Goal: Task Accomplishment & Management: Use online tool/utility

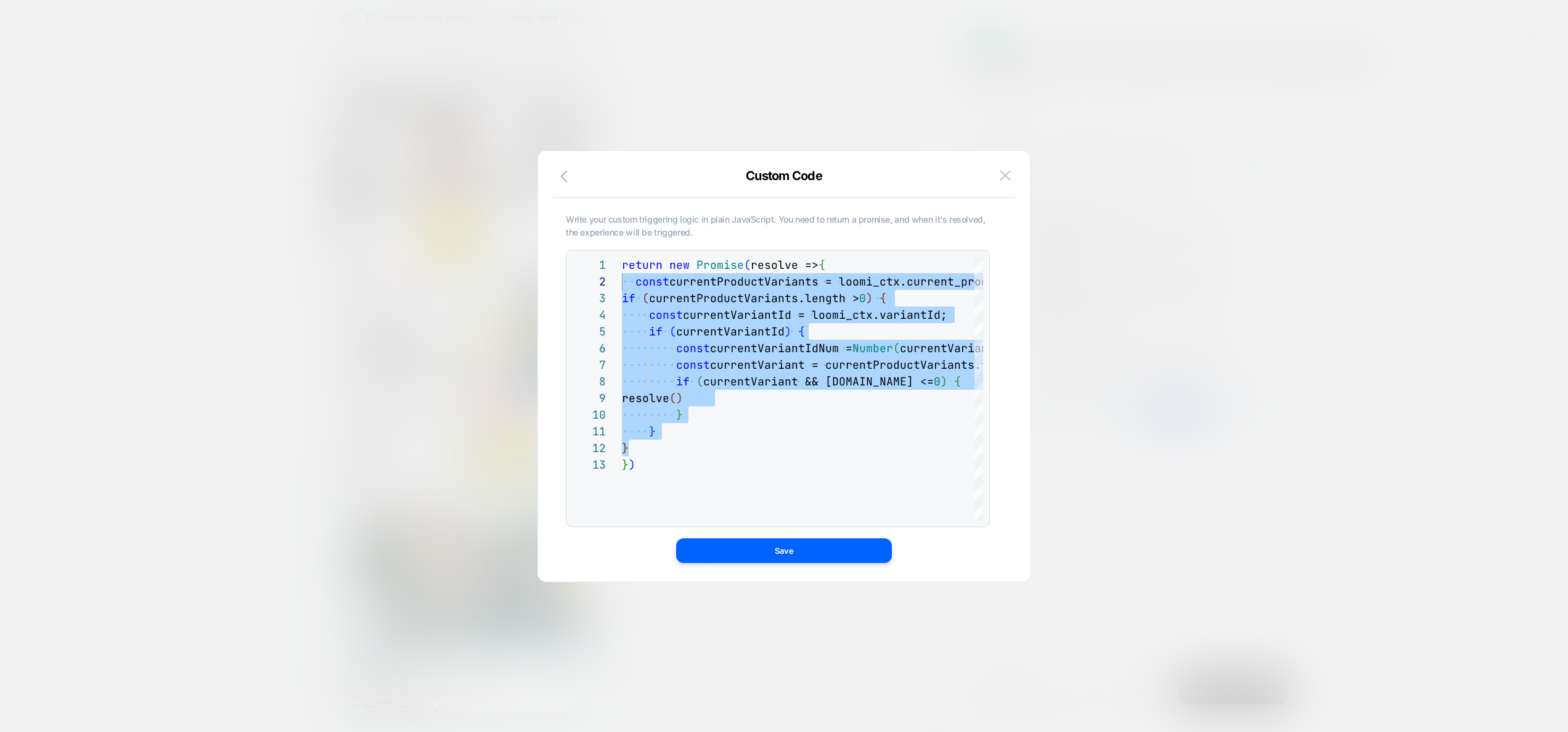
click at [1004, 176] on img at bounding box center [1005, 176] width 11 height 11
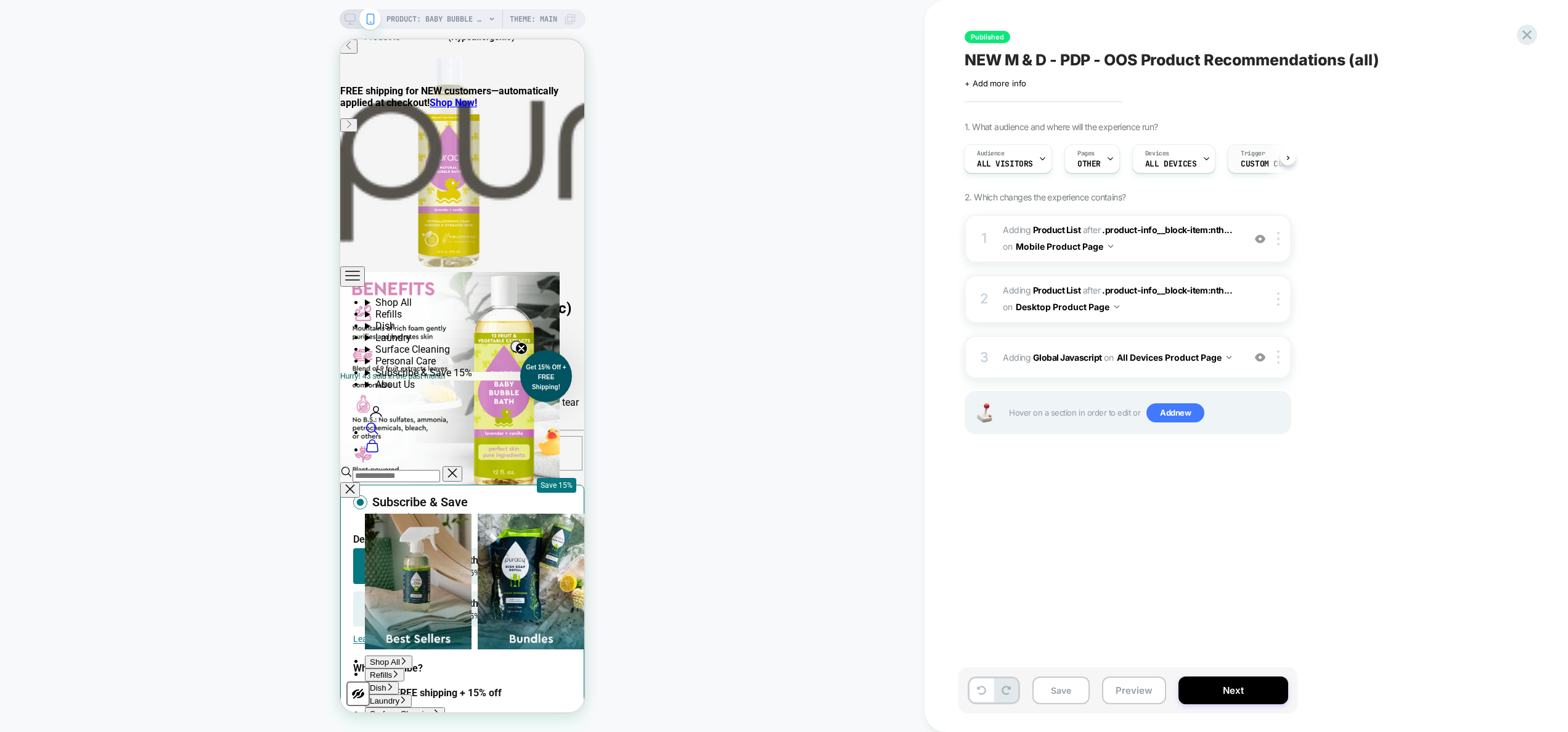
click at [1244, 165] on span "Custom Code" at bounding box center [1266, 164] width 51 height 9
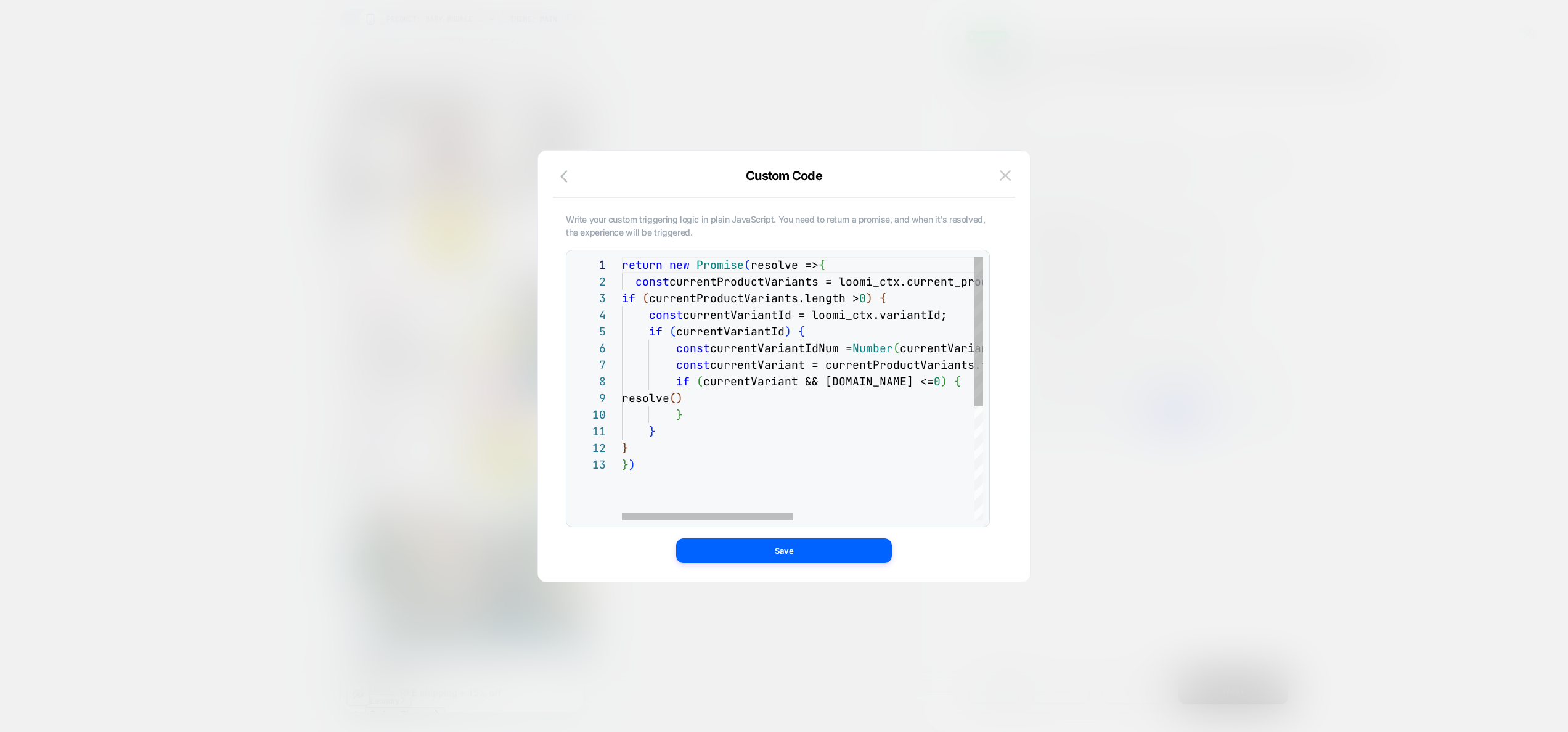
scroll to position [33, 266]
click at [913, 301] on div "return new Promise ( resolve => { const currentProductVariants = loomi_ctx.curr…" at bounding box center [992, 488] width 741 height 464
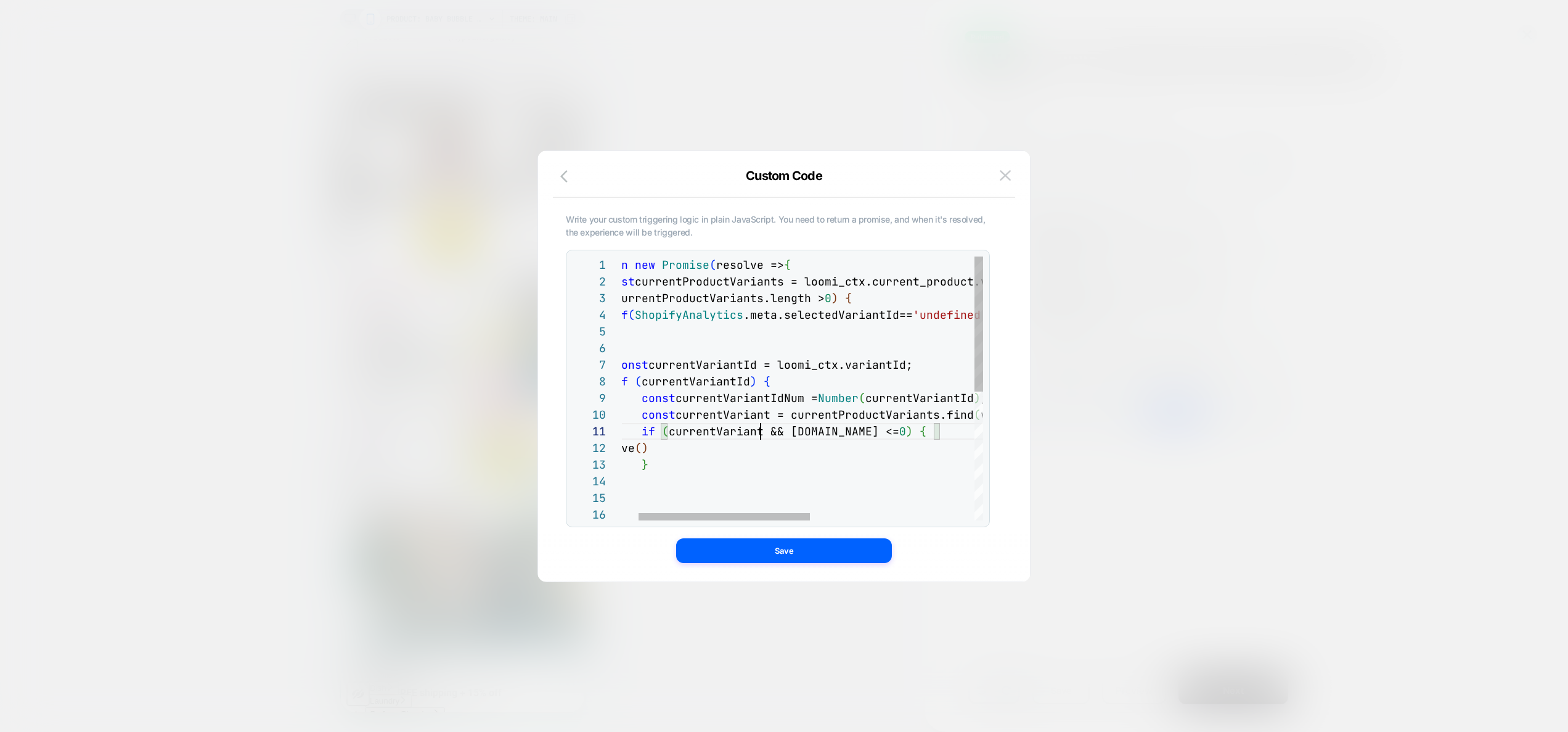
scroll to position [0, 73]
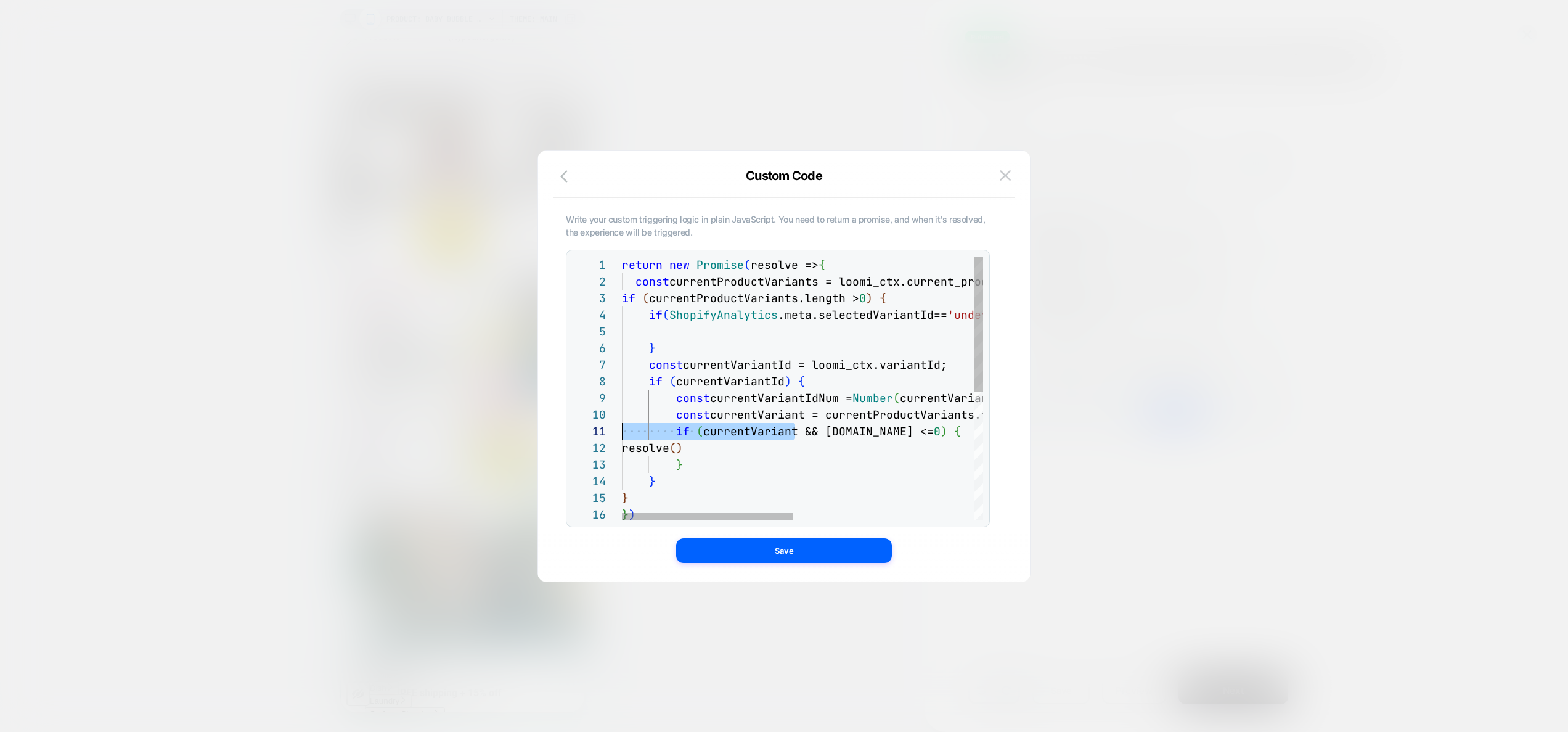
drag, startPoint x: 759, startPoint y: 435, endPoint x: 676, endPoint y: 431, distance: 83.1
click at [622, 423] on div "return new Promise ( resolve => { const currentProductVariants = loomi_ctx.curr…" at bounding box center [992, 513] width 741 height 514
click at [735, 437] on div "return new Promise ( resolve => { const currentProductVariants = loomi_ctx.curr…" at bounding box center [992, 513] width 741 height 514
click at [764, 455] on div "return new Promise ( resolve => { const currentProductVariants = loomi_ctx.curr…" at bounding box center [992, 513] width 741 height 514
drag, startPoint x: 726, startPoint y: 451, endPoint x: 649, endPoint y: 444, distance: 77.3
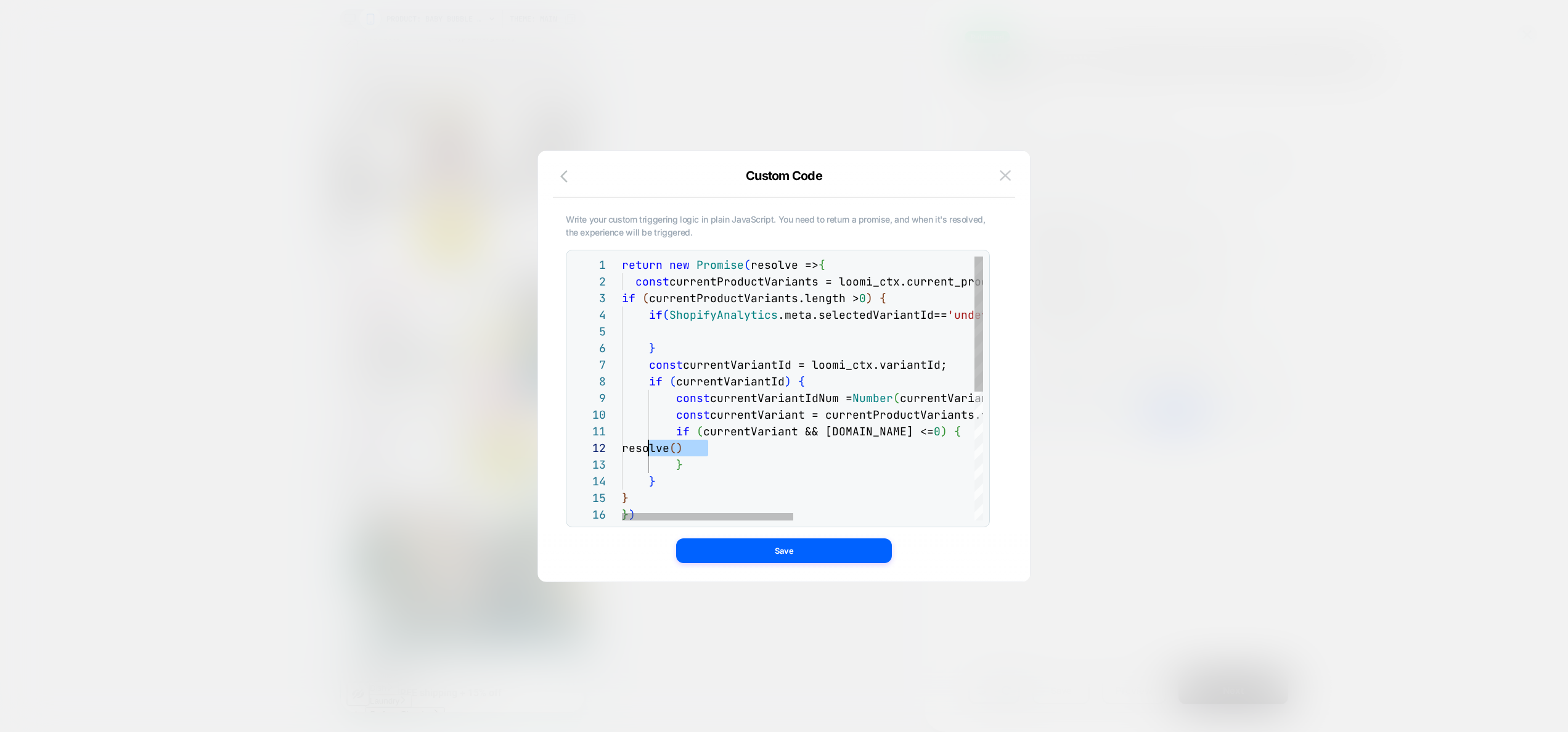
click at [649, 444] on div "return new Promise ( resolve => { const currentProductVariants = loomi_ctx.curr…" at bounding box center [992, 513] width 741 height 514
click at [679, 335] on div "return new Promise ( resolve => { const currentProductVariants = loomi_ctx.curr…" at bounding box center [992, 513] width 741 height 514
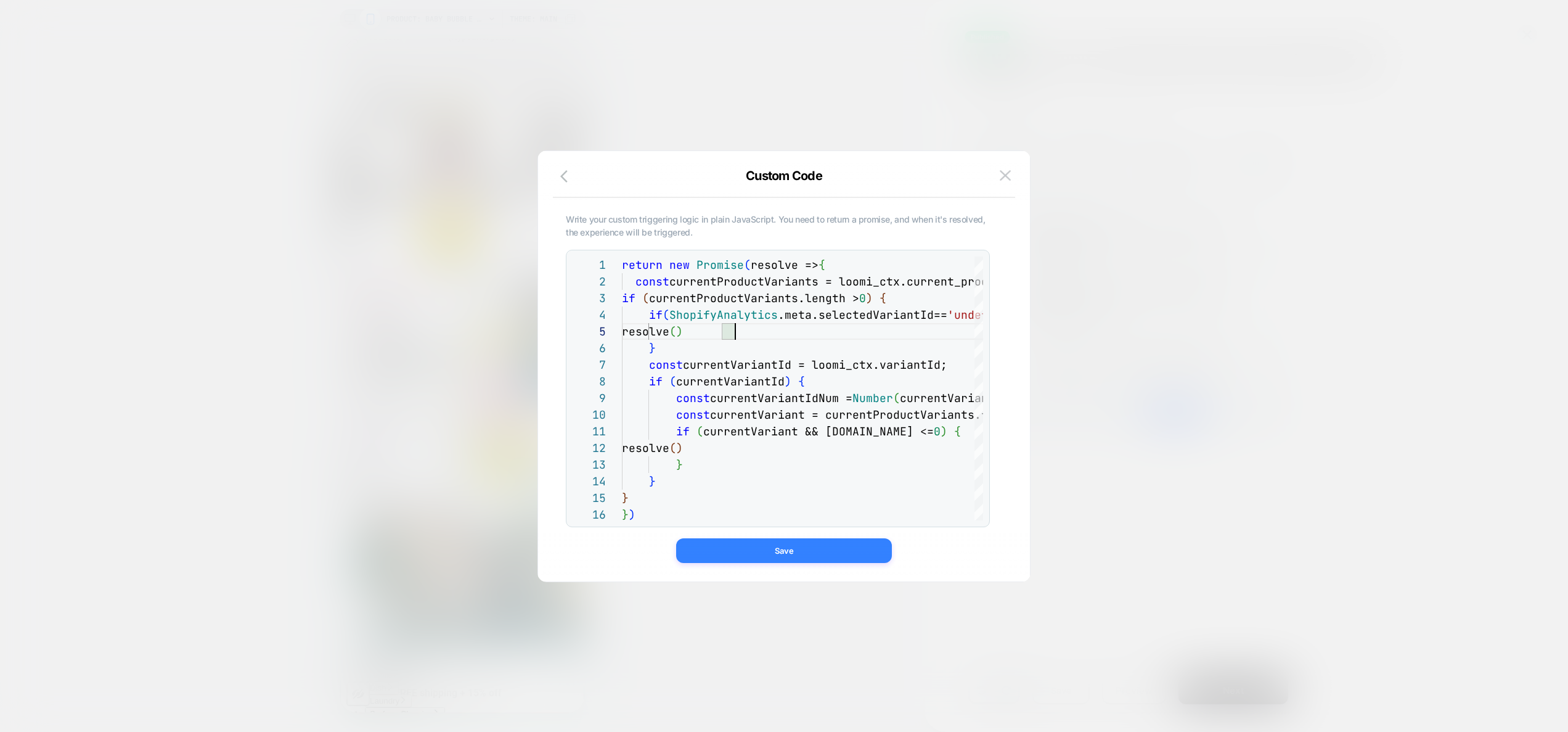
type textarea "**********"
click at [811, 556] on button "Save" at bounding box center [783, 550] width 216 height 25
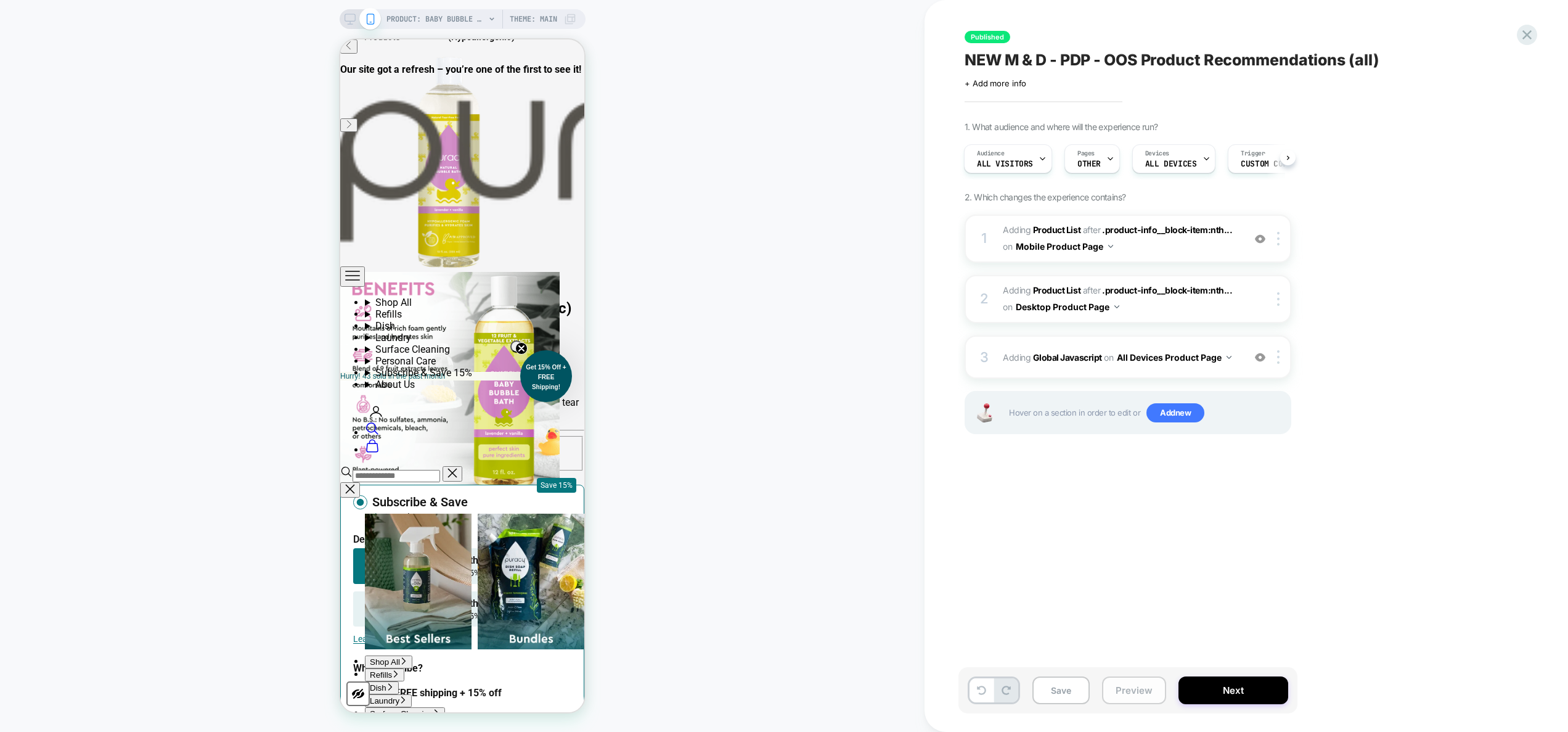
click at [1135, 690] on button "Preview" at bounding box center [1134, 690] width 64 height 28
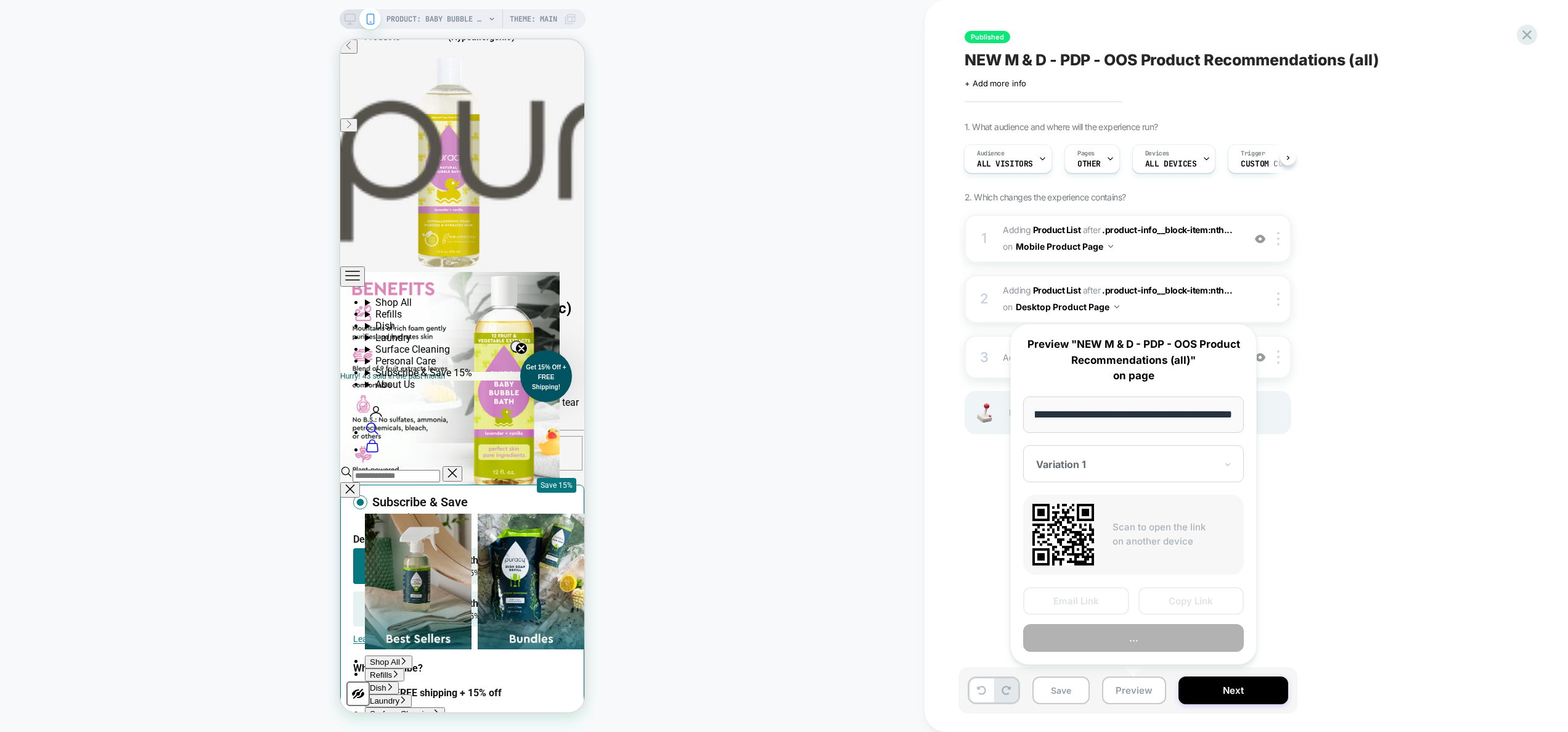
scroll to position [0, 0]
click at [1145, 642] on button "..." at bounding box center [1133, 638] width 220 height 28
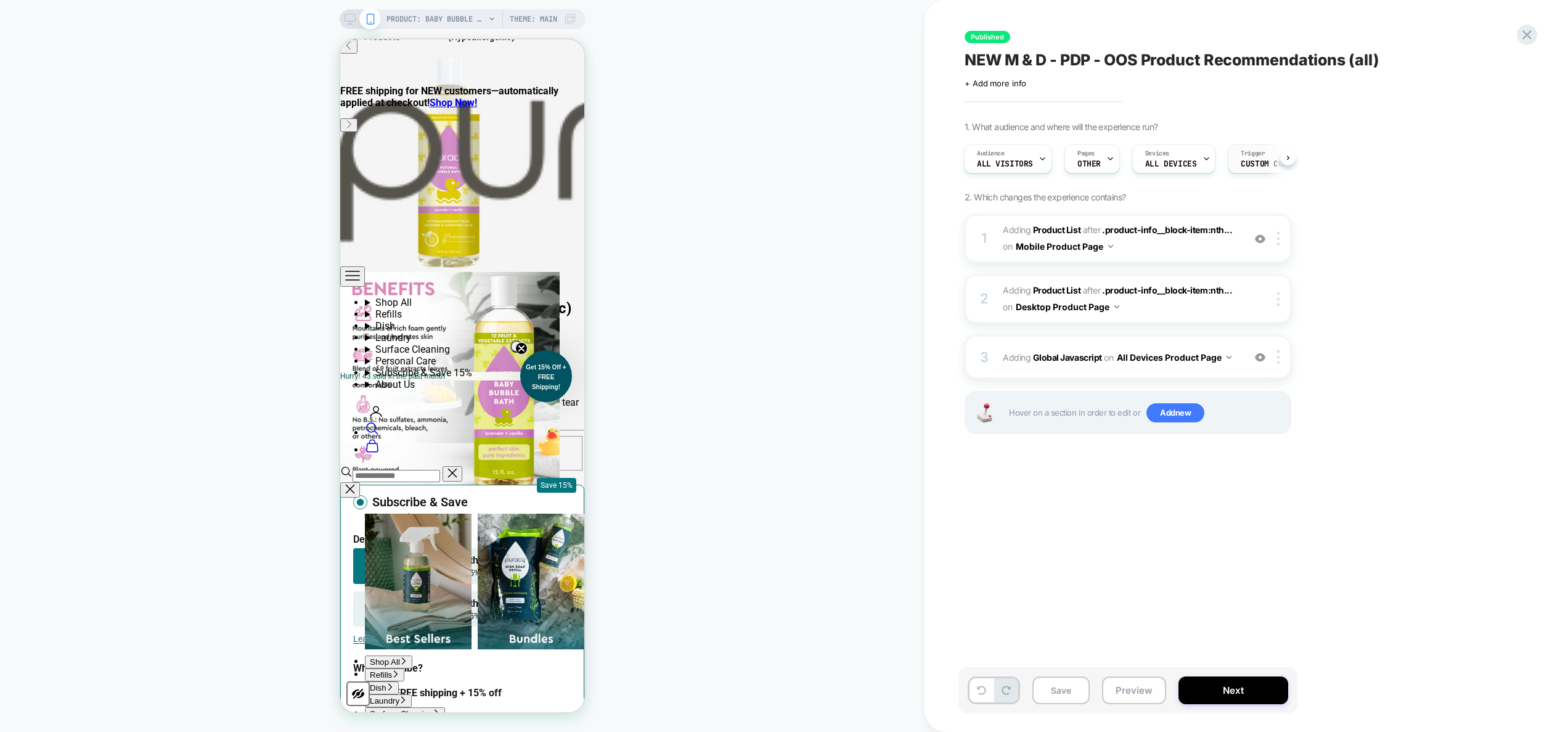
click at [1247, 164] on span "Custom Code" at bounding box center [1266, 164] width 51 height 9
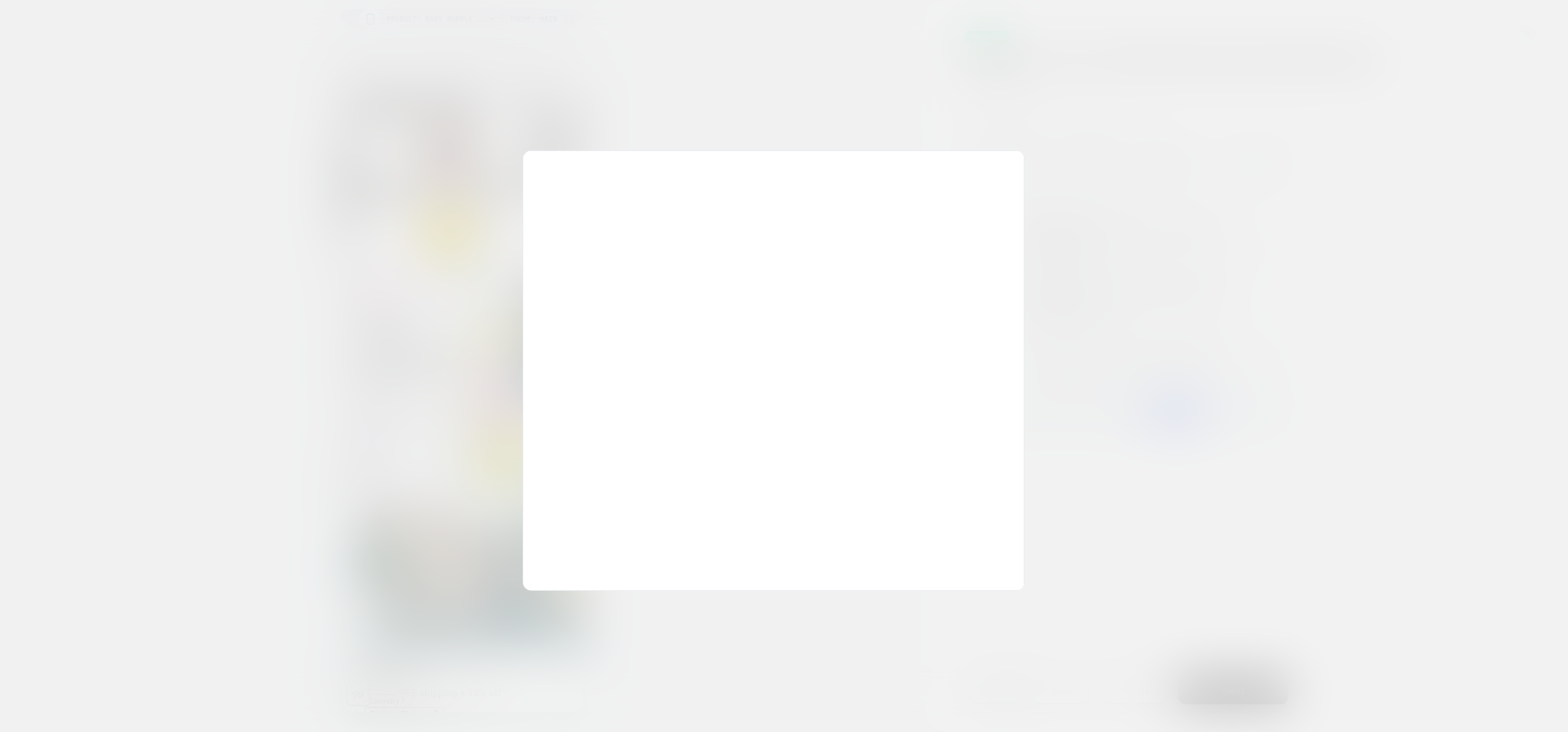
scroll to position [166, 0]
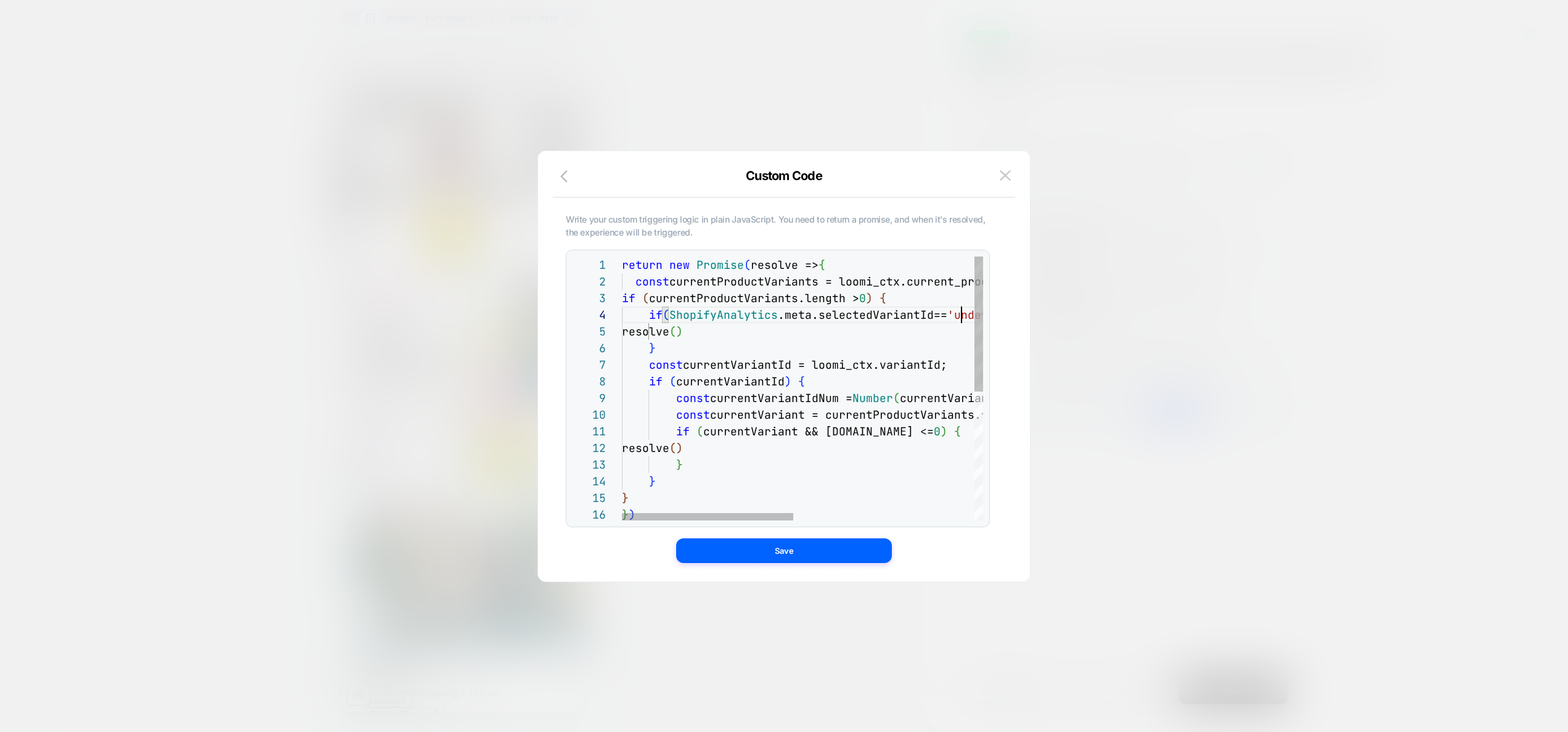
click at [960, 318] on div "return new Promise ( resolve => { const currentProductVariants = loomi_ctx.curr…" at bounding box center [992, 513] width 741 height 514
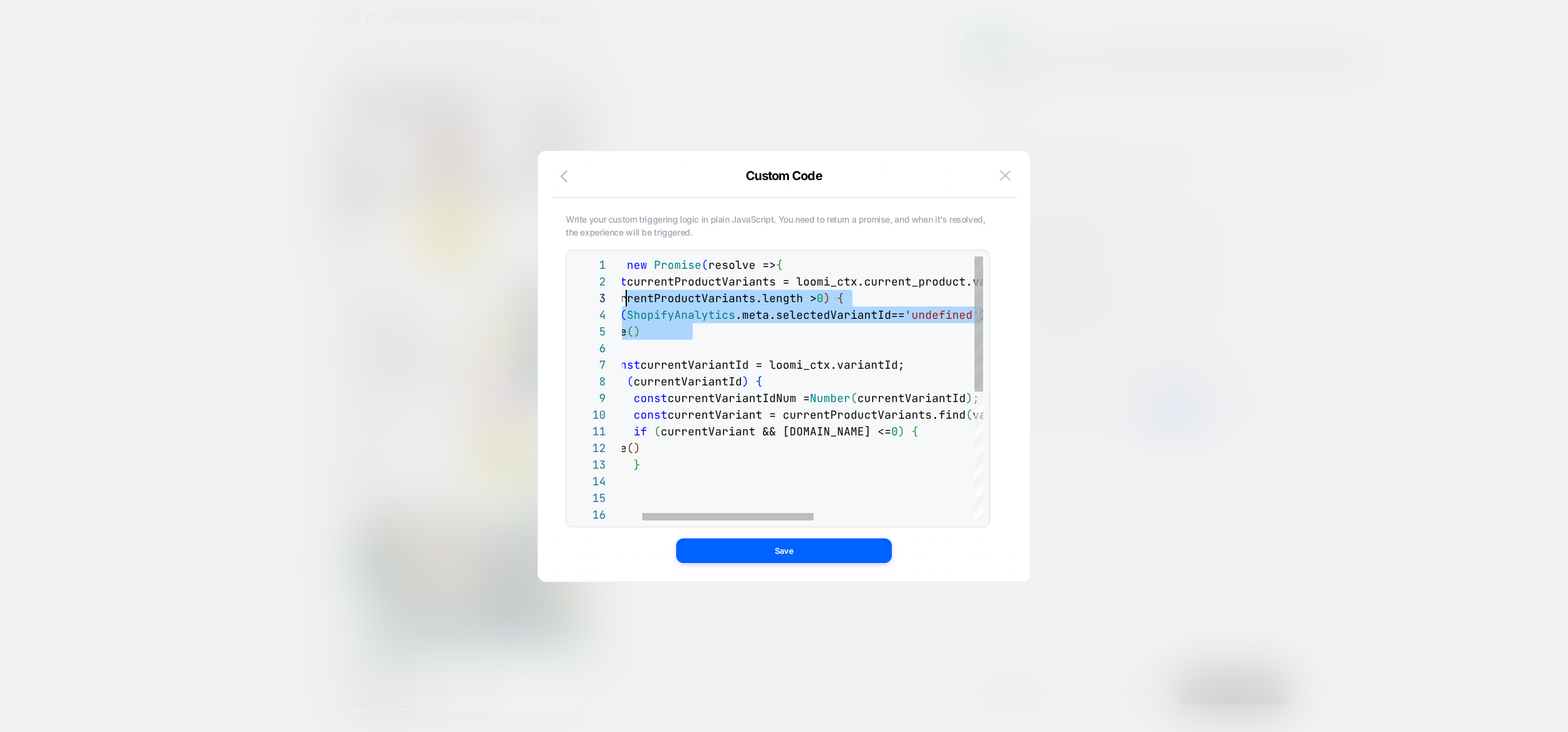
scroll to position [33, 0]
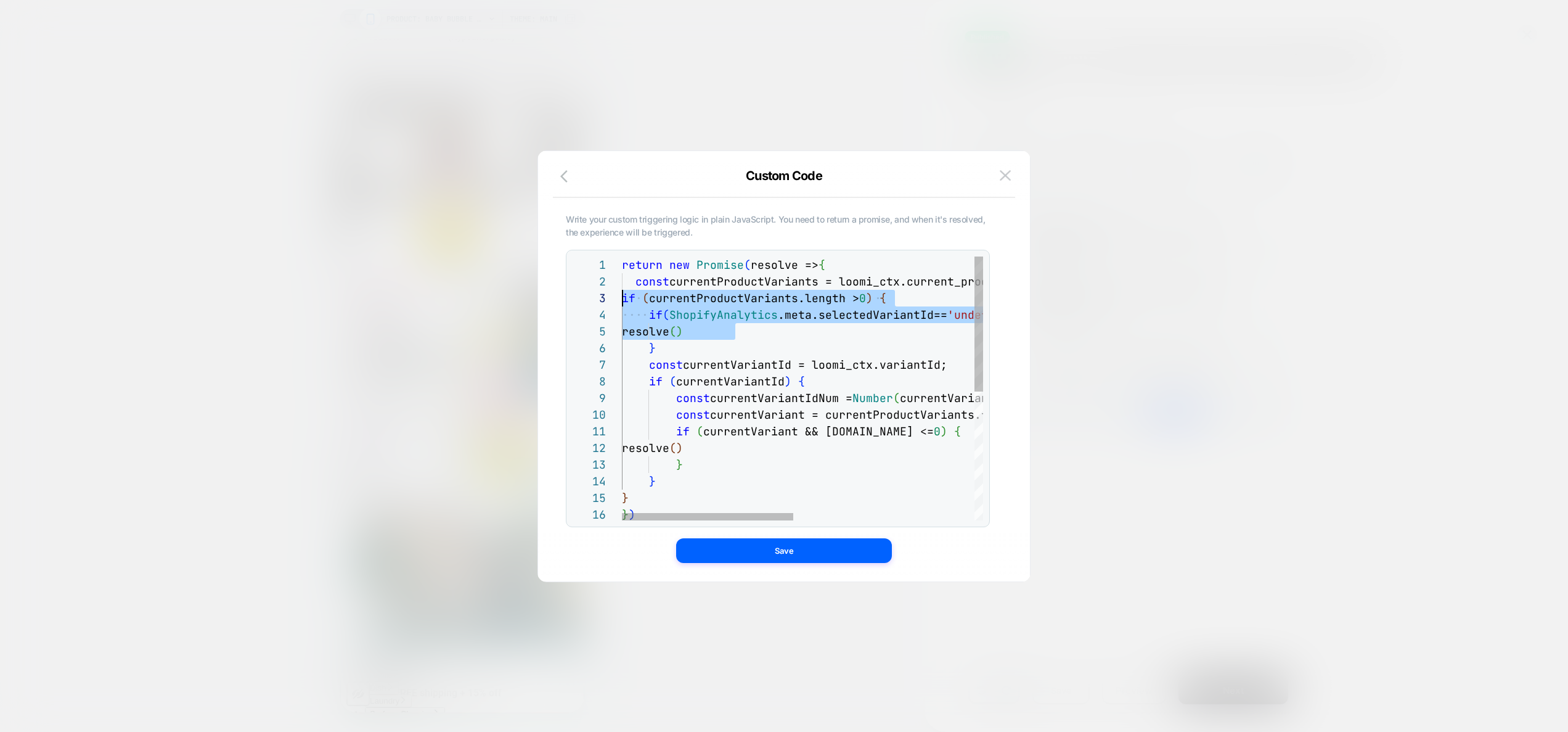
drag, startPoint x: 780, startPoint y: 325, endPoint x: 640, endPoint y: 307, distance: 141.2
click at [622, 305] on div "return new Promise ( resolve => { const currentProductVariants = loomi_ctx.curr…" at bounding box center [992, 513] width 741 height 514
click at [771, 321] on div "return new Promise ( resolve => { const currentProductVariants = loomi_ctx.curr…" at bounding box center [992, 513] width 741 height 514
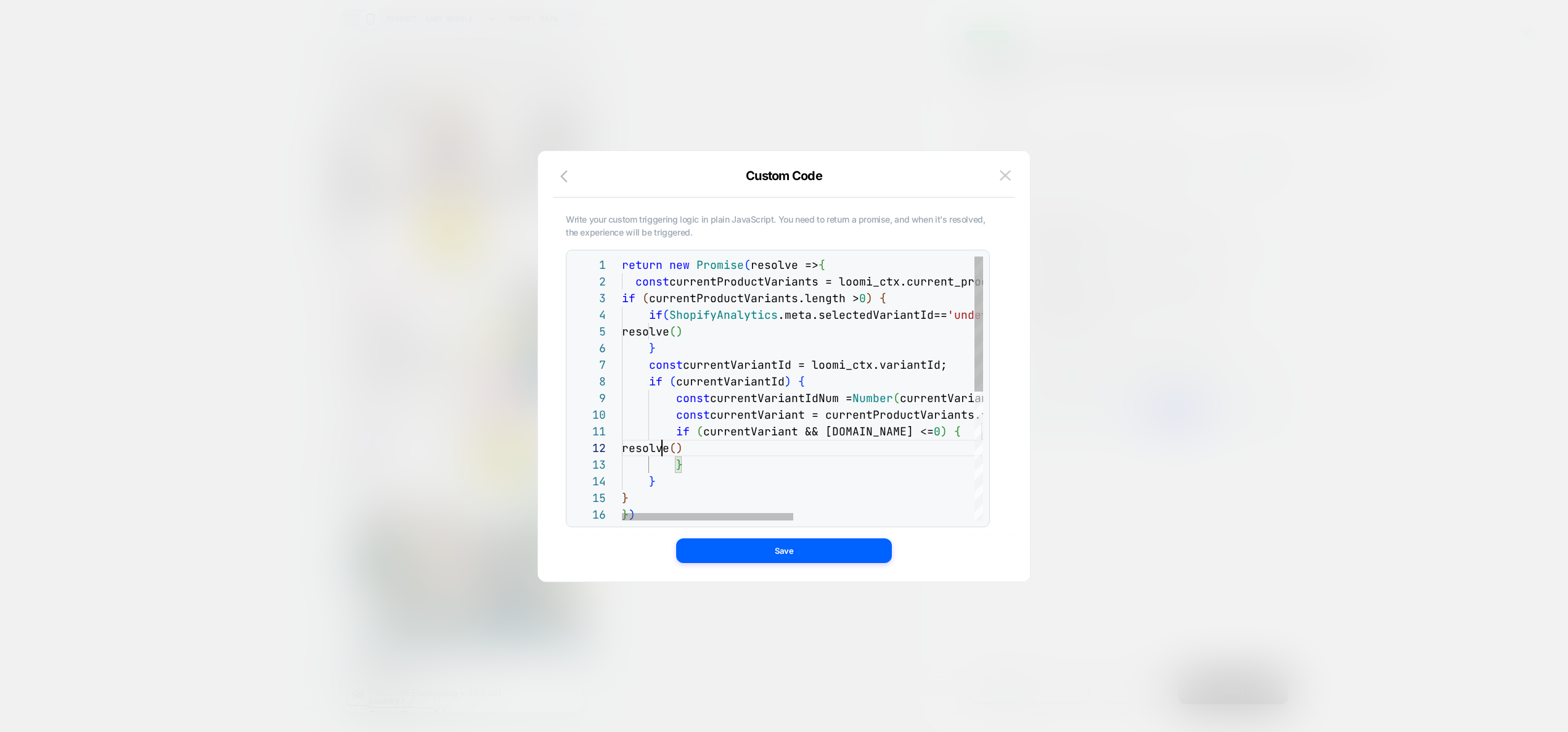
click at [663, 447] on div "return new Promise ( resolve => { const currentProductVariants = loomi_ctx.curr…" at bounding box center [992, 513] width 741 height 514
type textarea "**********"
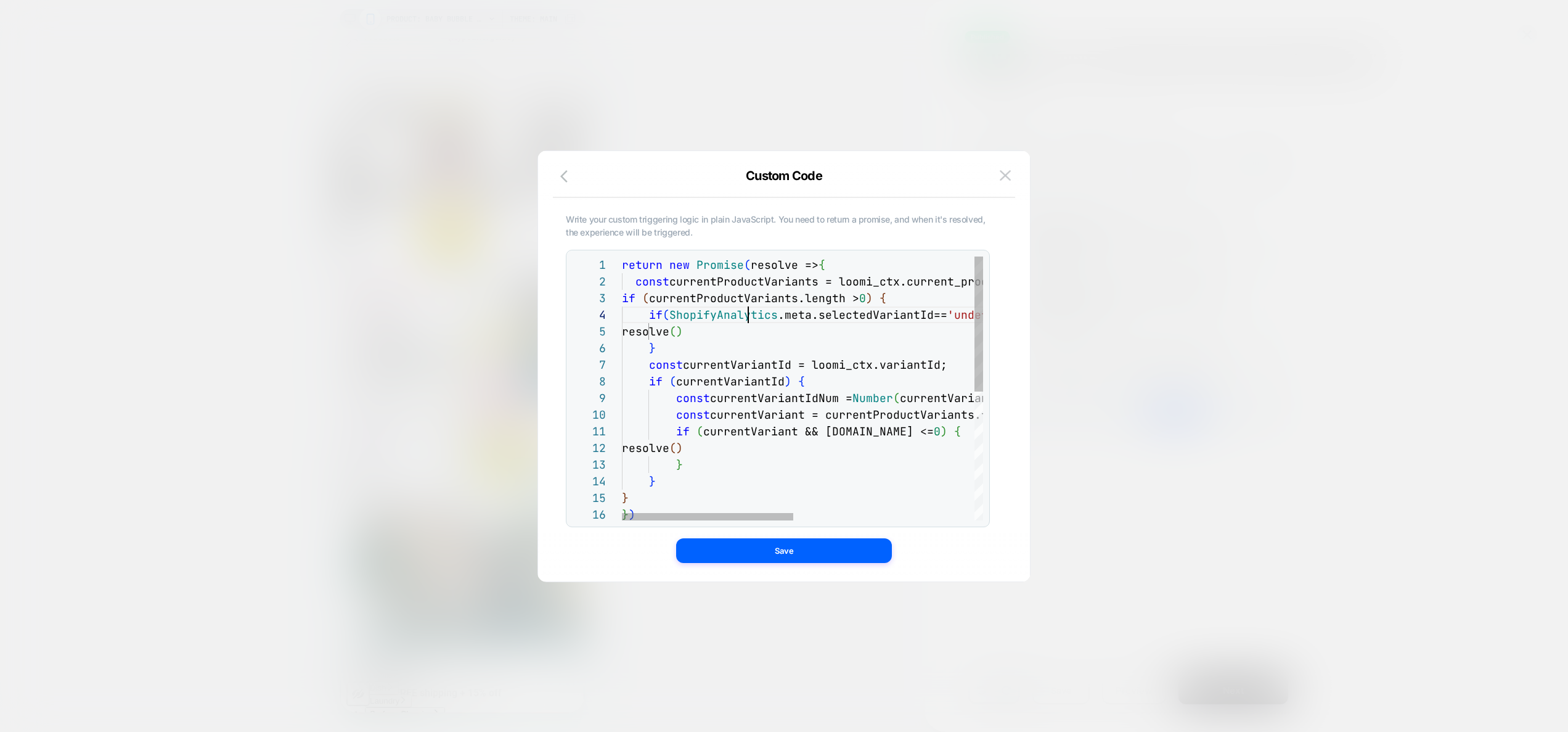
click at [747, 315] on div "return new Promise ( resolve => { const currentProductVariants = loomi_ctx.curr…" at bounding box center [992, 513] width 741 height 514
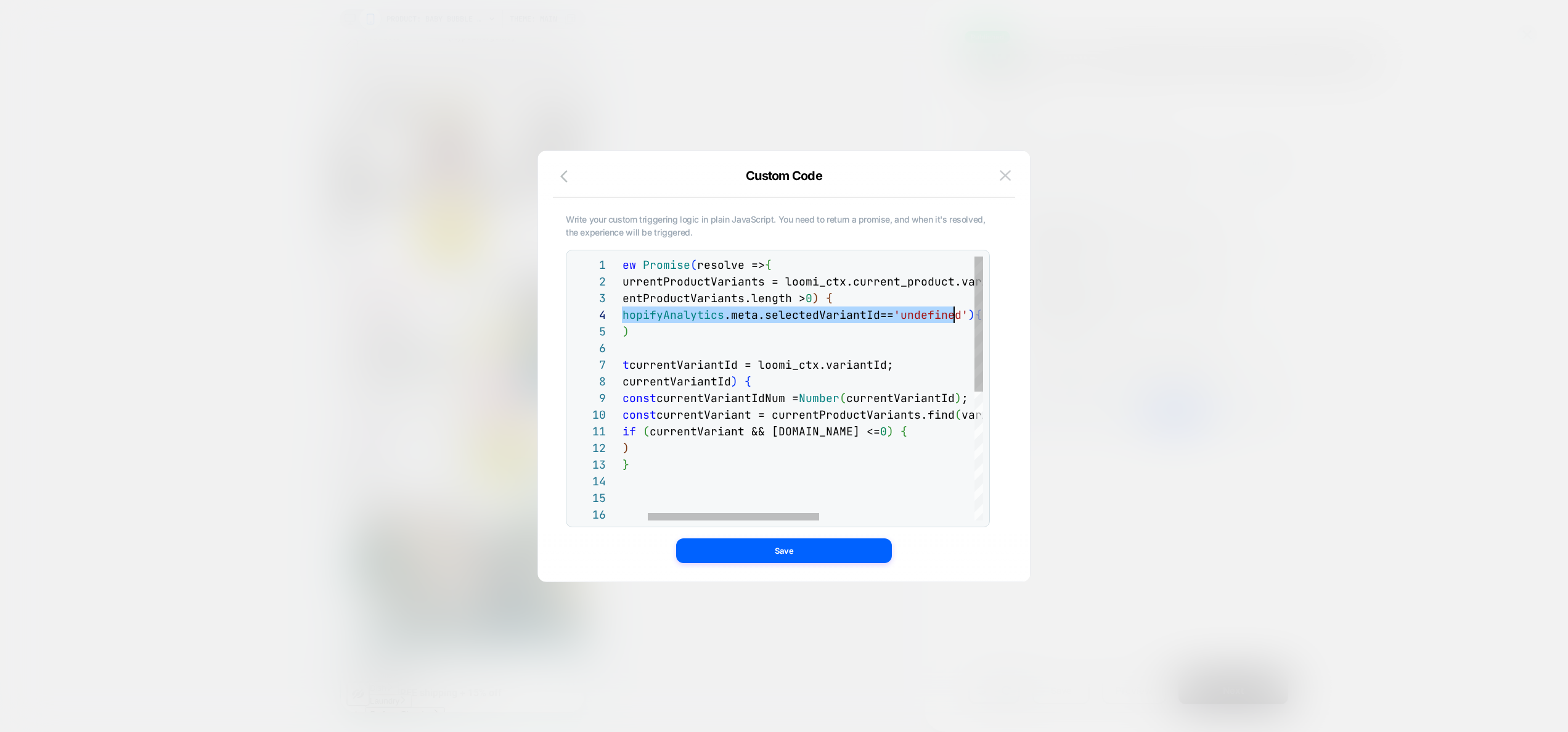
scroll to position [50, 393]
drag, startPoint x: 670, startPoint y: 315, endPoint x: 960, endPoint y: 319, distance: 290.0
click at [960, 319] on div "return new Promise ( resolve => { const currentProductVariants = loomi_ctx.curr…" at bounding box center [938, 513] width 741 height 514
click at [829, 552] on button "Save" at bounding box center [783, 550] width 216 height 25
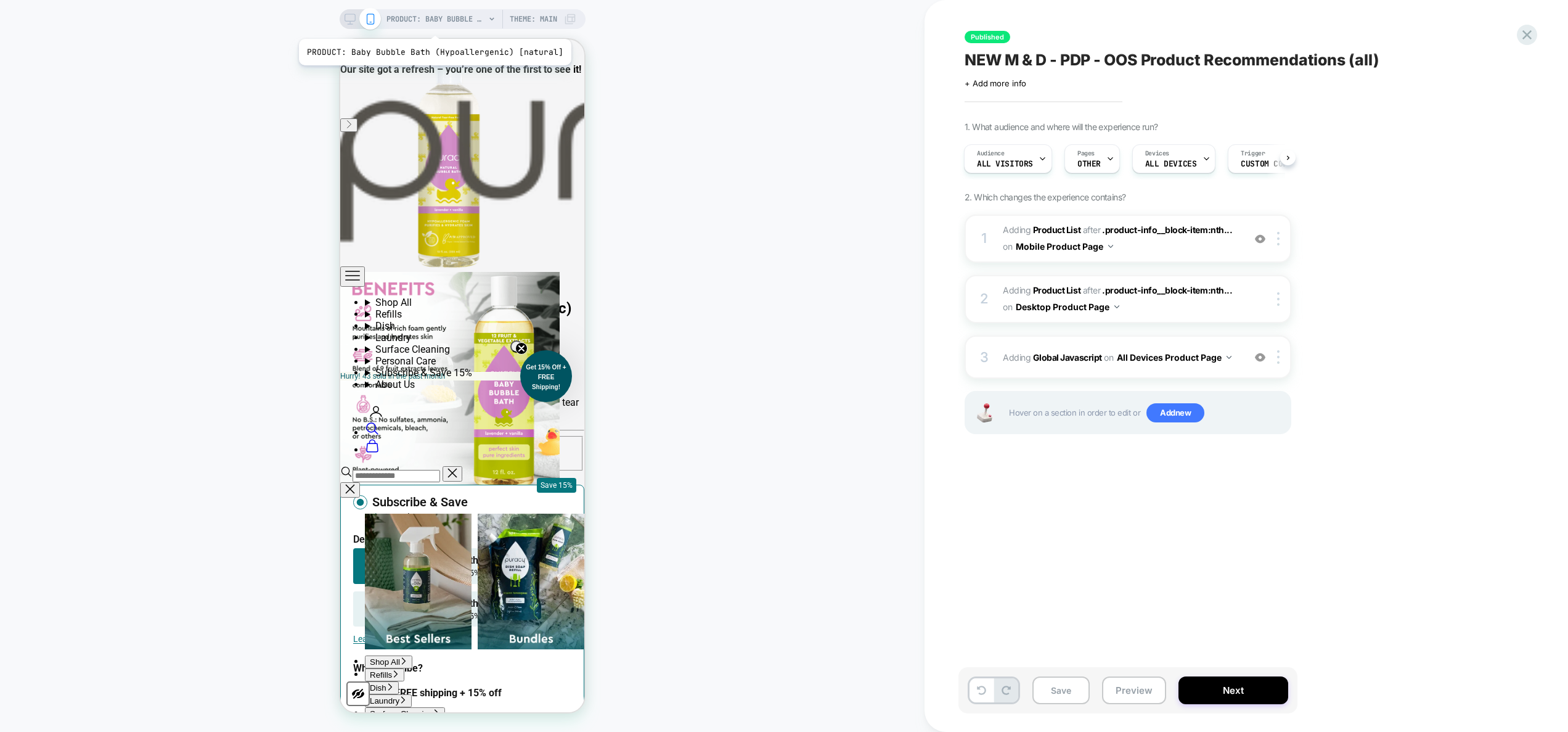
click at [432, 23] on span "PRODUCT: Baby Bubble Bath (Hypoallergenic) [natural]" at bounding box center [436, 19] width 99 height 20
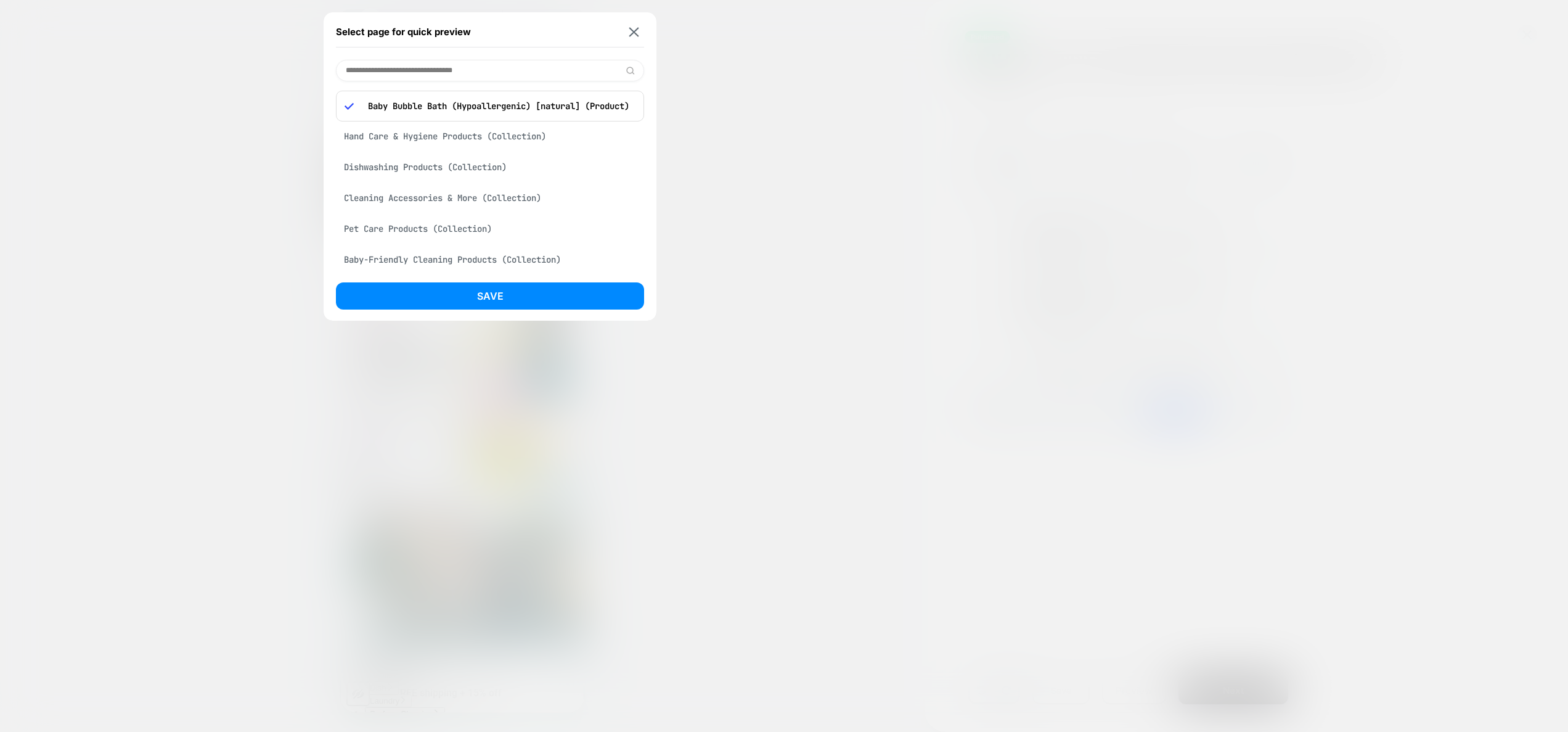
click at [428, 73] on input at bounding box center [489, 71] width 308 height 21
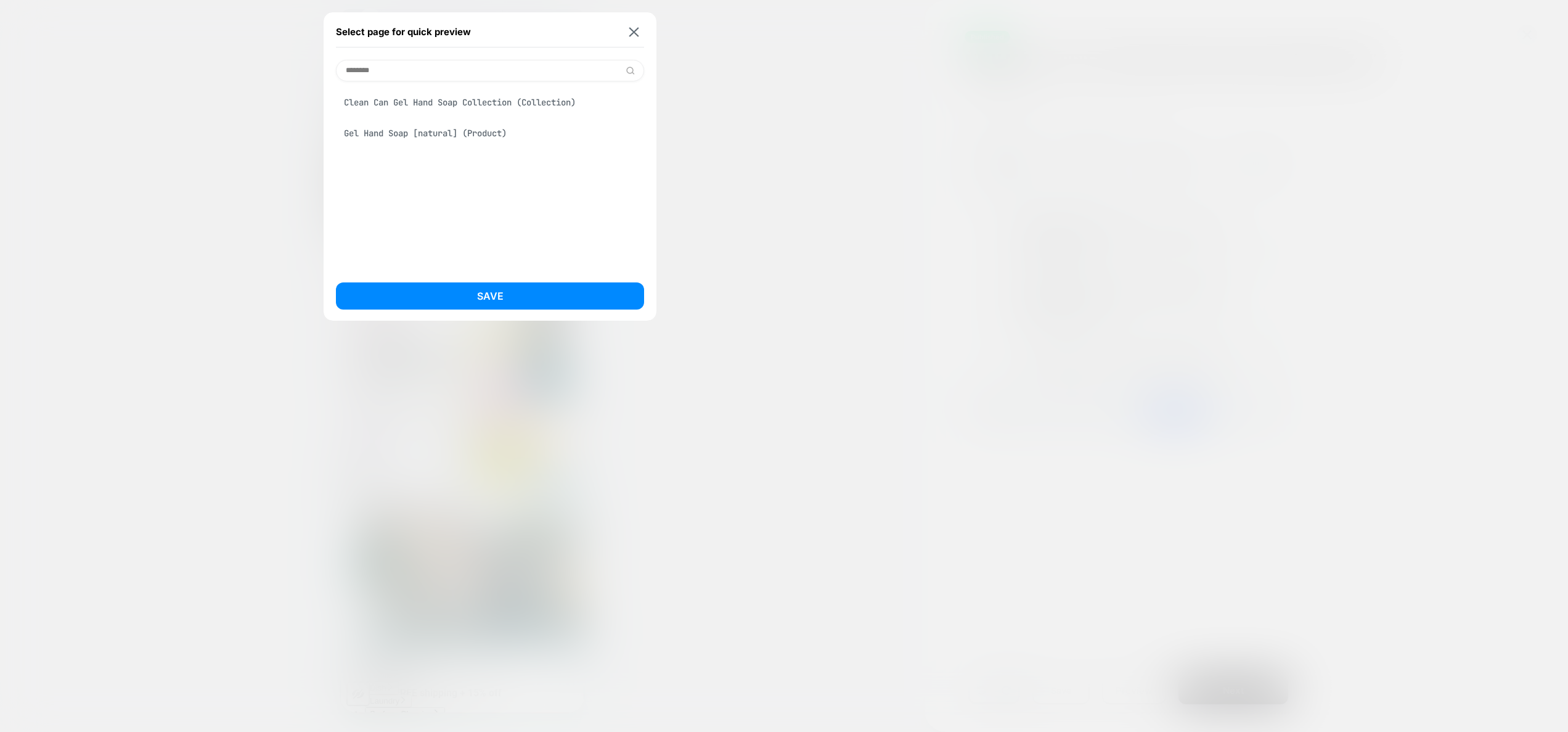
type input "********"
click at [456, 132] on div "Gel Hand Soap [natural] (Product)" at bounding box center [489, 133] width 308 height 23
click at [523, 299] on button "Save" at bounding box center [489, 296] width 308 height 27
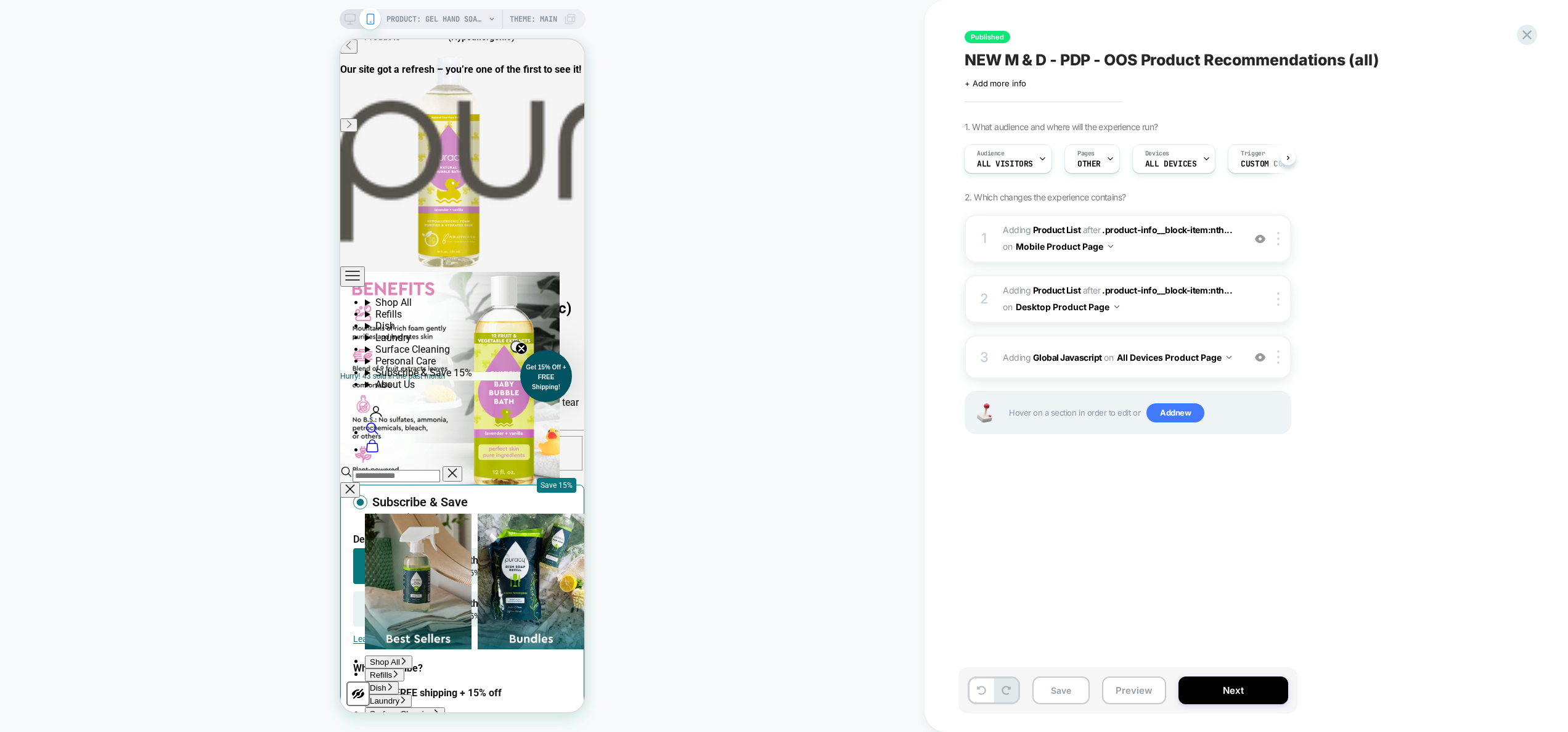
scroll to position [0, 1]
drag, startPoint x: 1132, startPoint y: 689, endPoint x: 1307, endPoint y: 401, distance: 337.0
click at [1324, 418] on div "Published NEW M & D - PDP - OOS Product Recommendations (all) Click to edit exp…" at bounding box center [1195, 366] width 462 height 732
click at [1234, 365] on span "Adding Global Javascript on All Devices Product Page" at bounding box center [1121, 357] width 235 height 18
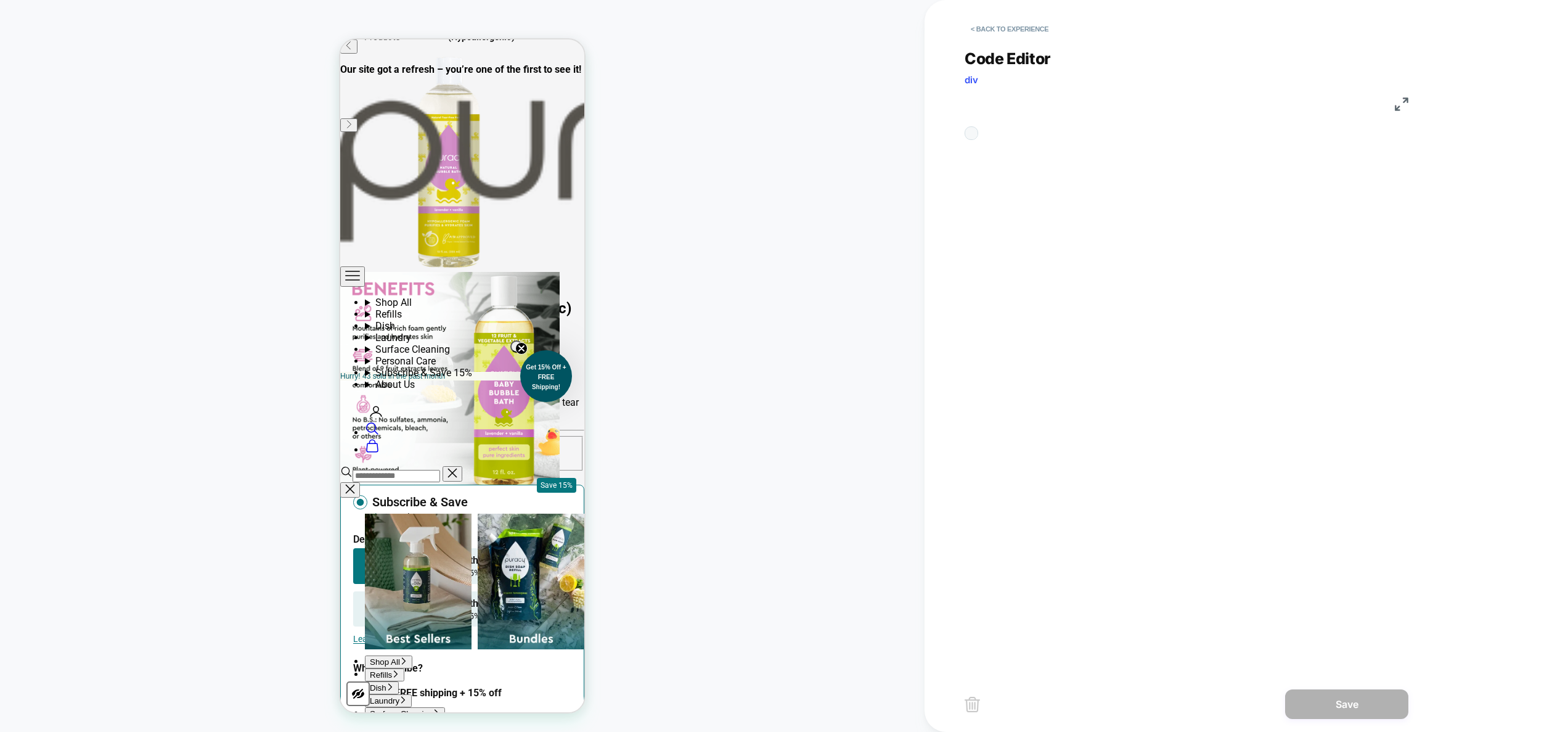
scroll to position [17, 0]
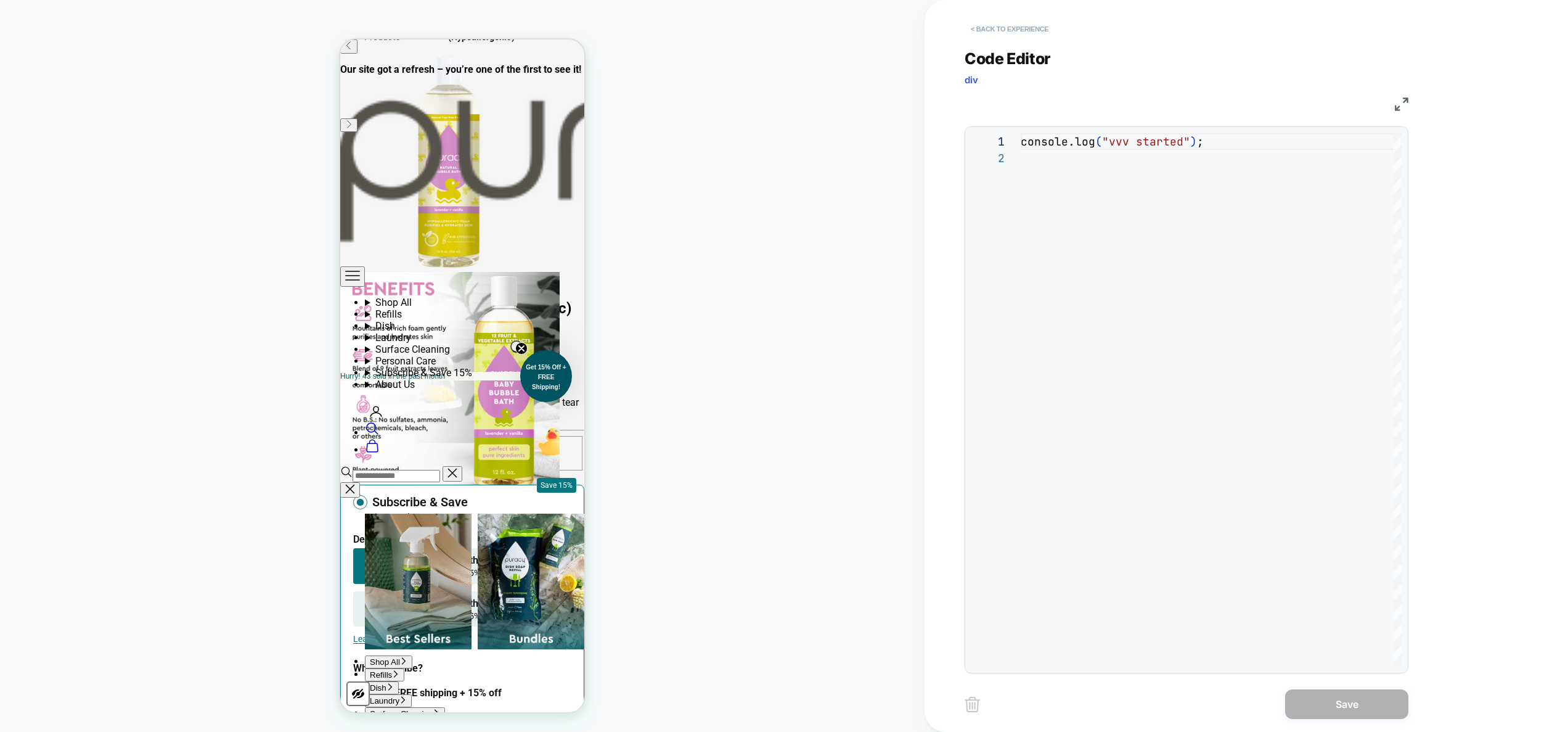
click at [1012, 21] on button "< Back to experience" at bounding box center [1009, 29] width 90 height 20
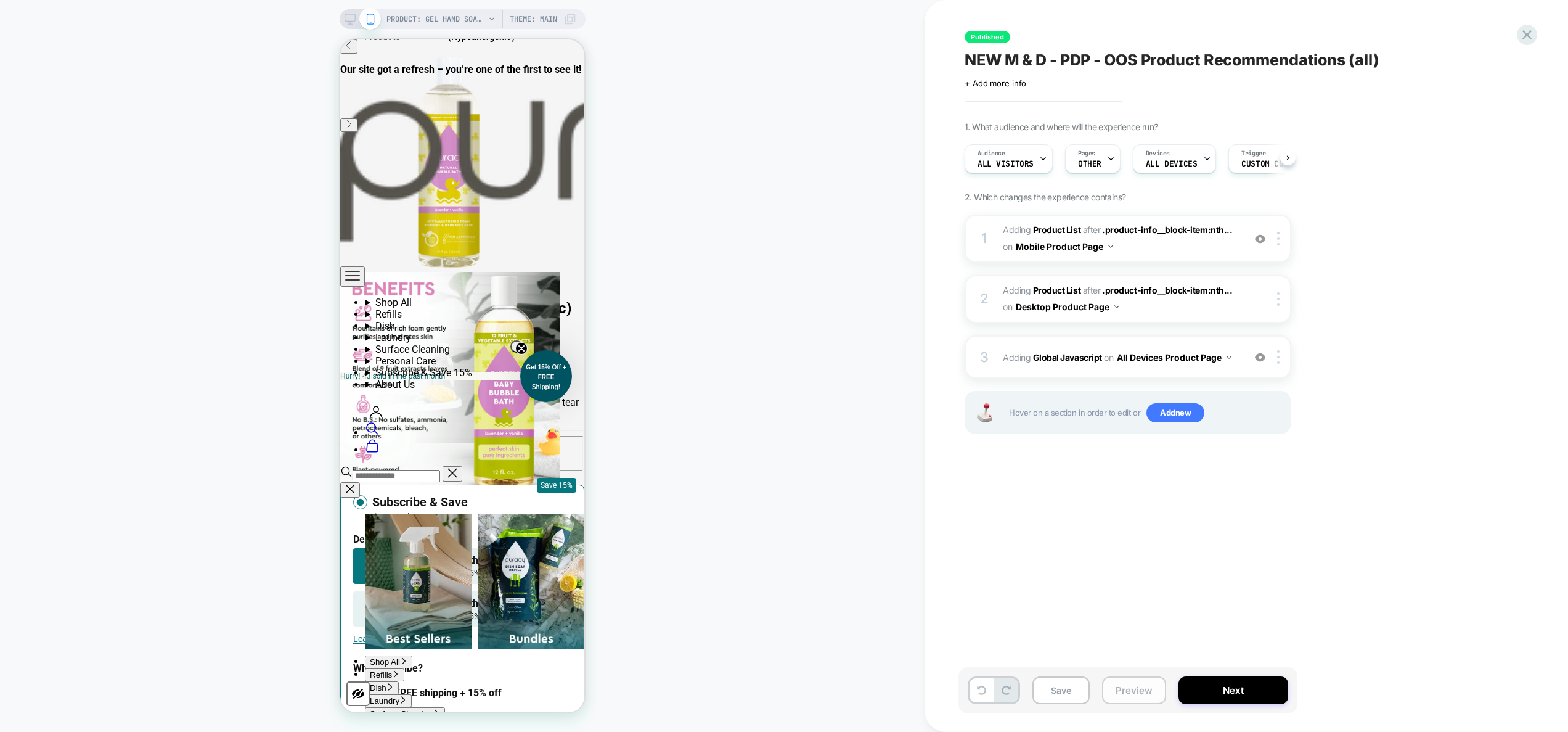
scroll to position [0, 1]
click at [1142, 694] on button "Preview" at bounding box center [1134, 690] width 64 height 28
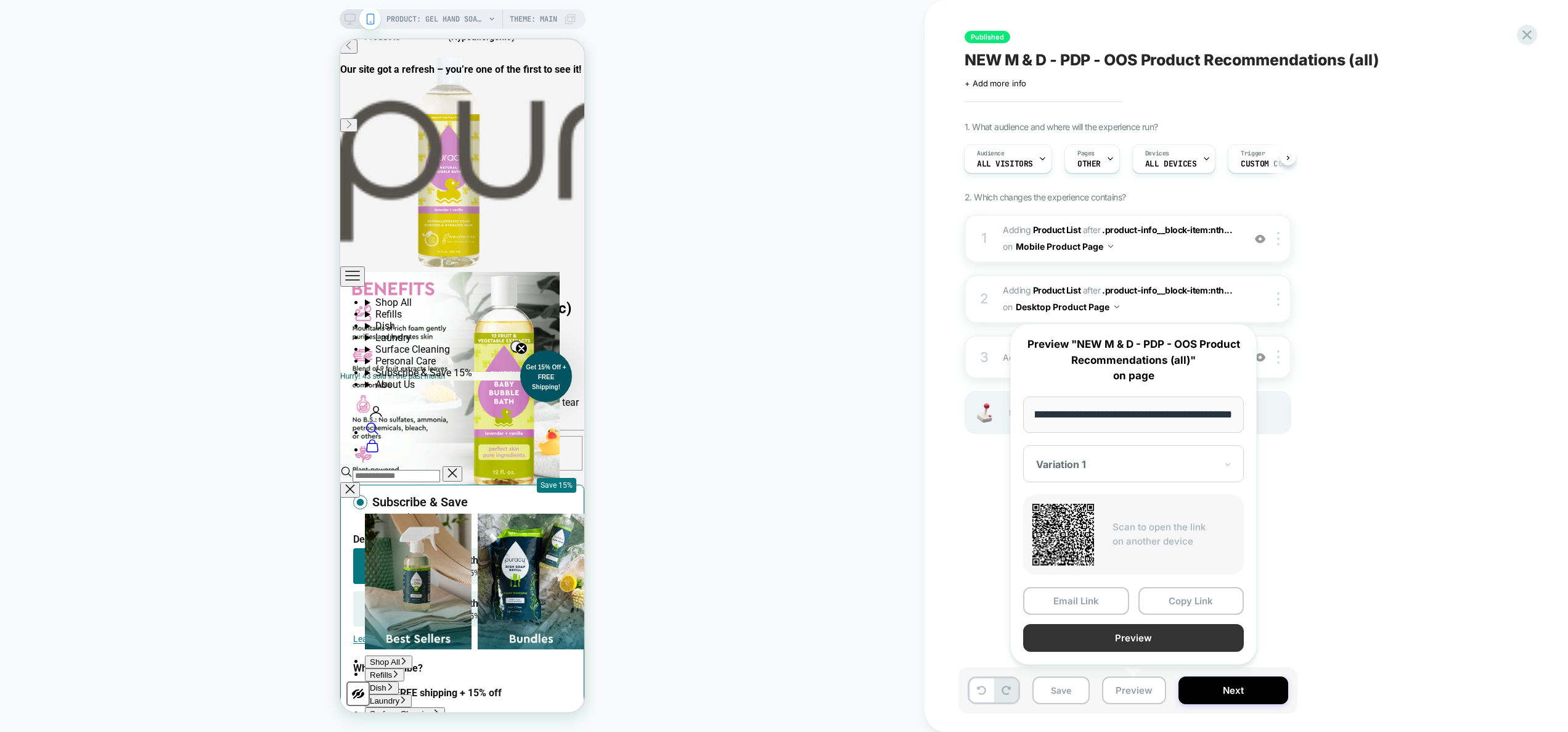
scroll to position [0, 0]
click at [1126, 636] on button "Preview" at bounding box center [1133, 638] width 220 height 28
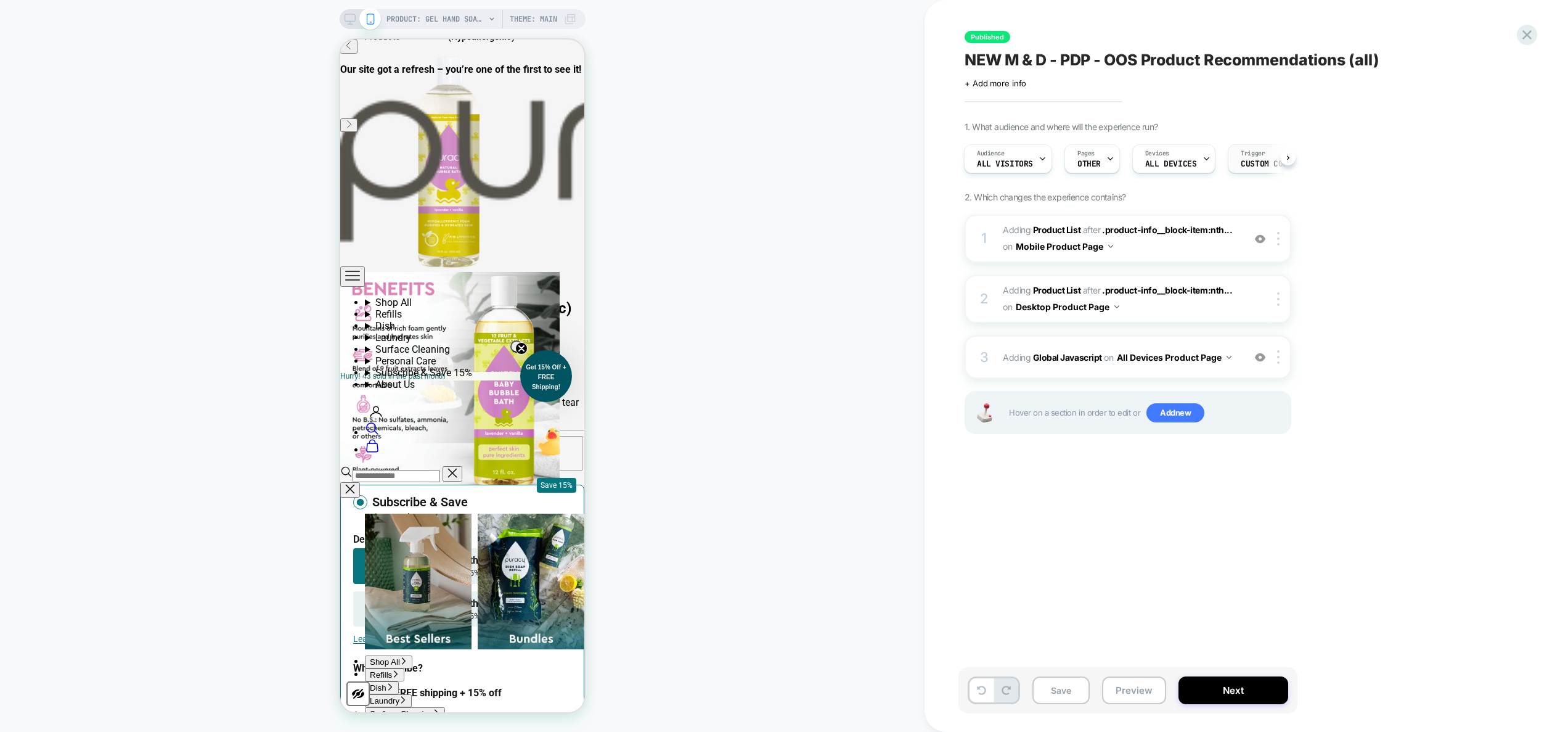
click at [1242, 164] on span "Custom Code" at bounding box center [1266, 164] width 51 height 9
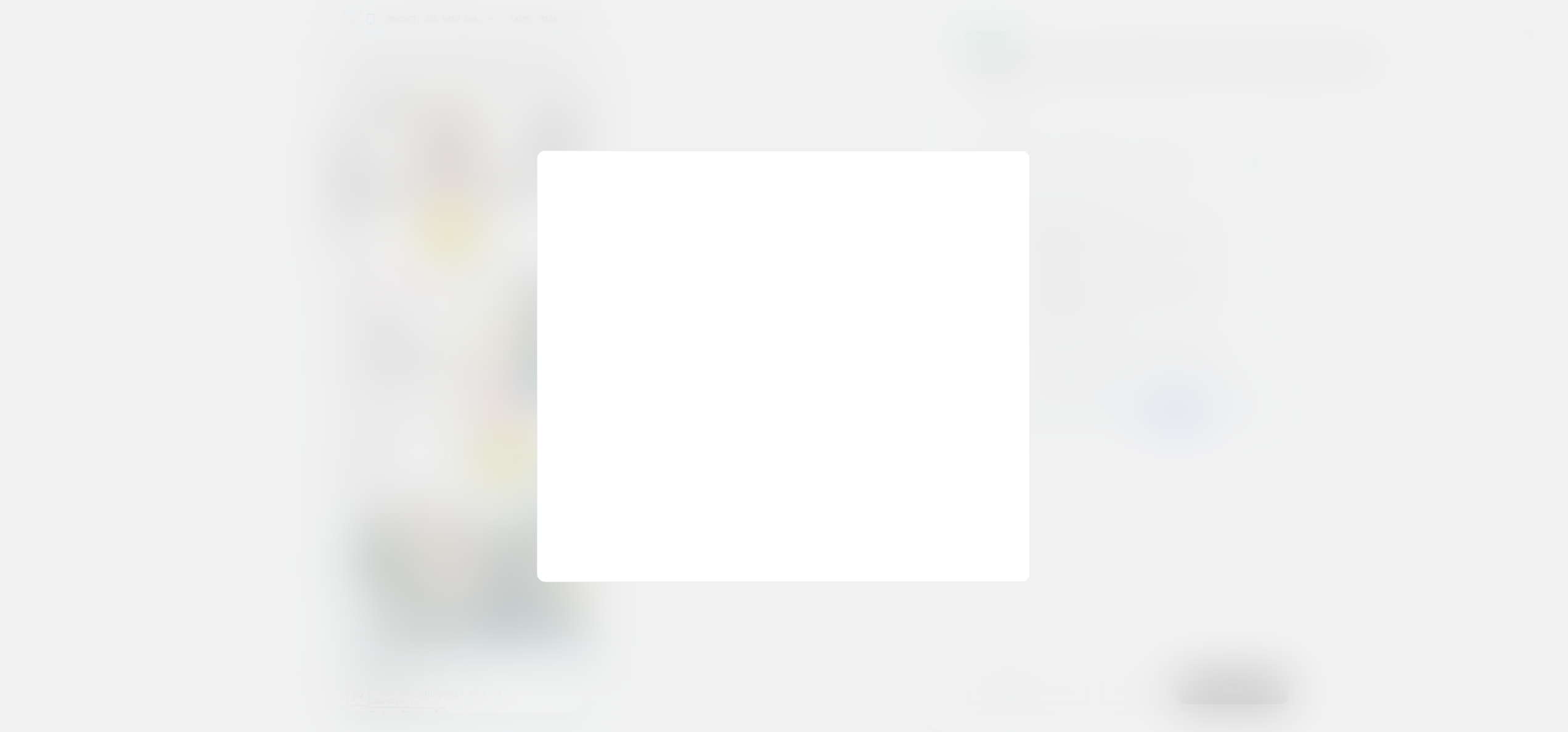
scroll to position [166, 0]
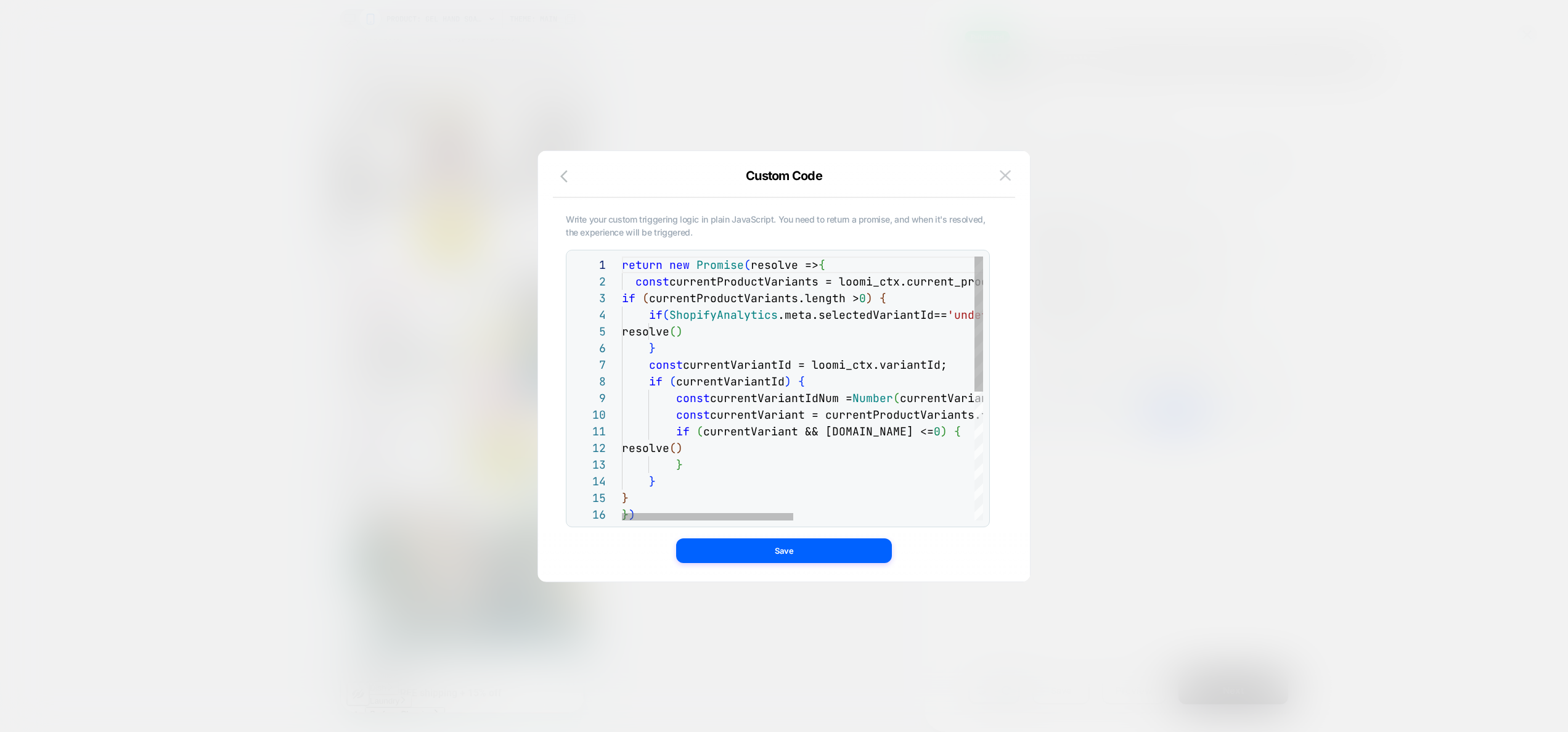
click at [699, 462] on div "return new Promise ( resolve => { const currentProductVariants = loomi_ctx.curr…" at bounding box center [992, 513] width 741 height 514
click at [670, 478] on div "return new Promise ( resolve => { const currentProductVariants = loomi_ctx.curr…" at bounding box center [992, 513] width 741 height 514
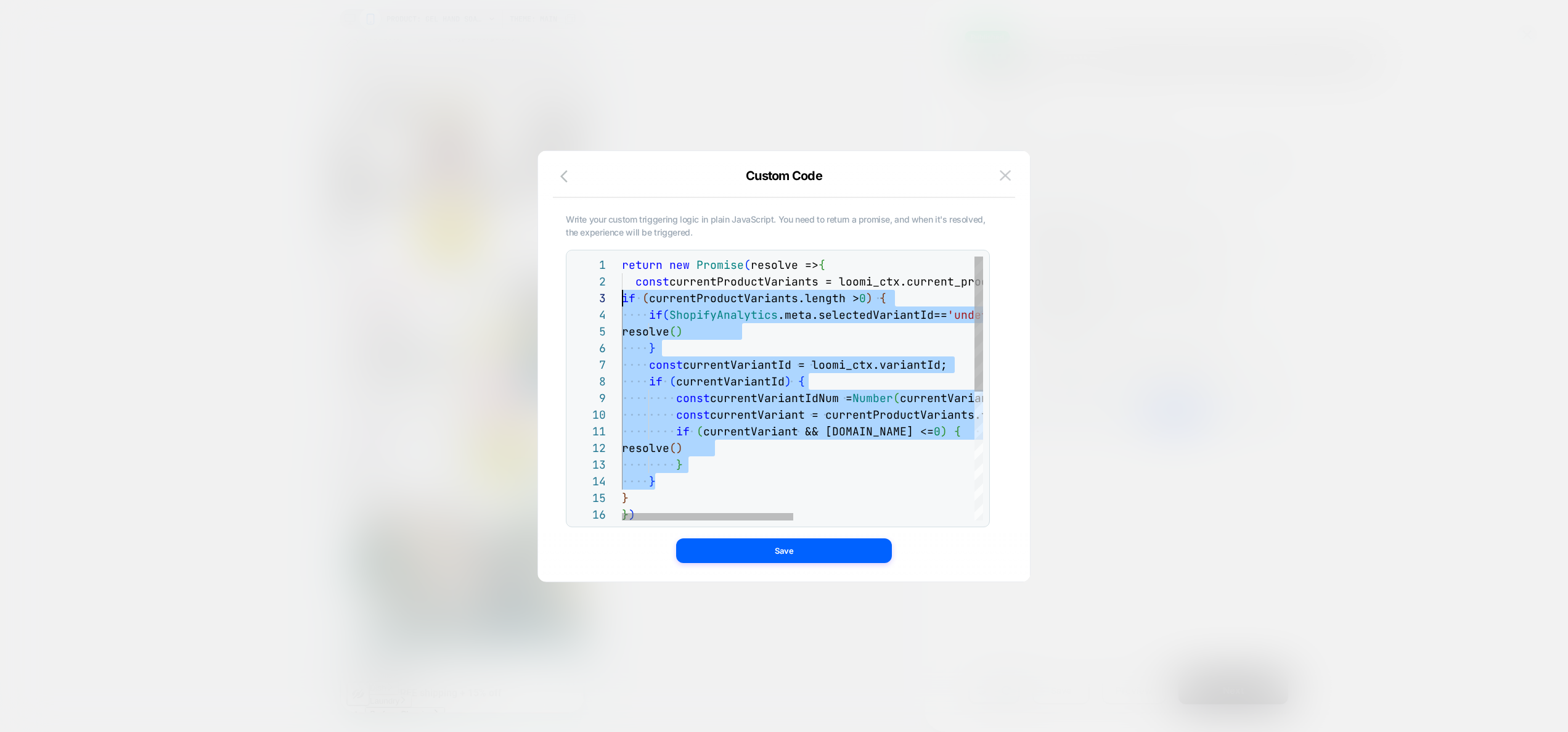
scroll to position [17, 0]
drag, startPoint x: 662, startPoint y: 482, endPoint x: 604, endPoint y: 280, distance: 210.2
click at [622, 280] on div "return new Promise ( resolve => { const currentProductVariants = loomi_ctx.curr…" at bounding box center [992, 513] width 741 height 514
drag, startPoint x: 632, startPoint y: 499, endPoint x: 587, endPoint y: 281, distance: 222.6
click at [622, 281] on div "return new Promise ( resolve => { const currentProductVariants = loomi_ctx.curr…" at bounding box center [992, 513] width 741 height 514
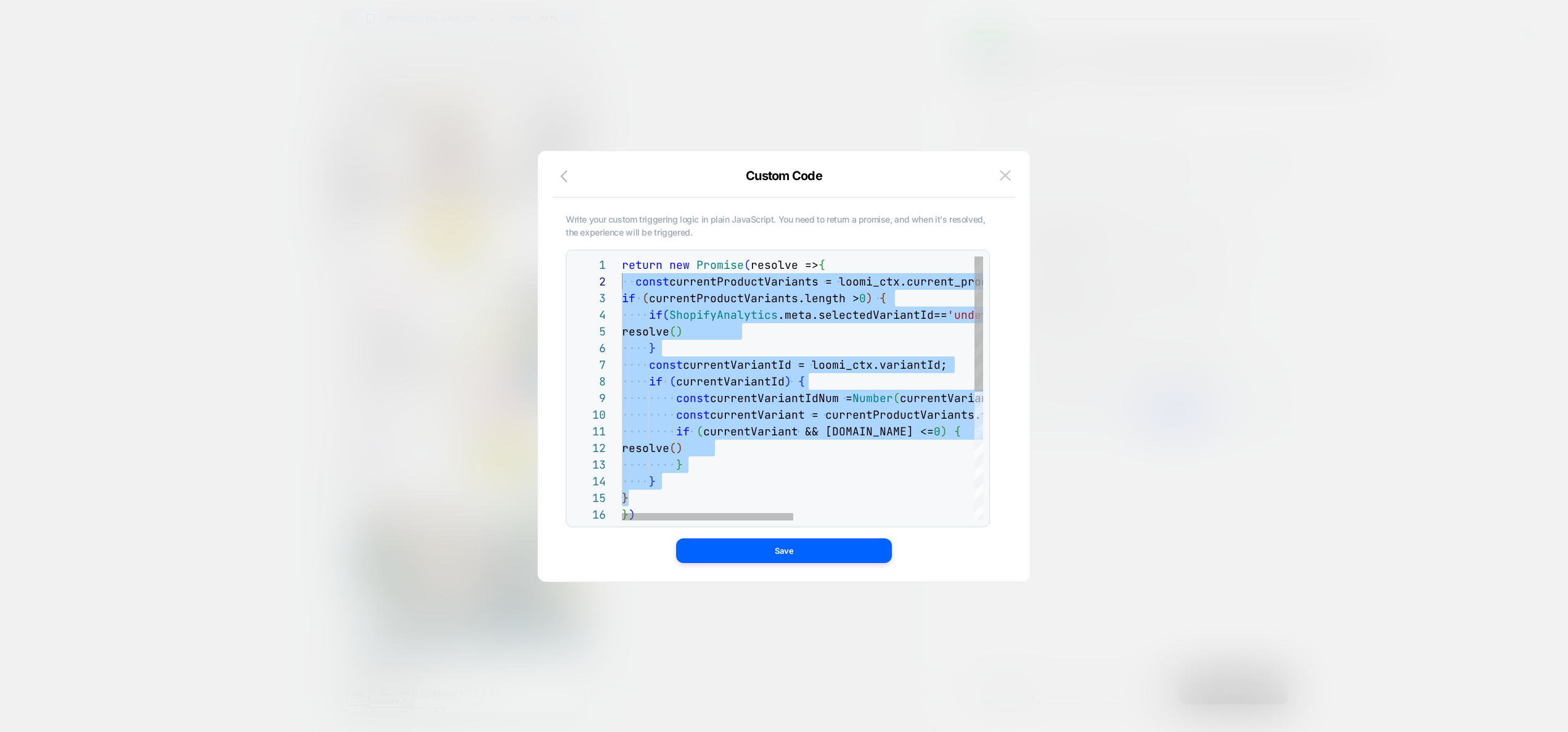
click at [851, 292] on div "return new Promise ( resolve => { const currentProductVariants = loomi_ctx.curr…" at bounding box center [992, 513] width 741 height 514
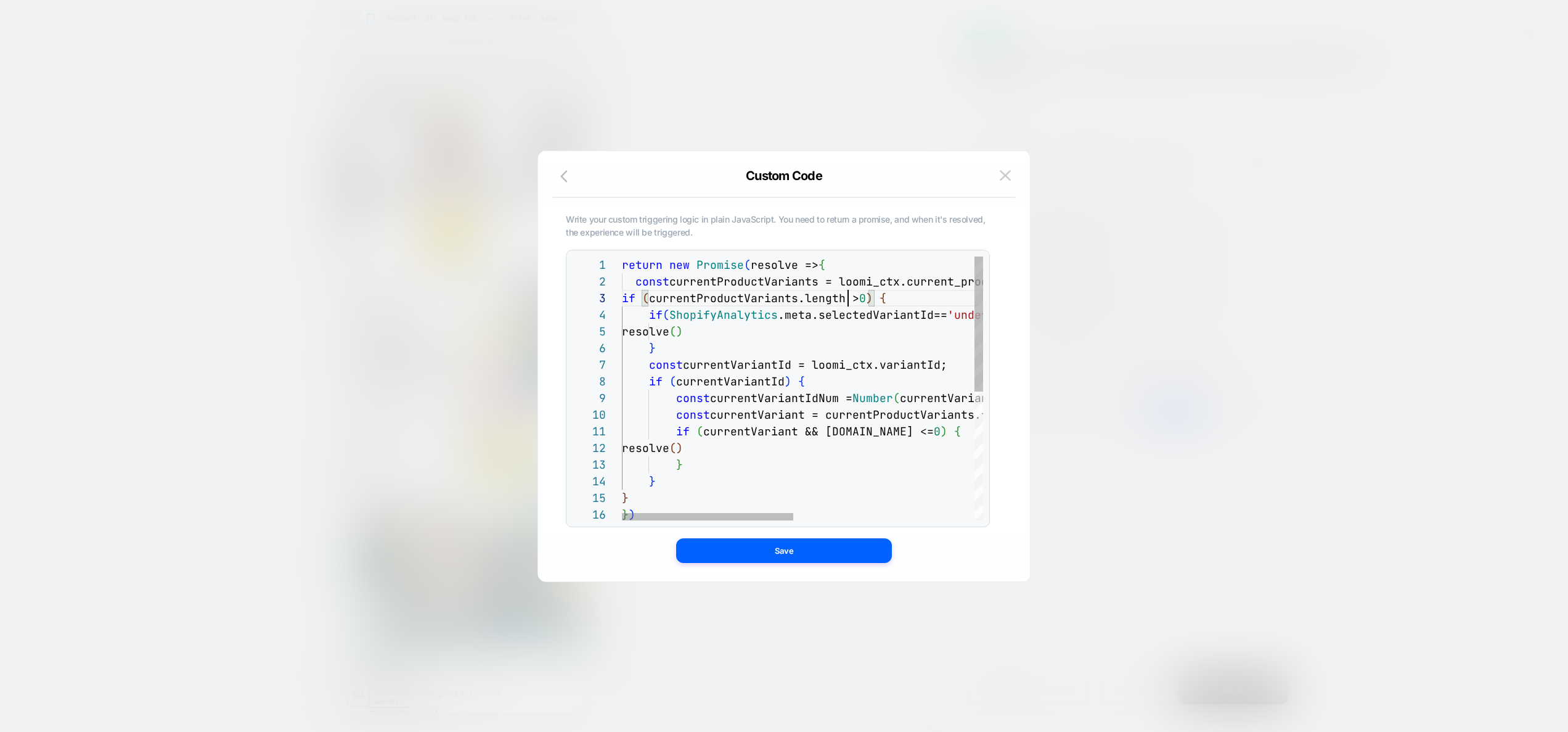
scroll to position [0, 206]
click at [876, 272] on div "return new Promise ( resolve => { const currentProductVariants = loomi_ctx.curr…" at bounding box center [992, 513] width 741 height 514
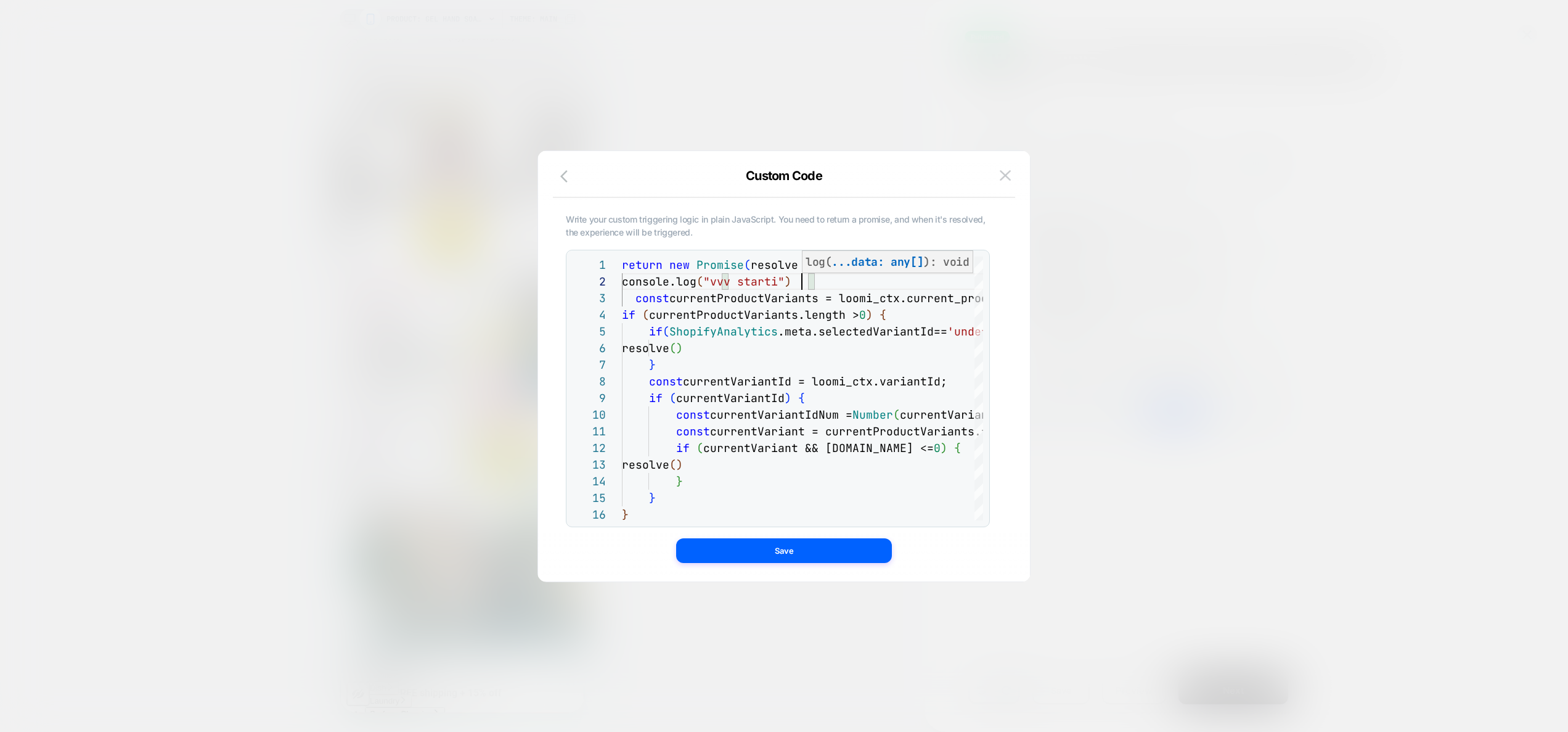
scroll to position [17, 193]
type textarea "**********"
click at [789, 564] on div "Write your custom triggering logic in plain JavaScript. You need to return a pr…" at bounding box center [783, 373] width 455 height 418
click at [789, 554] on button "Save" at bounding box center [783, 550] width 216 height 25
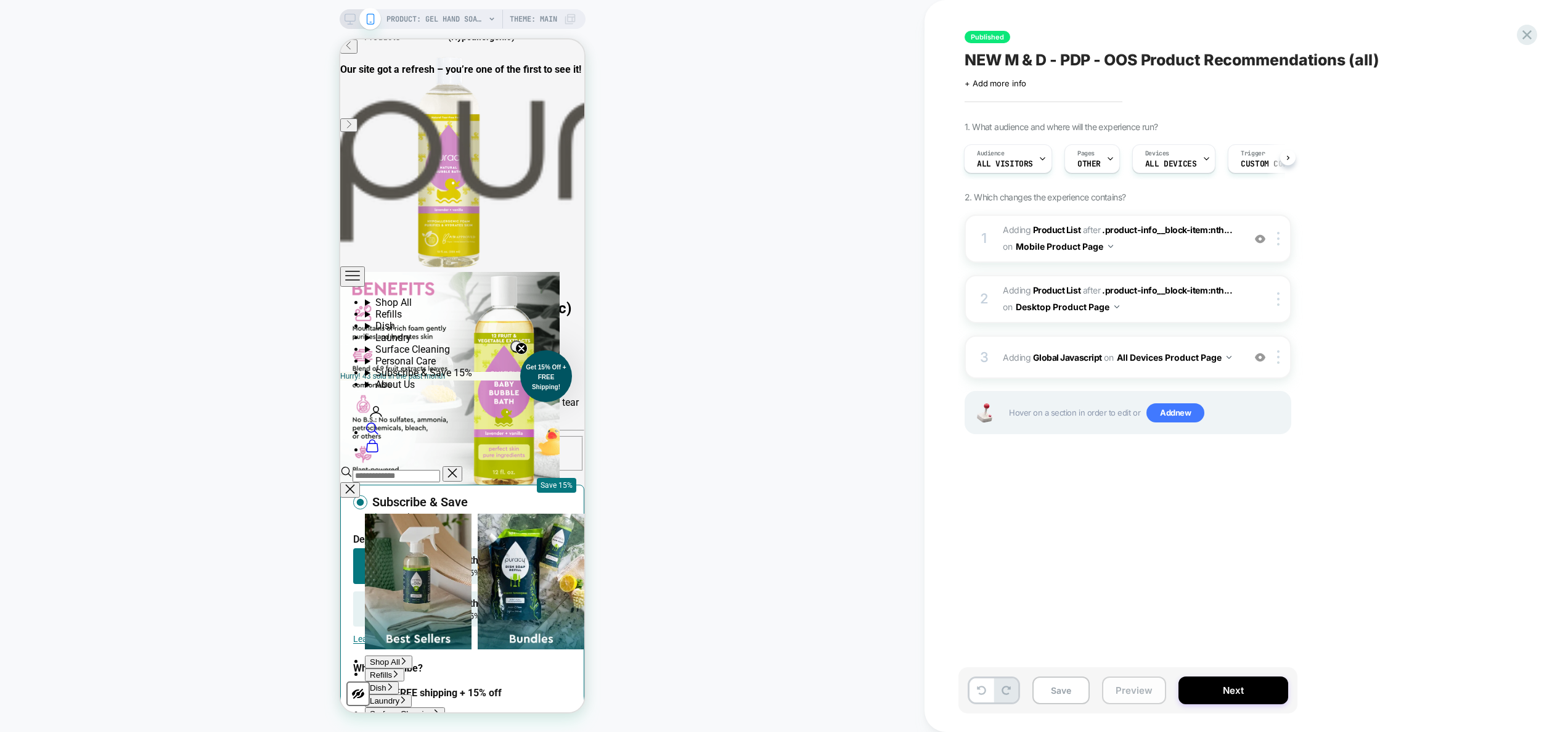
click at [1153, 692] on button "Preview" at bounding box center [1134, 690] width 64 height 28
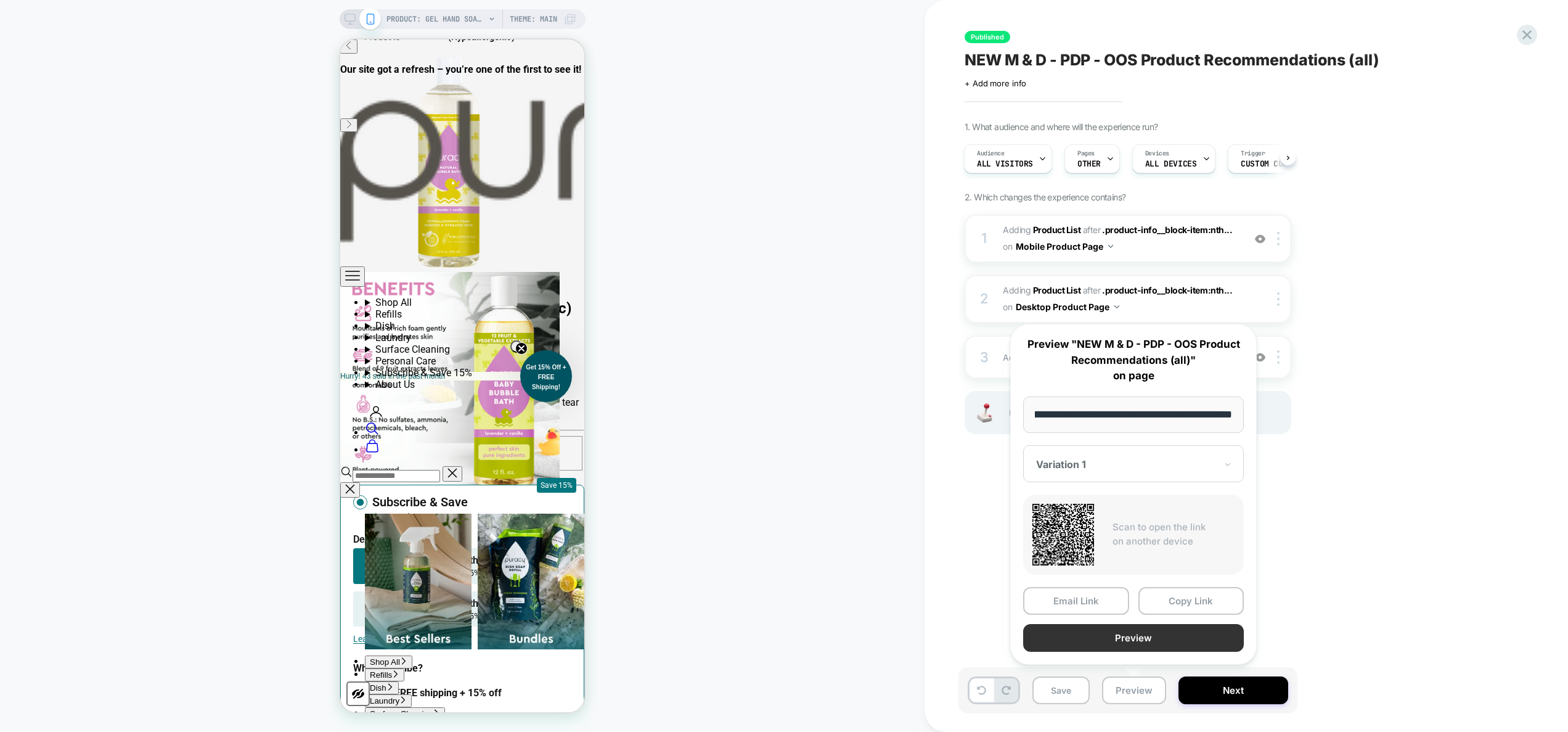
scroll to position [0, 0]
click at [1149, 636] on button "Preview" at bounding box center [1133, 638] width 220 height 28
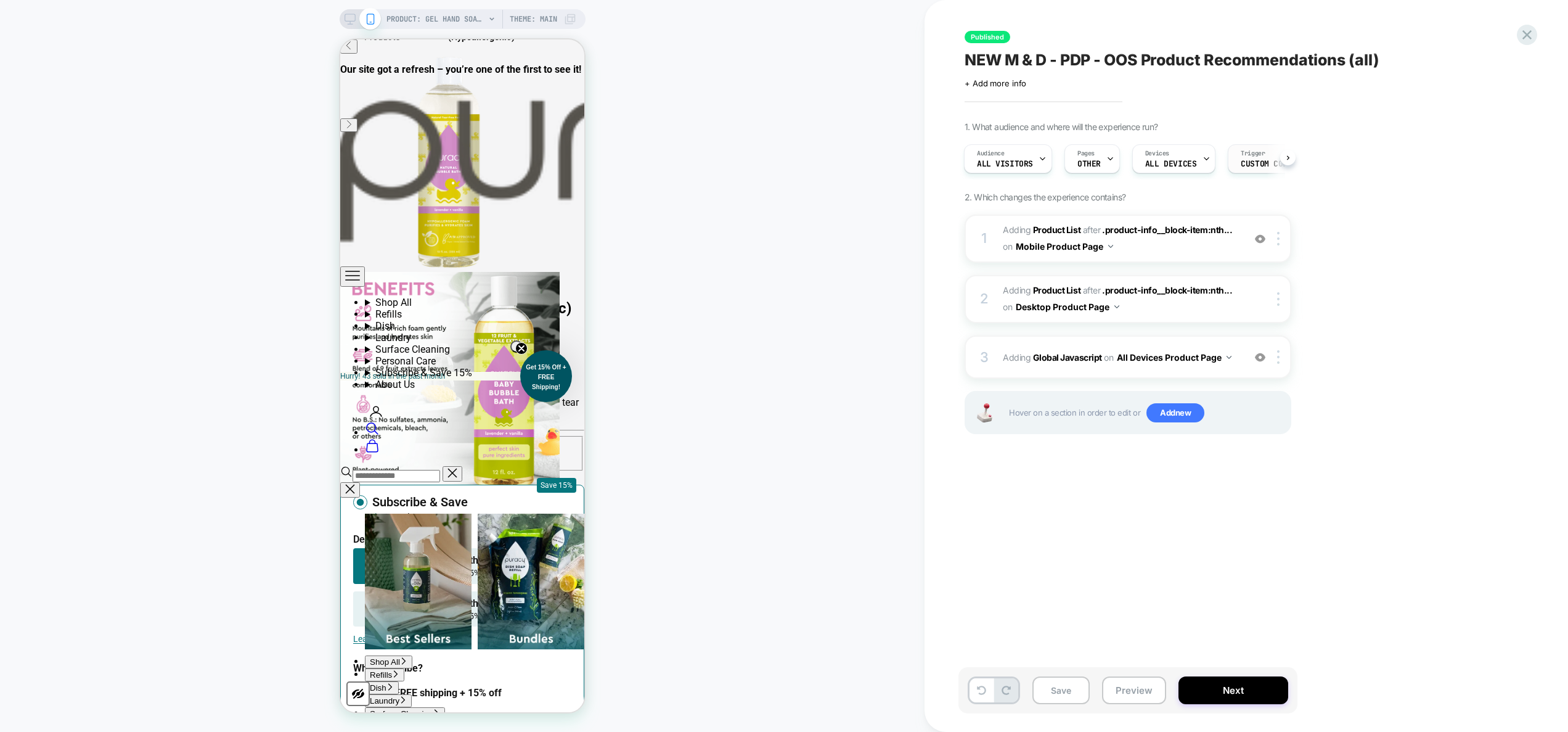
click at [1241, 162] on span "Custom Code" at bounding box center [1266, 164] width 51 height 9
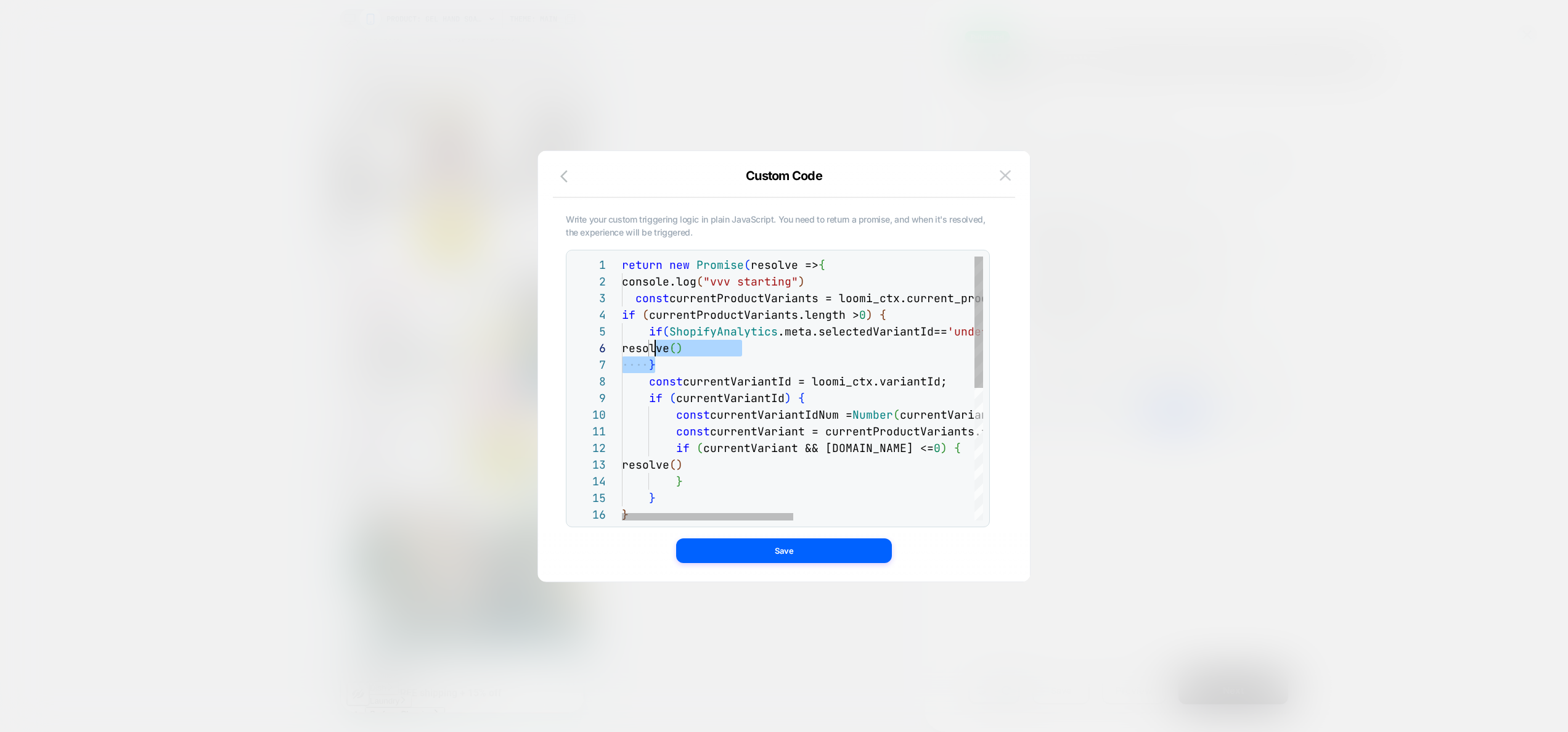
scroll to position [67, 27]
drag, startPoint x: 667, startPoint y: 364, endPoint x: 649, endPoint y: 332, distance: 36.7
click at [649, 332] on div "return new Promise ( resolve => { console.log ( "vvv starting" ) const currentP…" at bounding box center [992, 522] width 741 height 530
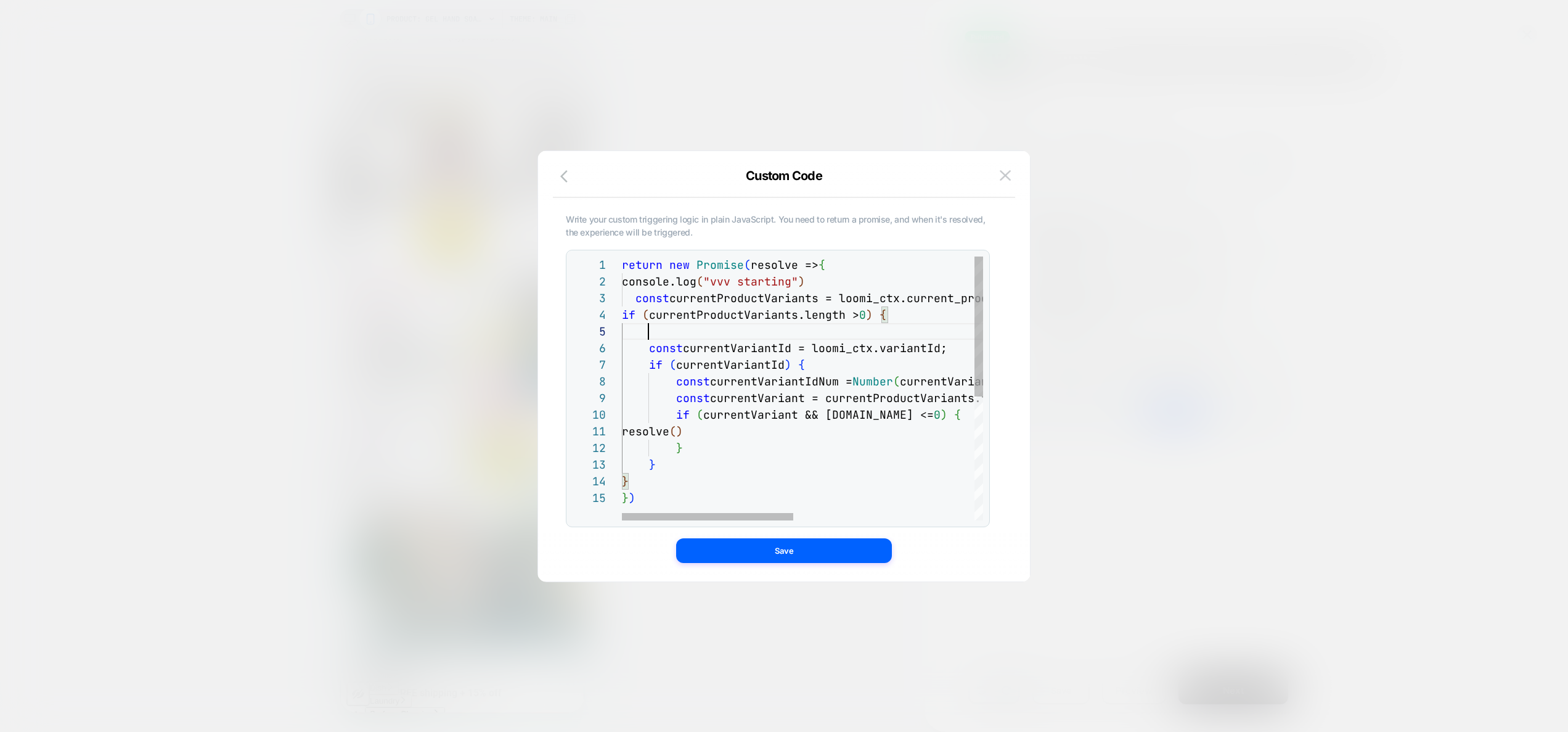
click at [853, 280] on div "return new Promise ( resolve => { console.log ( "vvv starting" ) const currentP…" at bounding box center [992, 505] width 741 height 497
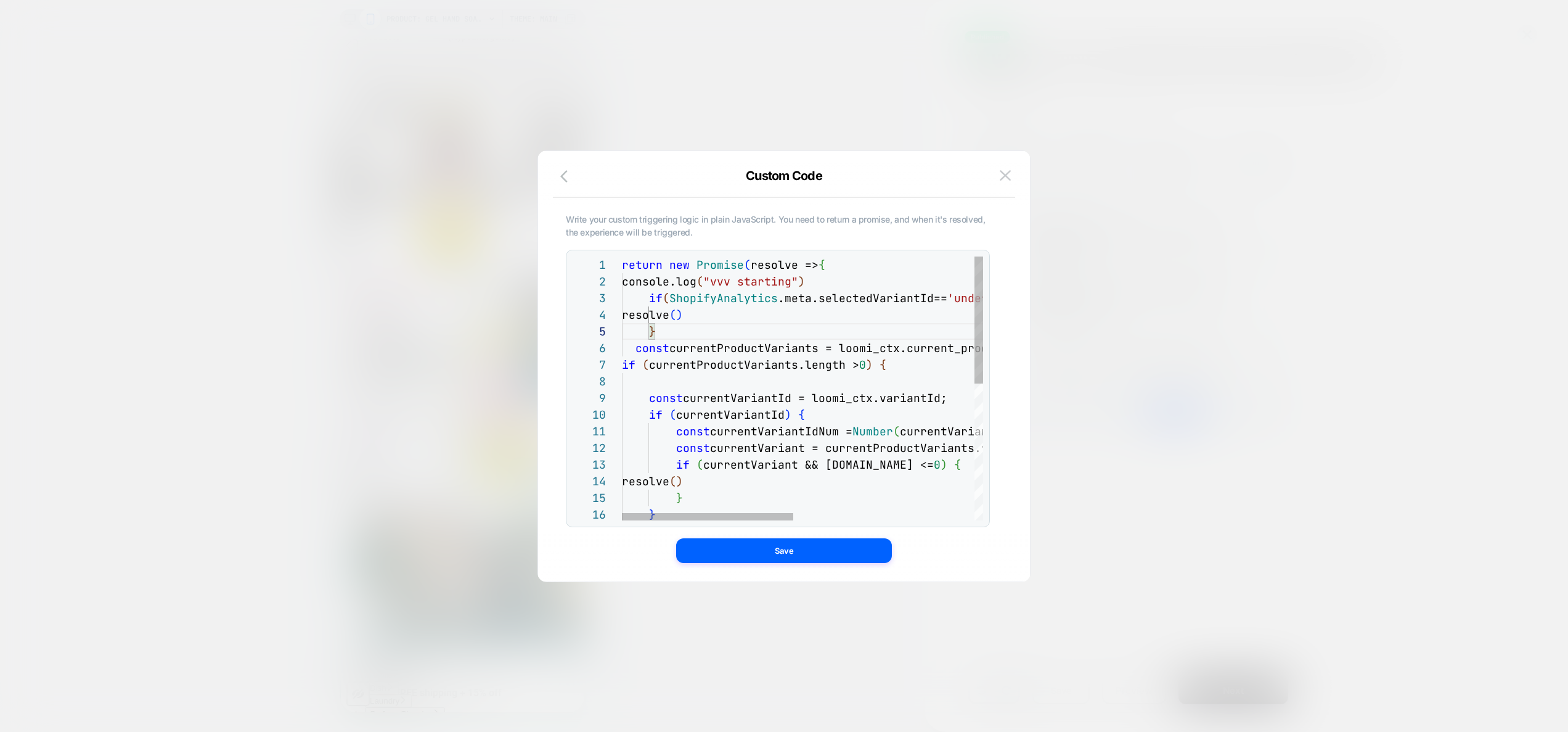
scroll to position [17, 206]
click at [856, 278] on div "return new Promise ( resolve => { console.log ( "vvv starting" ) const currentP…" at bounding box center [992, 530] width 741 height 547
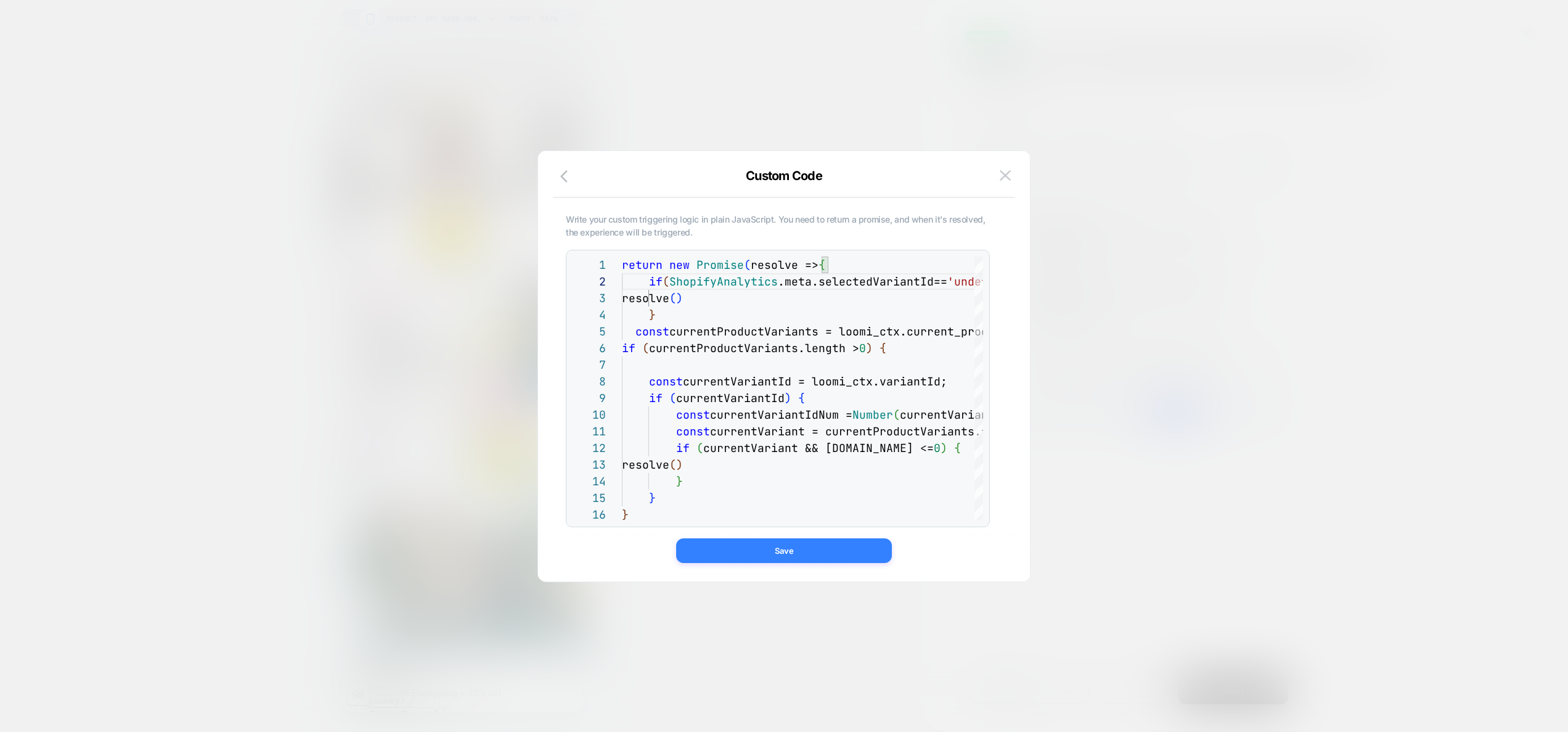
type textarea "**********"
click at [789, 553] on button "Save" at bounding box center [783, 550] width 216 height 25
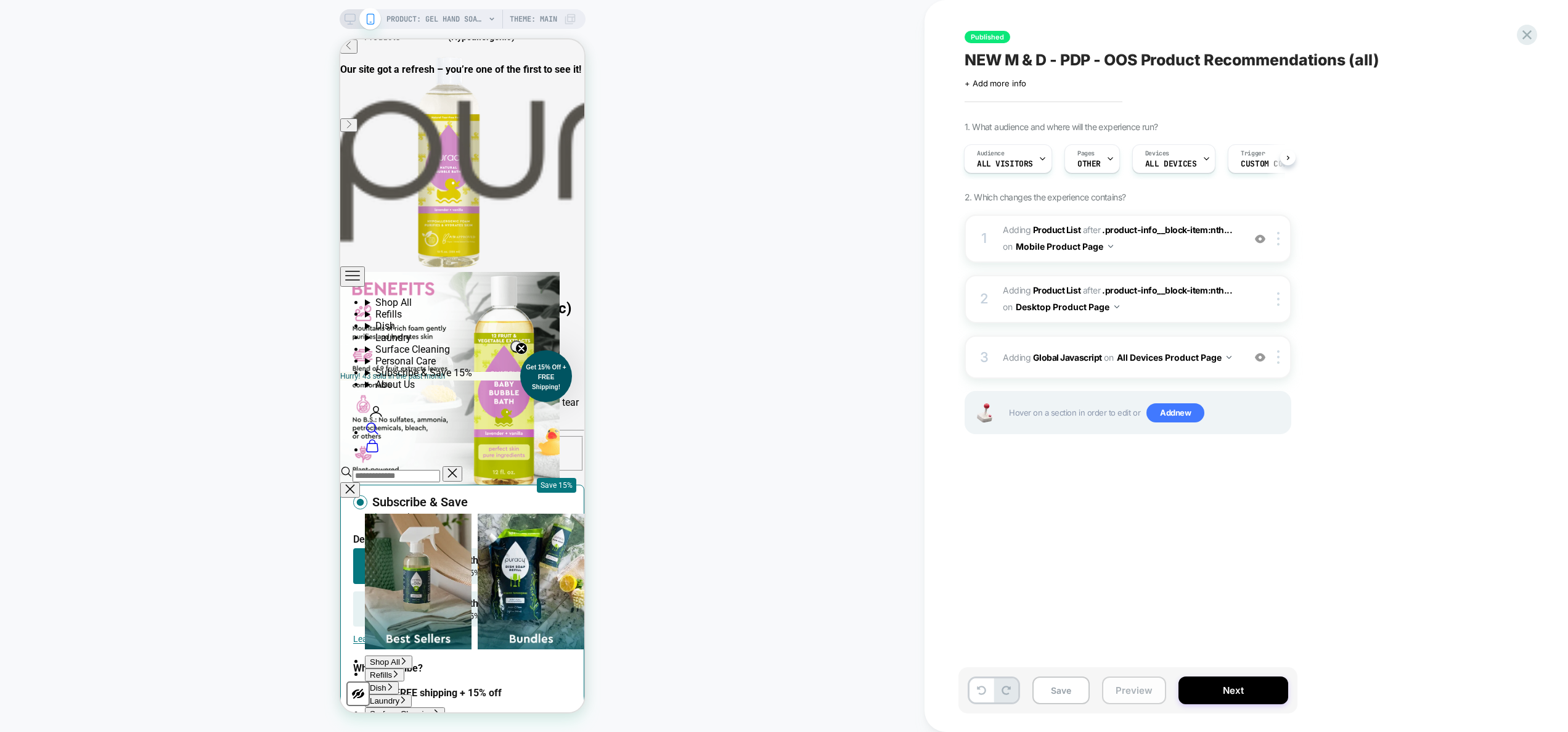
click at [1118, 692] on button "Preview" at bounding box center [1134, 690] width 64 height 28
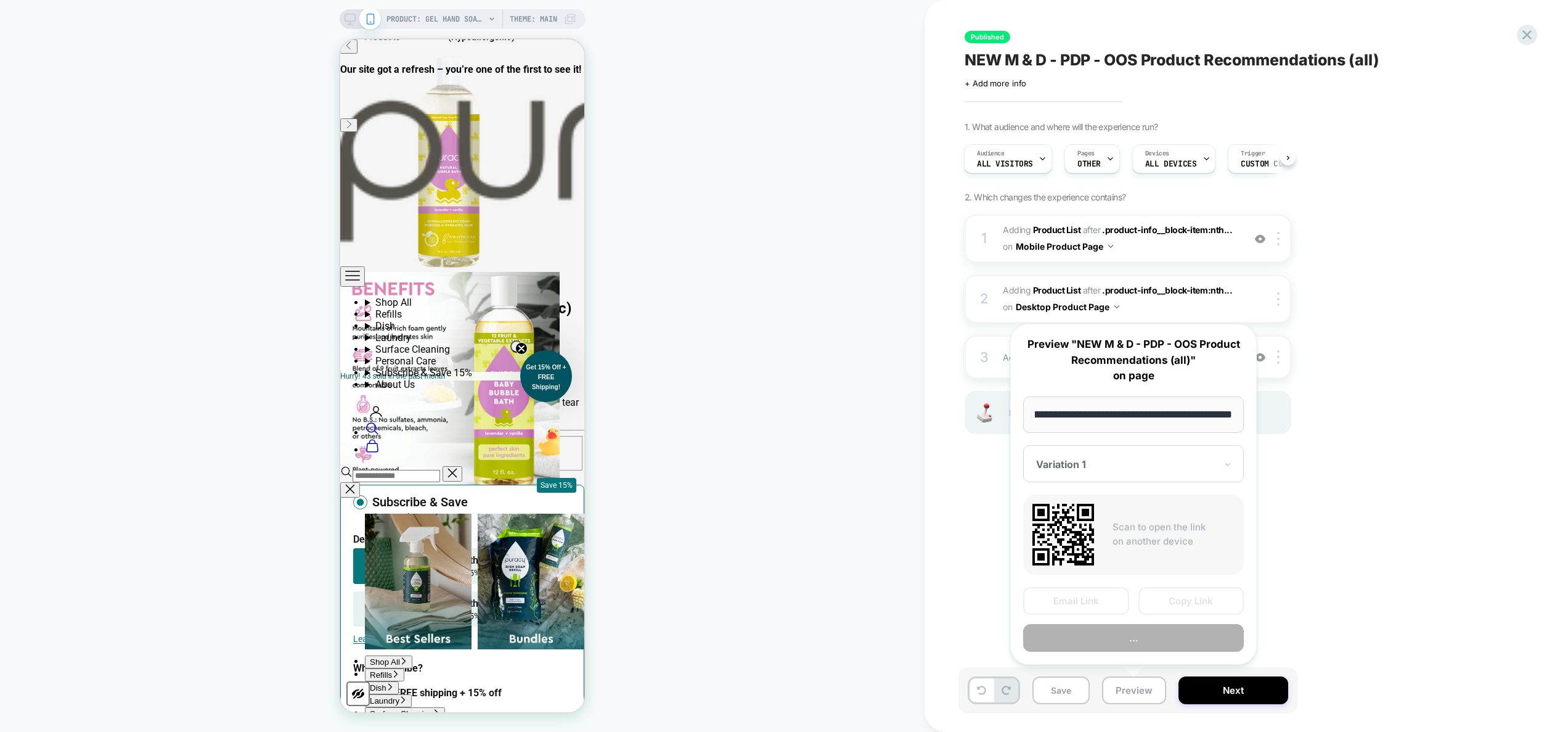
scroll to position [0, 0]
click at [1124, 636] on button "..." at bounding box center [1133, 638] width 220 height 28
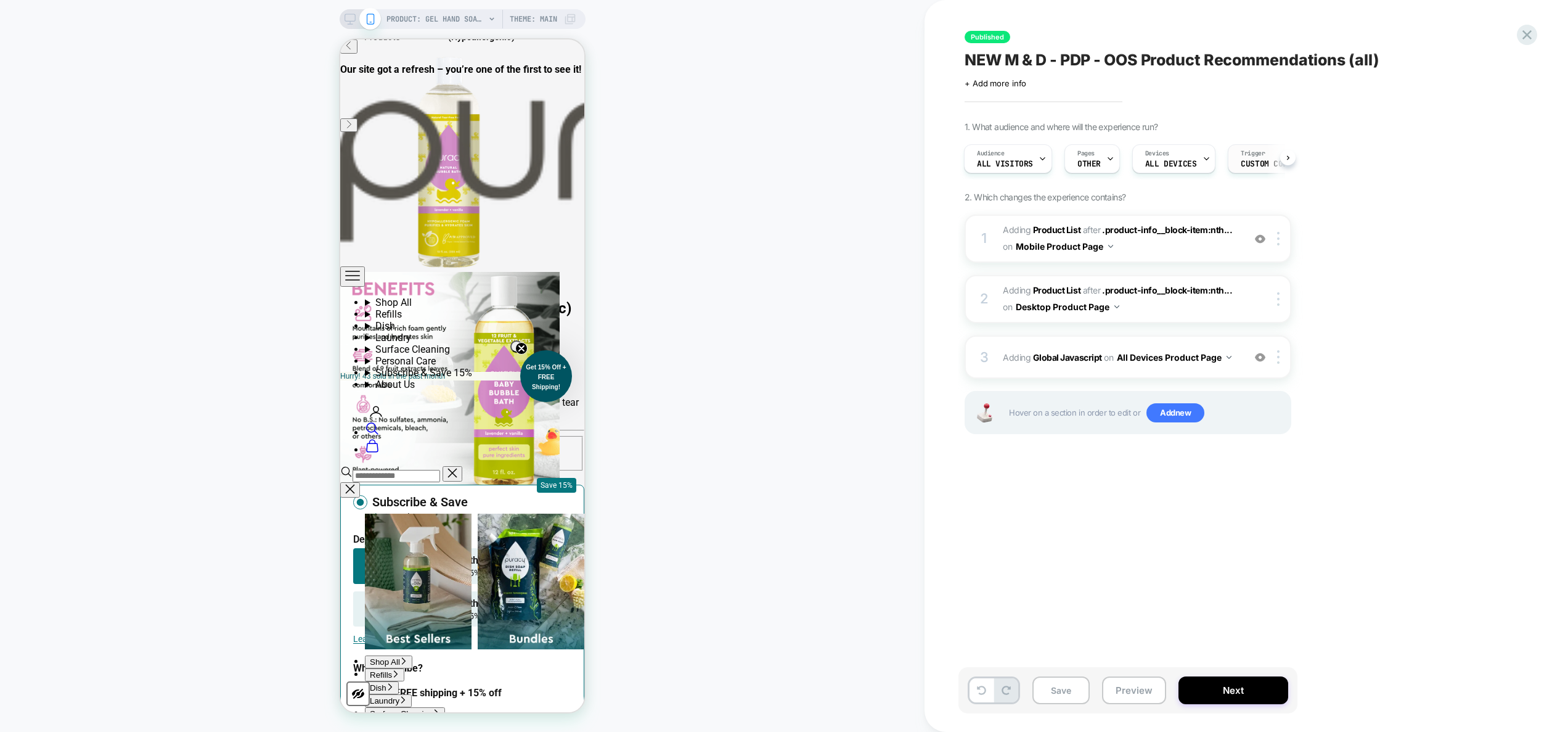
click at [1253, 164] on span "Custom Code" at bounding box center [1266, 164] width 51 height 9
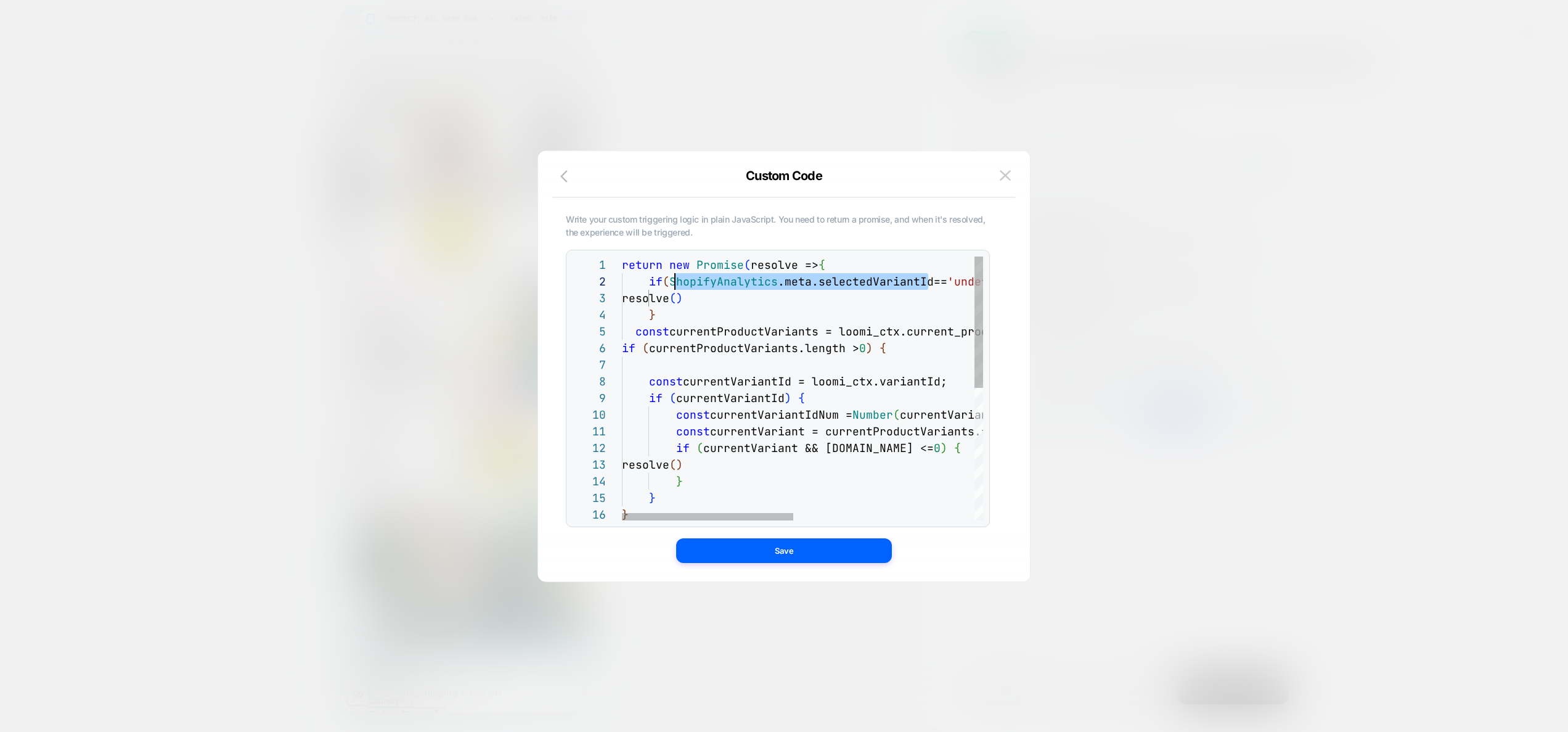
scroll to position [17, 47]
drag, startPoint x: 928, startPoint y: 282, endPoint x: 670, endPoint y: 280, distance: 258.0
click at [670, 280] on div "return new Promise ( resolve => { if ( ShopifyAnalytics .meta.selectedVariantId…" at bounding box center [992, 522] width 741 height 530
click at [874, 260] on div "return new Promise ( resolve => { if ( ShopifyAnalytics .meta.selectedVariantId…" at bounding box center [992, 522] width 741 height 530
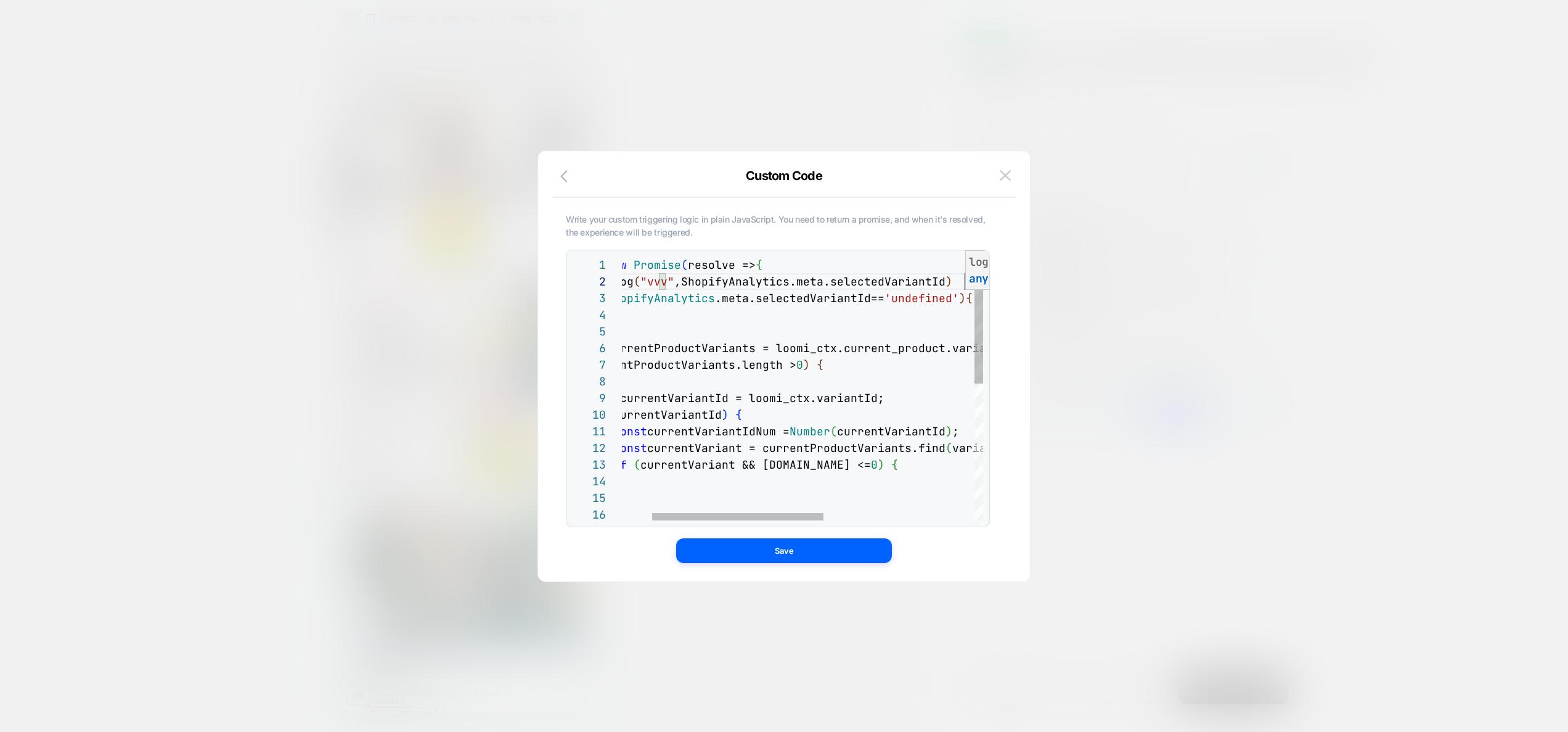
scroll to position [17, 406]
type textarea "**********"
click at [811, 544] on button "Save" at bounding box center [783, 550] width 216 height 25
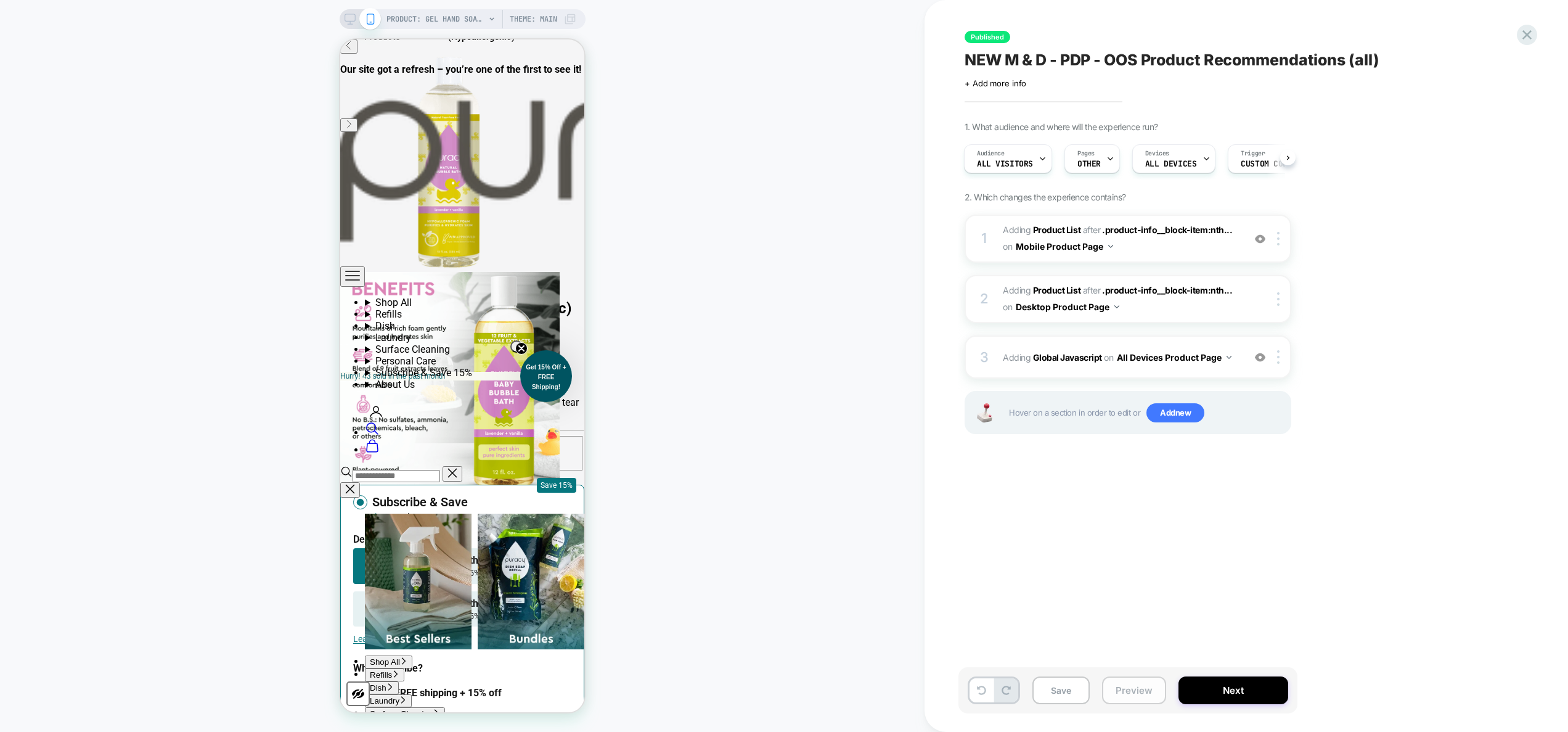
drag, startPoint x: 1135, startPoint y: 701, endPoint x: 1134, endPoint y: 691, distance: 10.0
click at [1135, 700] on button "Preview" at bounding box center [1134, 690] width 64 height 28
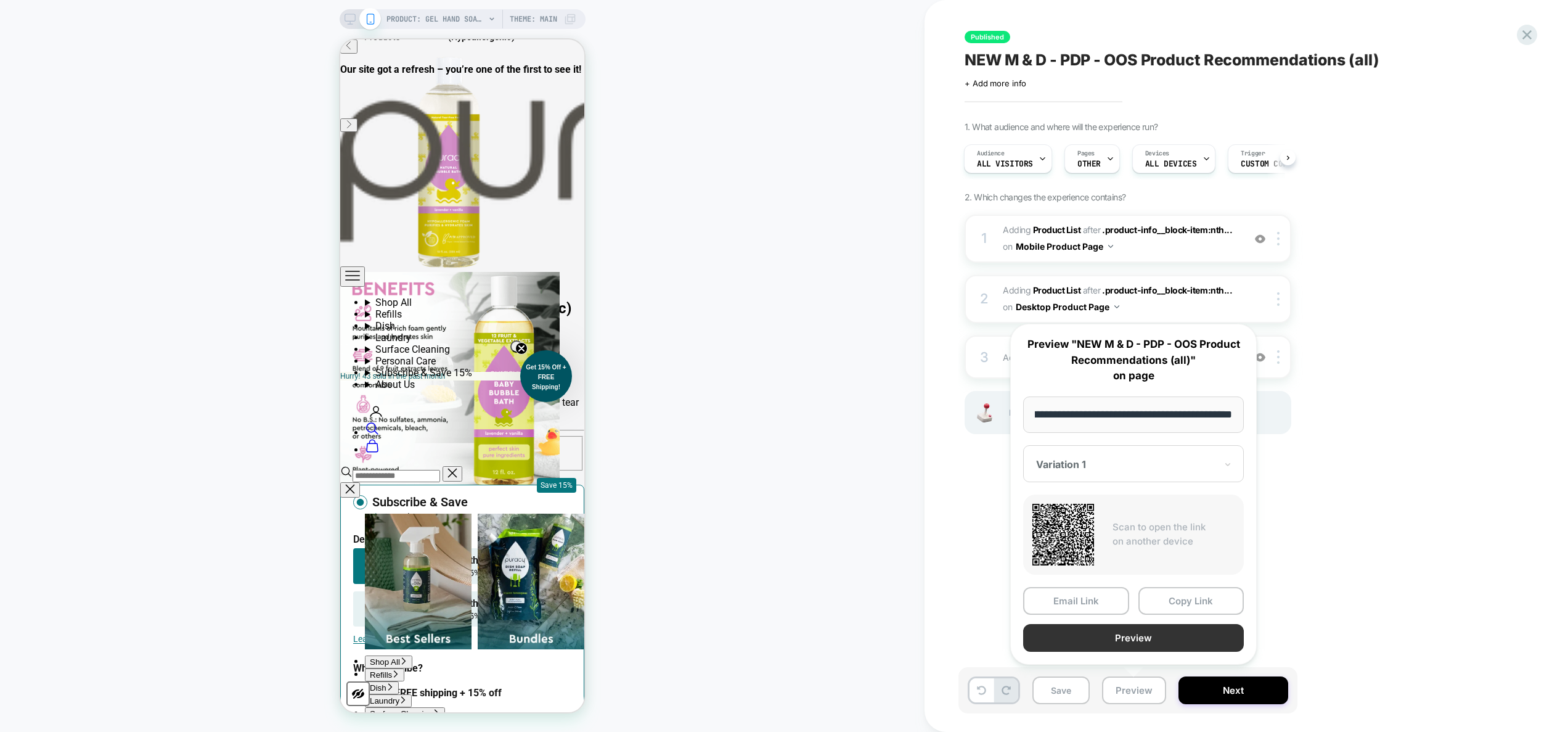
scroll to position [0, 0]
click at [1129, 643] on button "Preview" at bounding box center [1133, 638] width 220 height 28
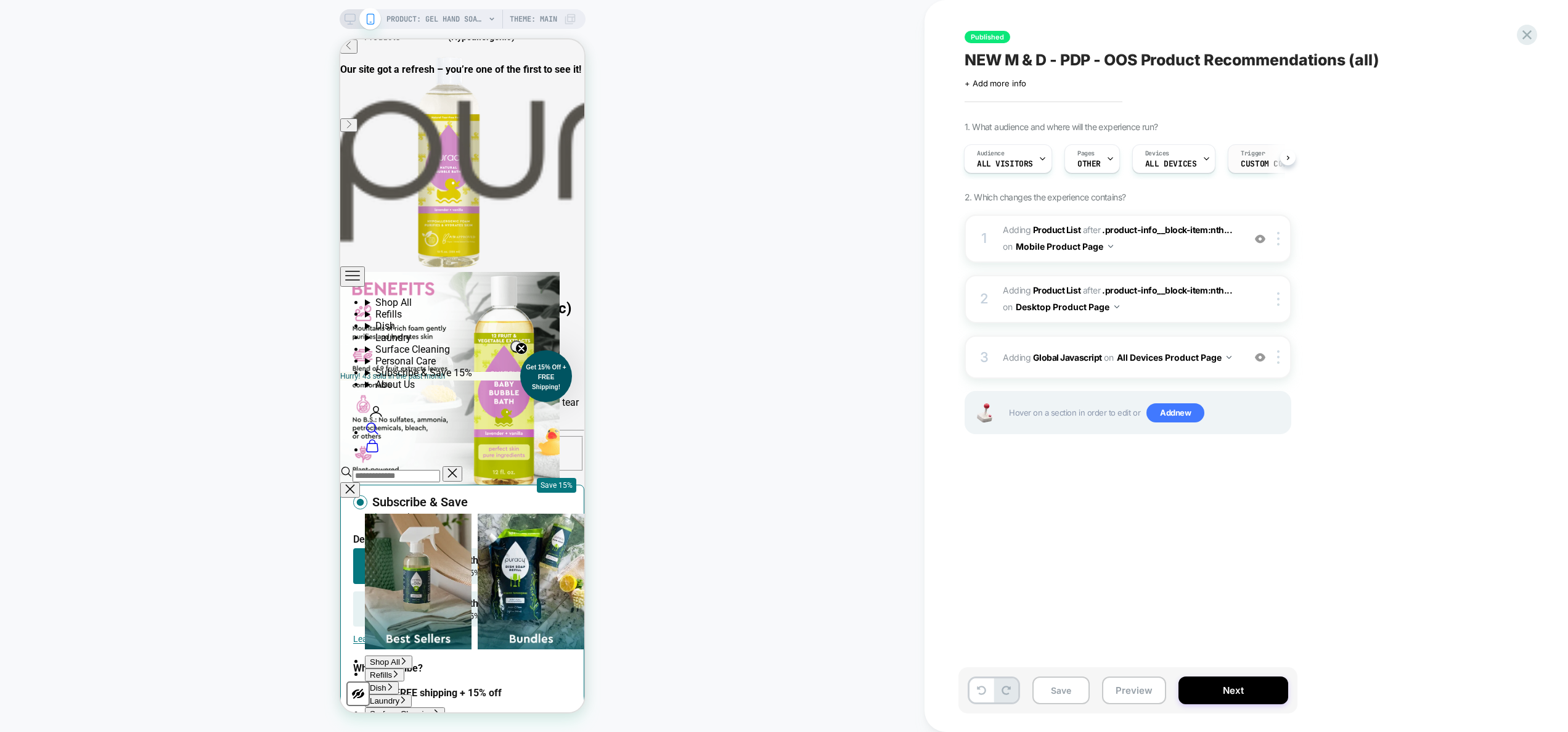
click at [1235, 149] on div "Trigger Custom Code" at bounding box center [1266, 159] width 76 height 28
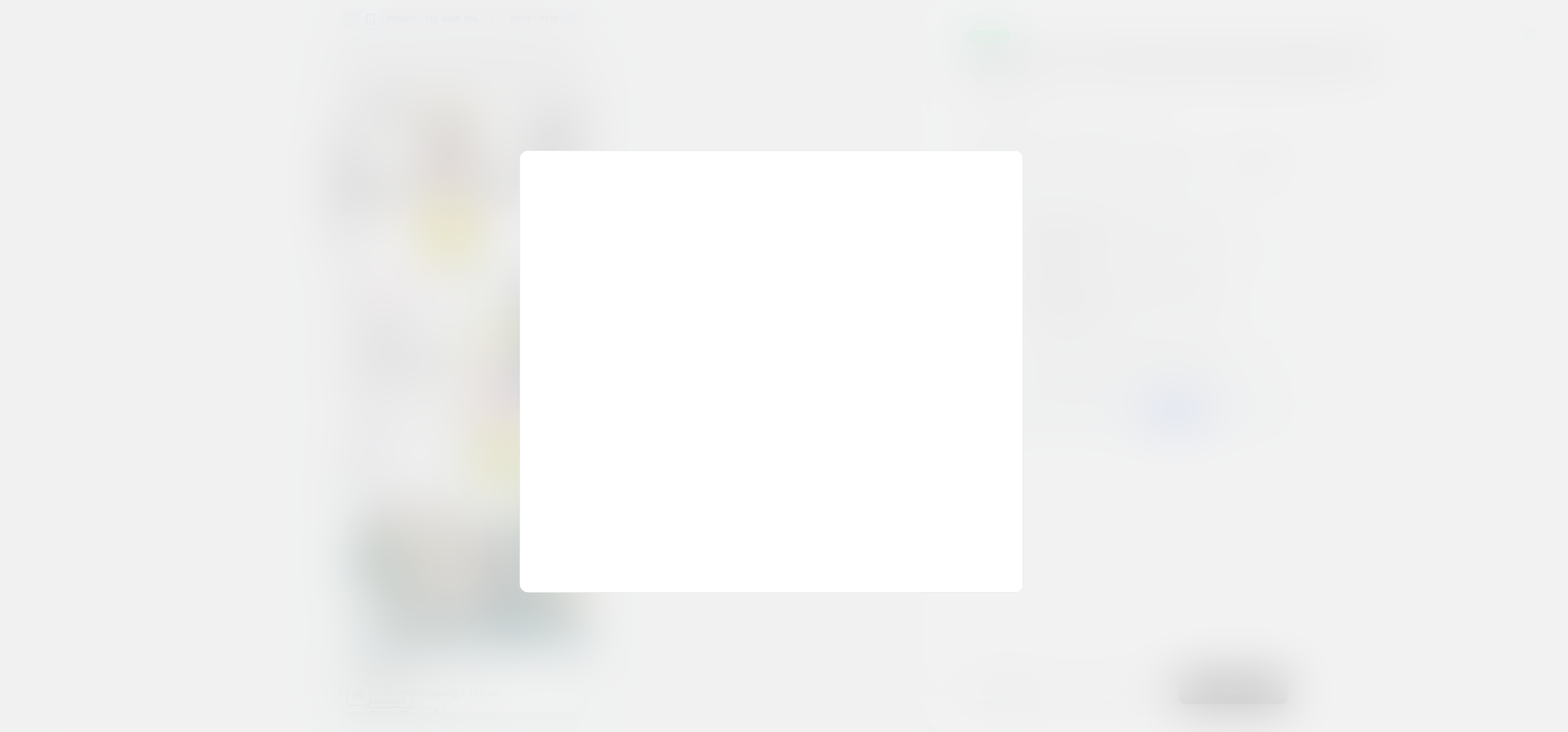
scroll to position [166, 0]
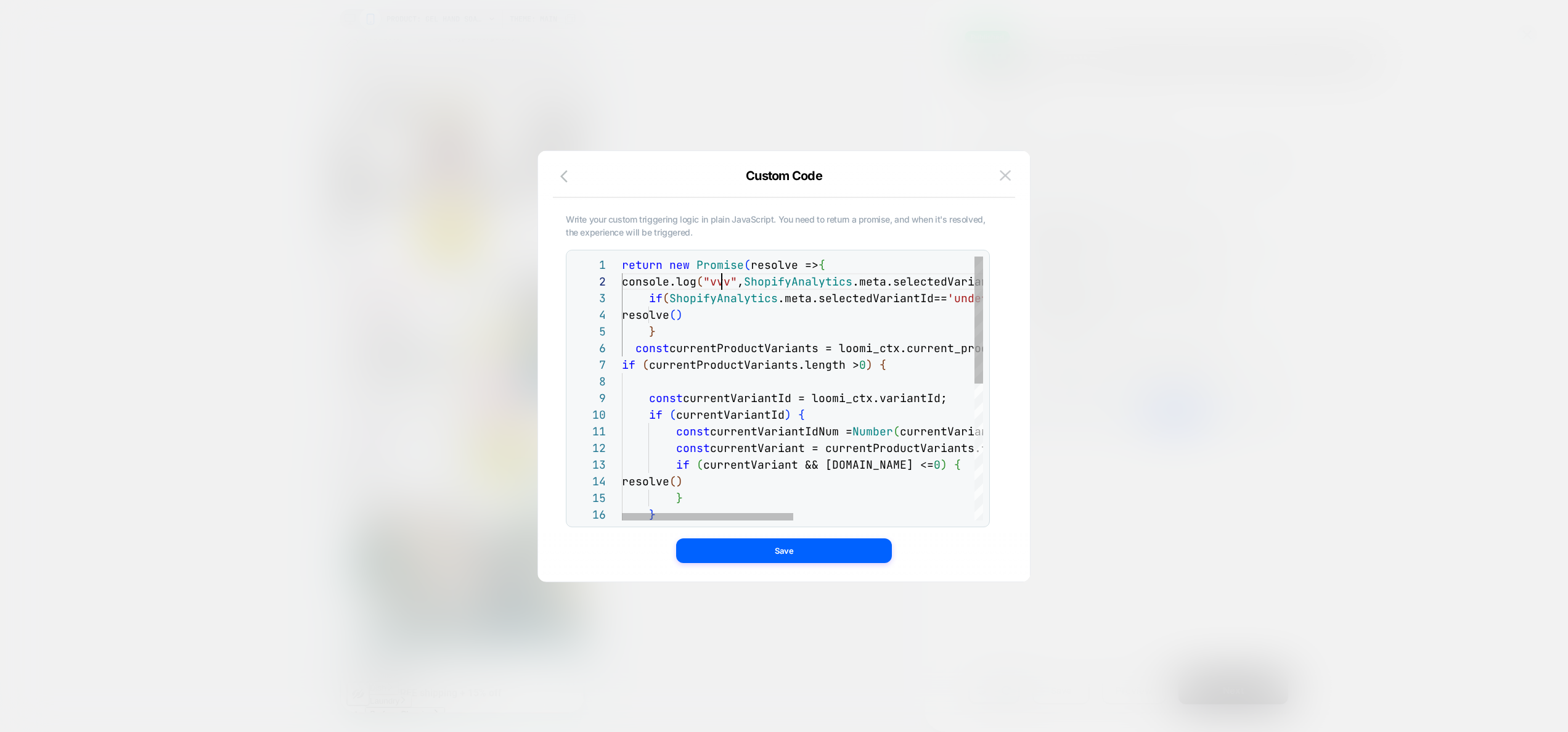
click at [724, 280] on div "return new Promise ( resolve => { console.log ( "vvv" , ShopifyAnalytics .meta.…" at bounding box center [992, 530] width 741 height 547
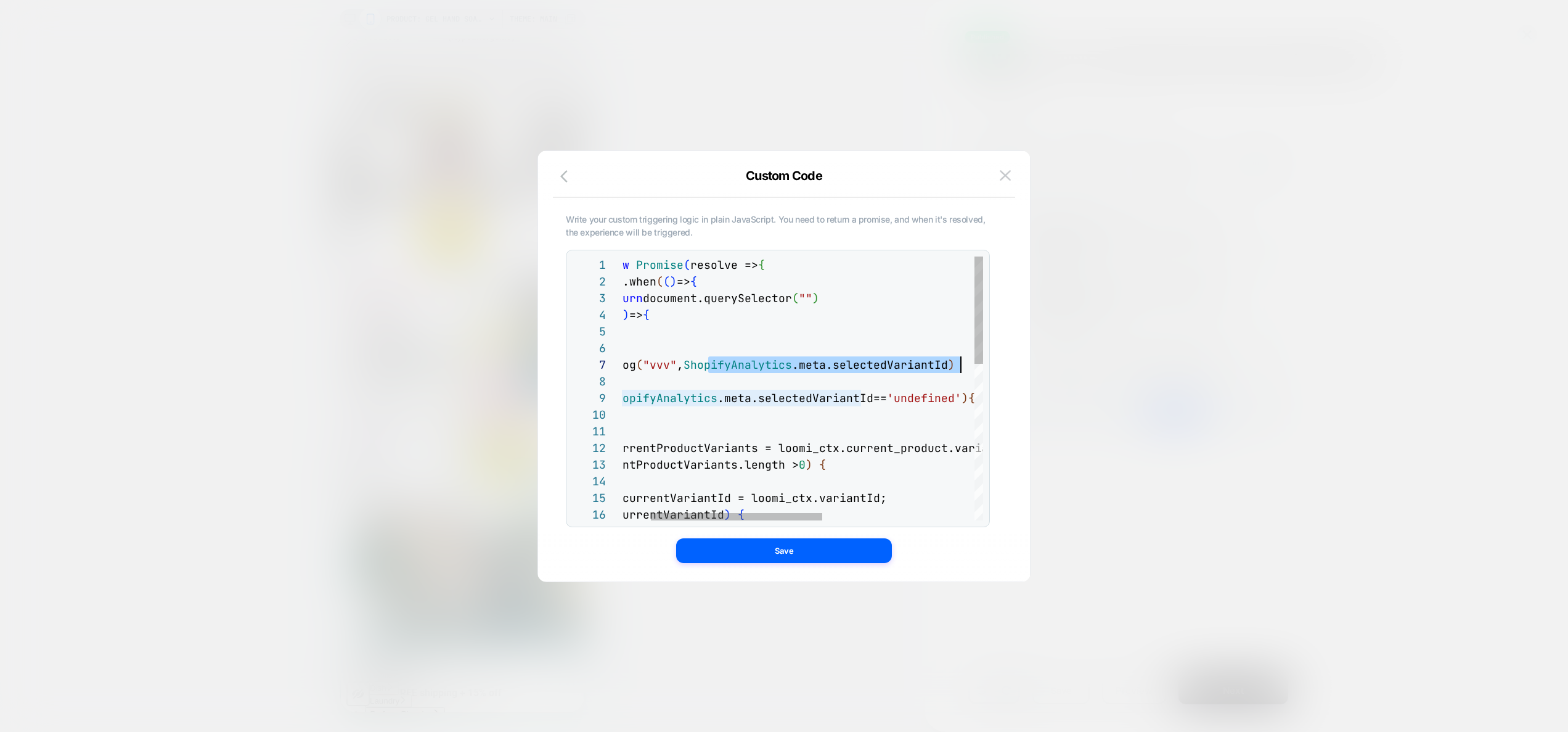
scroll to position [100, 406]
drag, startPoint x: 767, startPoint y: 365, endPoint x: 967, endPoint y: 367, distance: 200.0
click at [967, 367] on div "return new Promise ( resolve => { console.log ( "vvv" , ShopifyAnalytics .meta.…" at bounding box center [932, 580] width 741 height 647
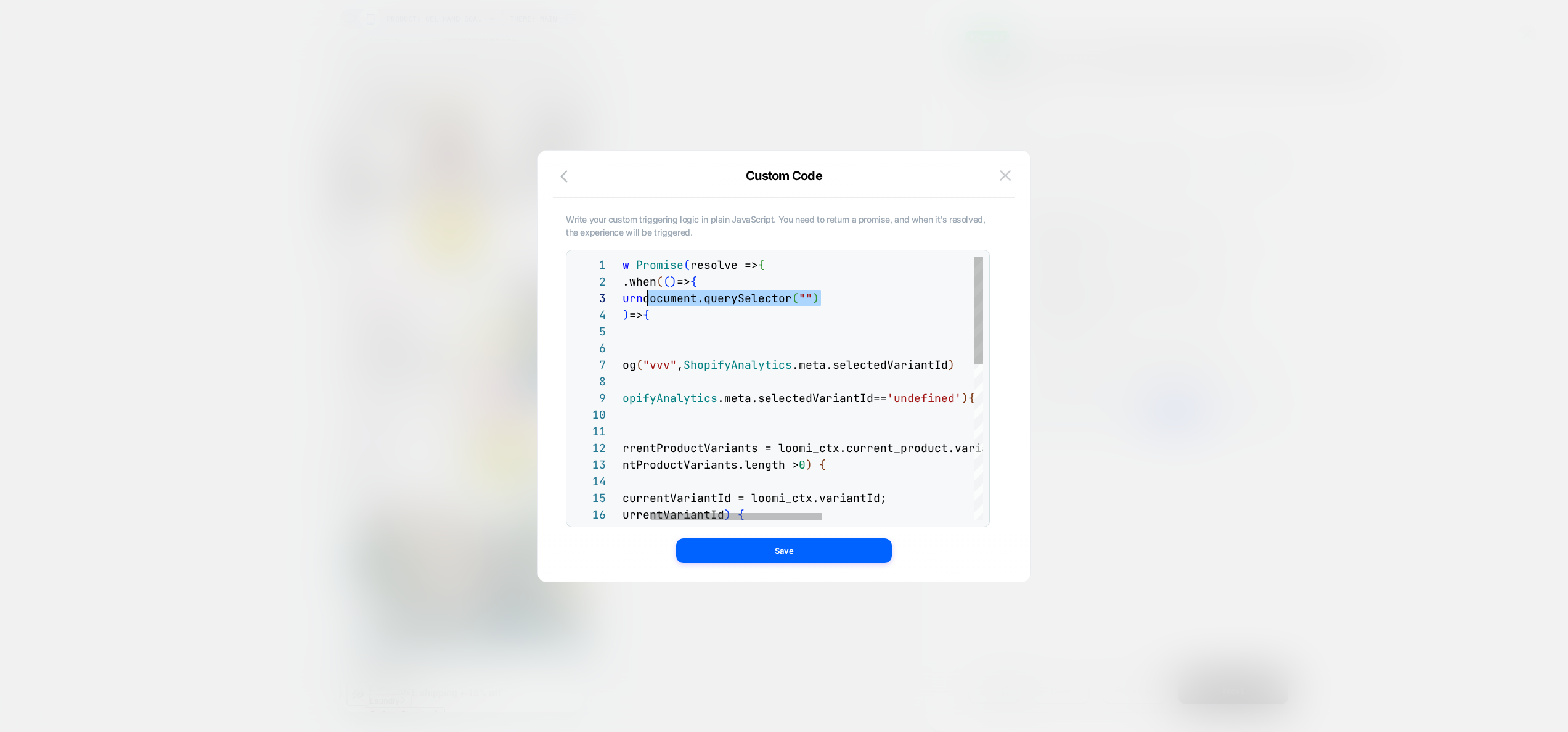
drag, startPoint x: 832, startPoint y: 300, endPoint x: 650, endPoint y: 299, distance: 182.0
click at [650, 299] on div "return new Promise ( resolve => { console.log ( "vvv" , ShopifyAnalytics .meta.…" at bounding box center [932, 580] width 741 height 647
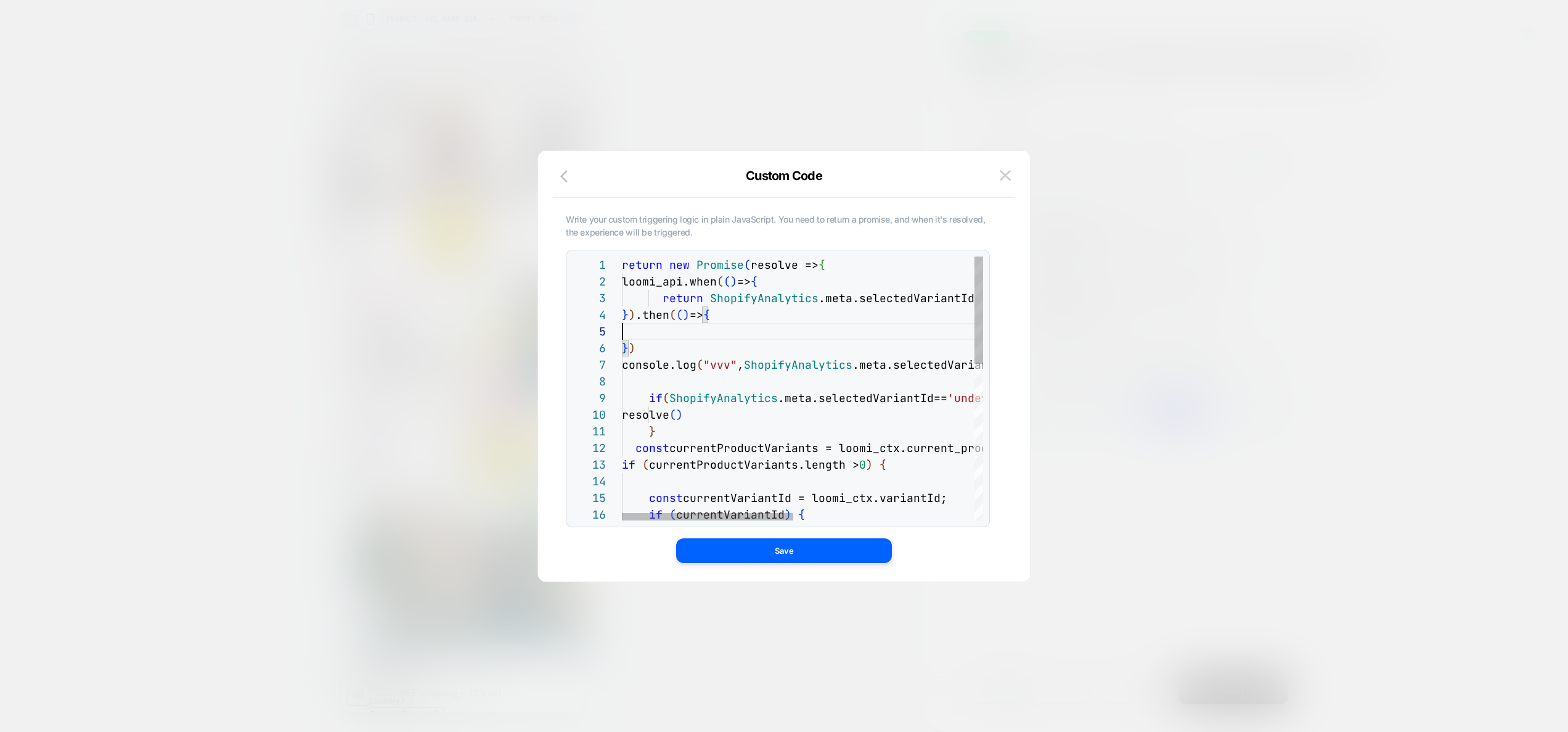
drag, startPoint x: 787, startPoint y: 336, endPoint x: 682, endPoint y: 327, distance: 105.4
click at [682, 327] on div "return new Promise ( resolve => { console.log ( "vvv" , ShopifyAnalytics .meta.…" at bounding box center [992, 580] width 741 height 647
click at [727, 337] on div "return new Promise ( resolve => { console.log ( "vvv" , ShopifyAnalytics .meta.…" at bounding box center [992, 580] width 741 height 647
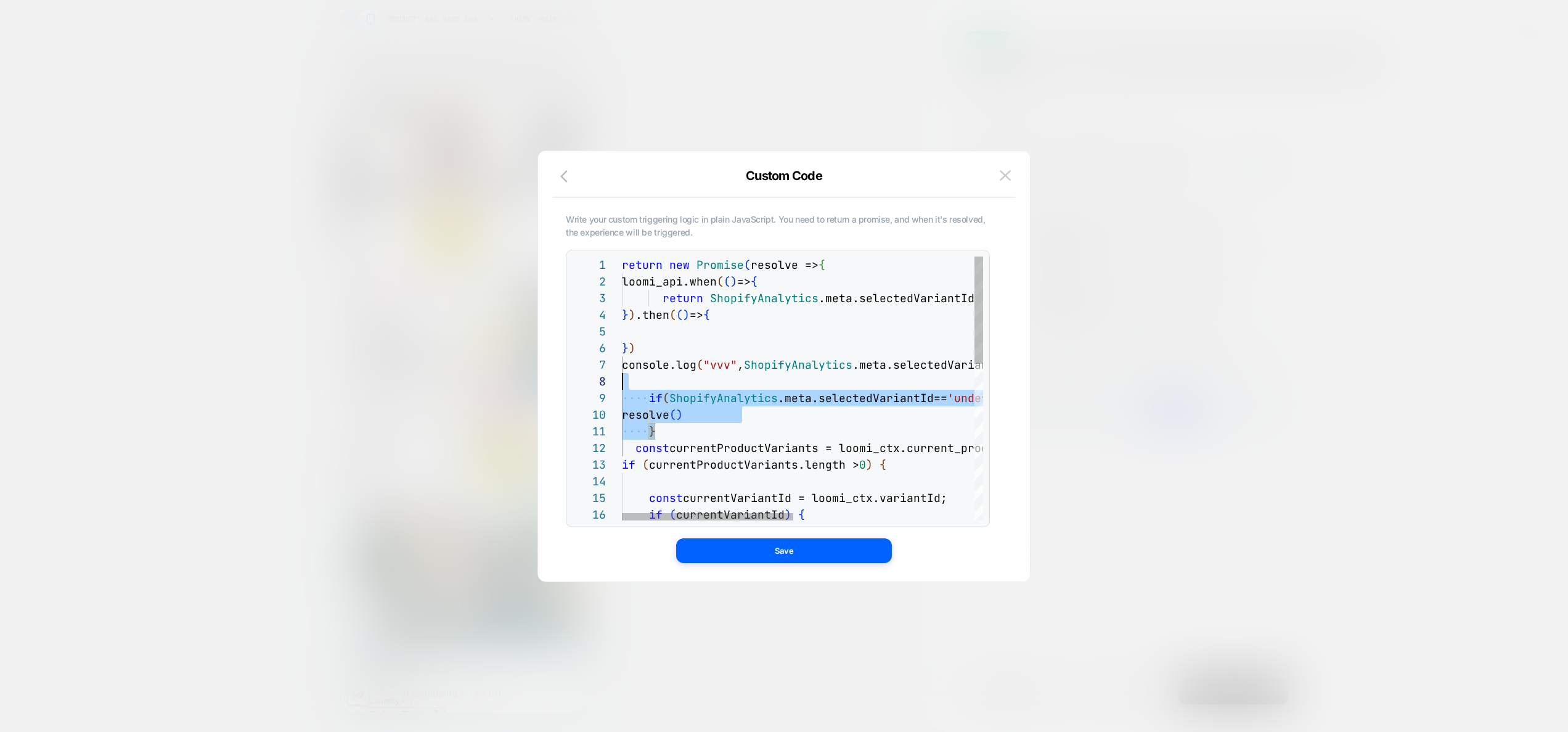
scroll to position [100, 27]
drag, startPoint x: 666, startPoint y: 433, endPoint x: 646, endPoint y: 363, distance: 72.8
click at [646, 363] on div "return new Promise ( resolve => { console.log ( "vvv" , ShopifyAnalytics .meta.…" at bounding box center [992, 580] width 741 height 647
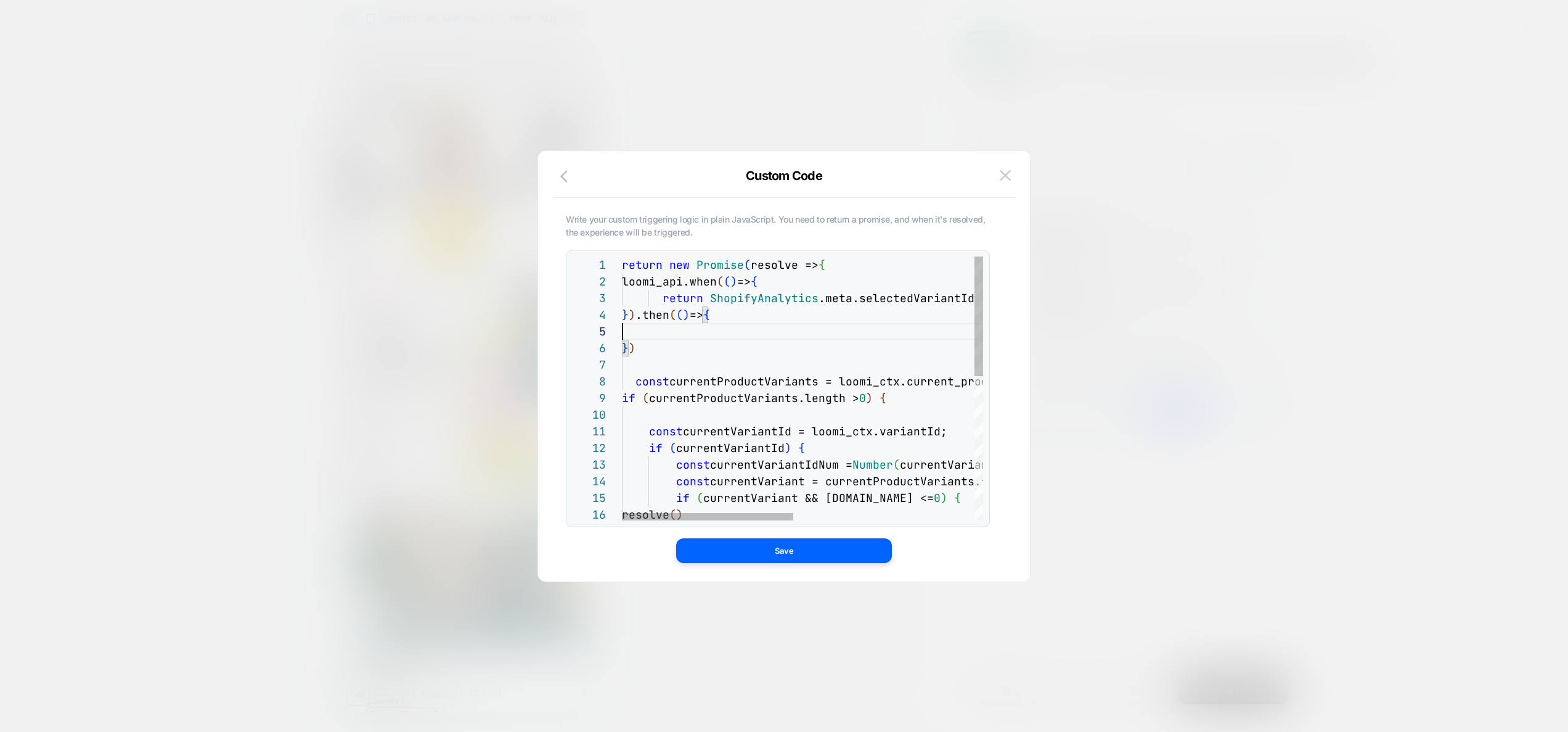
scroll to position [67, 0]
click at [649, 331] on div "return new Promise ( resolve => { const currentProductVariants = loomi_ctx.curr…" at bounding box center [992, 546] width 741 height 580
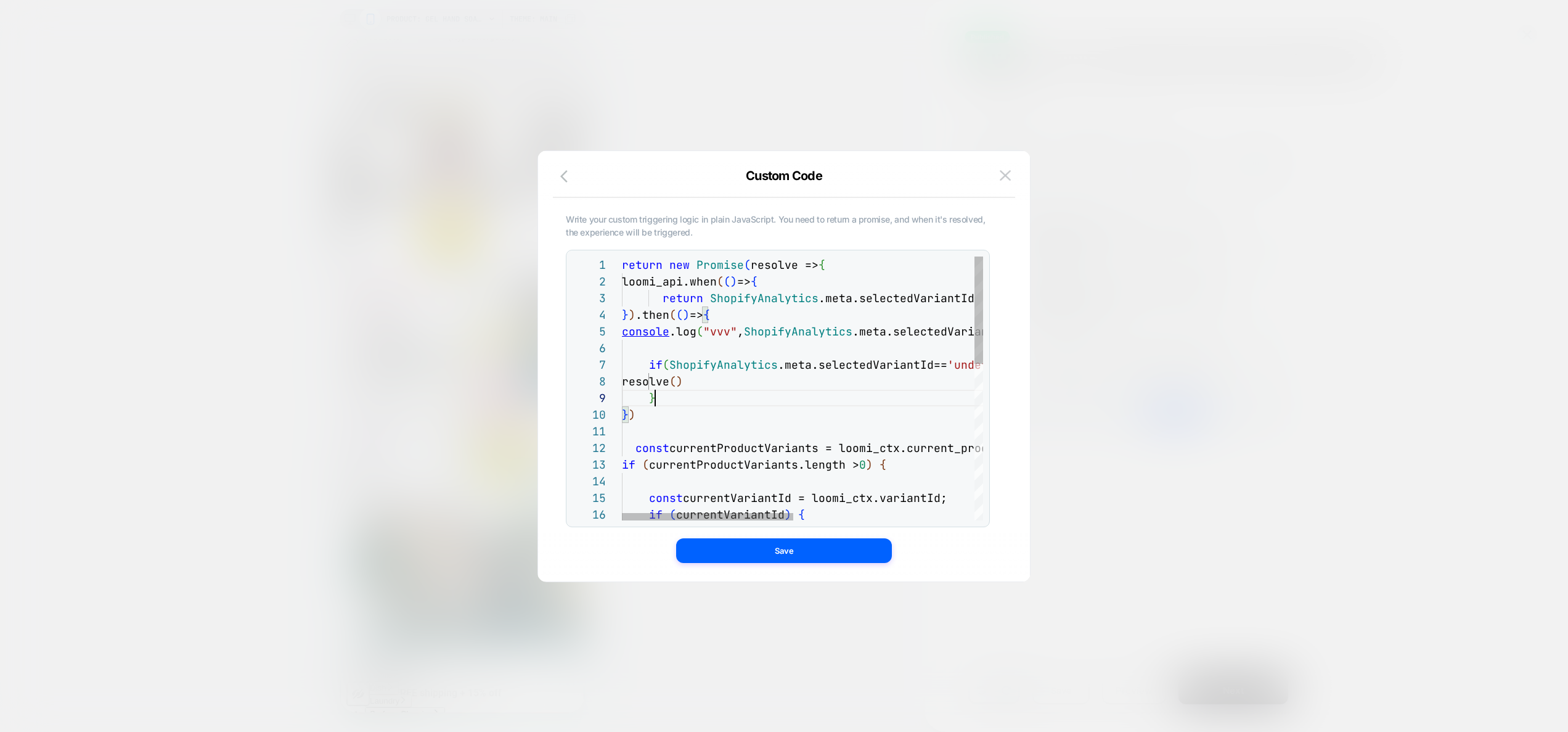
scroll to position [133, 33]
type textarea "**********"
click at [761, 555] on button "Save" at bounding box center [783, 550] width 216 height 25
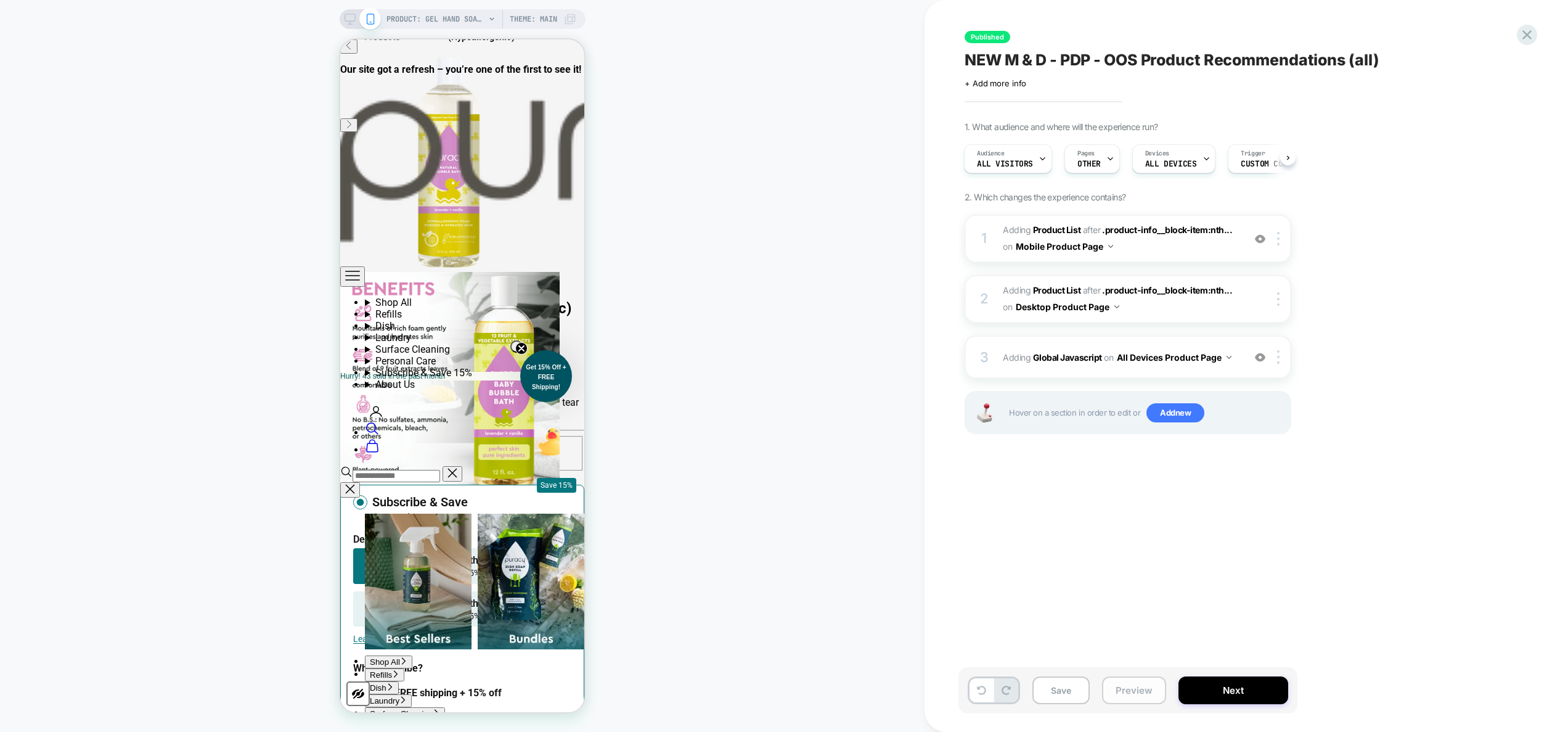
click at [1124, 689] on button "Preview" at bounding box center [1134, 690] width 64 height 28
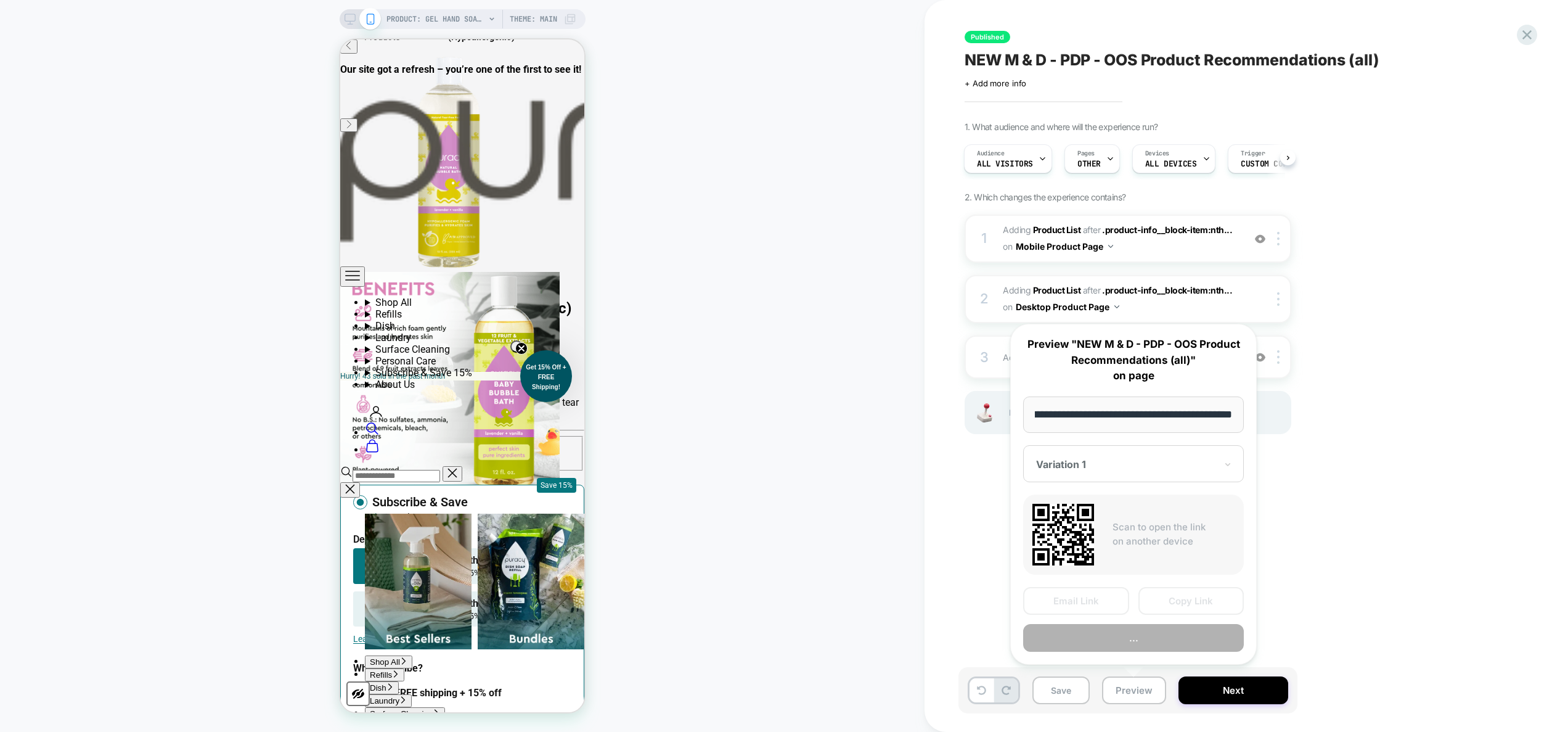
scroll to position [0, 0]
click at [1131, 636] on button "Preview" at bounding box center [1133, 638] width 220 height 28
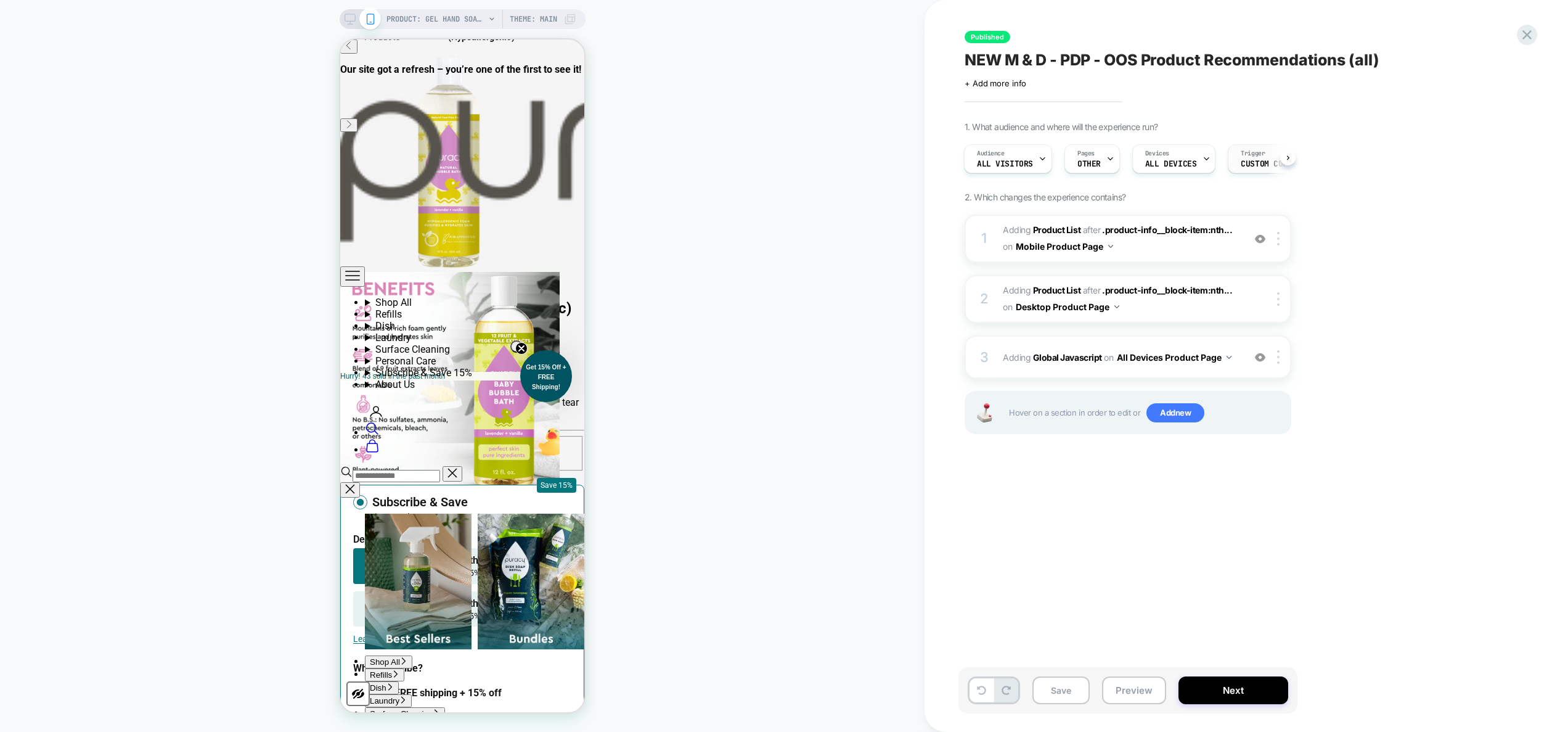
click at [1246, 168] on div "Trigger Custom Code" at bounding box center [1266, 159] width 76 height 28
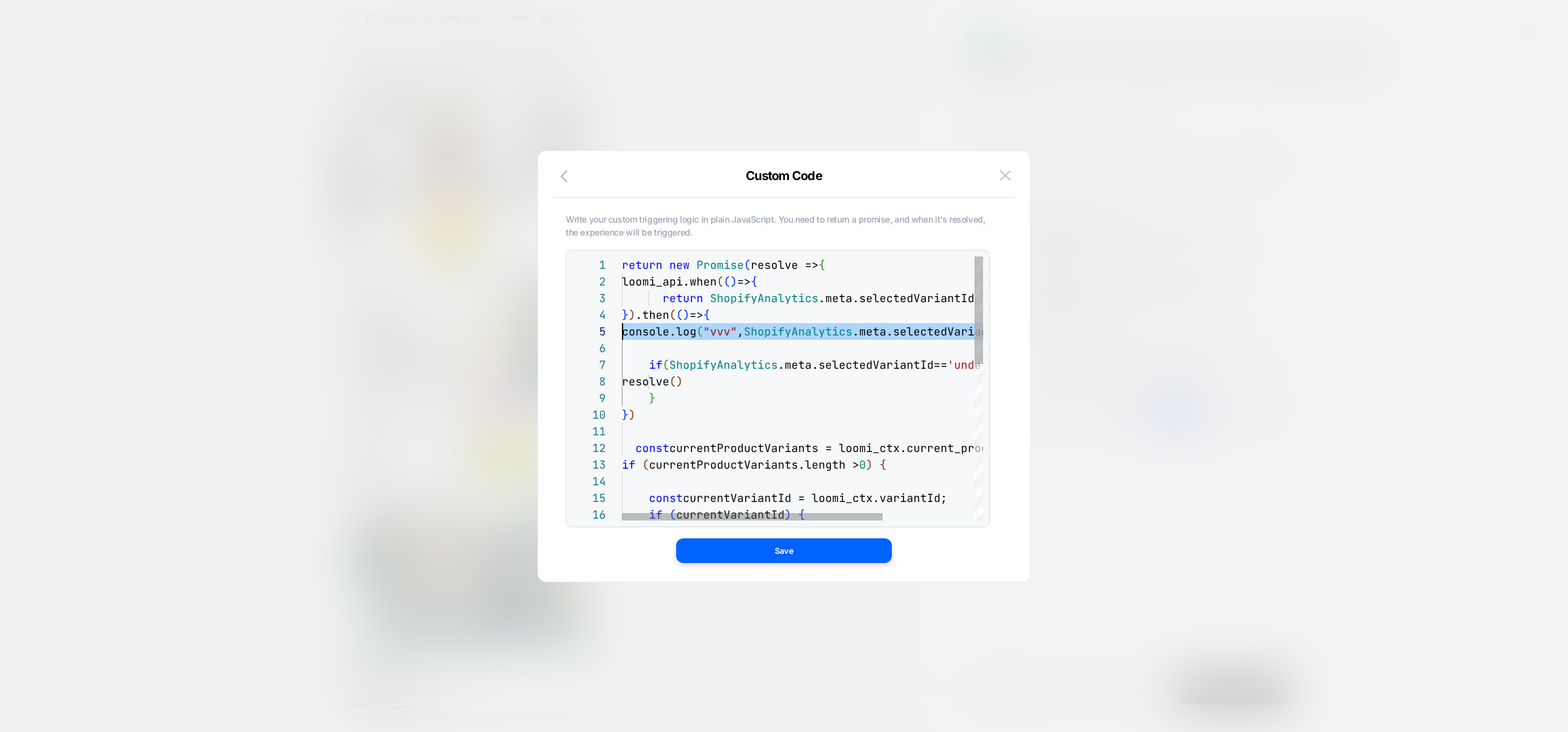
scroll to position [50, 0]
drag, startPoint x: 669, startPoint y: 352, endPoint x: 612, endPoint y: 317, distance: 66.9
click at [622, 317] on div "return new Promise ( resolve => { loomi_api.when ( ( ) => { return ShopifyAnaly…" at bounding box center [865, 580] width 487 height 647
click at [779, 324] on div "return new Promise ( resolve => { loomi_api.when ( ( ) => { return ShopifyAnaly…" at bounding box center [865, 580] width 487 height 647
drag, startPoint x: 650, startPoint y: 353, endPoint x: 611, endPoint y: 321, distance: 50.4
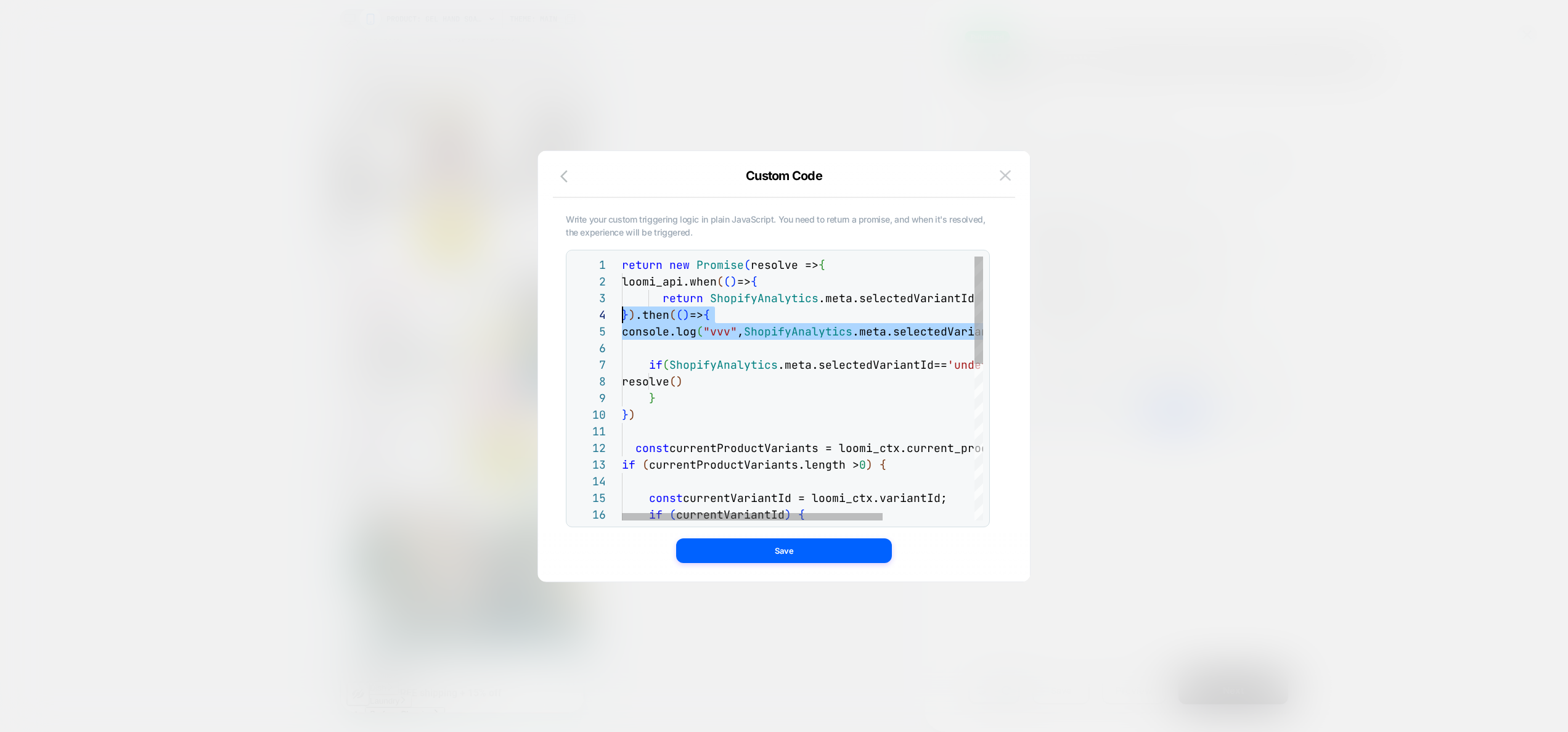
click at [622, 321] on div "return new Promise ( resolve => { loomi_api.when ( ( ) => { return ShopifyAnaly…" at bounding box center [865, 580] width 487 height 647
click at [703, 353] on div "return new Promise ( resolve => { loomi_api.when ( ( ) => { return ShopifyAnaly…" at bounding box center [865, 580] width 487 height 647
click at [642, 335] on div "return new Promise ( resolve => { loomi_api.when ( ( ) => { return ShopifyAnaly…" at bounding box center [865, 580] width 487 height 647
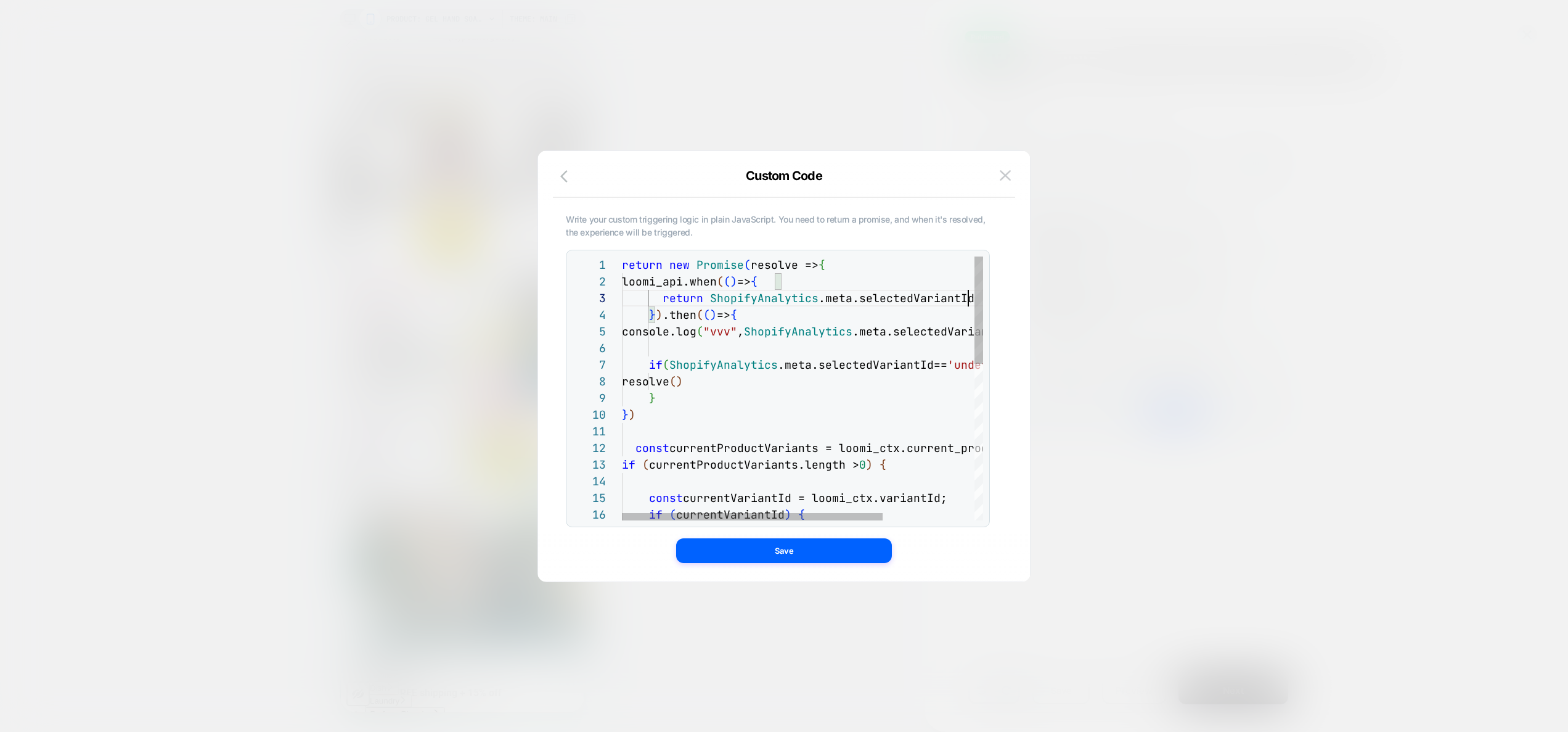
click at [966, 297] on div "return new Promise ( resolve => { loomi_api.when ( ( ) => { return ShopifyAnaly…" at bounding box center [865, 580] width 487 height 647
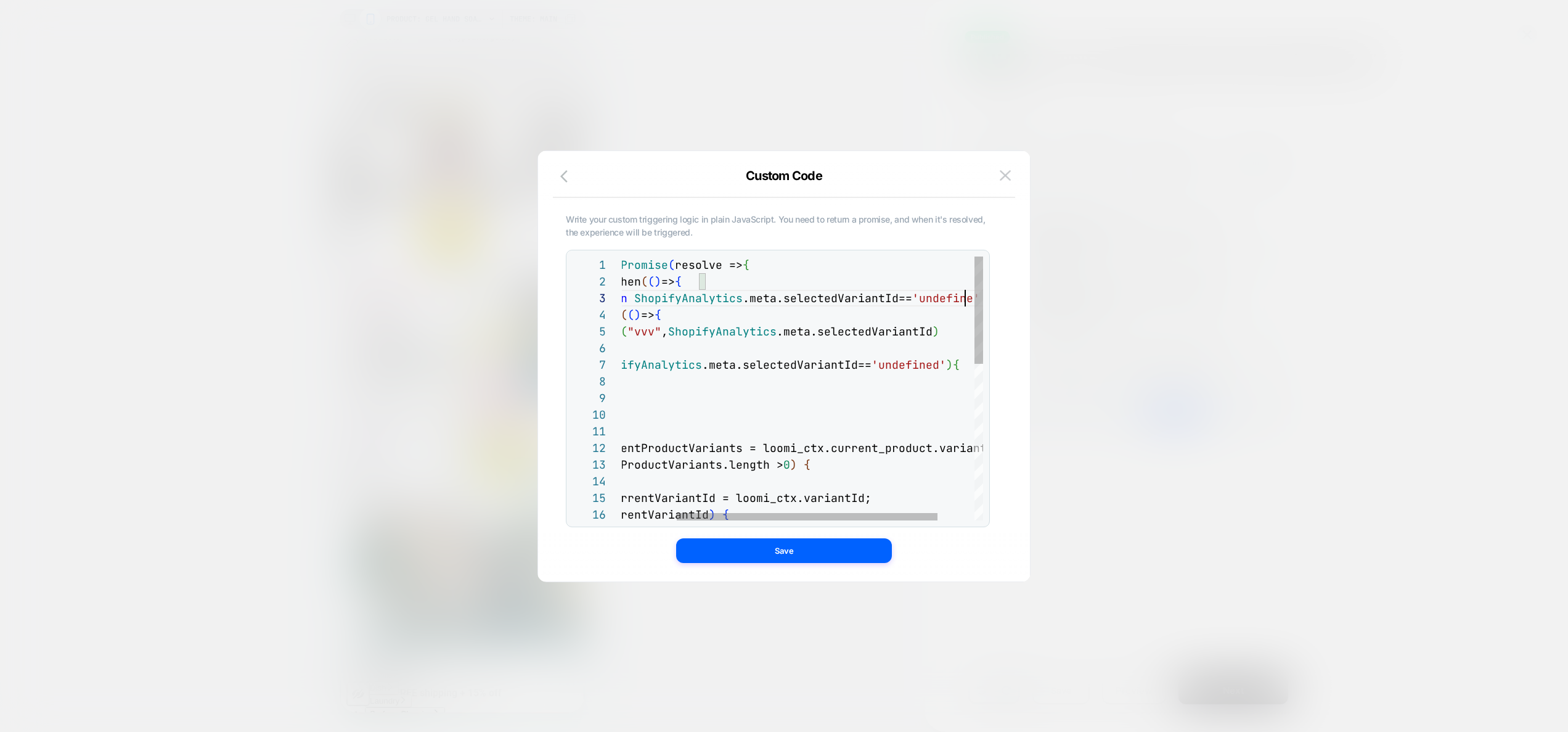
scroll to position [33, 426]
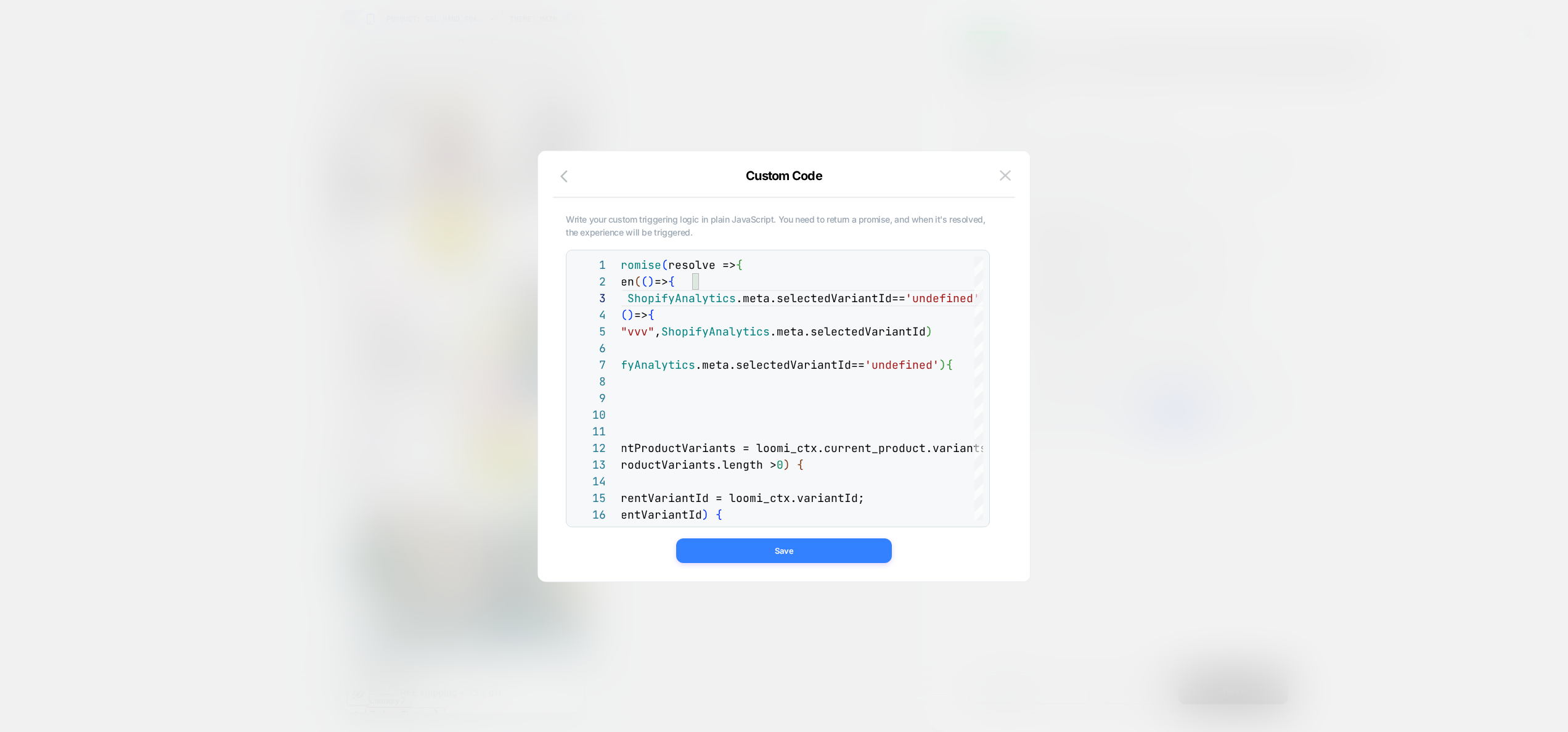
type textarea "**********"
click at [816, 550] on button "Save" at bounding box center [783, 550] width 216 height 25
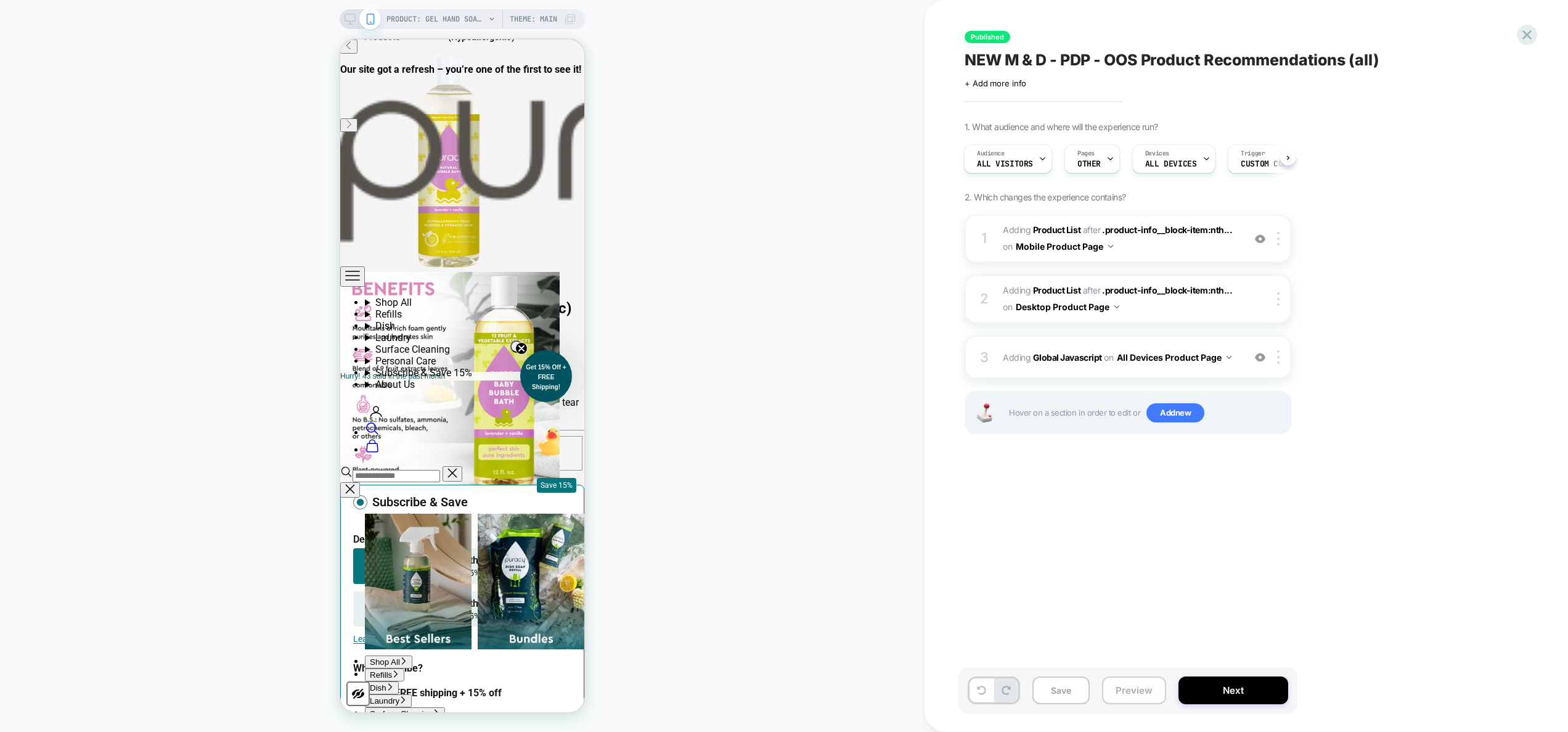
click at [1132, 679] on button "Preview" at bounding box center [1134, 690] width 64 height 28
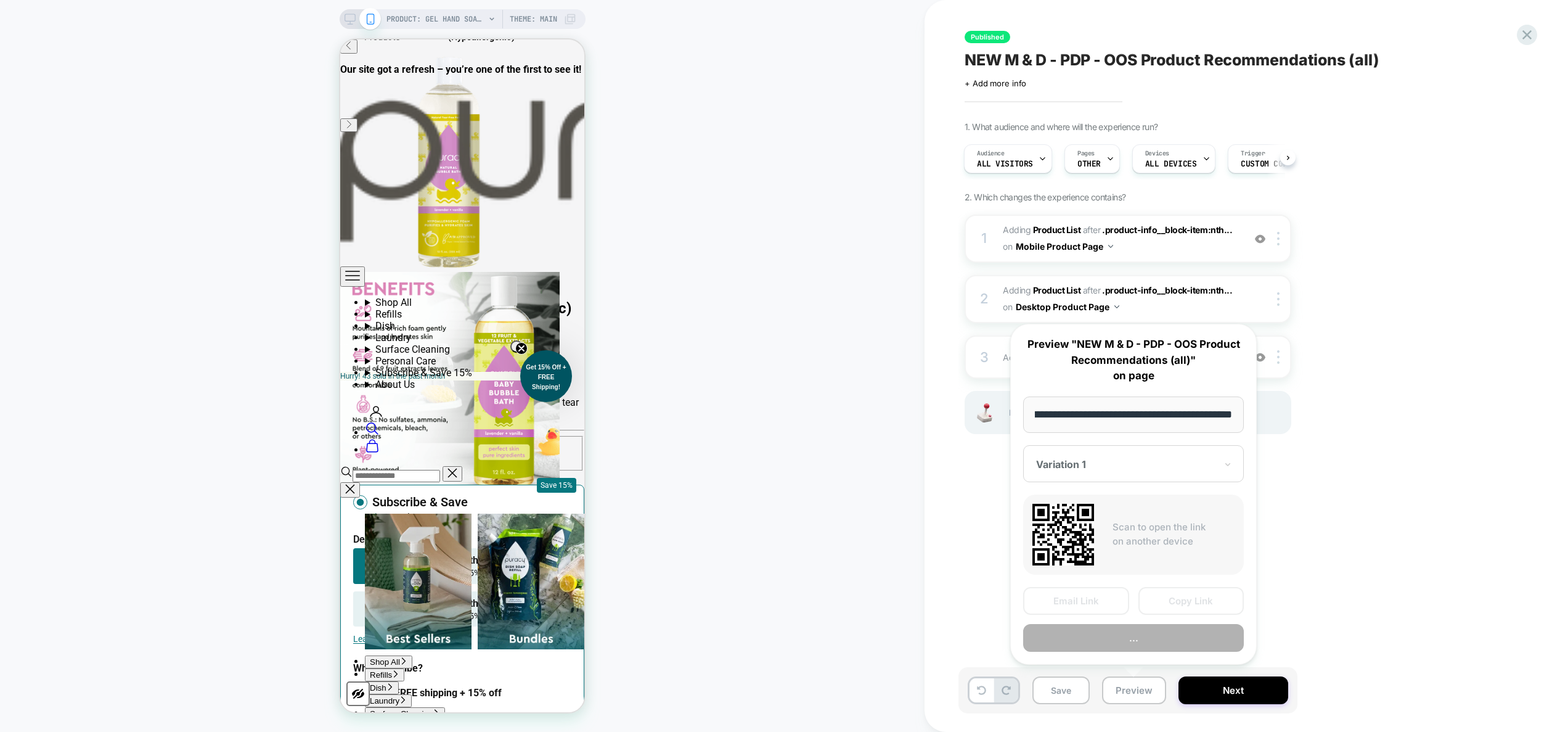
scroll to position [0, 0]
click at [1118, 641] on button "..." at bounding box center [1133, 638] width 220 height 28
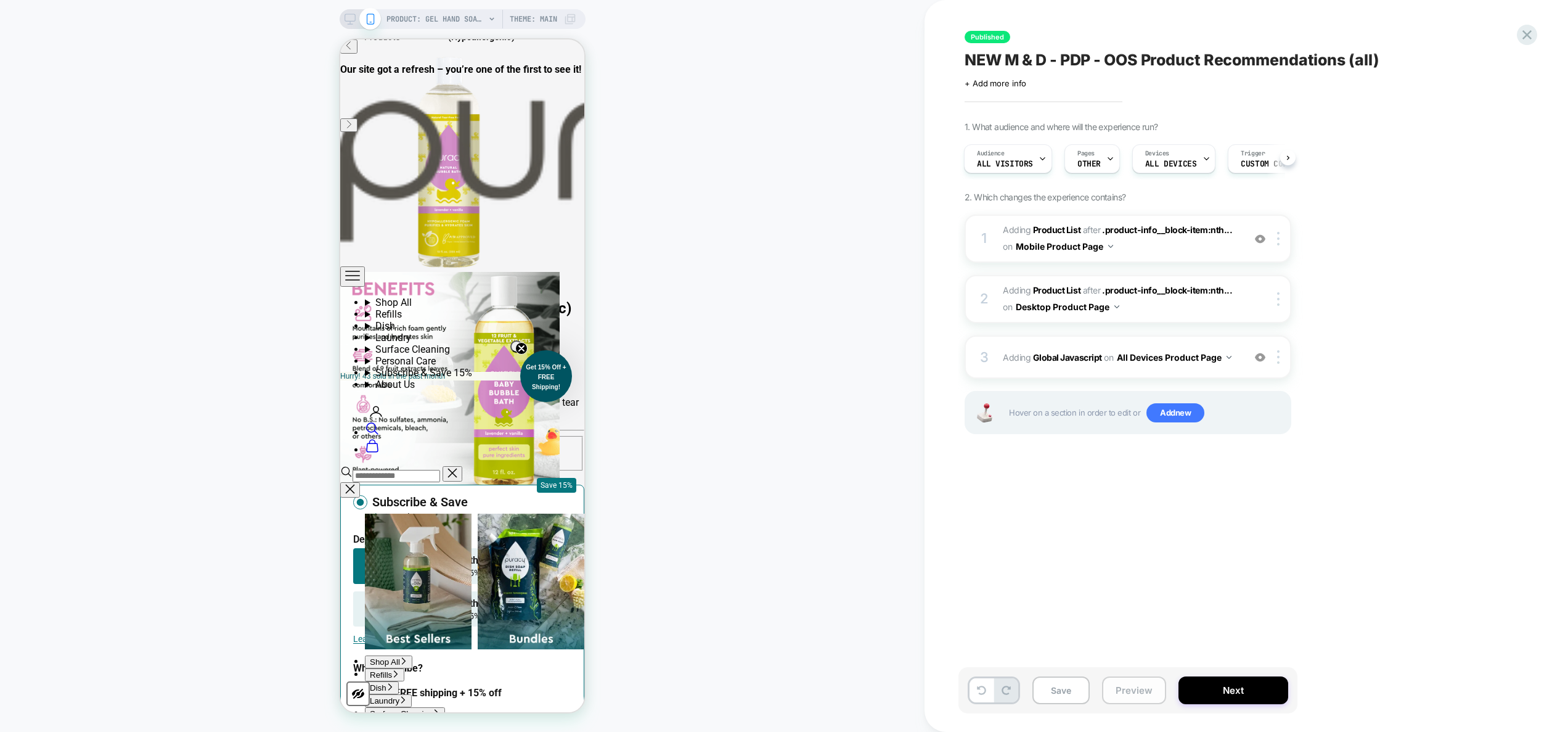
click at [1129, 695] on button "Preview" at bounding box center [1134, 690] width 64 height 28
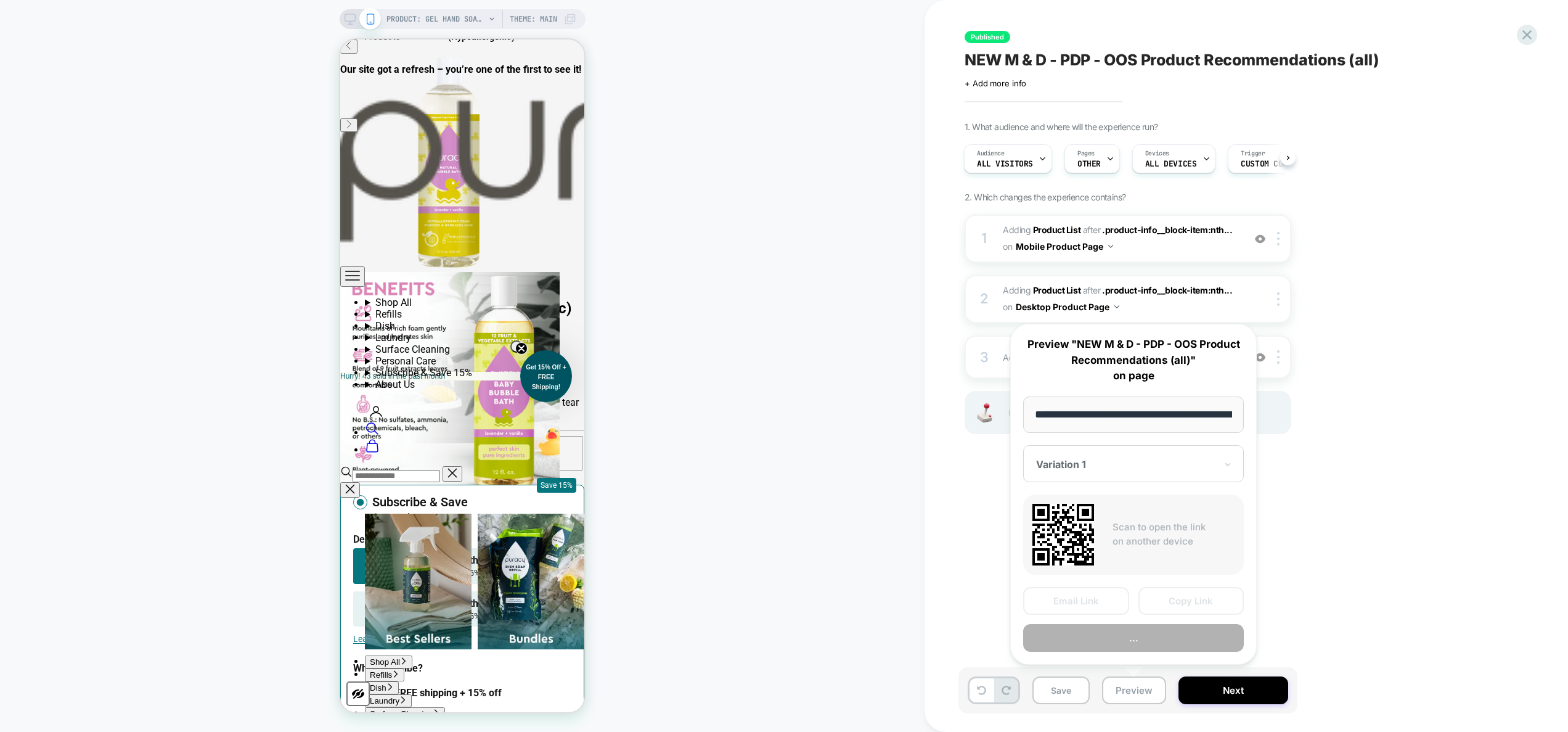
click at [1326, 437] on div "1. What audience and where will the experience run? Audience All Visitors Pages…" at bounding box center [1189, 293] width 450 height 343
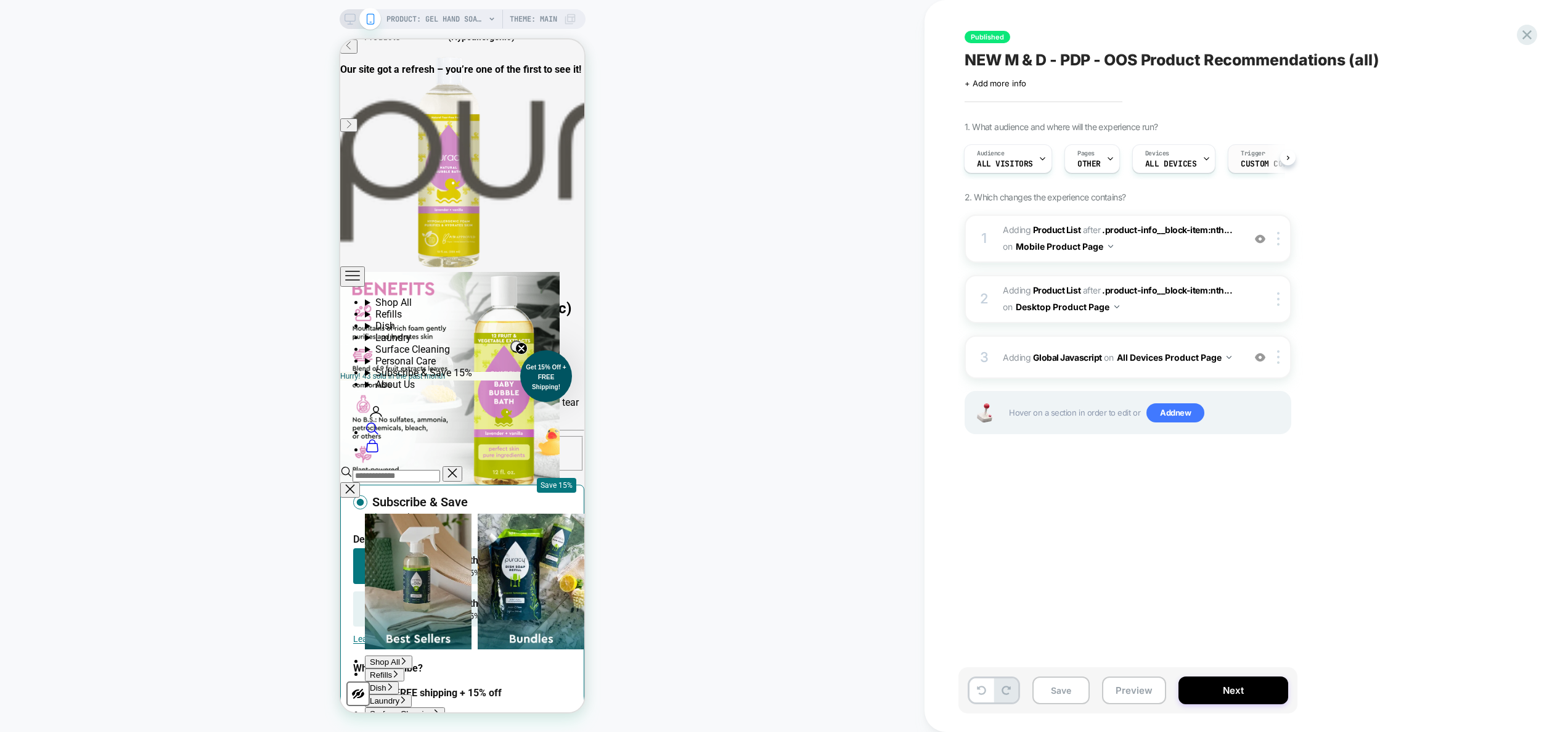
click at [1244, 164] on span "Custom Code" at bounding box center [1266, 164] width 51 height 9
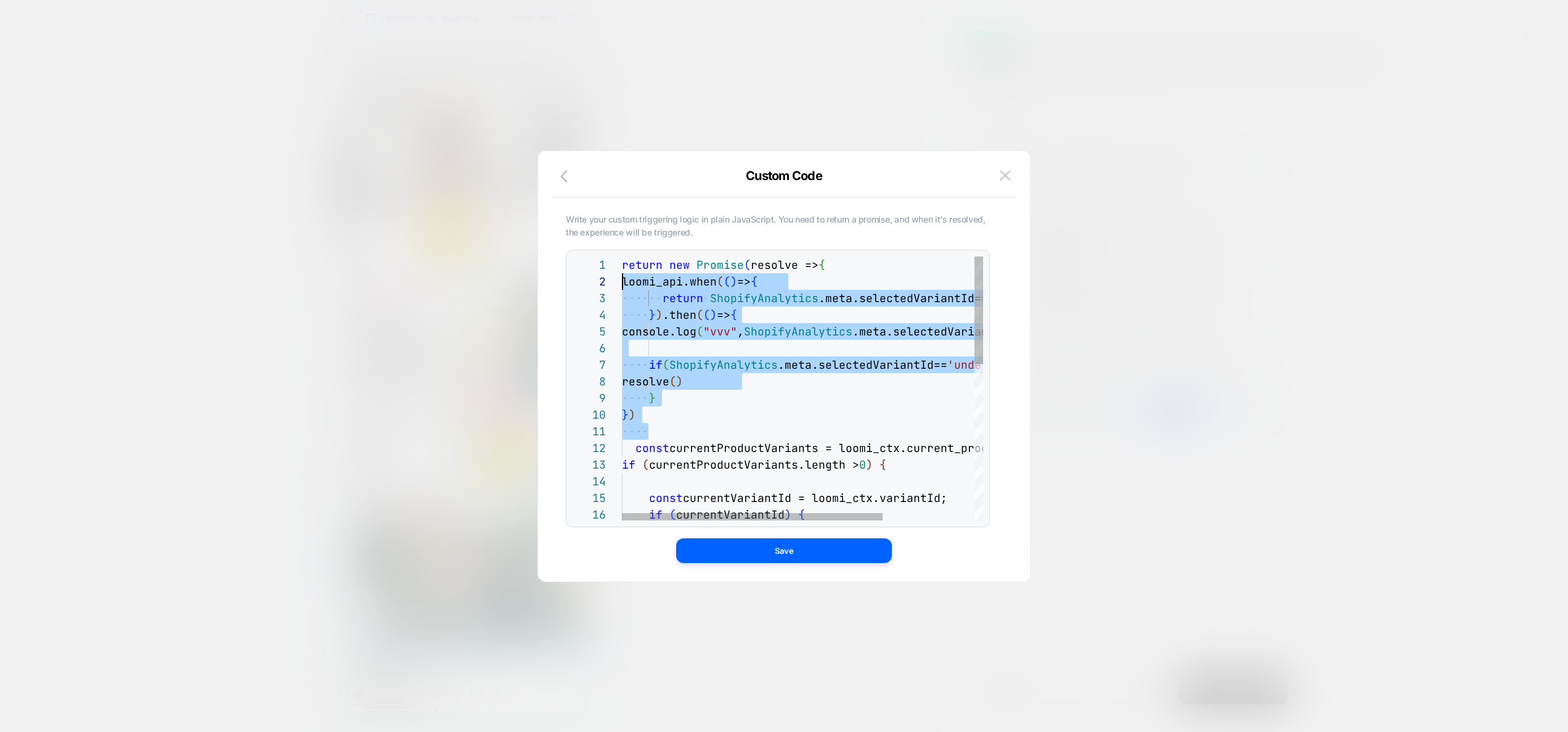
scroll to position [17, 0]
drag, startPoint x: 670, startPoint y: 427, endPoint x: 583, endPoint y: 279, distance: 171.7
click at [622, 279] on div "return new Promise ( resolve => { loomi_api.when ( ( ) => { return ShopifyAnaly…" at bounding box center [865, 580] width 487 height 647
type textarea "**********"
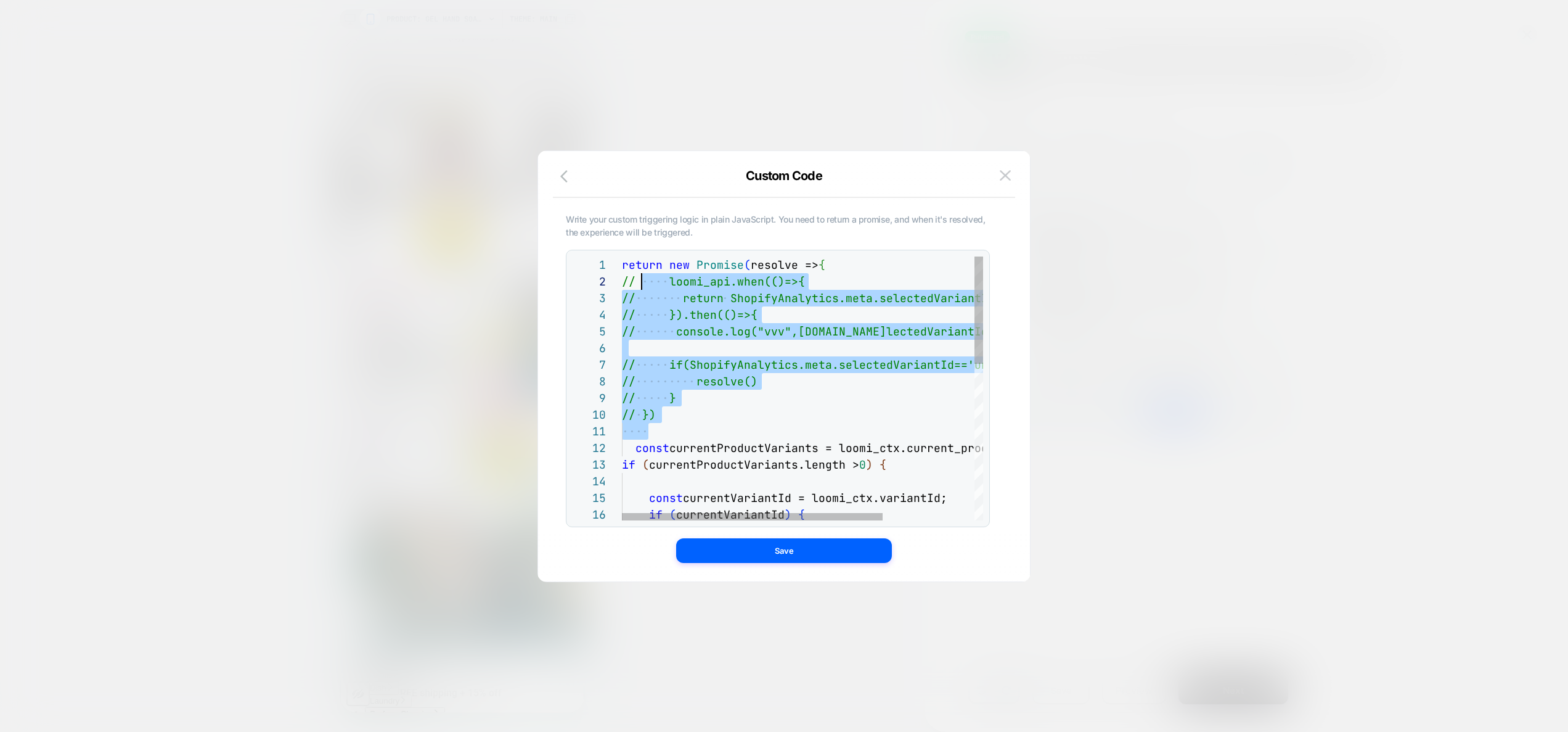
scroll to position [17, 20]
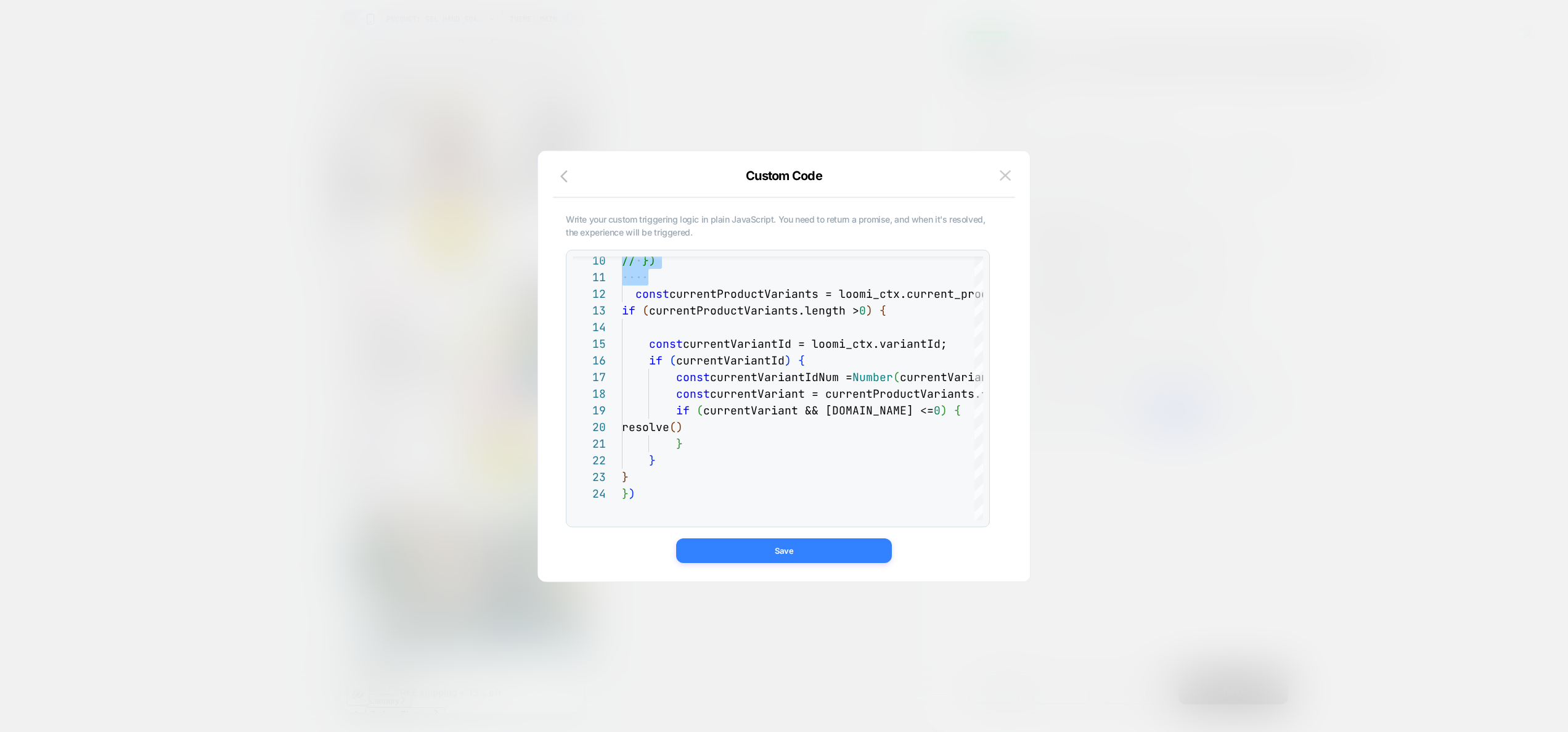
click at [836, 554] on button "Save" at bounding box center [783, 550] width 216 height 25
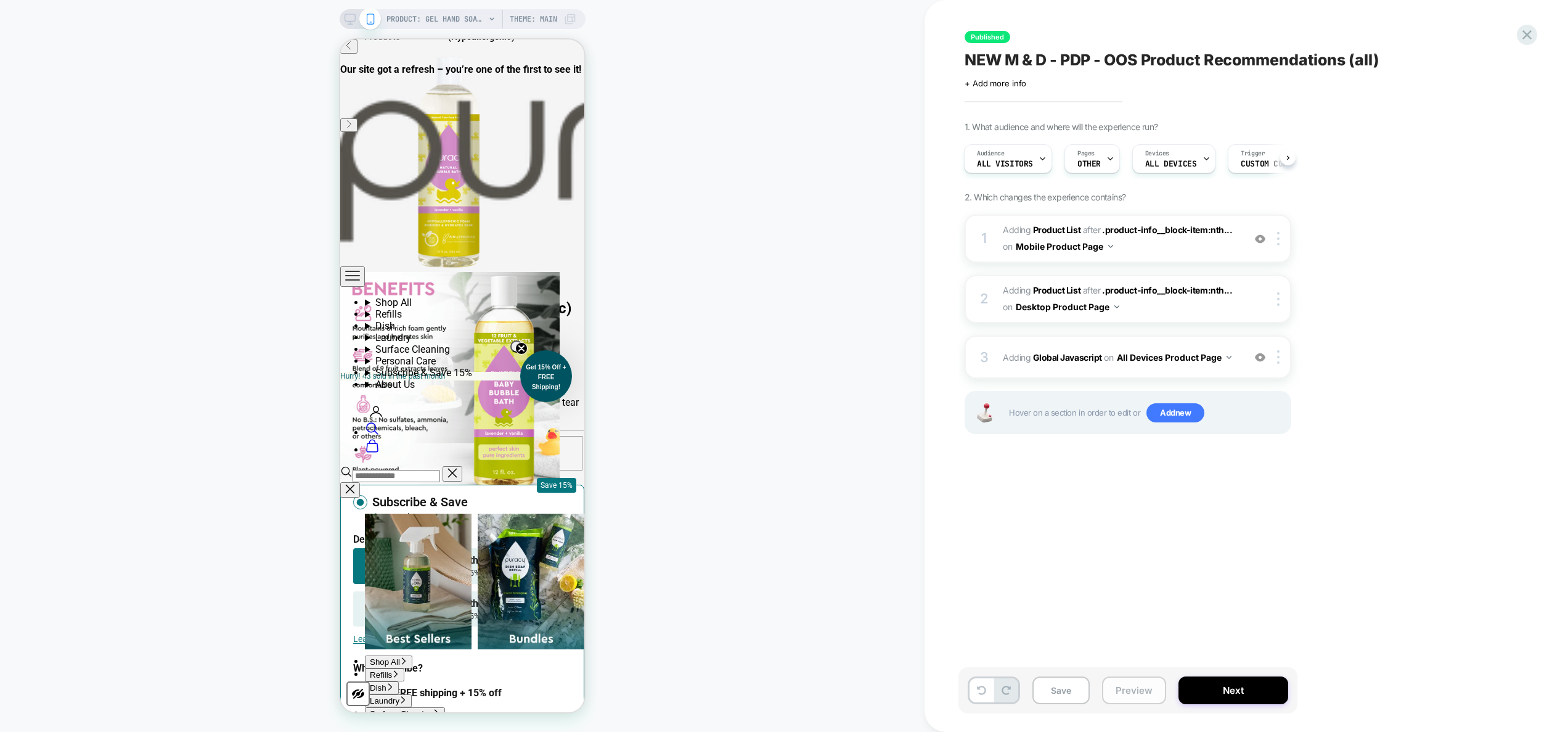
click at [1129, 685] on button "Preview" at bounding box center [1134, 690] width 64 height 28
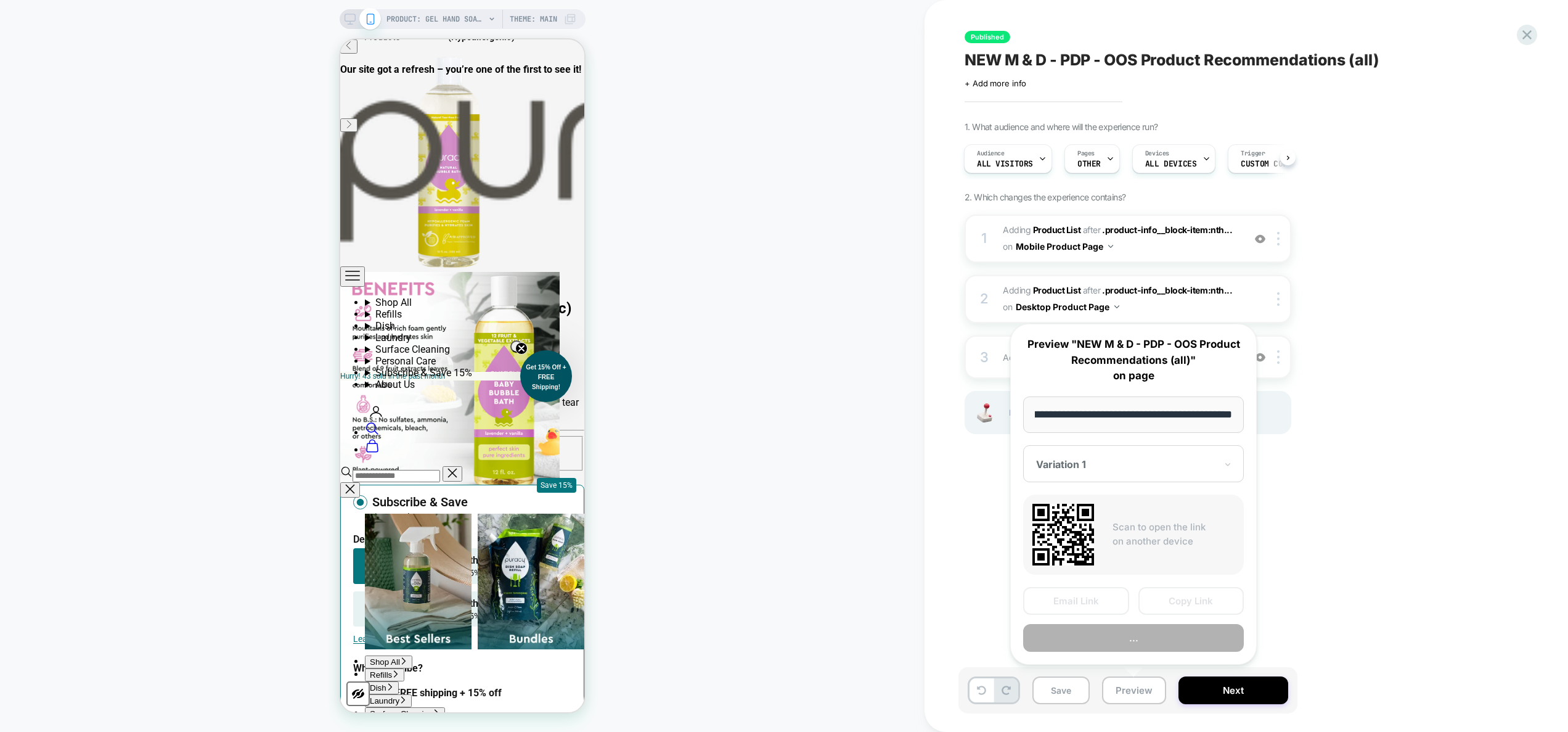
scroll to position [0, 0]
click at [1214, 596] on button "Copy Link" at bounding box center [1191, 601] width 106 height 28
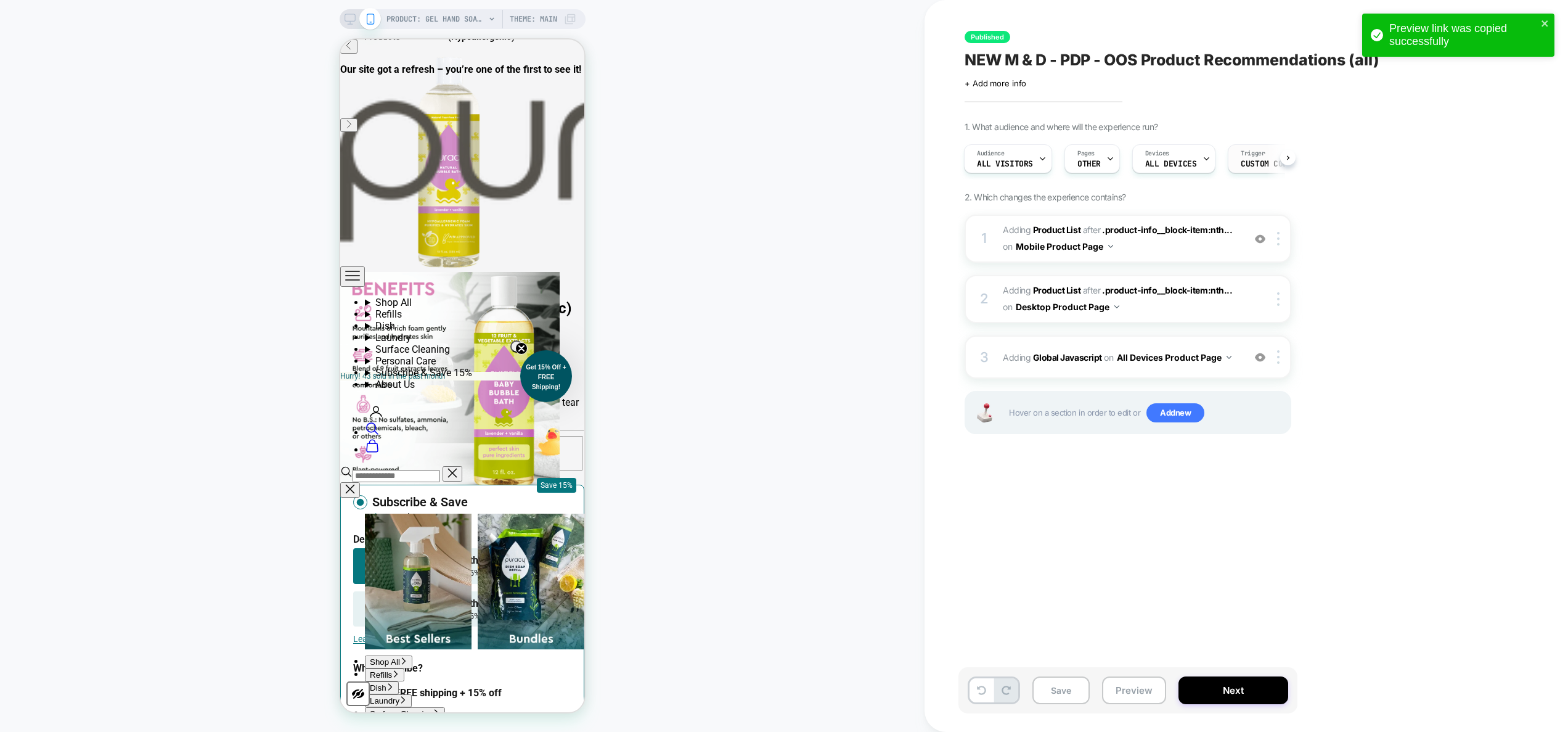
click at [1245, 170] on div "Trigger Custom Code" at bounding box center [1266, 159] width 76 height 28
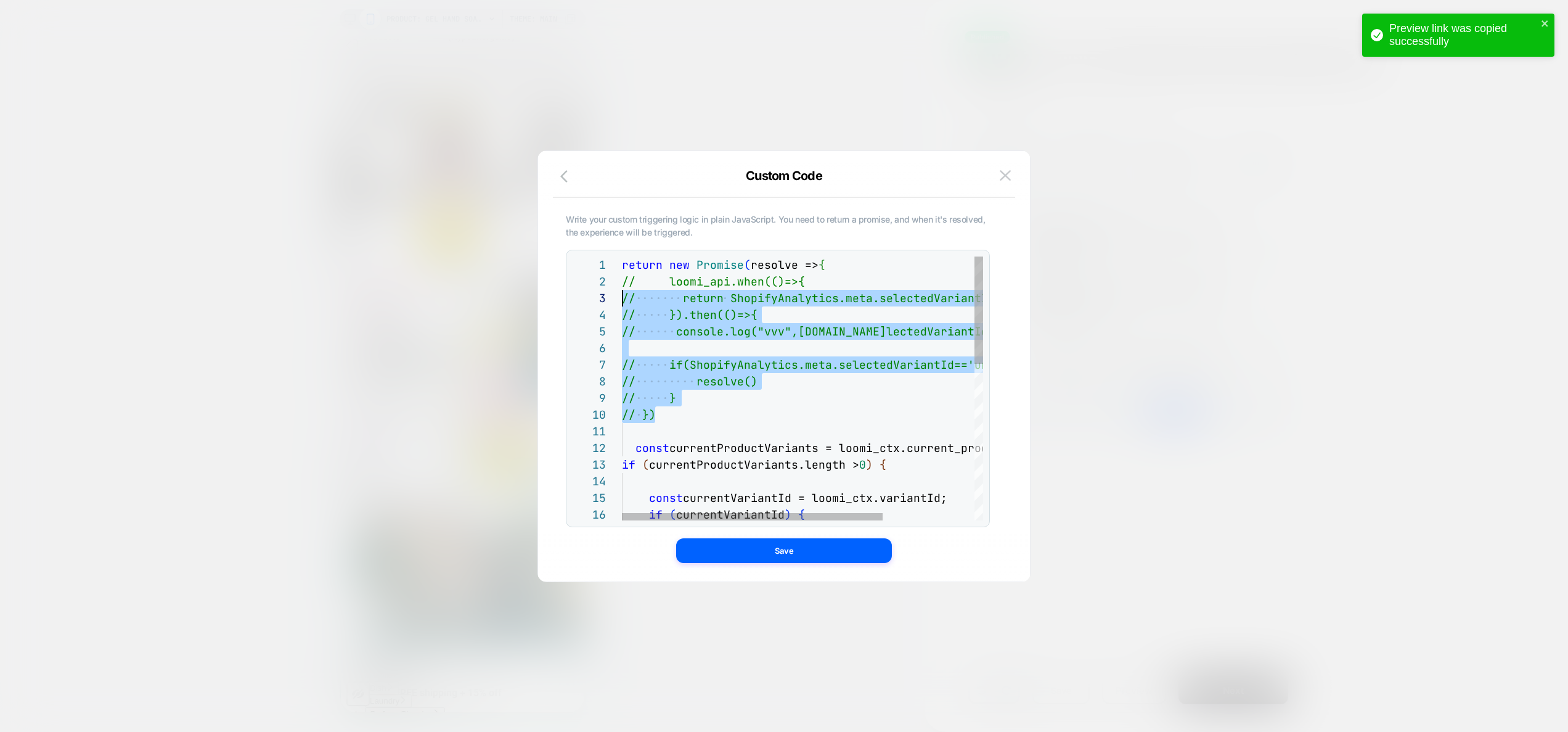
scroll to position [17, 0]
drag, startPoint x: 687, startPoint y: 416, endPoint x: 557, endPoint y: 287, distance: 183.1
click at [622, 287] on div "return new Promise ( resolve => { // loomi_api.when(()=>{ // return ShopifyAnal…" at bounding box center [865, 580] width 487 height 647
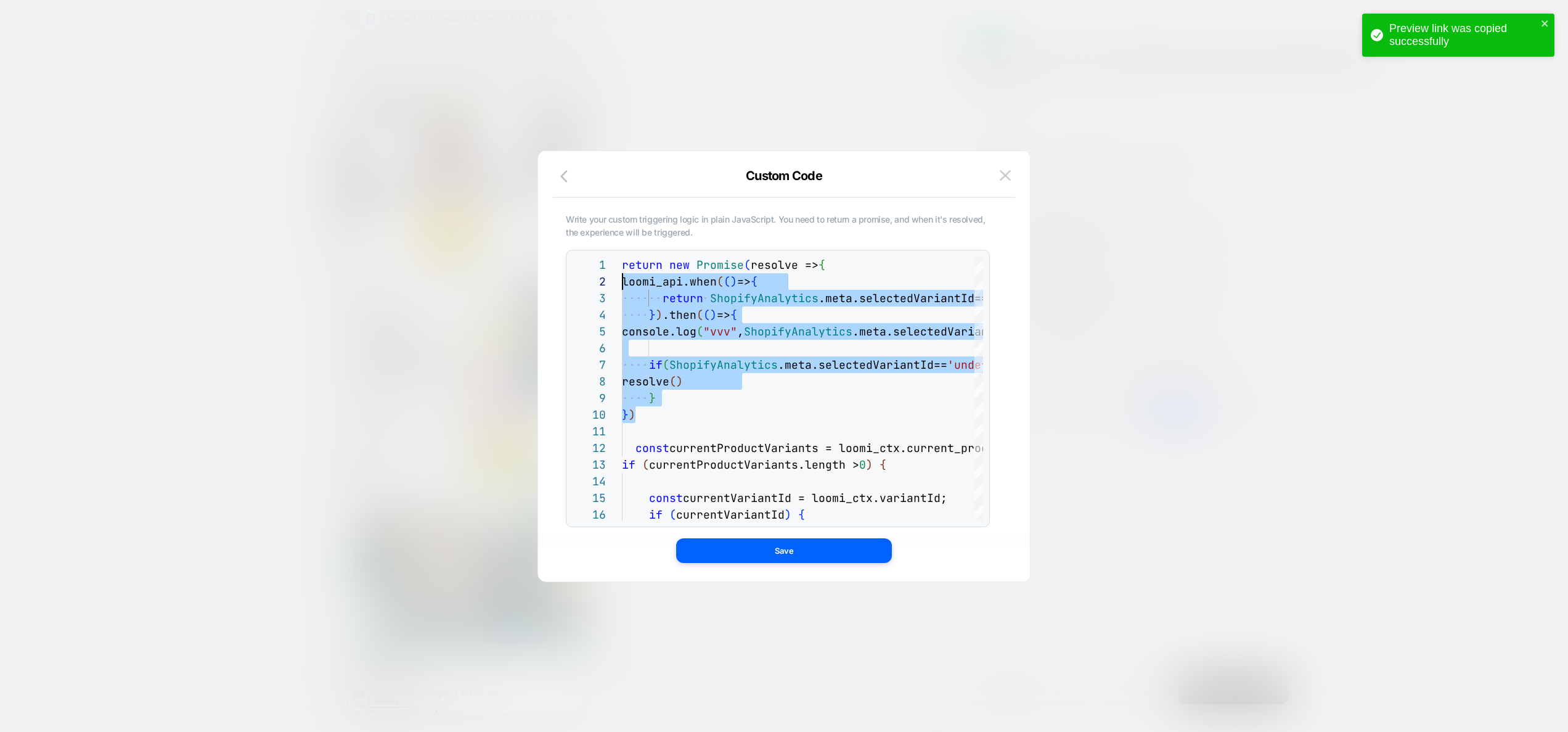
type textarea "**********"
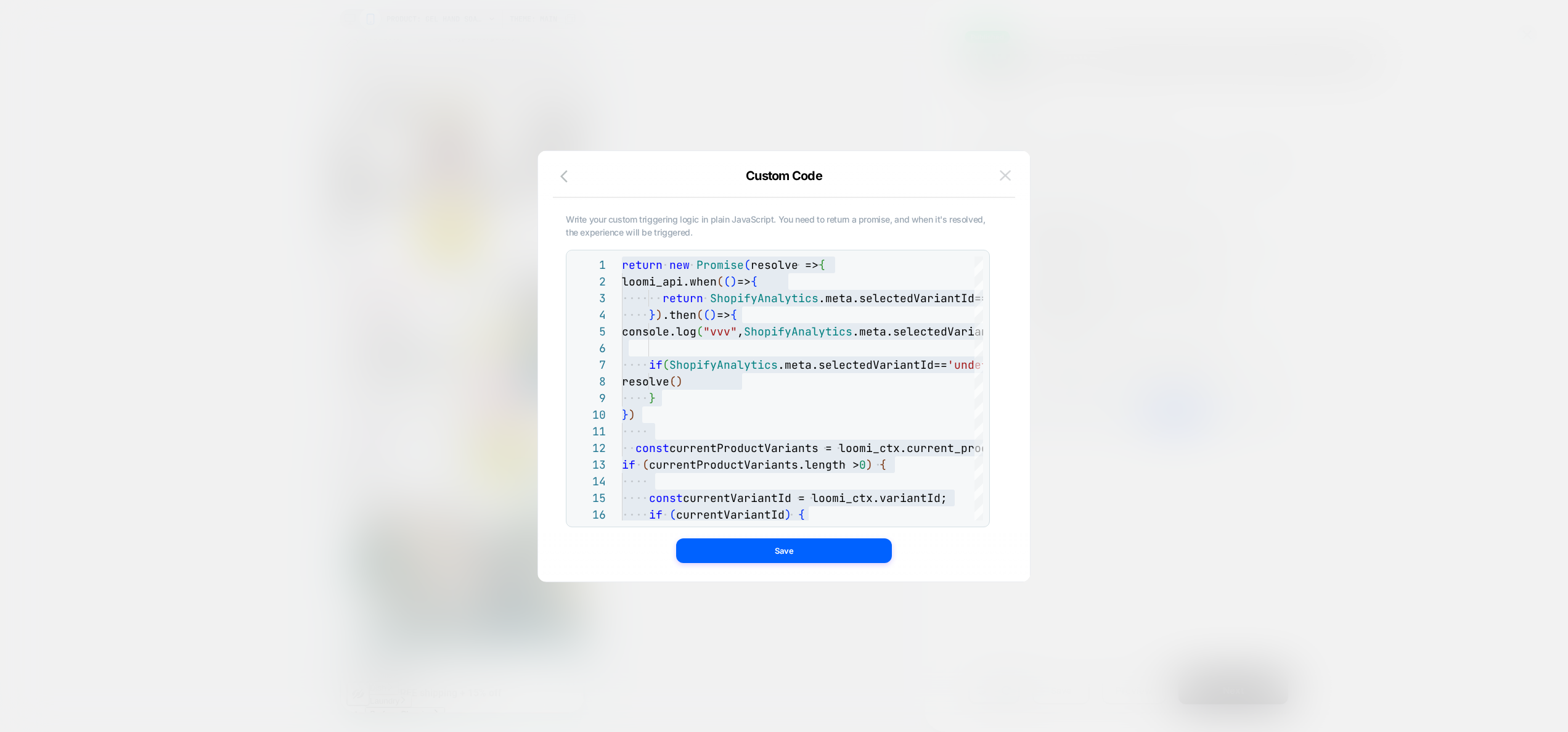
click at [1004, 172] on img at bounding box center [1005, 176] width 11 height 11
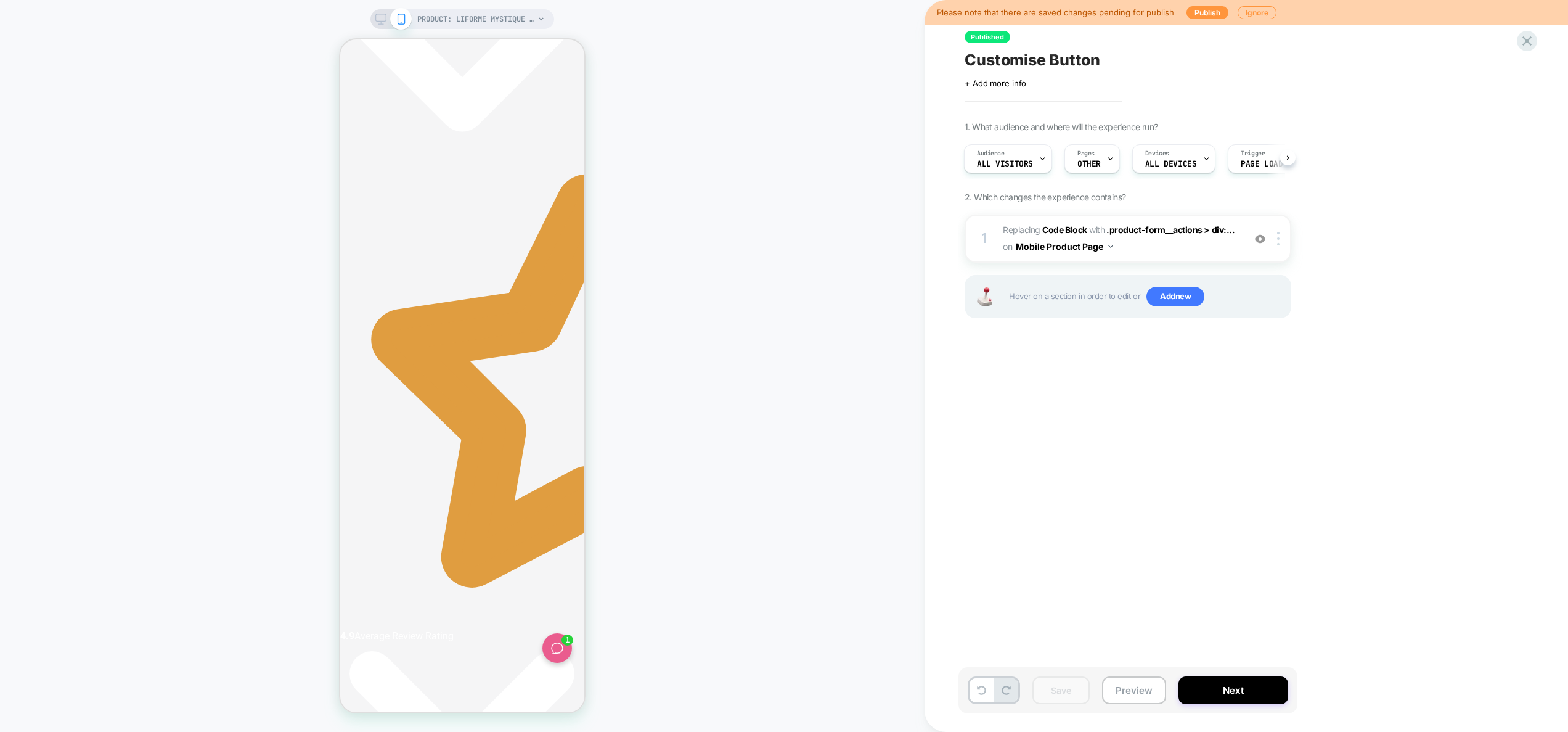
scroll to position [0, 232]
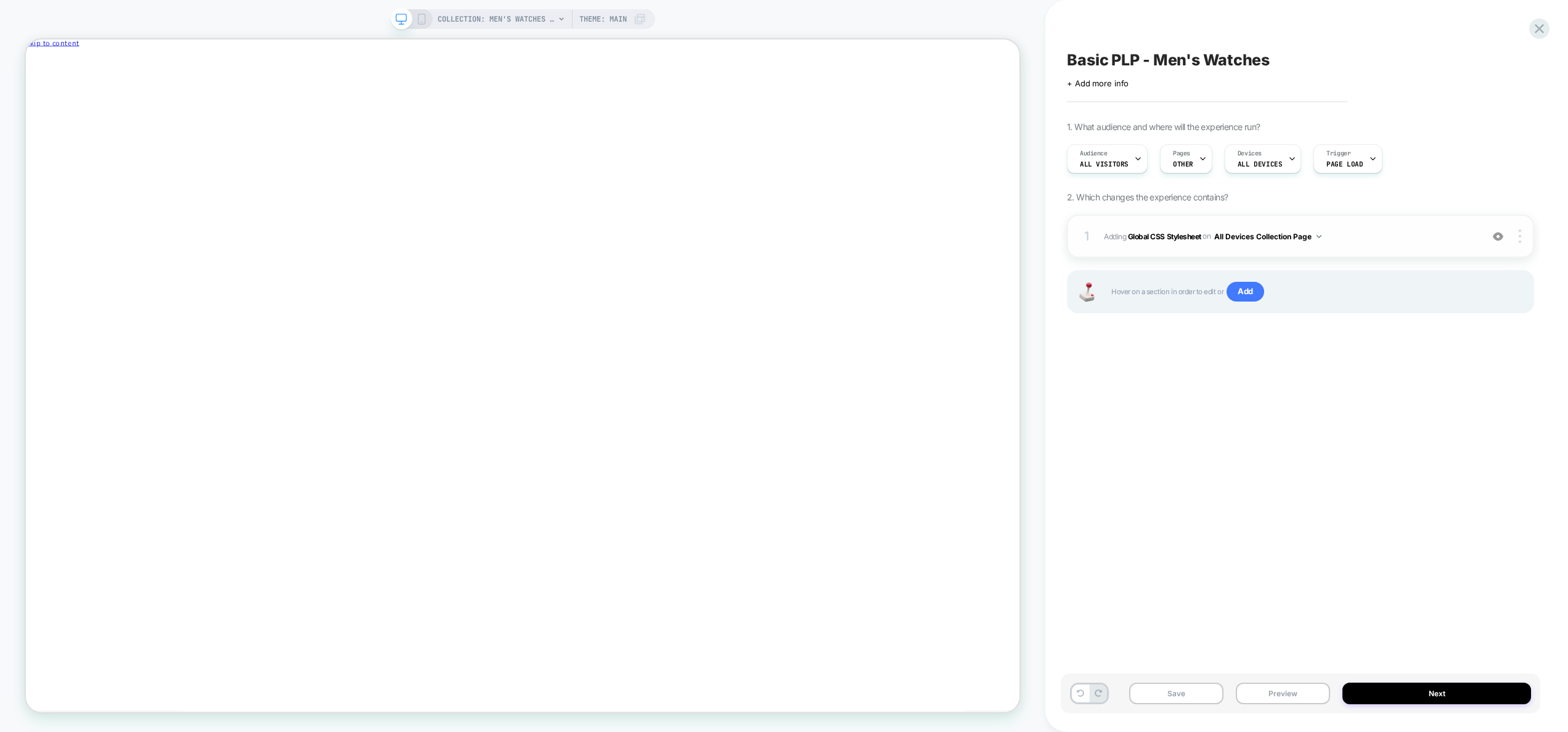
click at [1385, 216] on div "1 Adding Global CSS Stylesheet on All Devices Collection Page Add Before Add Af…" at bounding box center [1301, 236] width 467 height 43
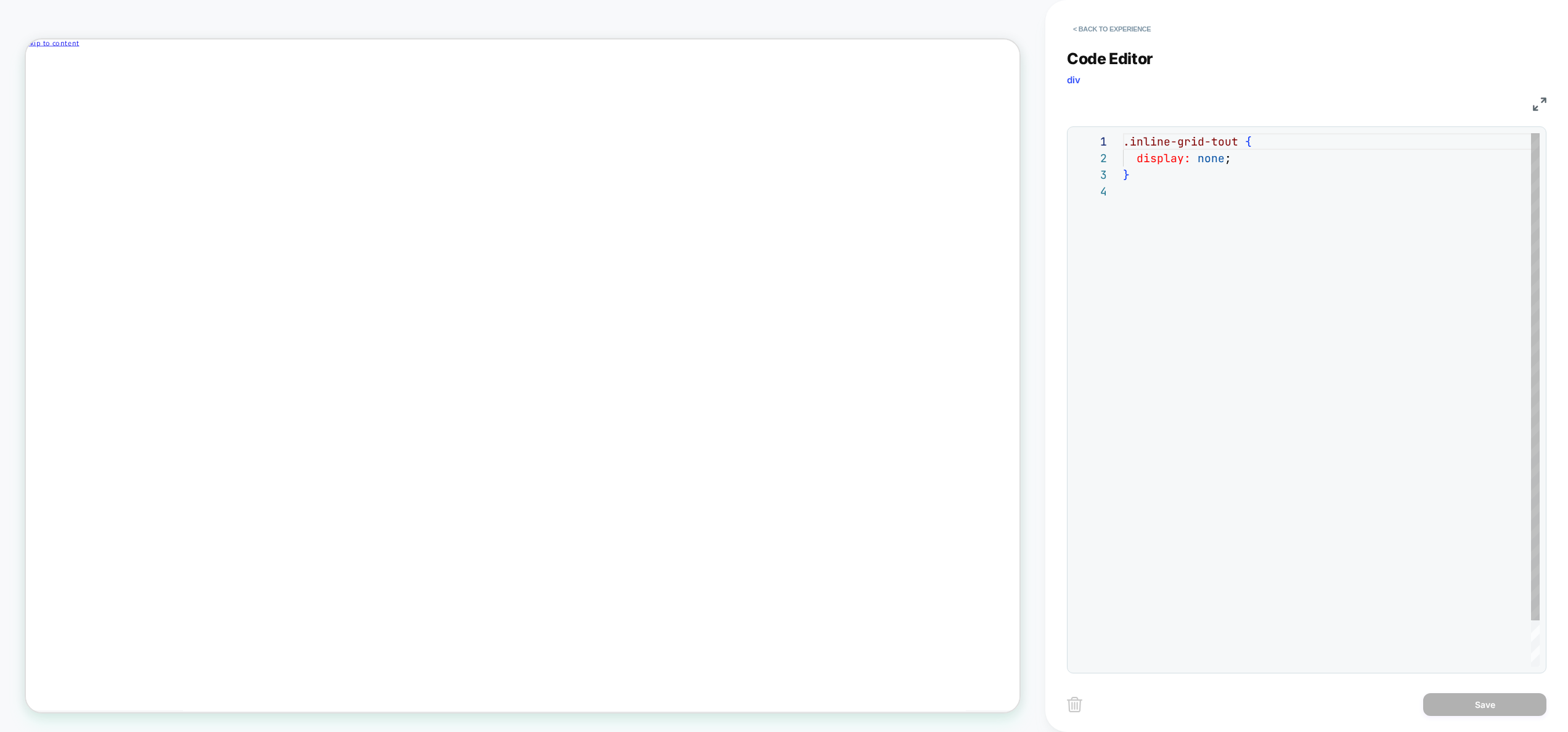
scroll to position [50, 0]
click at [1124, 28] on button "< Back to experience" at bounding box center [1112, 29] width 90 height 20
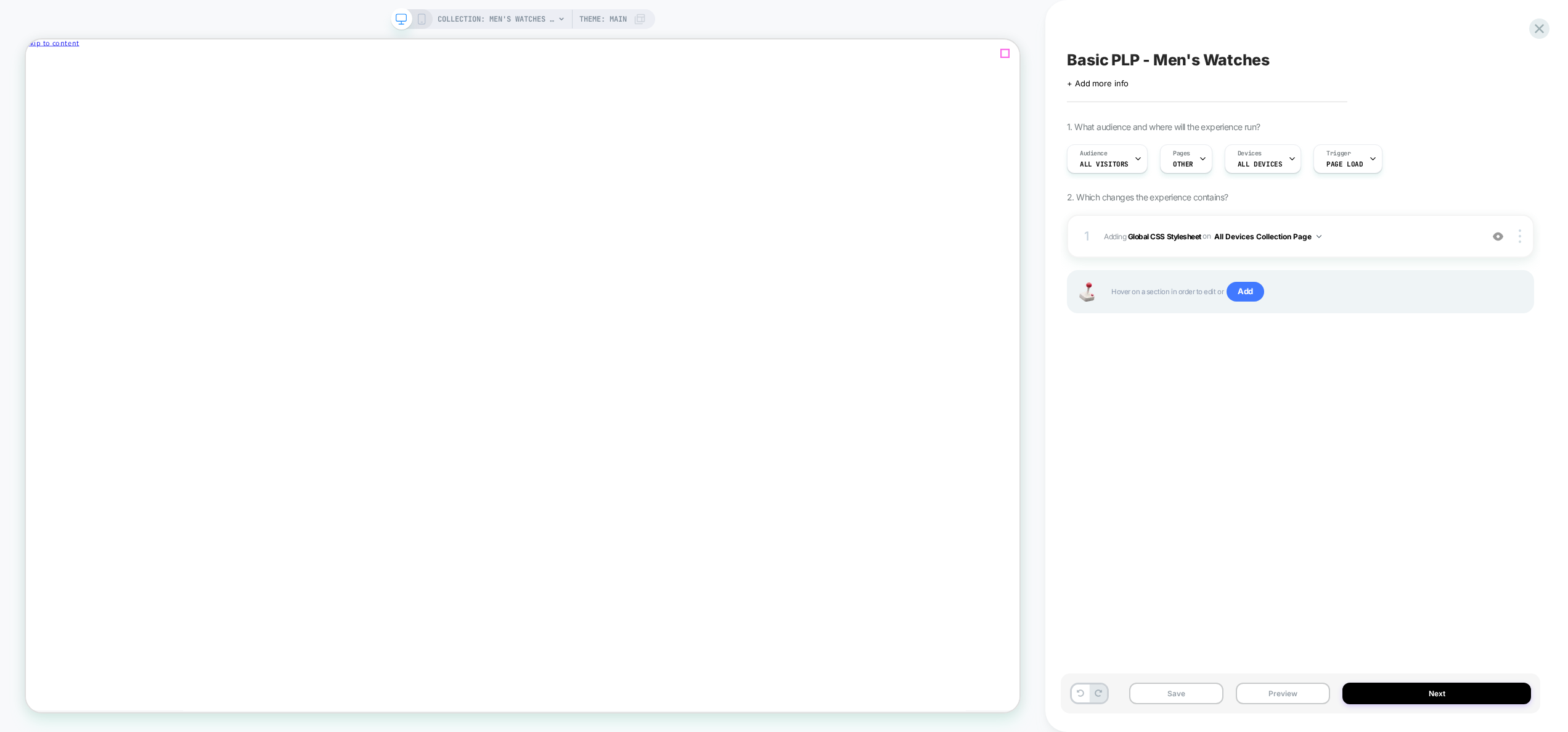
click at [79, 61] on icon "Close" at bounding box center [79, 65] width 0 height 9
click at [1270, 699] on button "Preview" at bounding box center [1283, 693] width 94 height 21
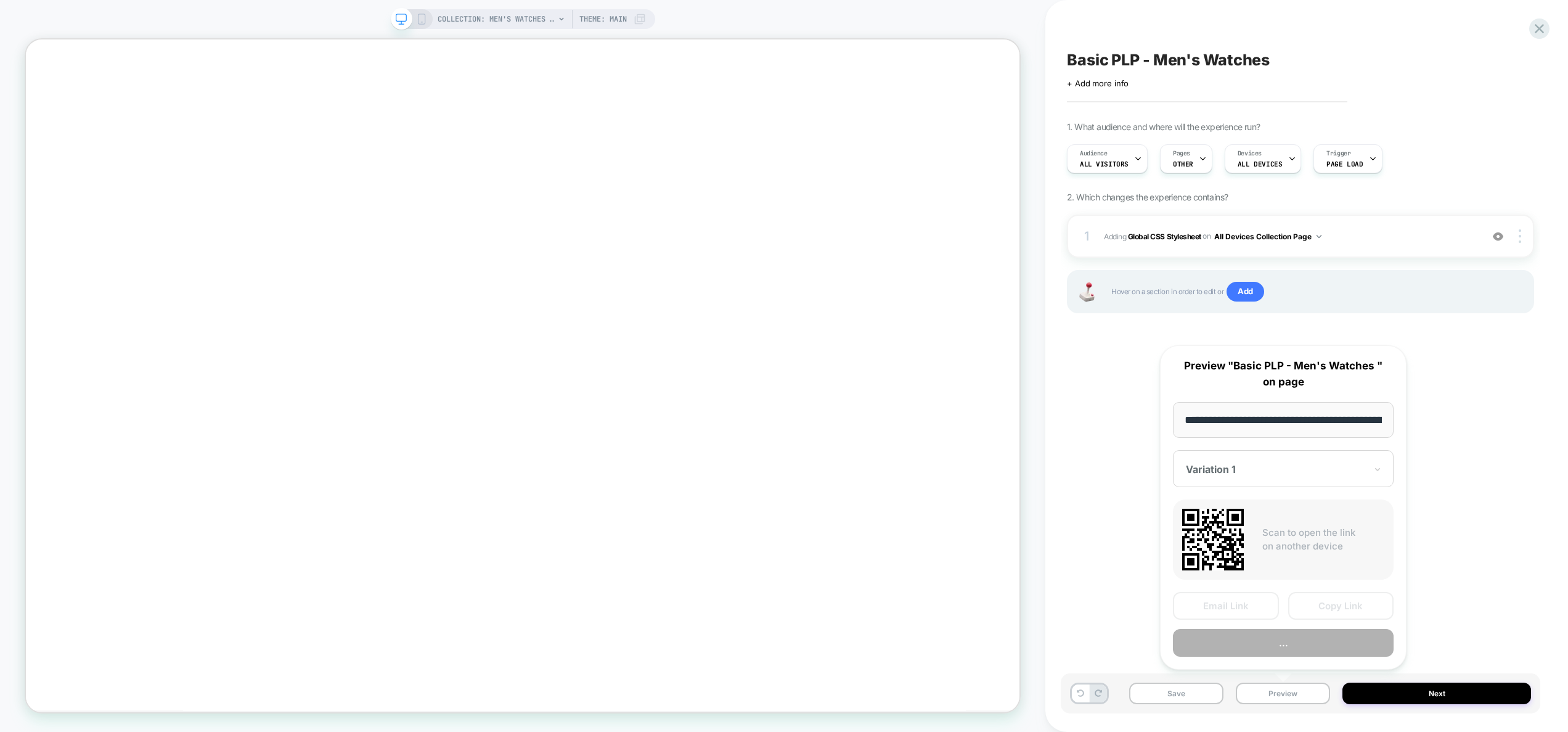
scroll to position [0, 154]
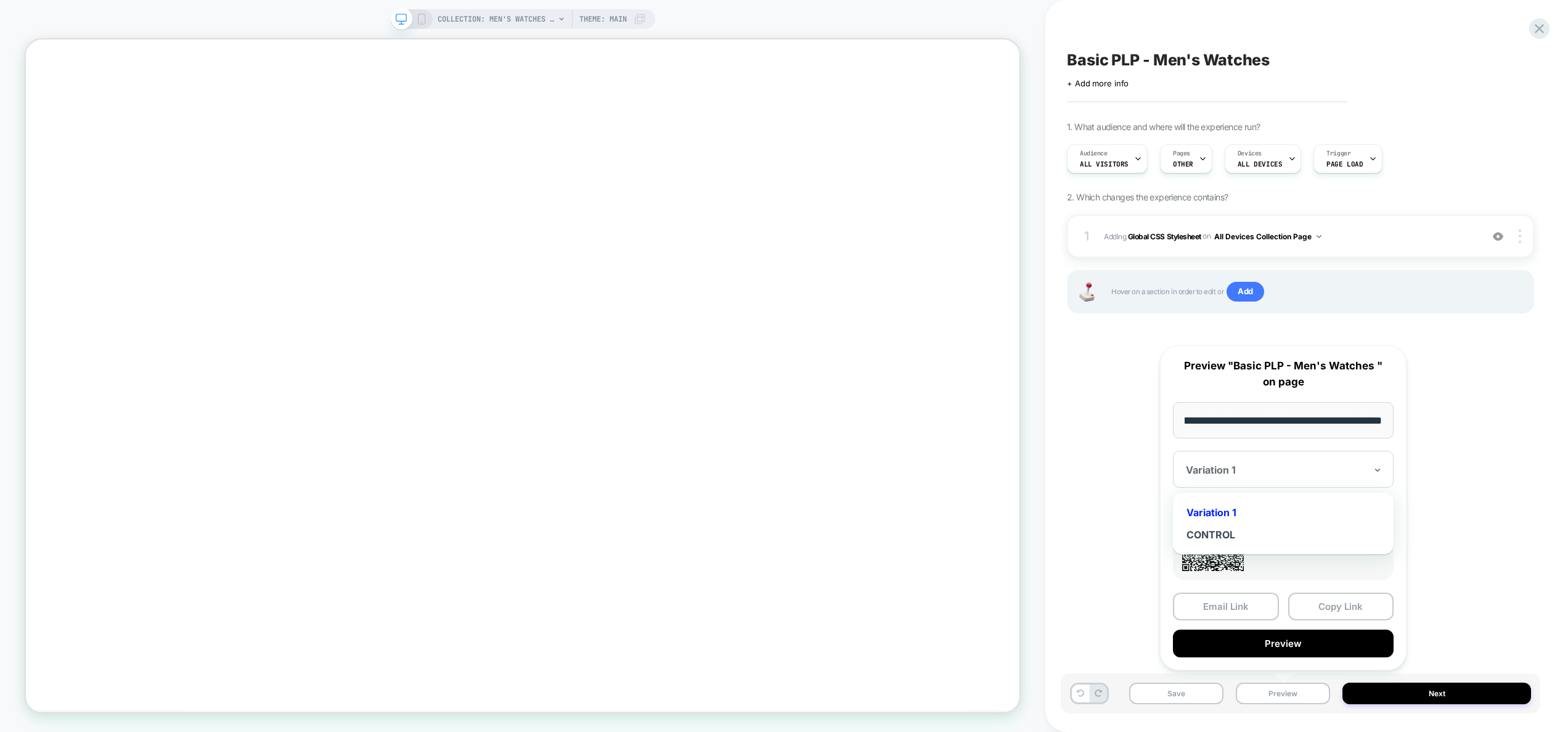
click at [1302, 468] on div at bounding box center [1276, 470] width 180 height 12
click at [1240, 538] on div "CONTROL" at bounding box center [1284, 534] width 208 height 22
click at [1356, 600] on button "Copy Link" at bounding box center [1341, 606] width 106 height 28
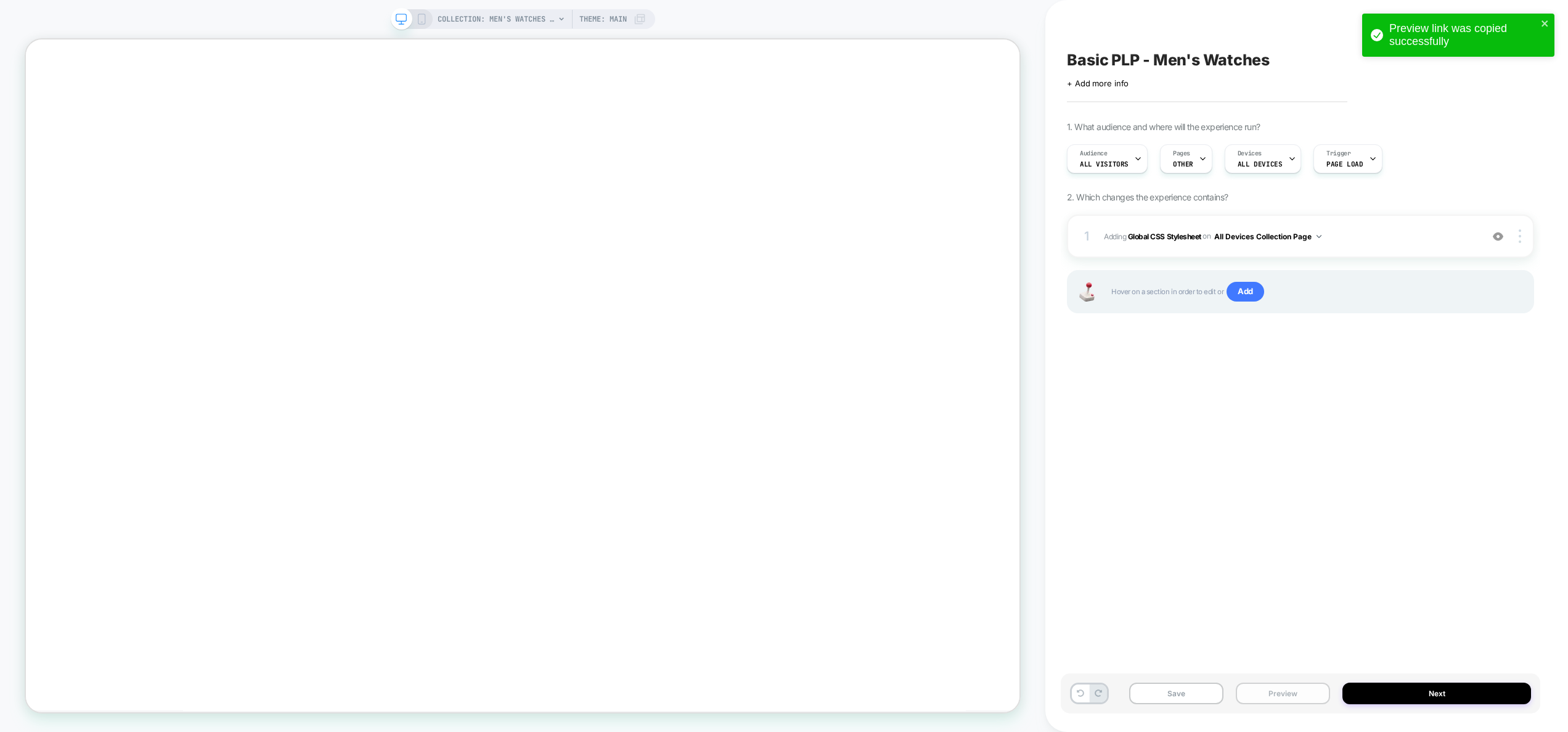
click at [1296, 683] on button "Preview" at bounding box center [1283, 693] width 94 height 21
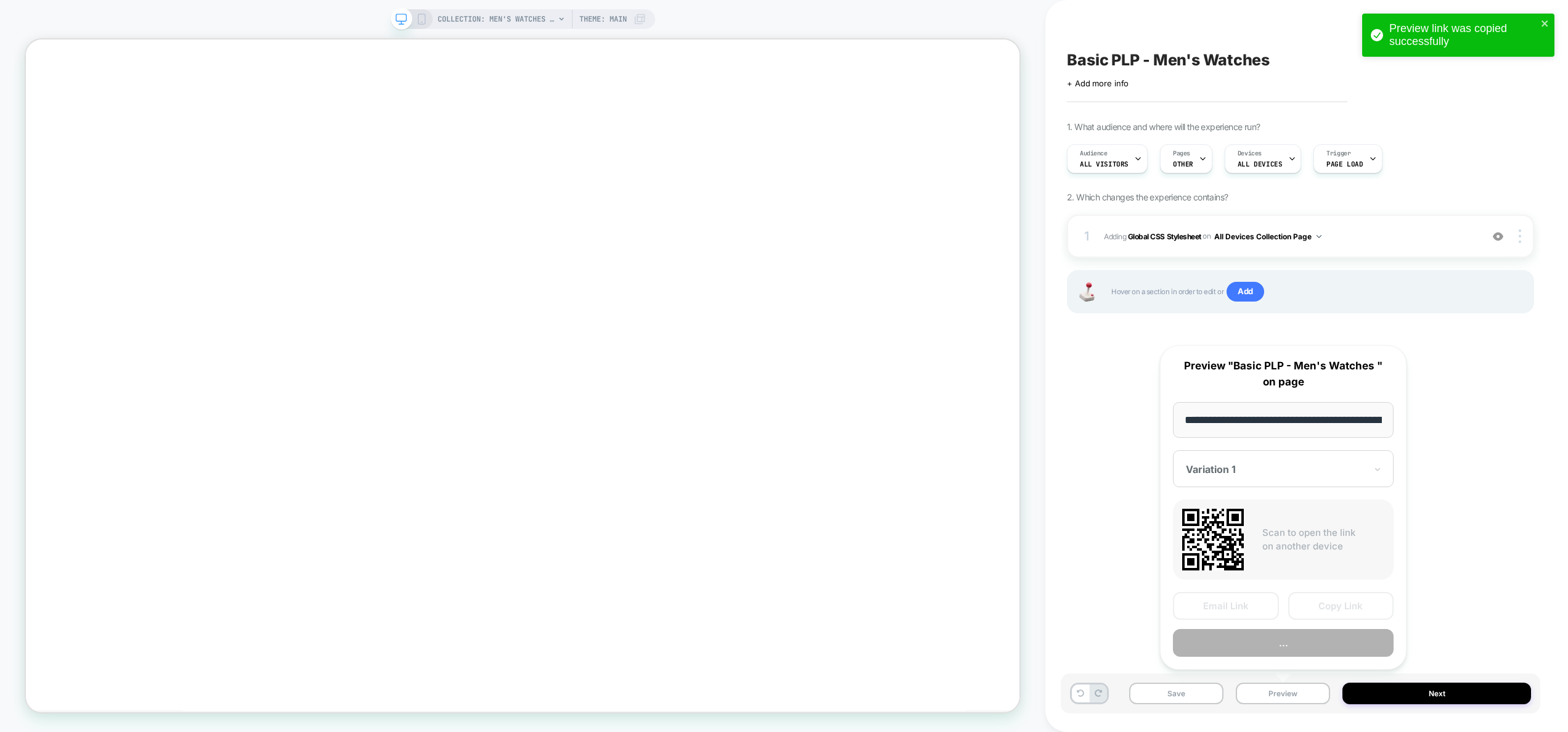
scroll to position [0, 154]
click at [1300, 645] on button "Preview" at bounding box center [1283, 643] width 220 height 28
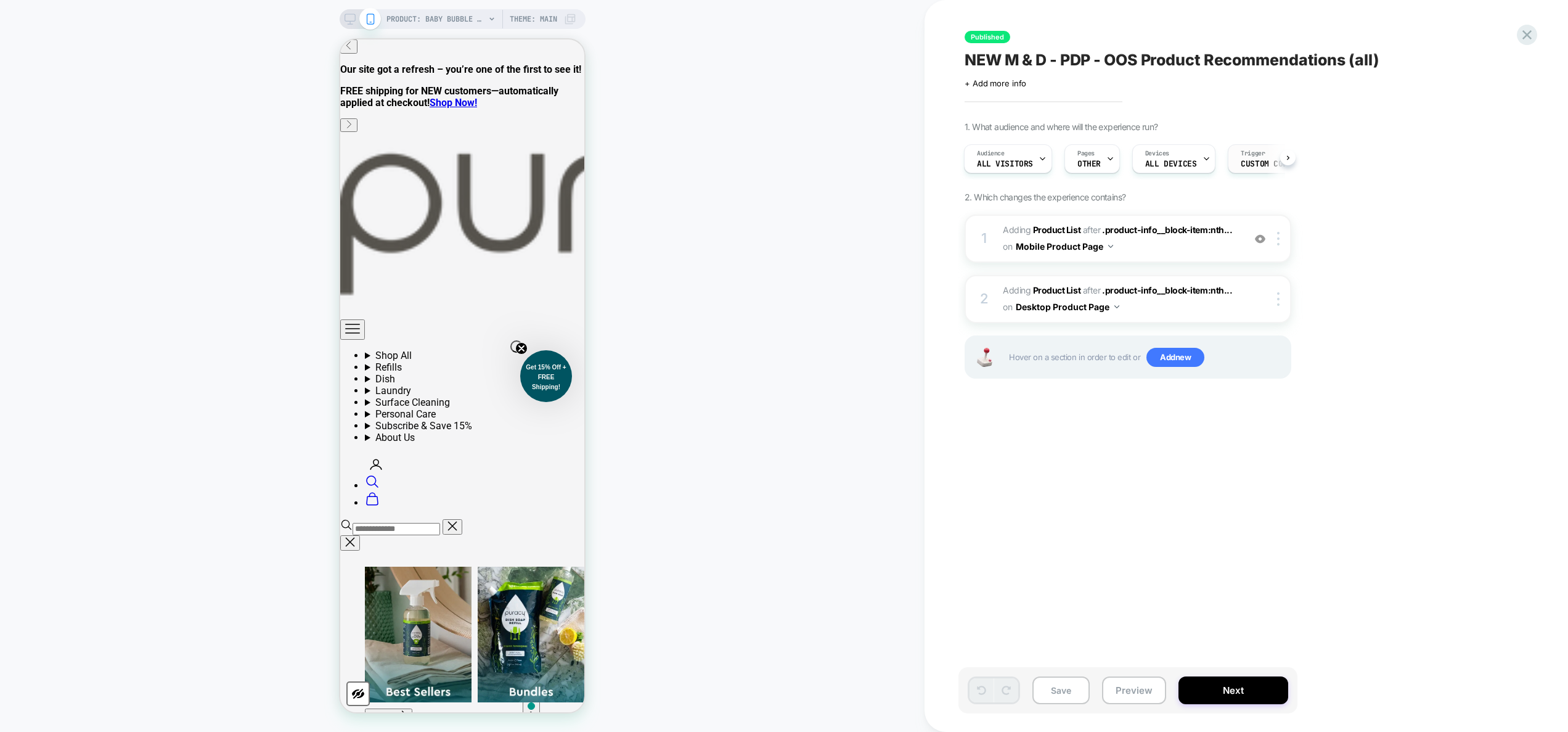
click at [823, 156] on span "Trigger" at bounding box center [1253, 153] width 24 height 9
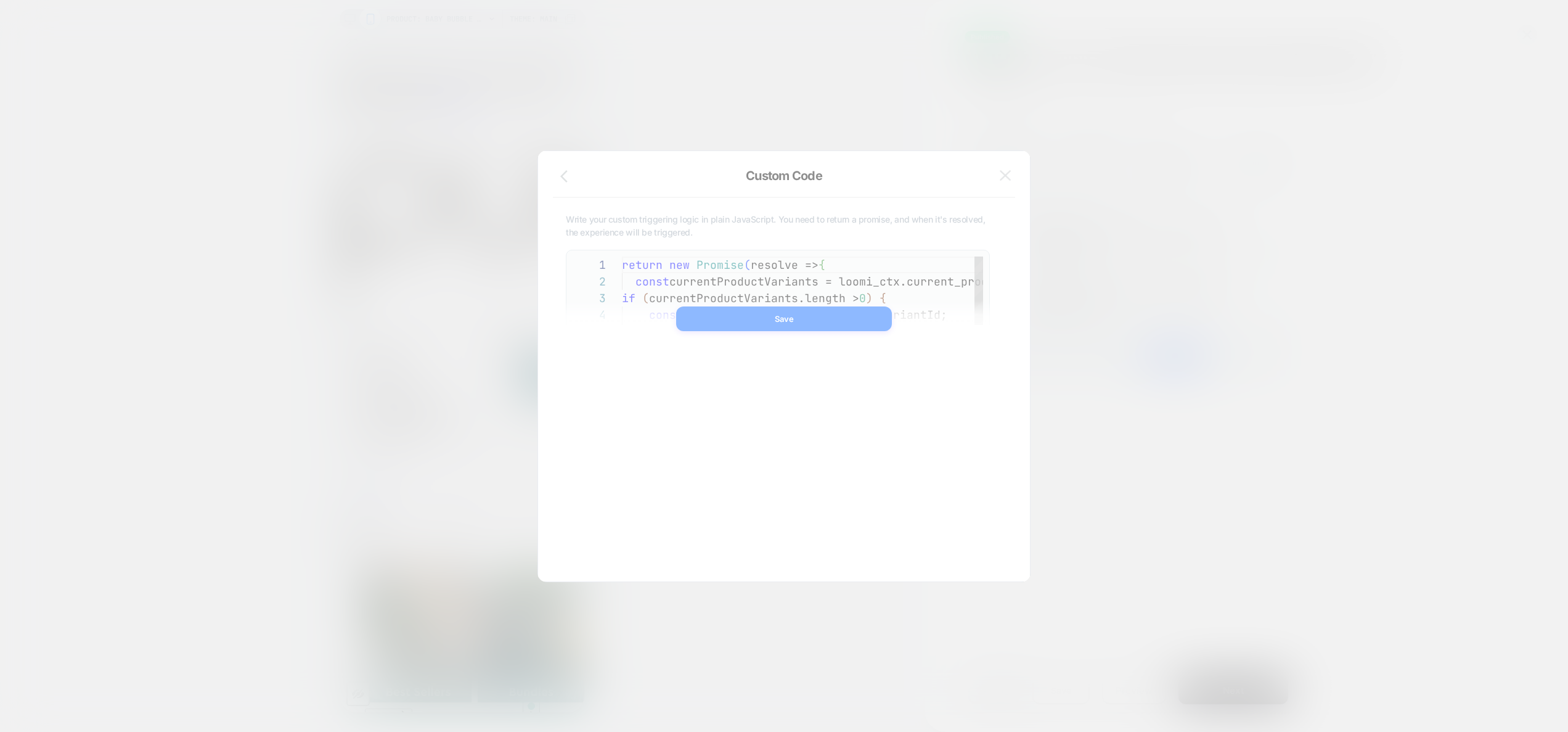
scroll to position [166, 0]
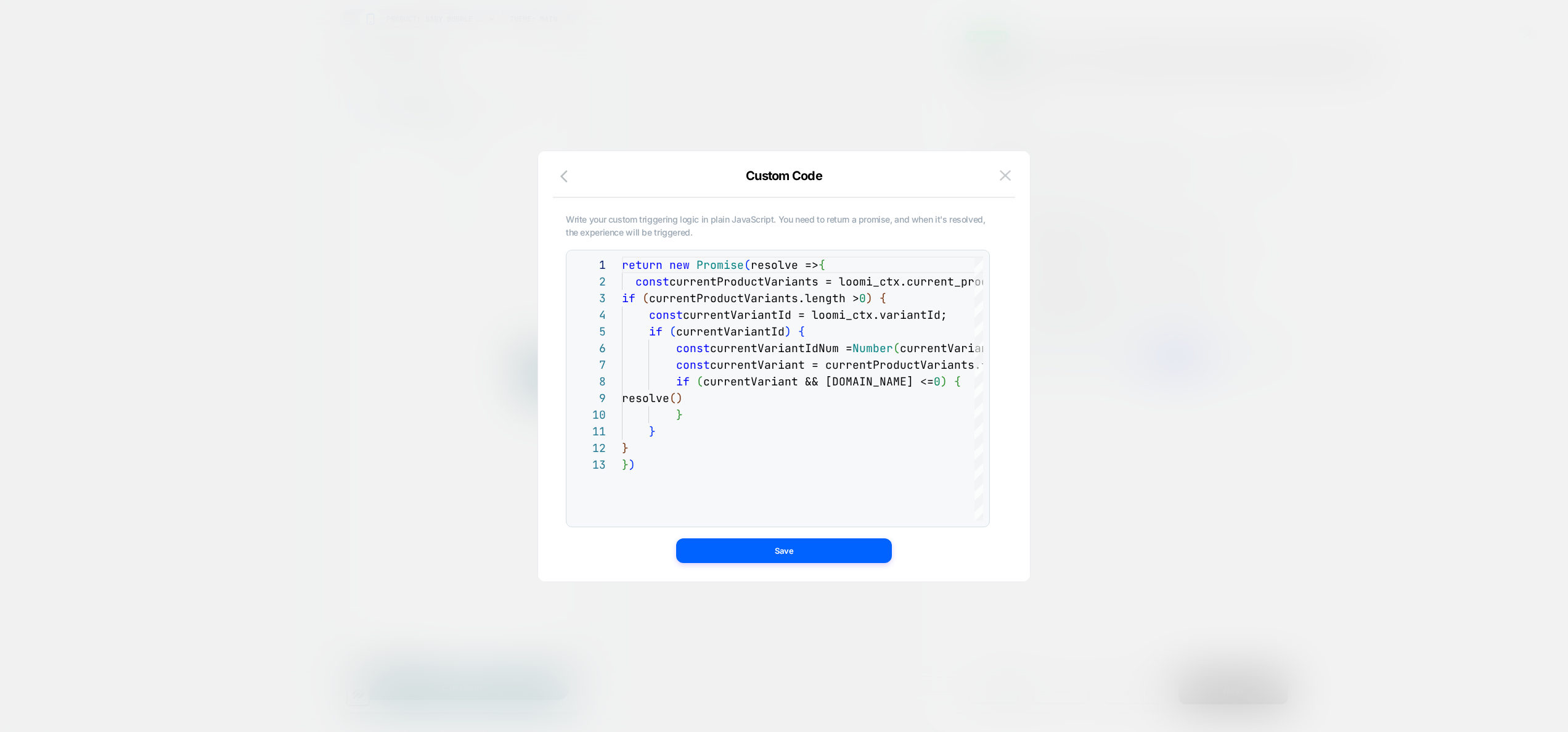
click at [823, 168] on button at bounding box center [1006, 176] width 19 height 19
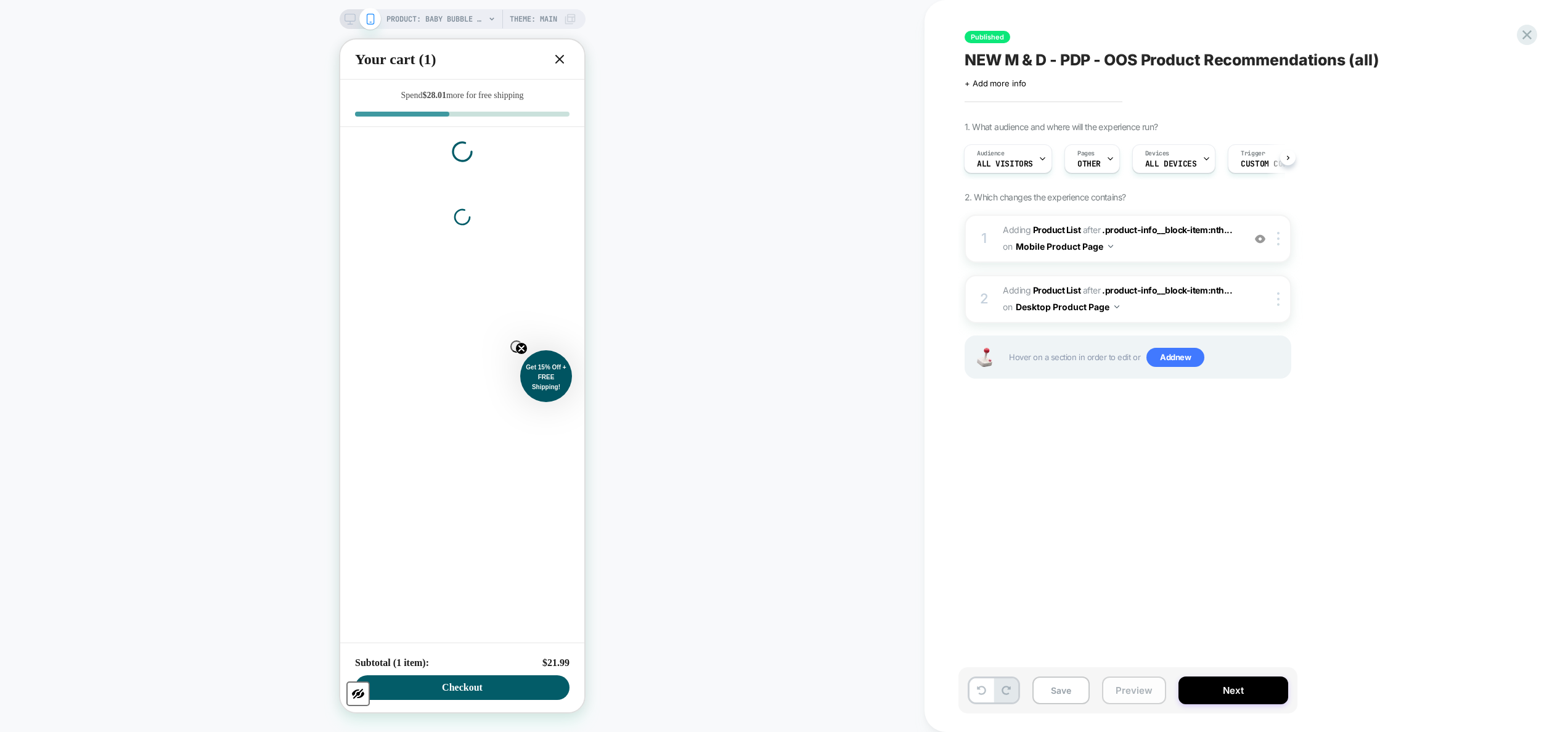
click at [823, 435] on button "Preview" at bounding box center [1134, 690] width 64 height 28
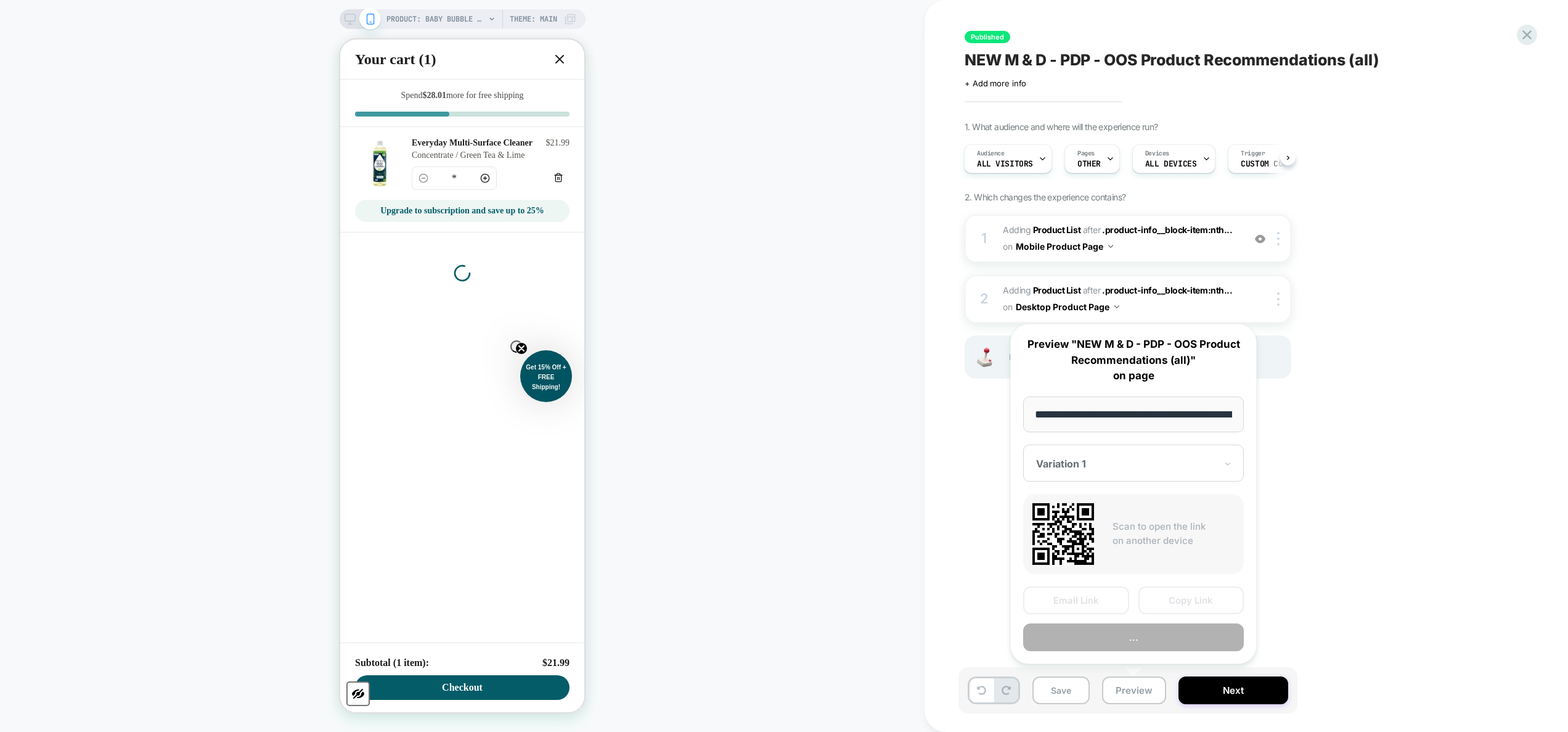
scroll to position [0, 0]
click at [823, 435] on button "Copy Link" at bounding box center [1191, 601] width 106 height 28
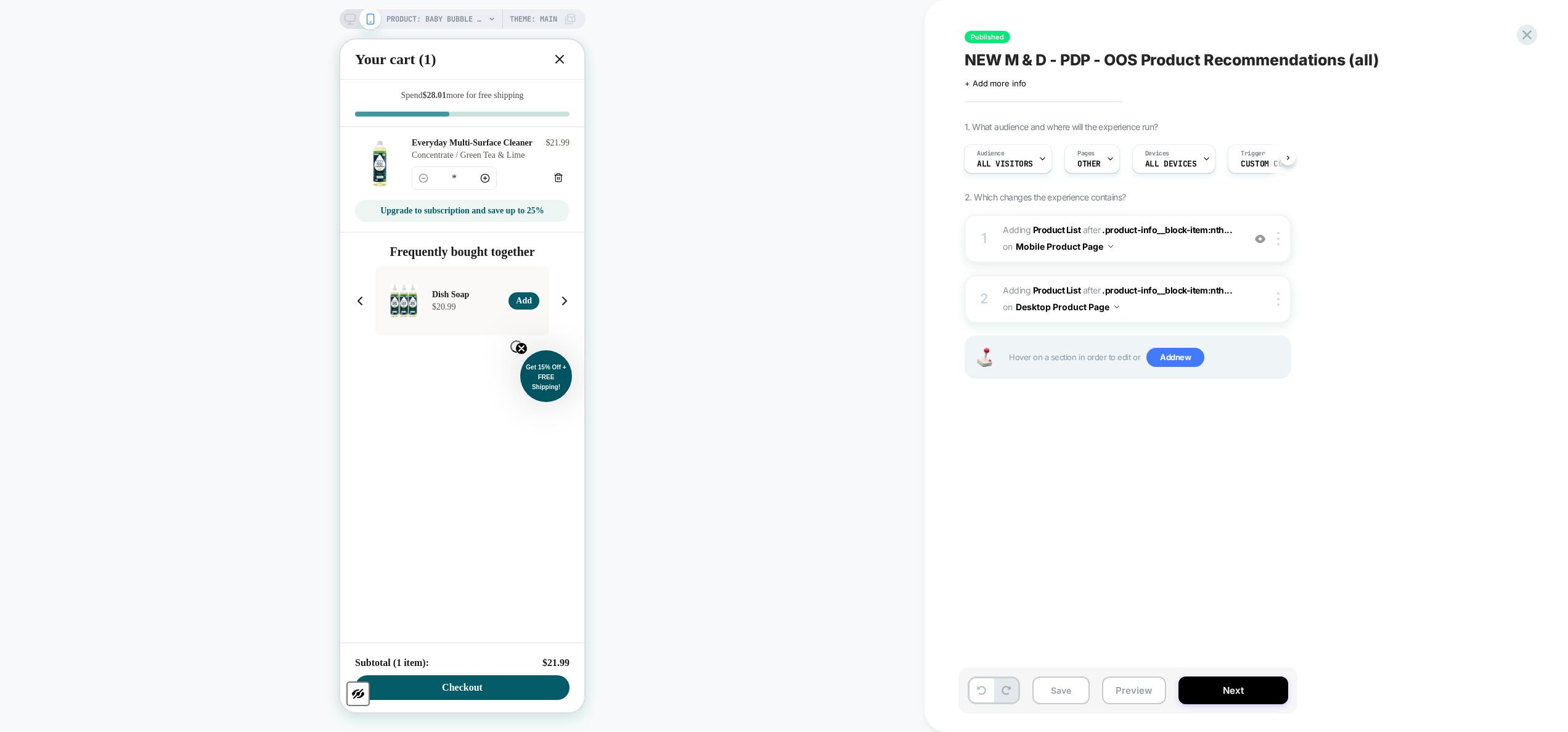
click at [823, 173] on div "Audience All Visitors Pages OTHER Devices ALL DEVICES Trigger Custom Code" at bounding box center [1121, 159] width 327 height 41
click at [823, 168] on div "Pages OTHER" at bounding box center [1089, 159] width 48 height 28
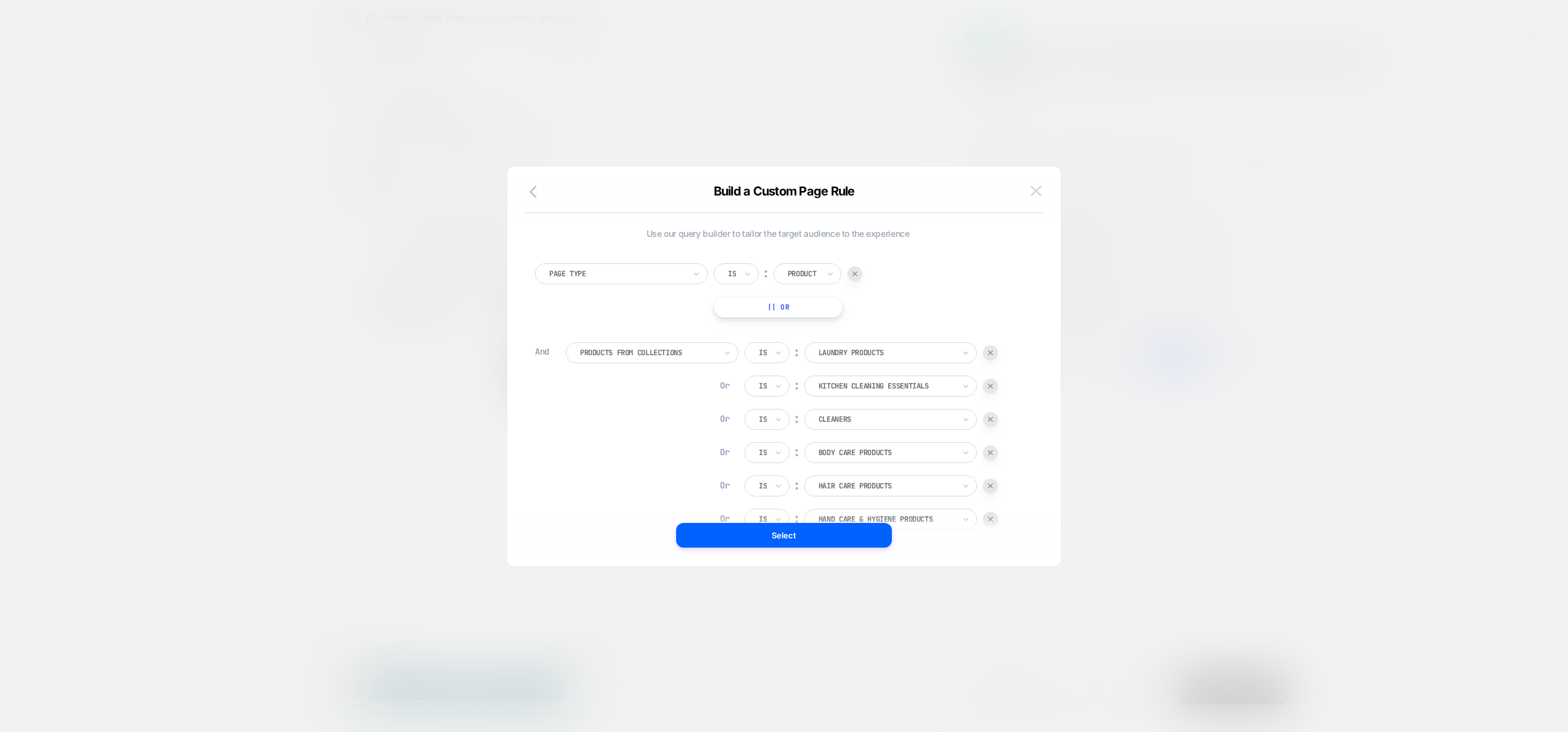
click at [823, 191] on img at bounding box center [1036, 191] width 11 height 11
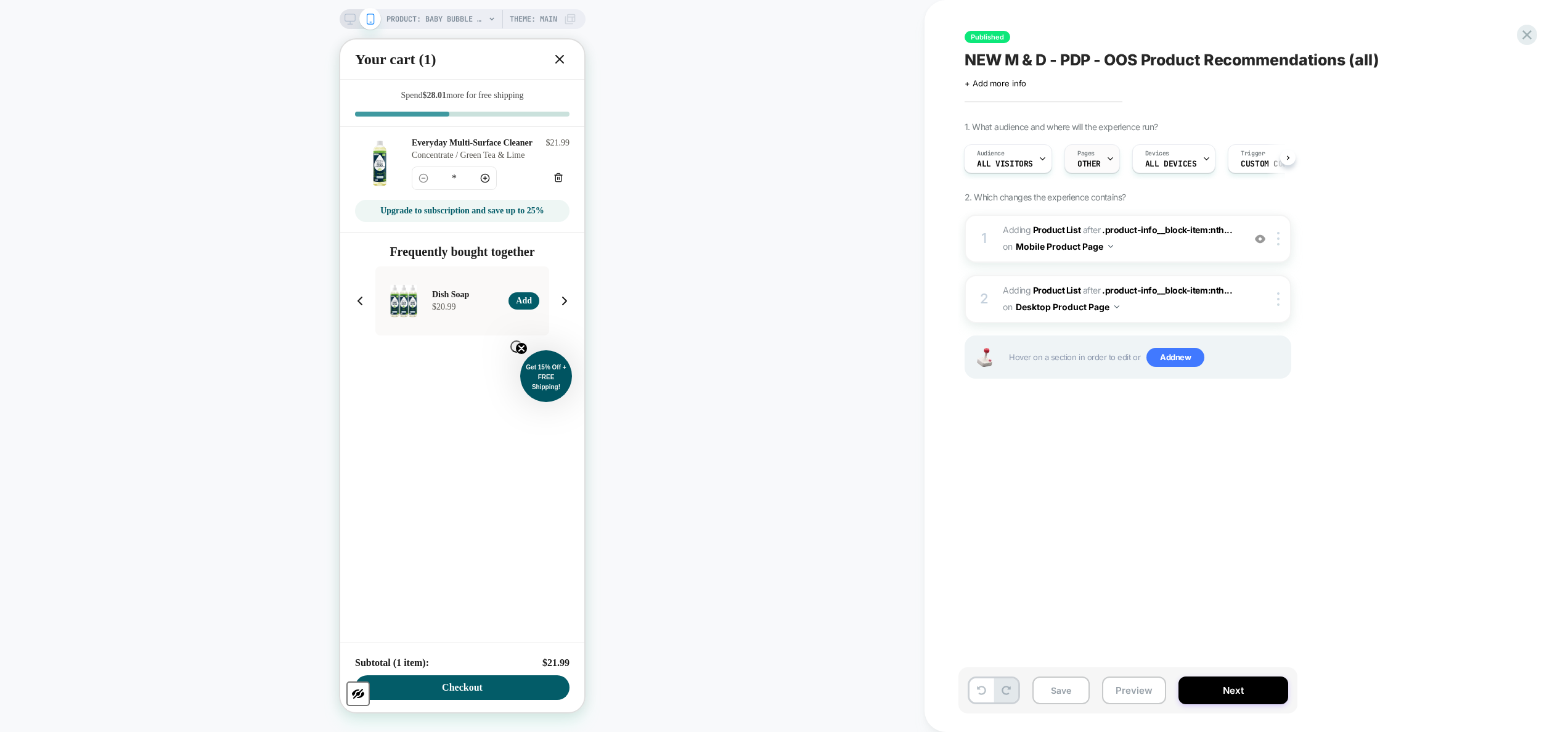
click at [823, 170] on div "Pages OTHER" at bounding box center [1089, 159] width 48 height 28
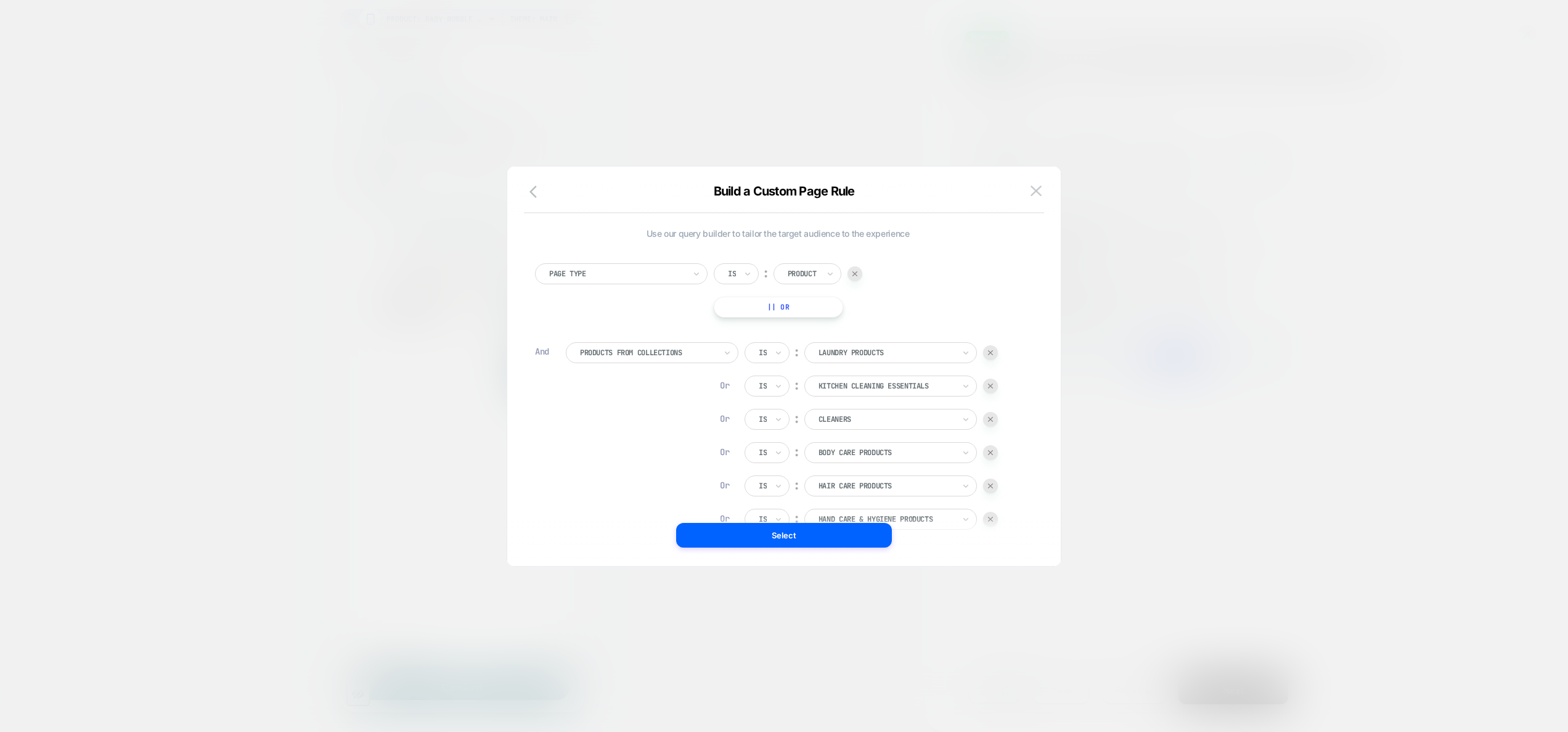
click at [823, 192] on div at bounding box center [784, 366] width 1568 height 732
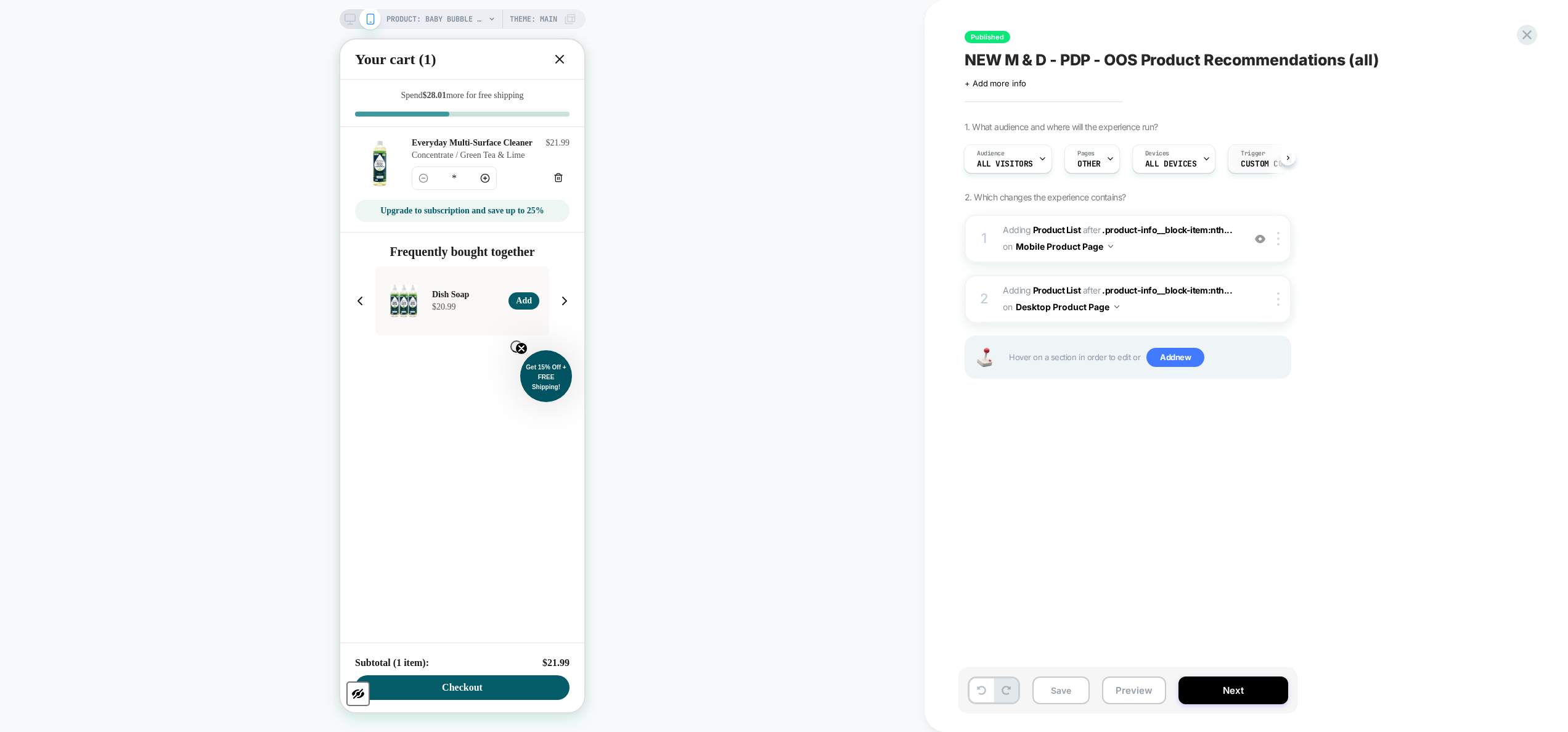
click at [823, 160] on span "Custom Code" at bounding box center [1266, 164] width 51 height 9
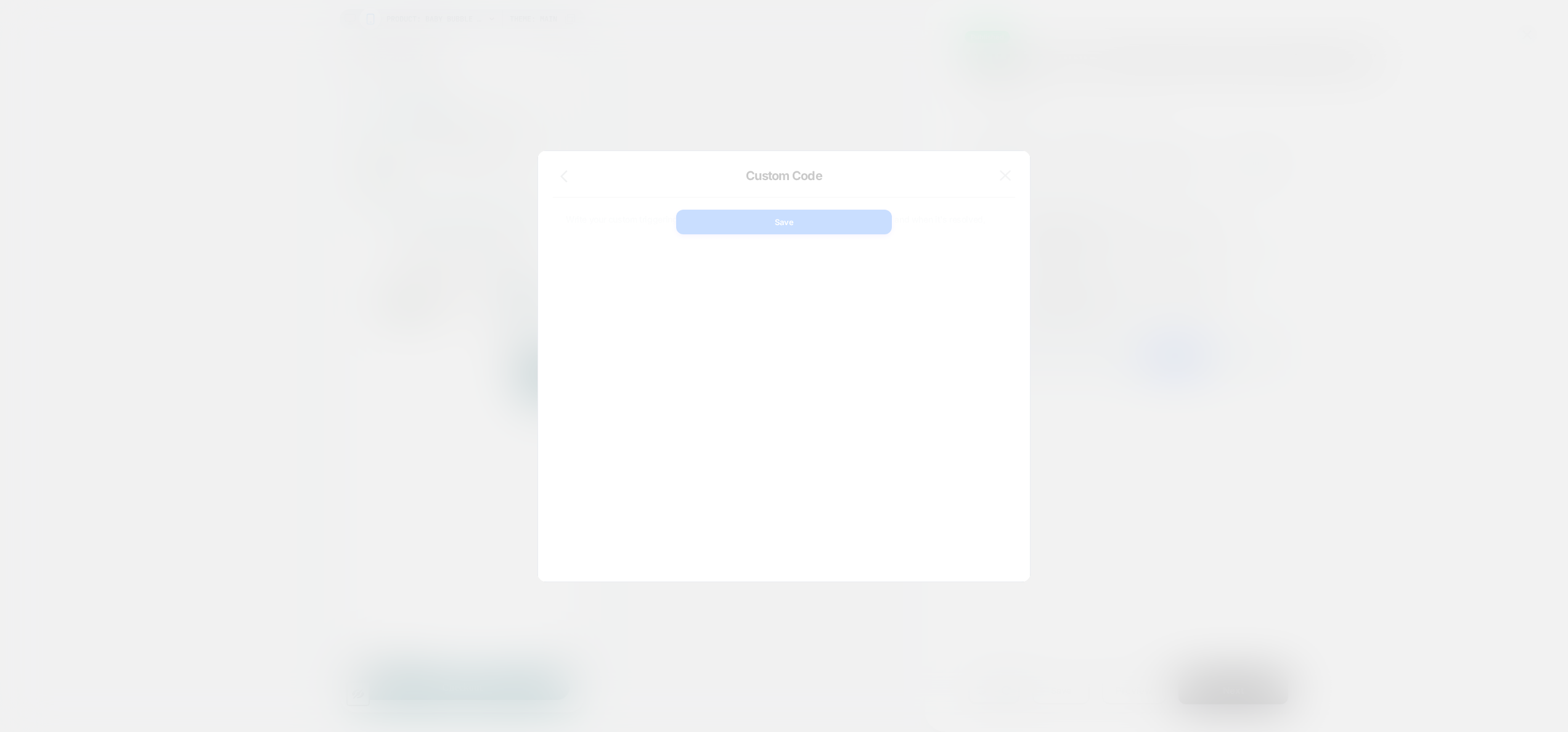
scroll to position [166, 0]
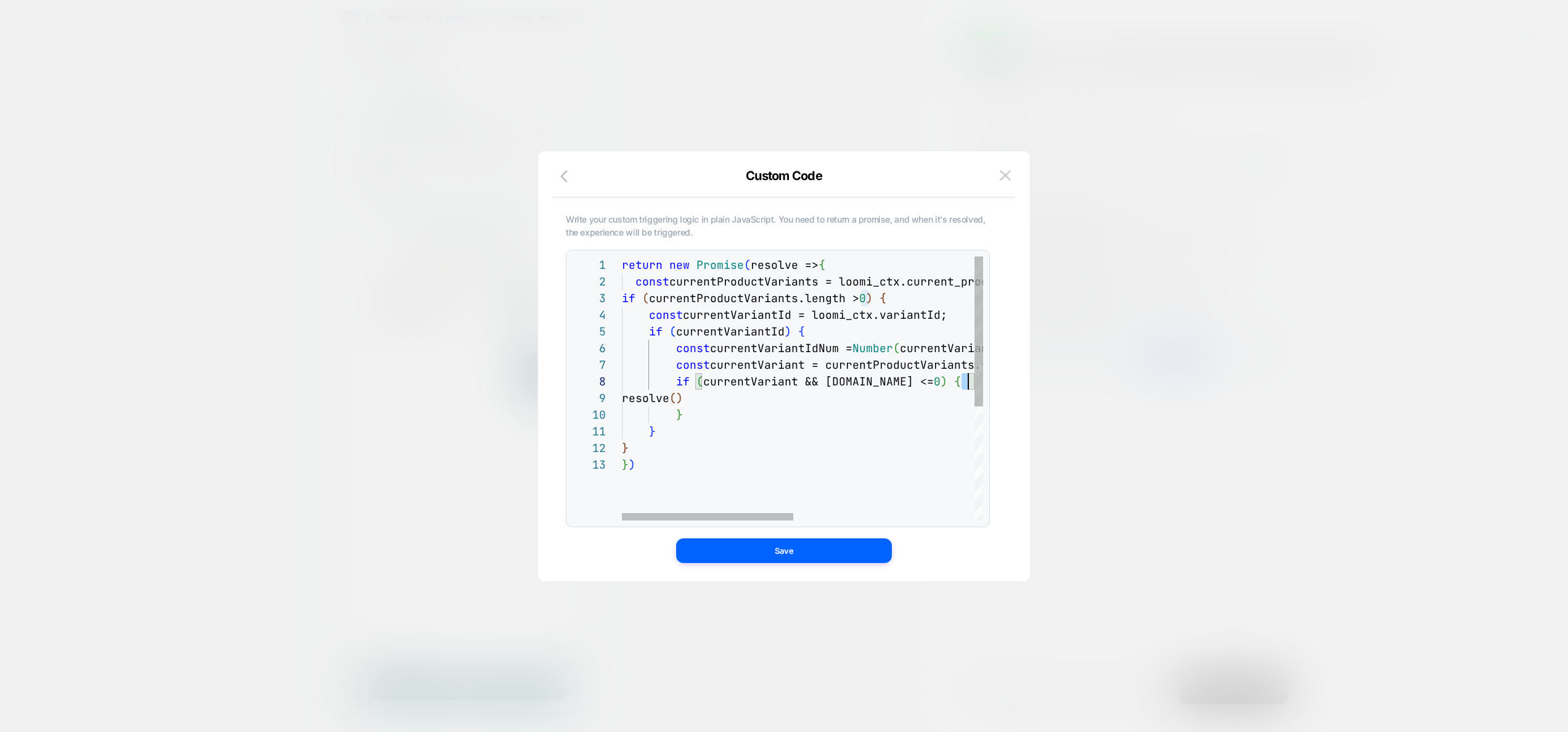
click at [823, 377] on div "return new Promise ( resolve => { const currentProductVariants = loomi_ctx.curr…" at bounding box center [992, 488] width 741 height 464
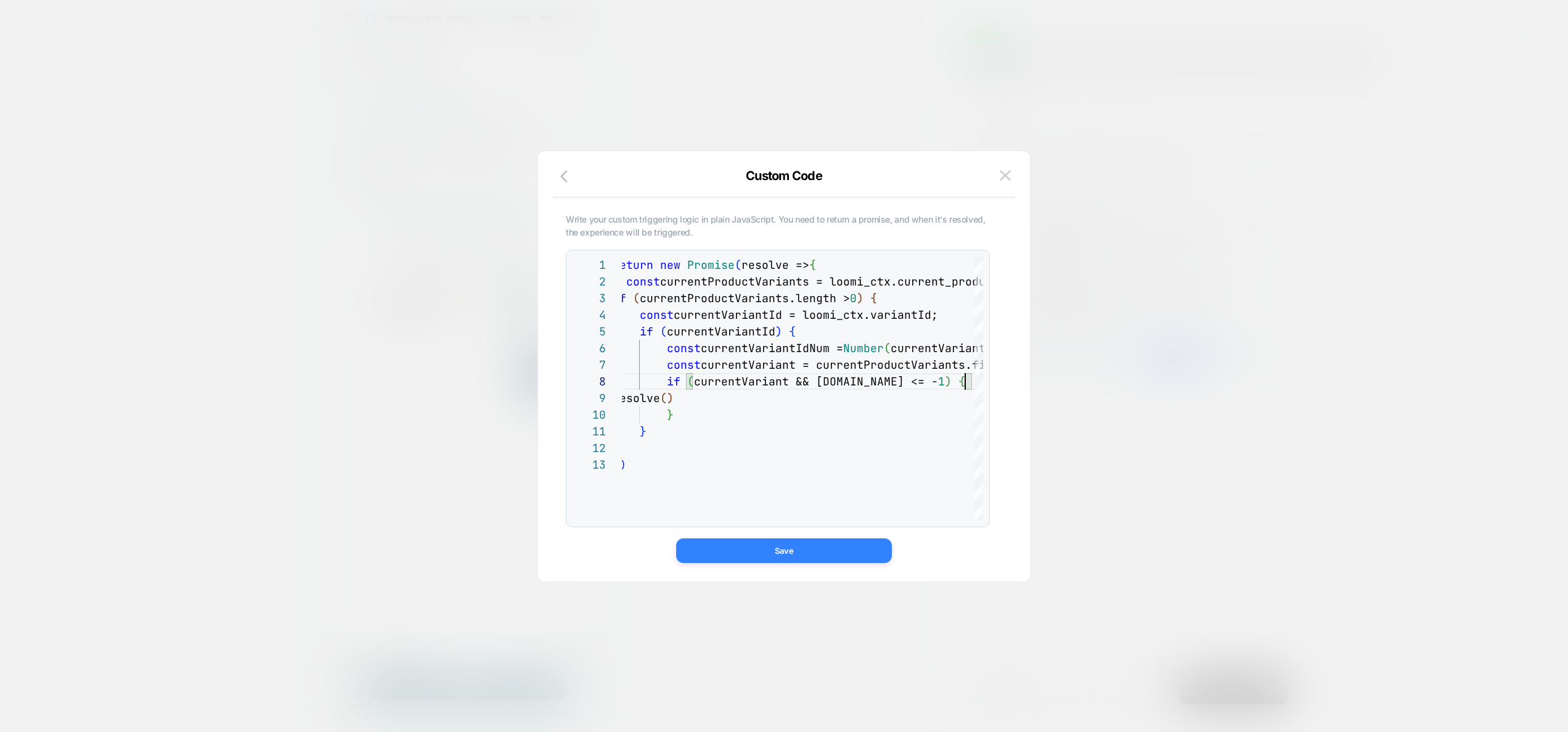
type textarea "**********"
click at [823, 435] on button "Save" at bounding box center [783, 550] width 216 height 25
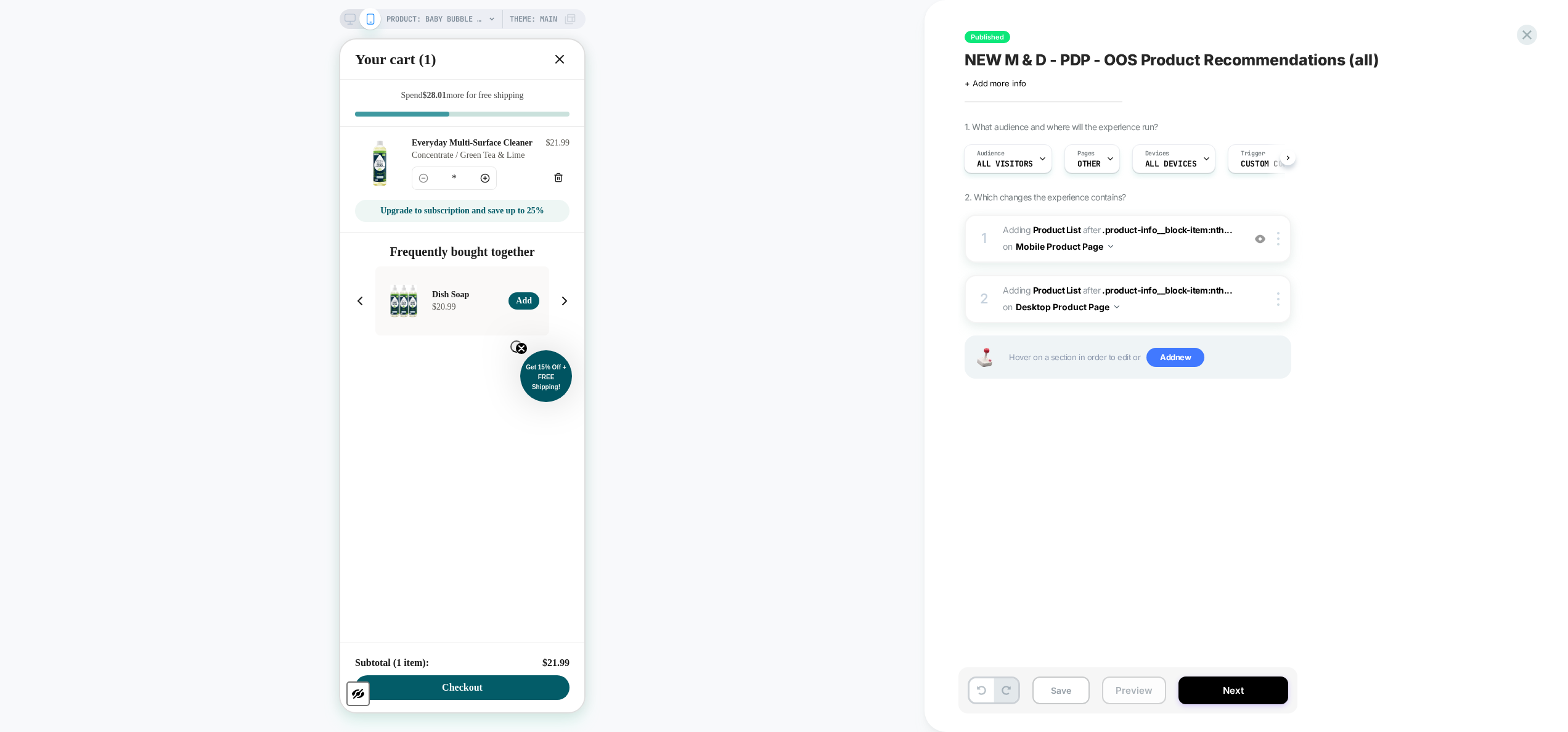
click at [823, 435] on button "Preview" at bounding box center [1134, 690] width 64 height 28
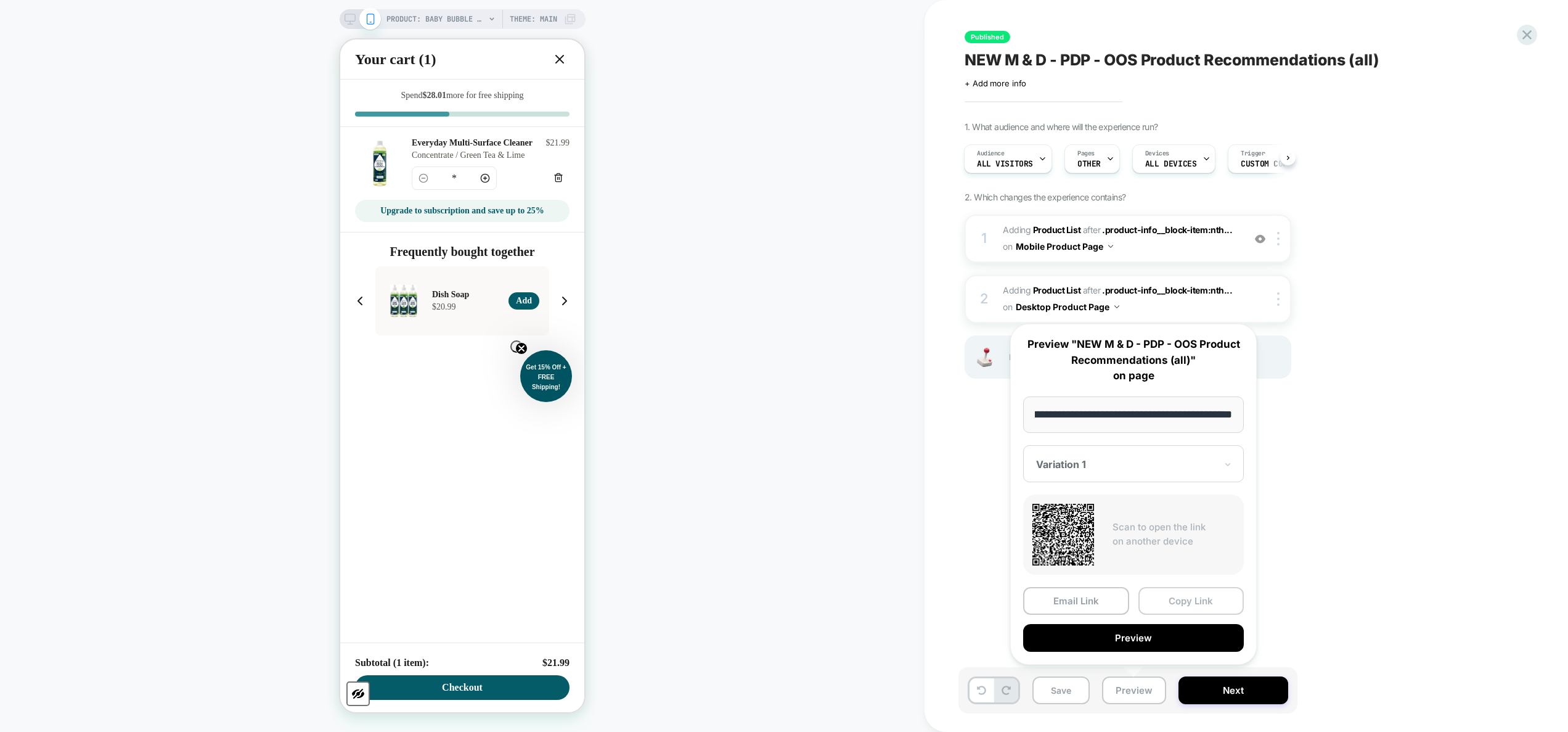
scroll to position [0, 0]
click at [823, 435] on button "Copy Link" at bounding box center [1191, 601] width 106 height 28
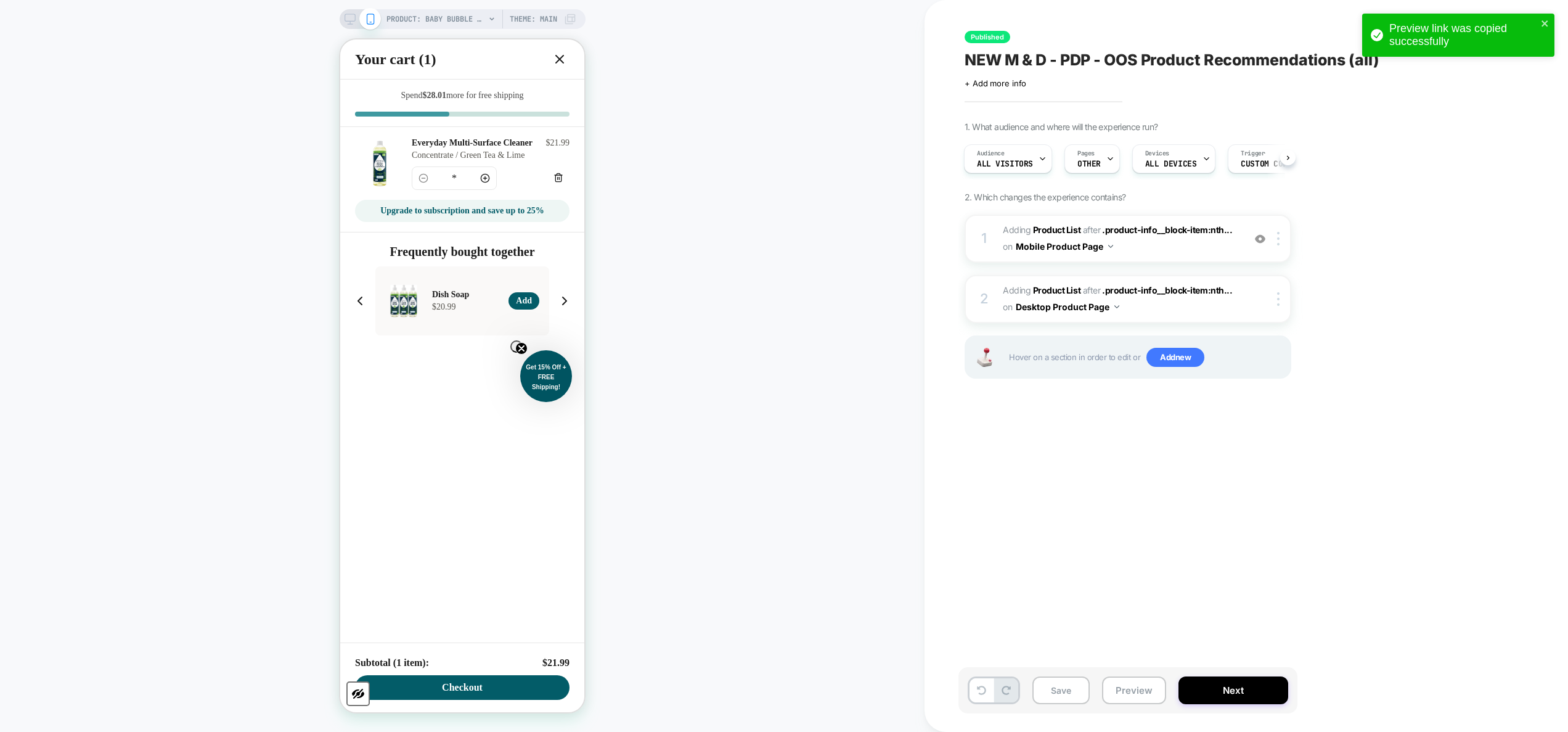
scroll to position [0, 1]
click at [823, 162] on span "Custom Code" at bounding box center [1266, 164] width 51 height 9
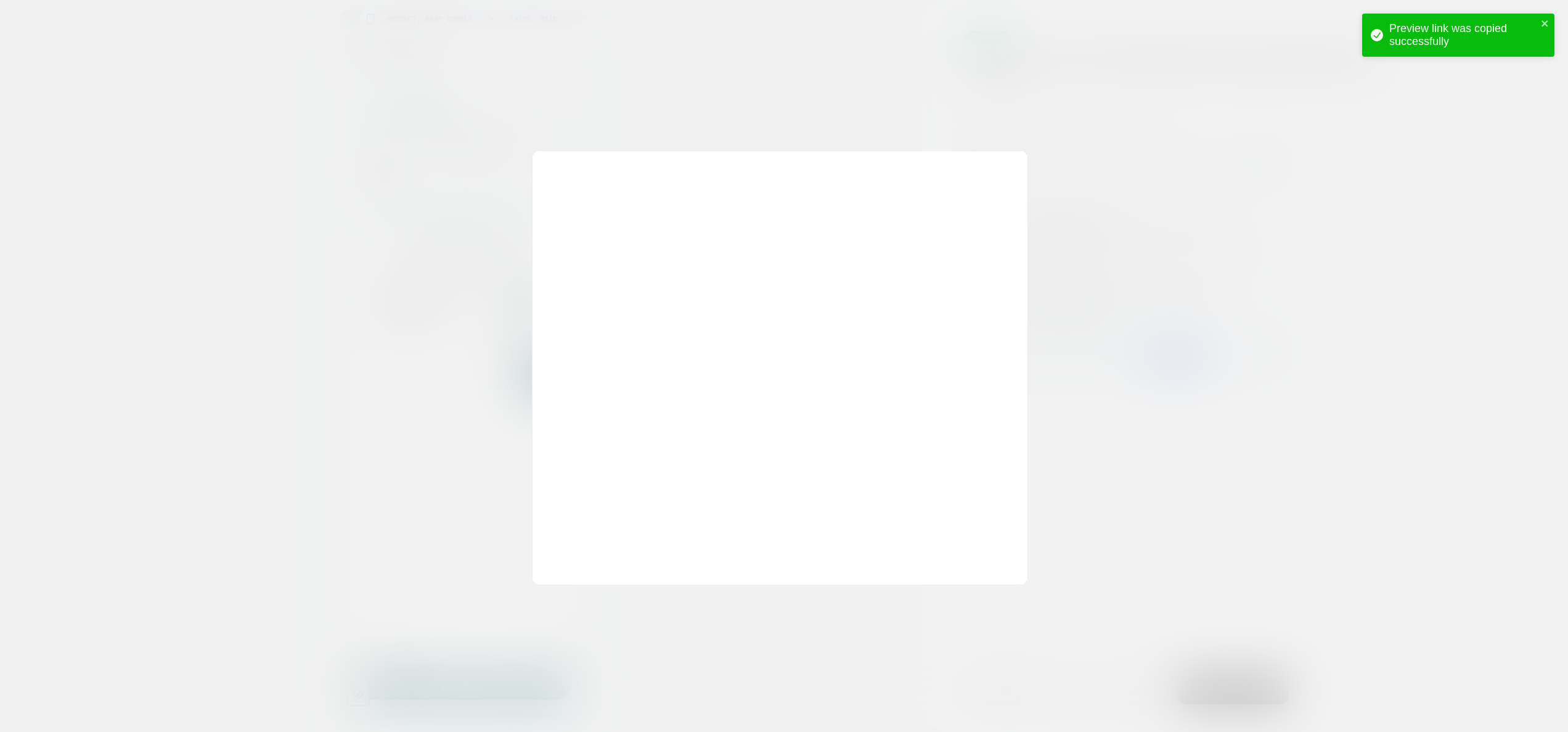
scroll to position [166, 0]
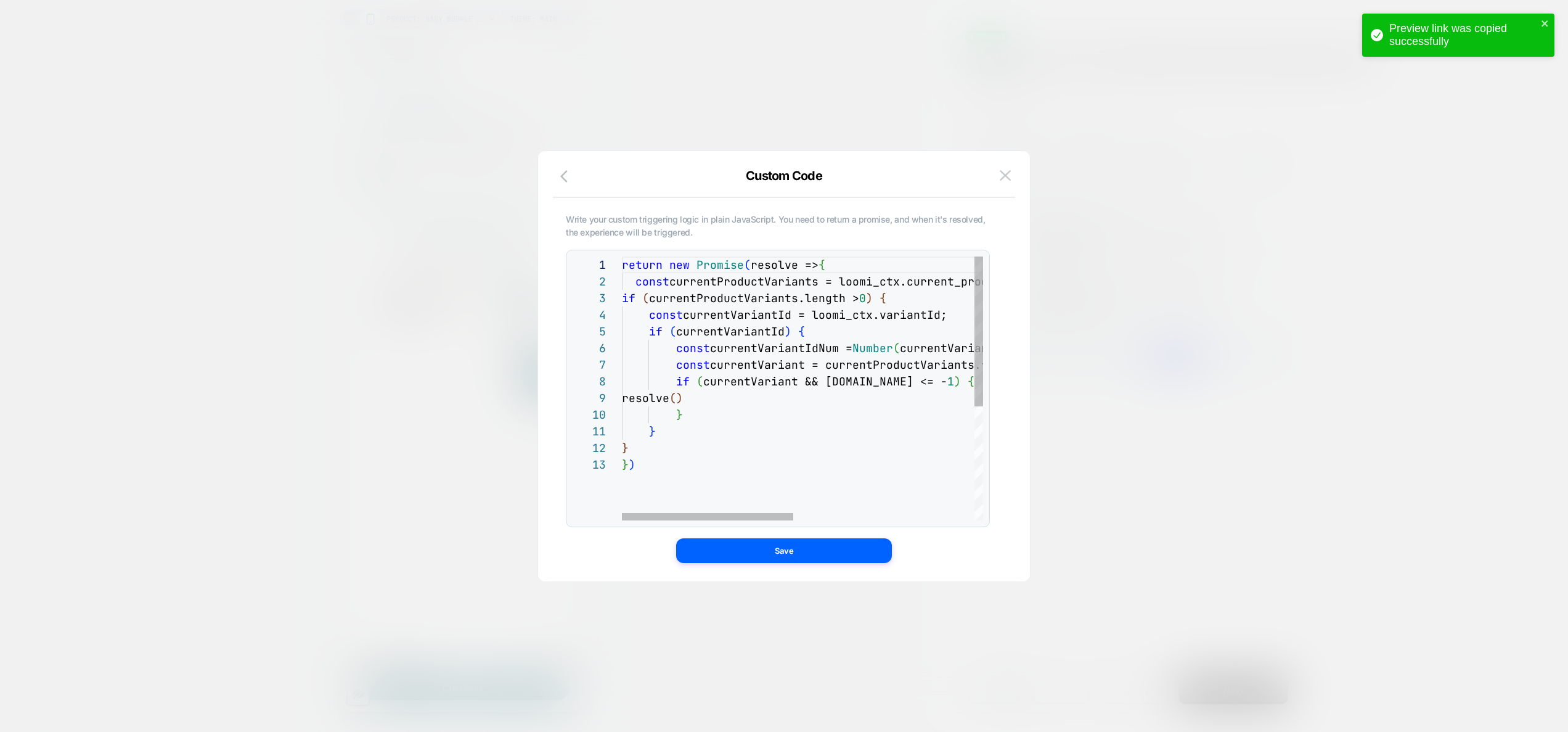
click at [776, 363] on div "return new Promise ( resolve => { const currentProductVariants = loomi_ctx.curr…" at bounding box center [992, 488] width 741 height 464
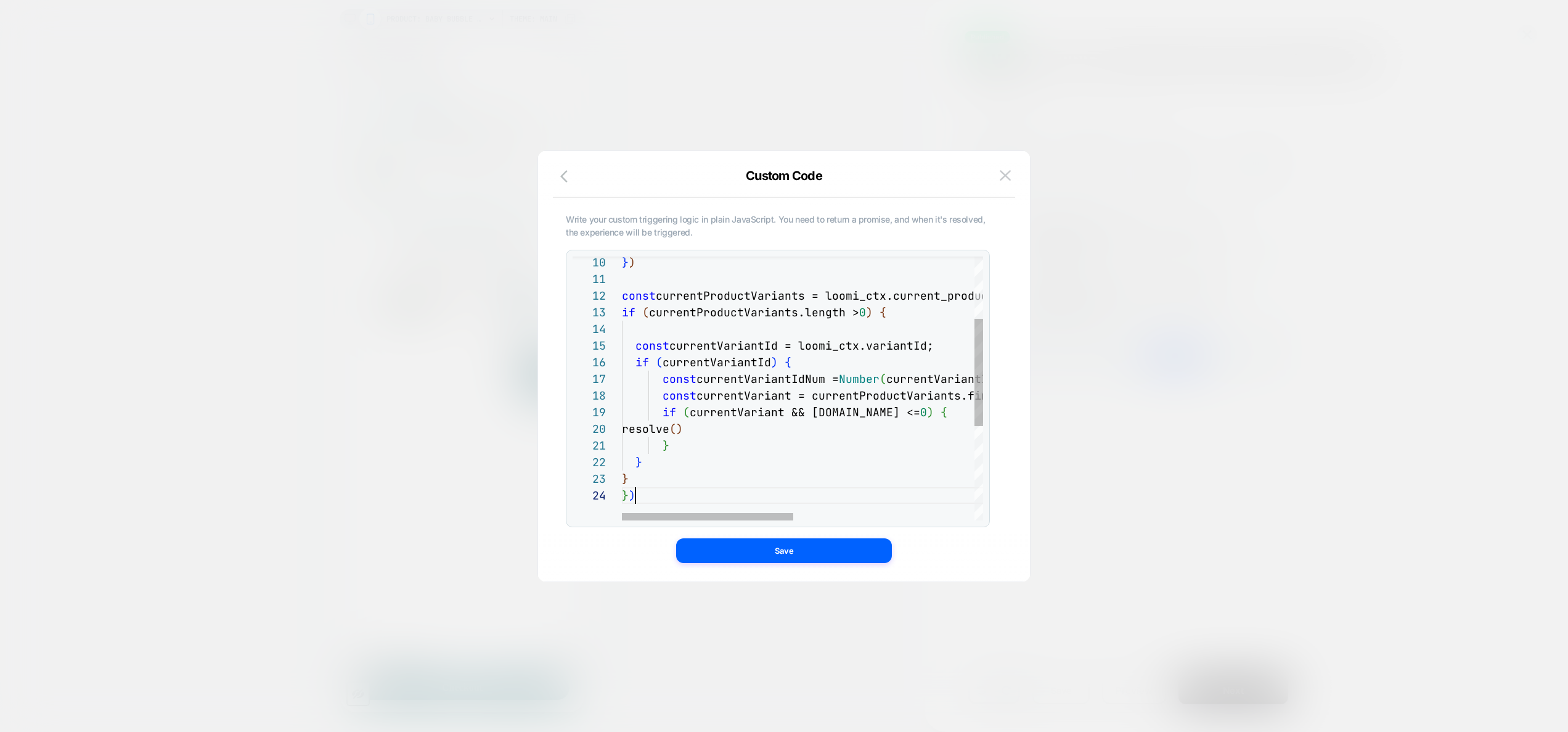
scroll to position [50, 13]
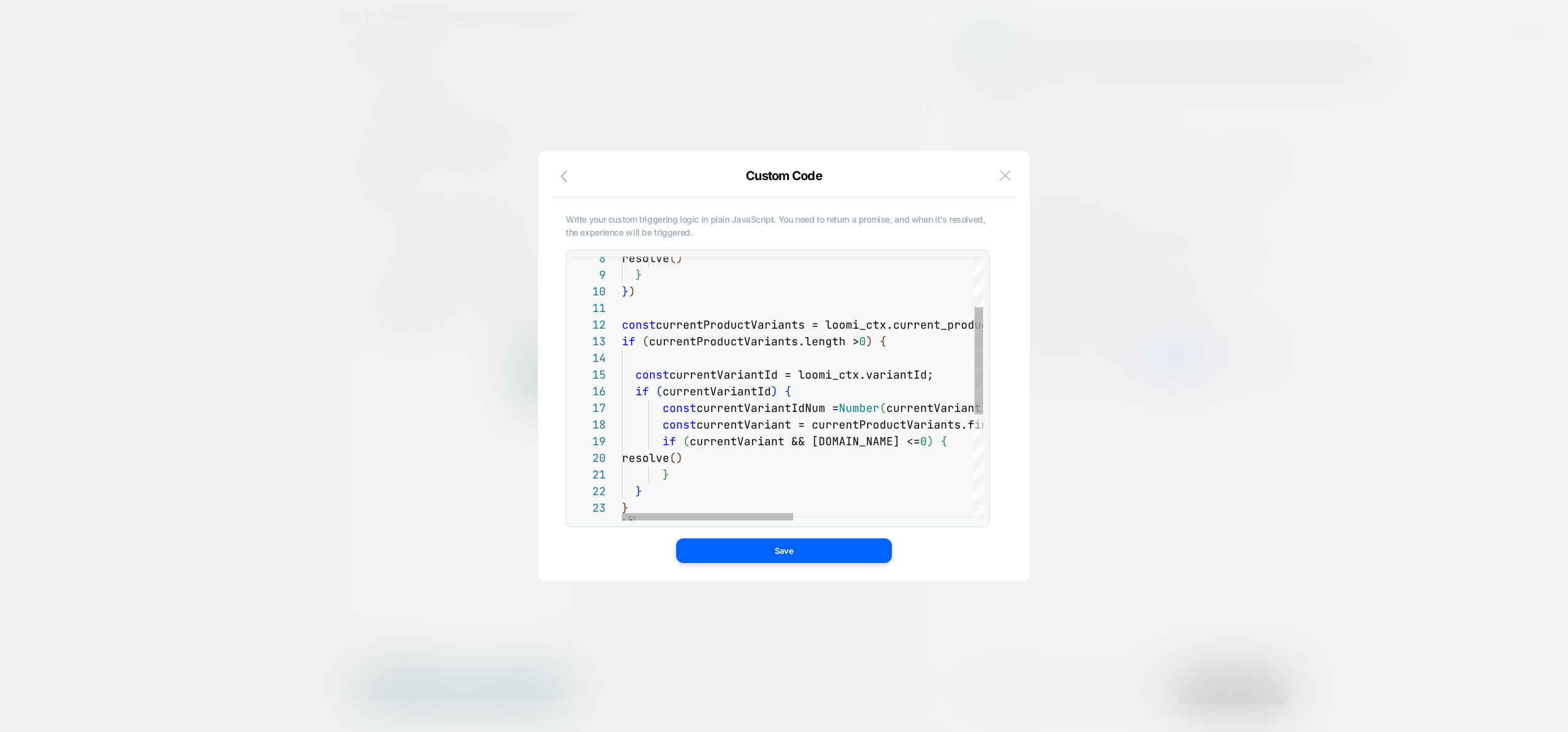
click at [823, 435] on div "} ) const currentProductVariants = loomi_ctx.current_produc t.variants; if ( cu…" at bounding box center [992, 456] width 741 height 647
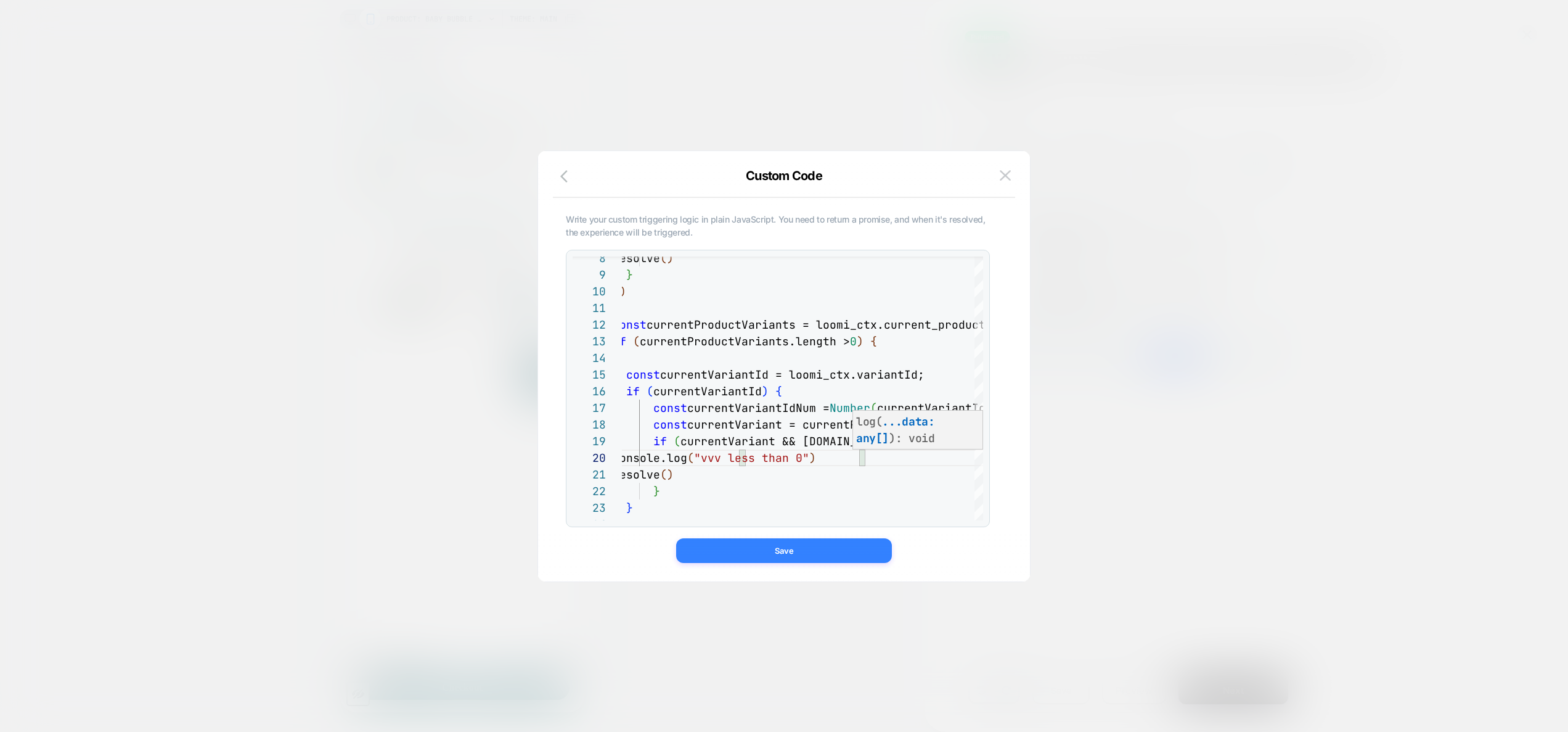
type textarea "**********"
click at [786, 435] on button "Save" at bounding box center [783, 550] width 216 height 25
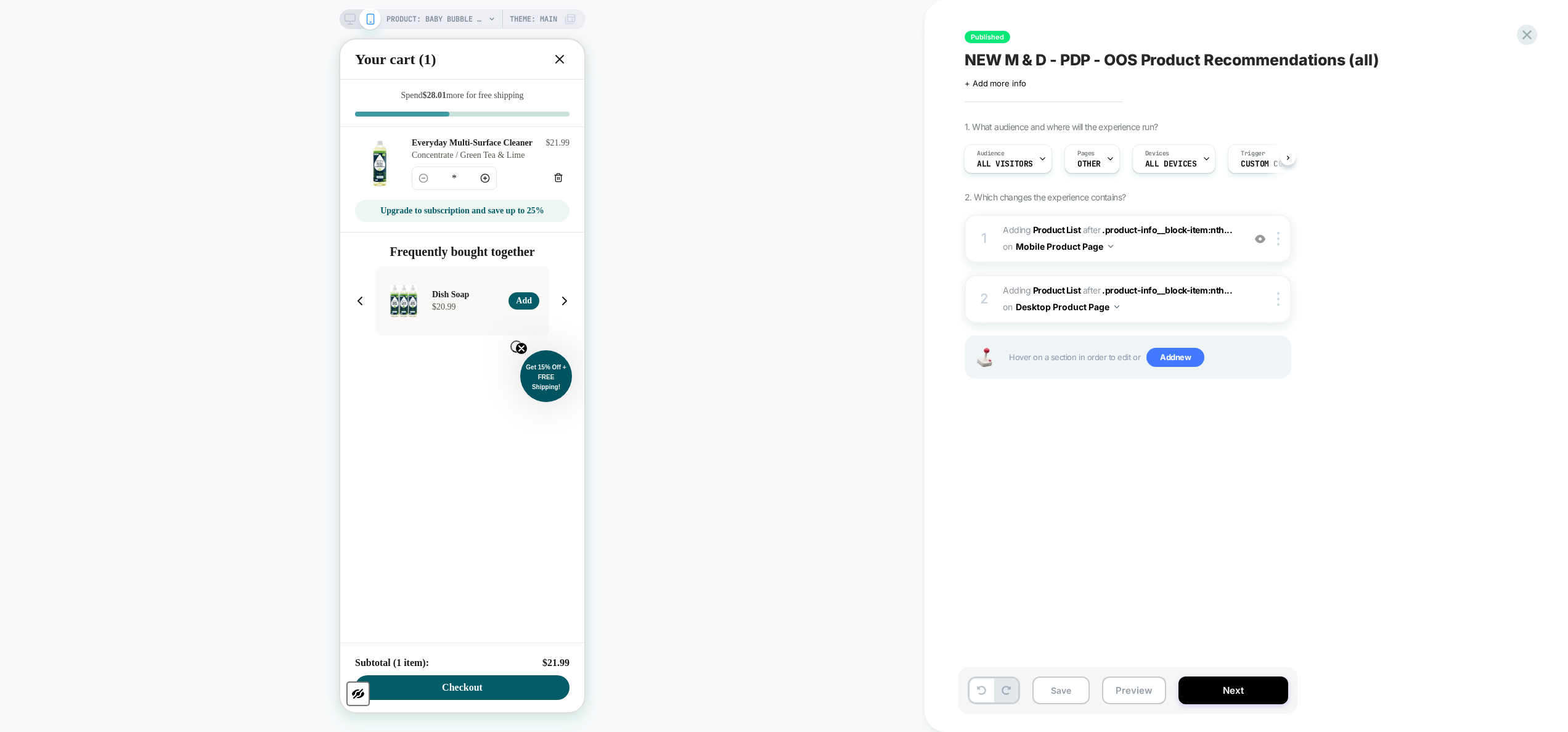
drag, startPoint x: 1137, startPoint y: 687, endPoint x: 1272, endPoint y: 441, distance: 280.6
click at [823, 435] on div "Published NEW M & D - PDP - OOS Product Recommendations (all) Click to edit exp…" at bounding box center [1195, 366] width 462 height 732
click at [823, 435] on button "Preview" at bounding box center [1134, 690] width 64 height 28
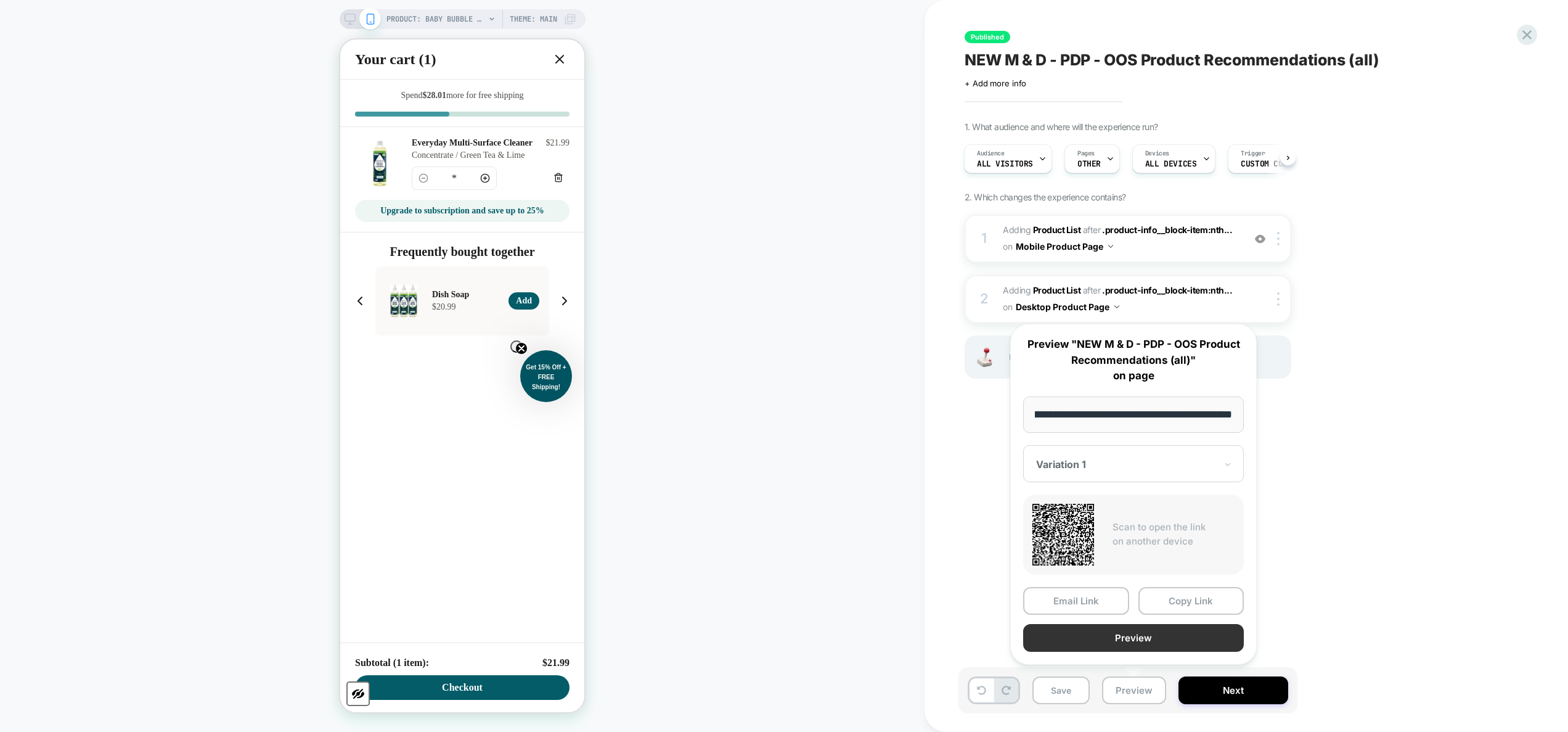
scroll to position [0, 0]
click at [823, 435] on button "Preview" at bounding box center [1133, 638] width 220 height 28
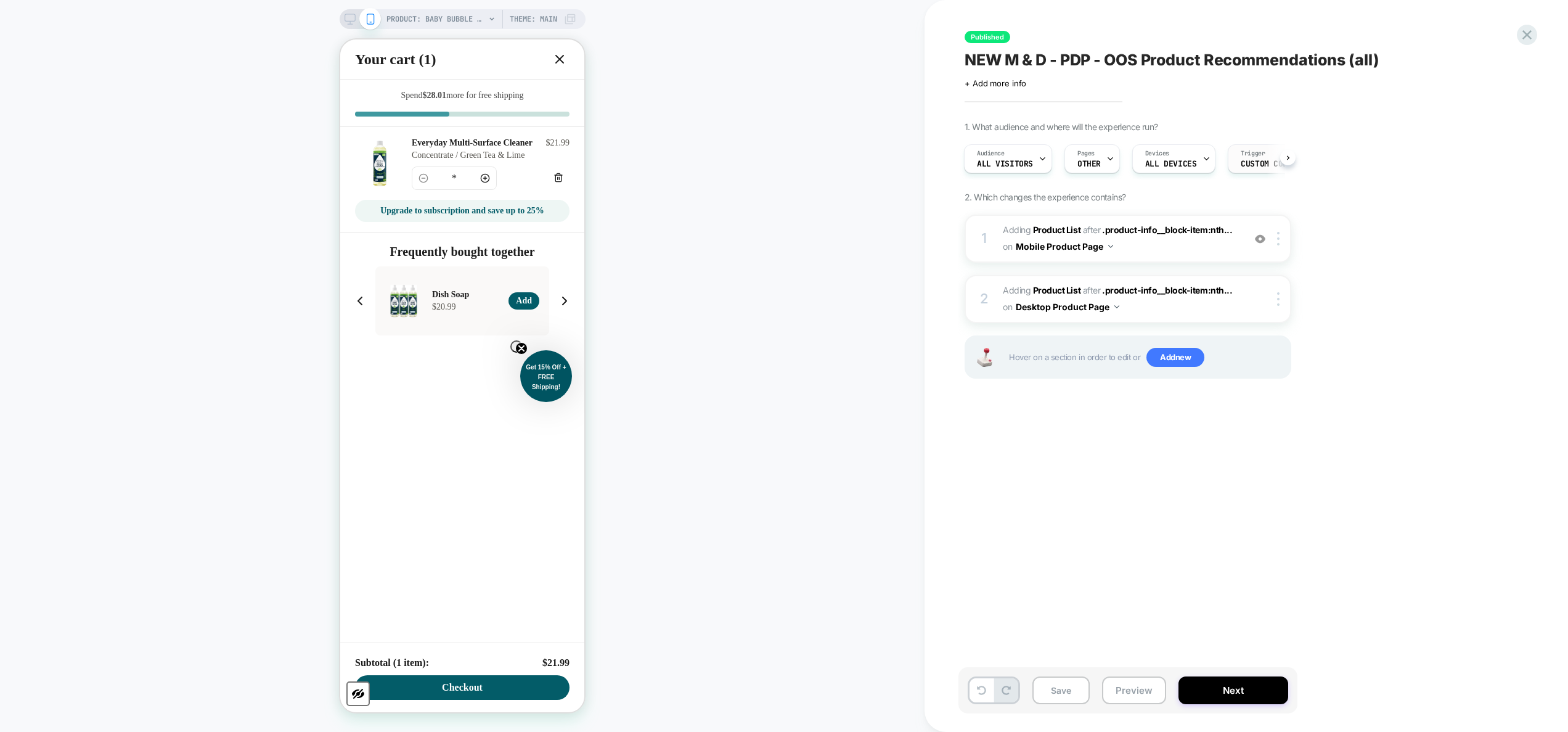
click at [823, 158] on div "Trigger Custom Code" at bounding box center [1266, 159] width 76 height 28
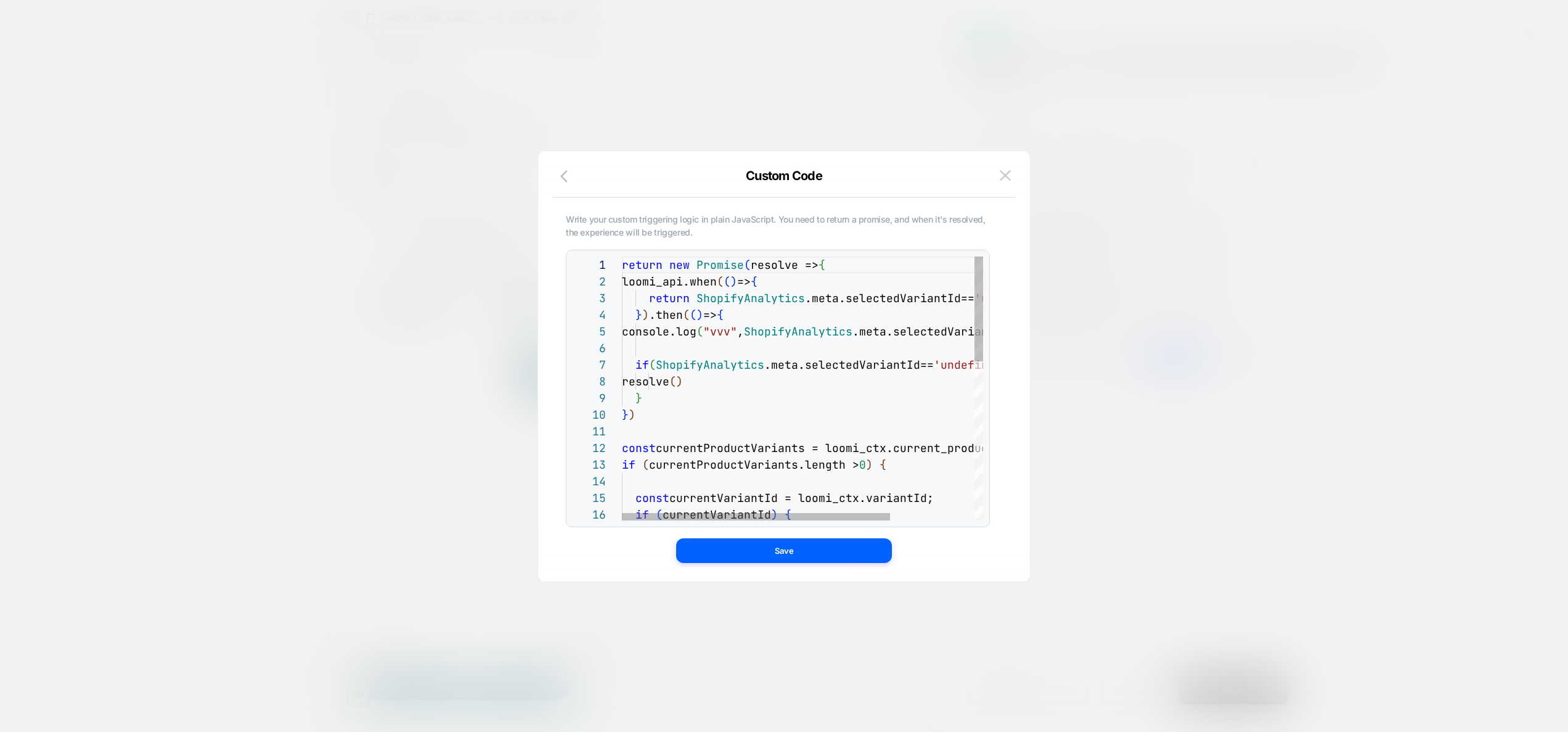
scroll to position [0, 206]
click at [823, 262] on div "return new Promise ( resolve => { loomi_api.when ( ( ) => { return ShopifyAnaly…" at bounding box center [859, 588] width 475 height 663
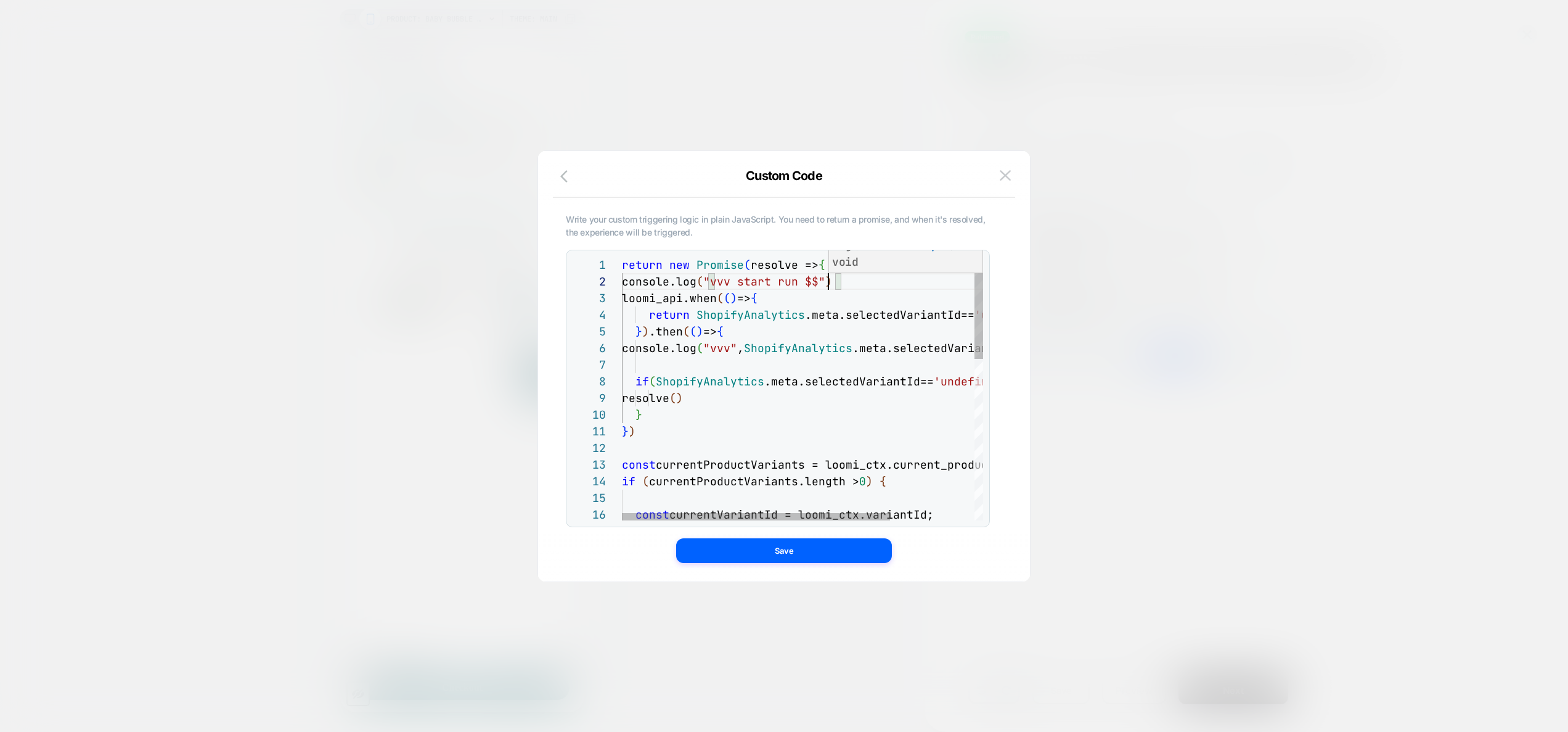
scroll to position [17, 213]
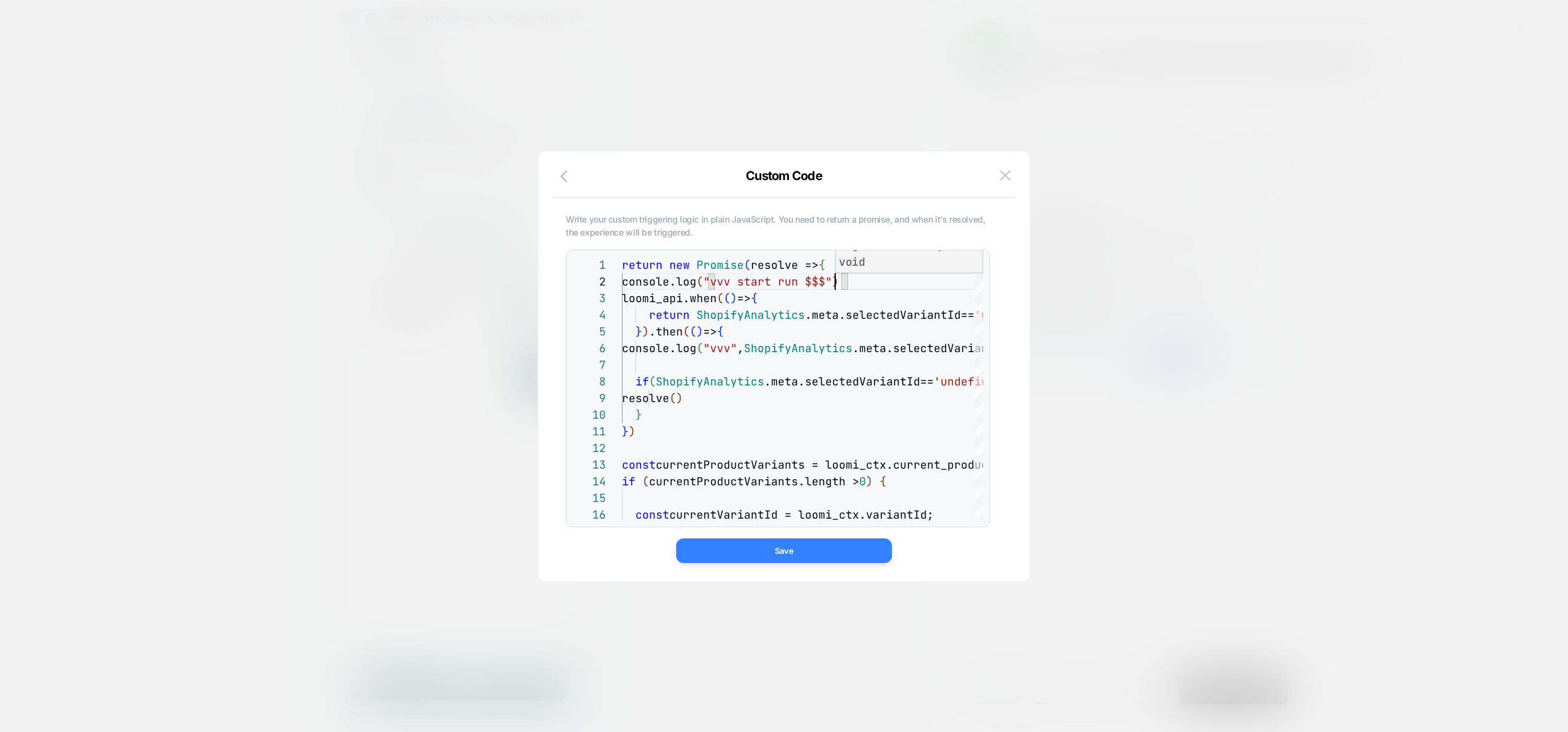
type textarea "**********"
click at [823, 435] on button "Save" at bounding box center [783, 550] width 216 height 25
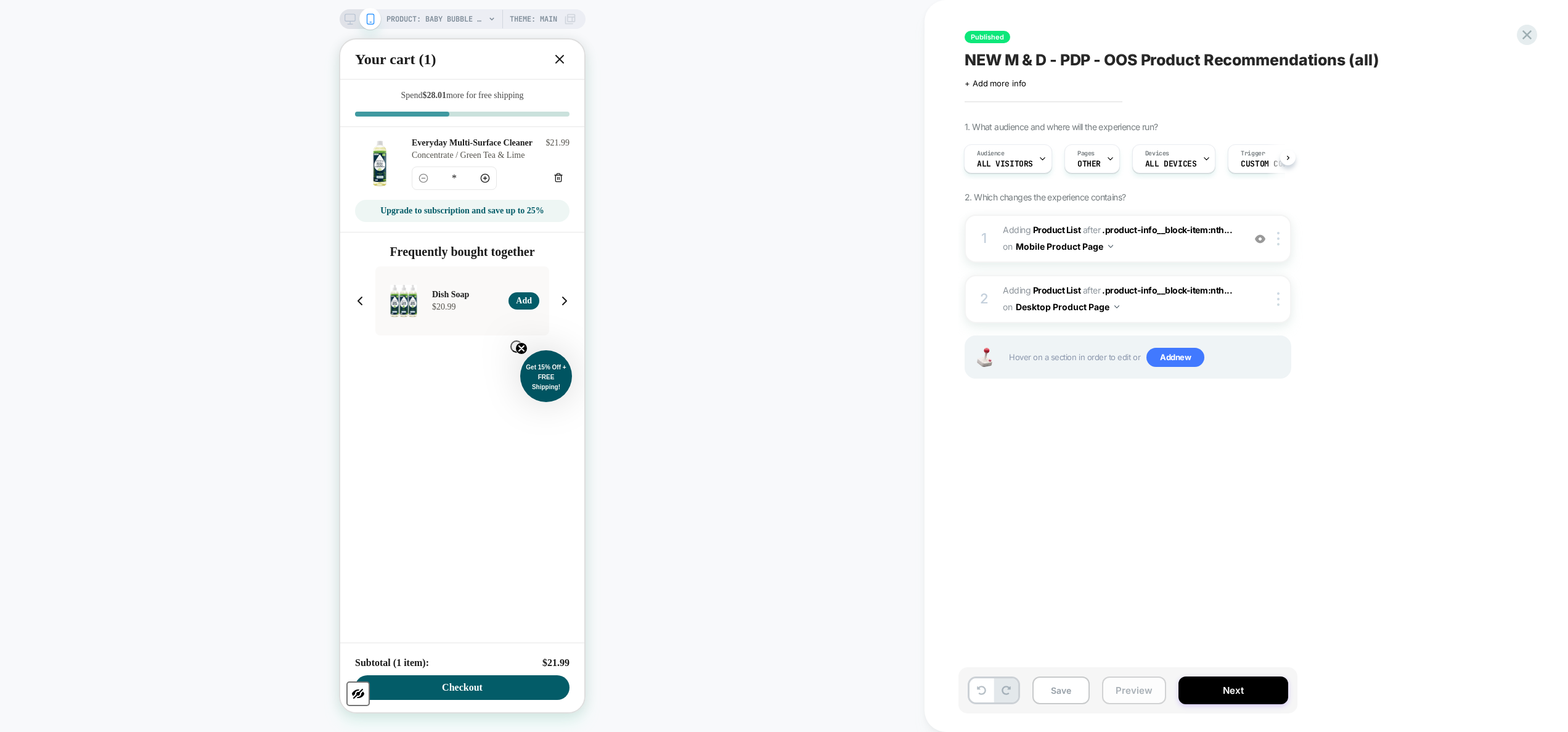
click at [823, 435] on button "Preview" at bounding box center [1134, 690] width 64 height 28
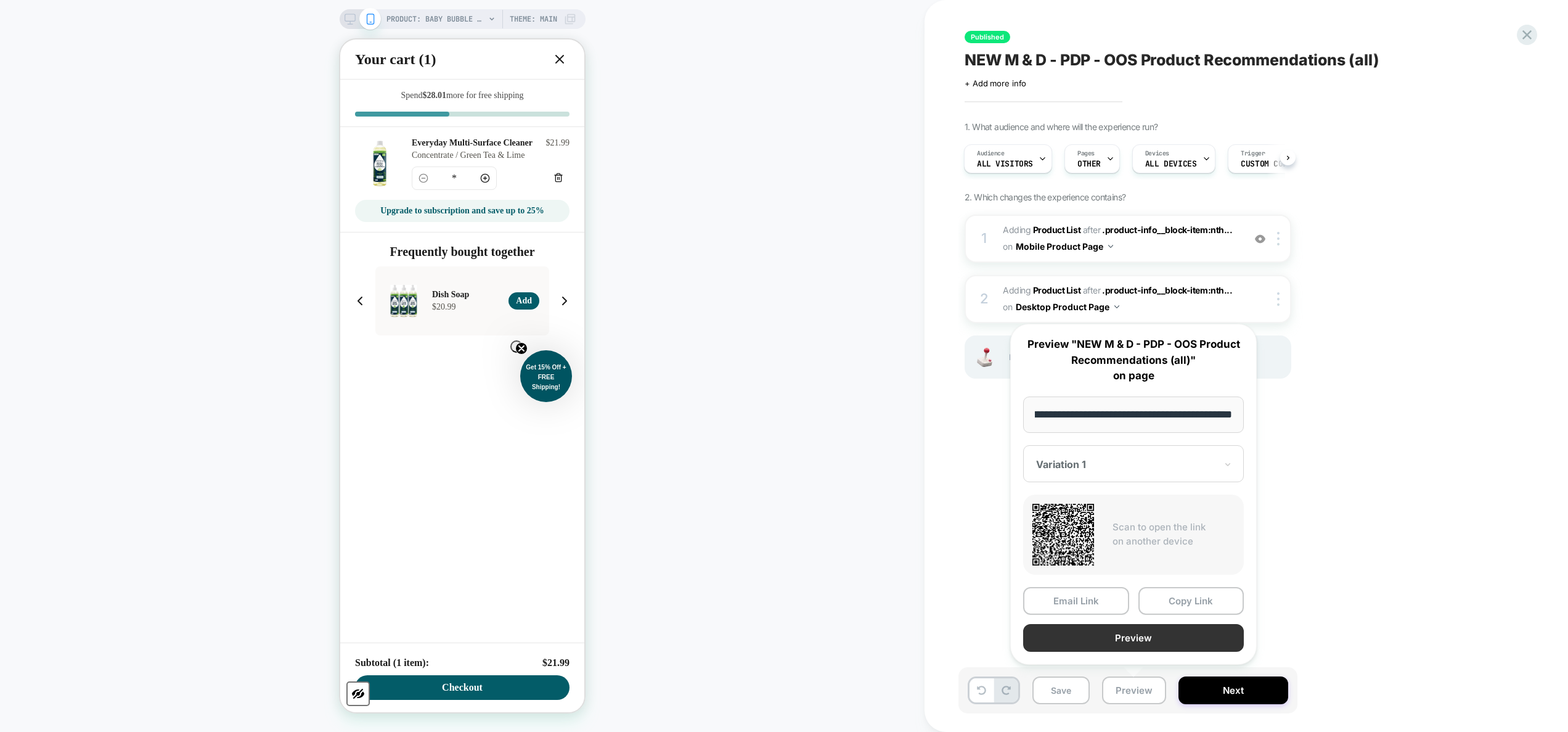
scroll to position [0, 0]
click at [823, 435] on button "Preview" at bounding box center [1133, 638] width 220 height 28
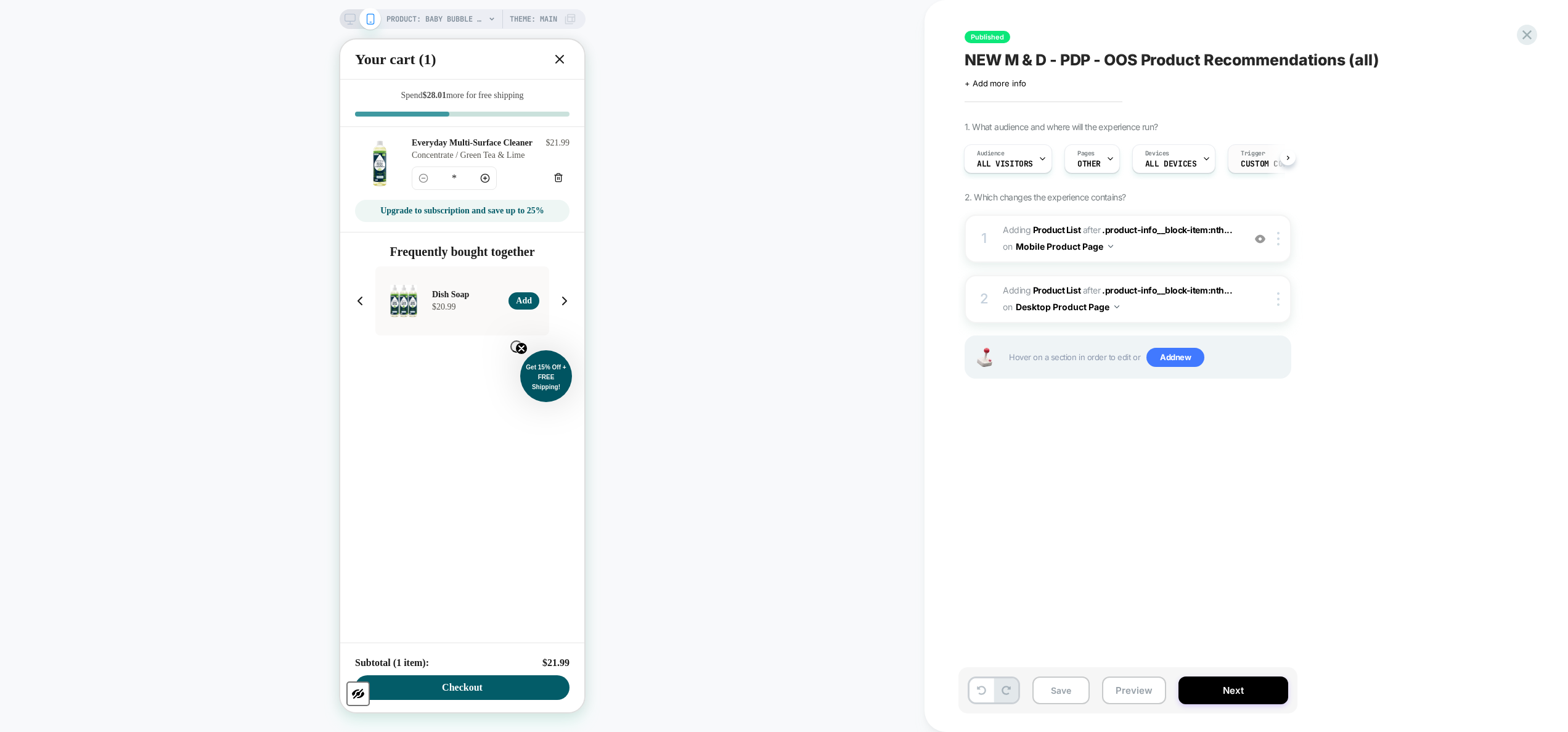
click at [823, 163] on span "Custom Code" at bounding box center [1266, 164] width 51 height 9
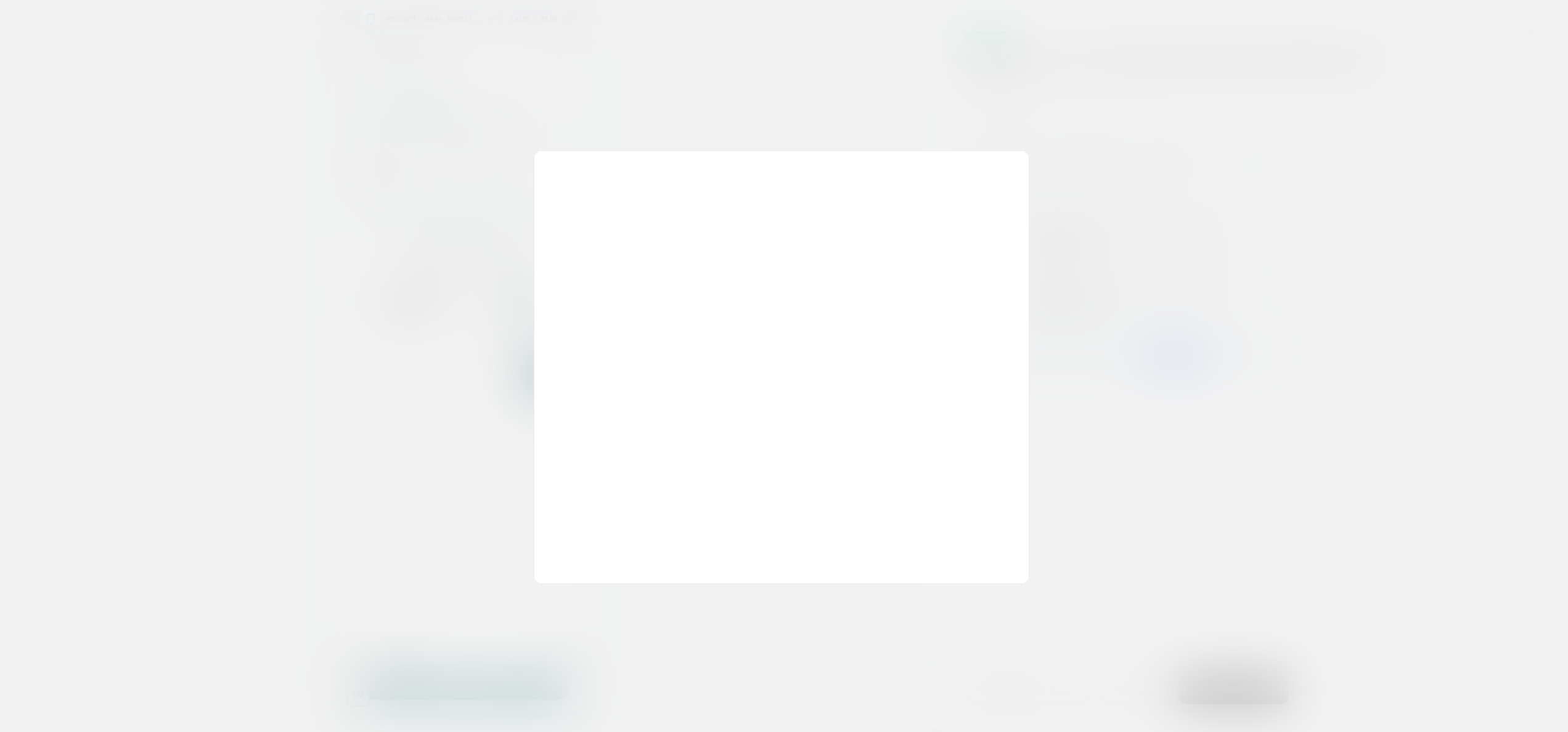
scroll to position [166, 0]
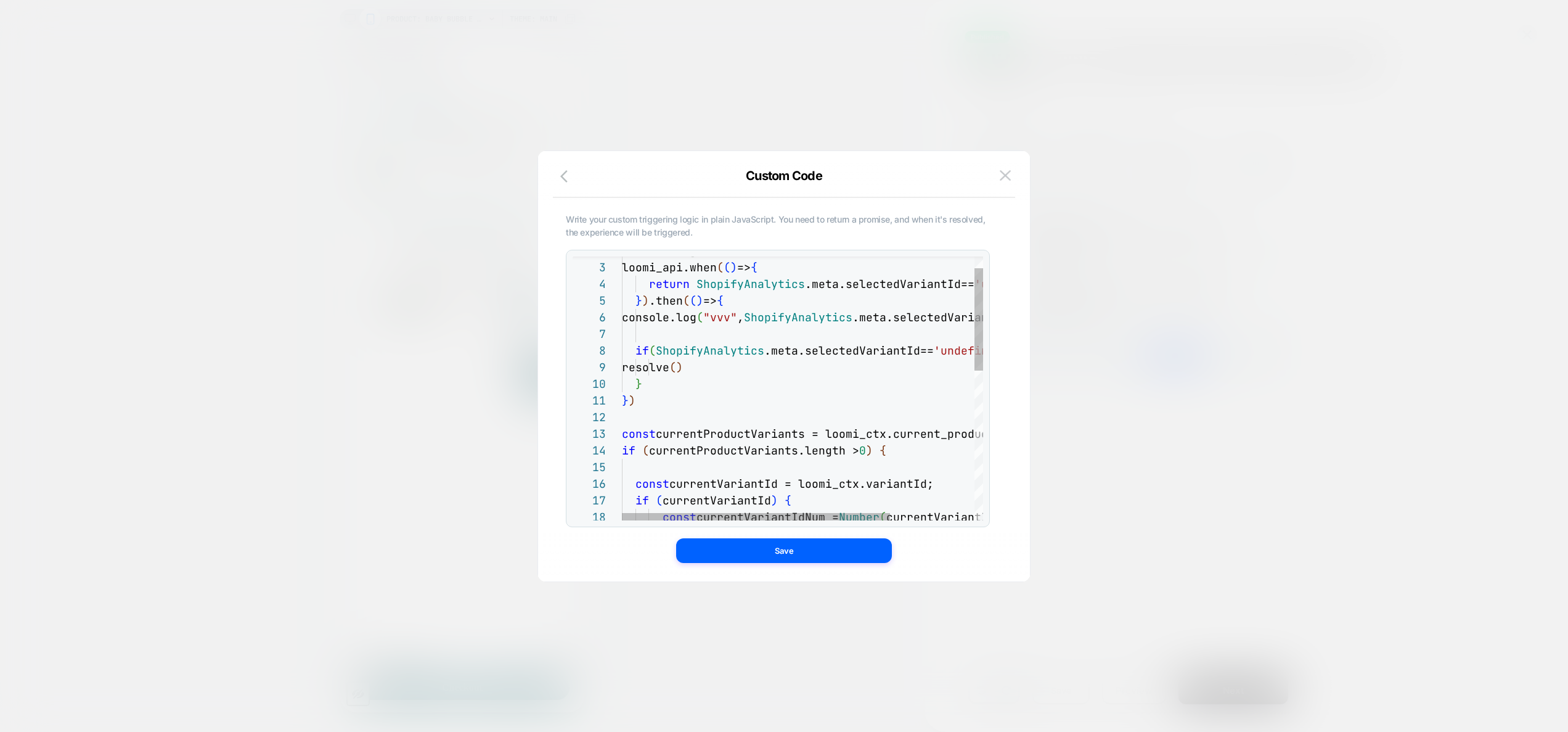
click at [748, 358] on div "console.log ( "vvv start run $$$" ) loomi_api.when ( ( ) => { return ShopifyAna…" at bounding box center [859, 566] width 475 height 680
click at [736, 363] on div "console.log ( "vvv start run $$$" ) loomi_api.when ( ( ) => { return ShopifyAna…" at bounding box center [859, 566] width 475 height 680
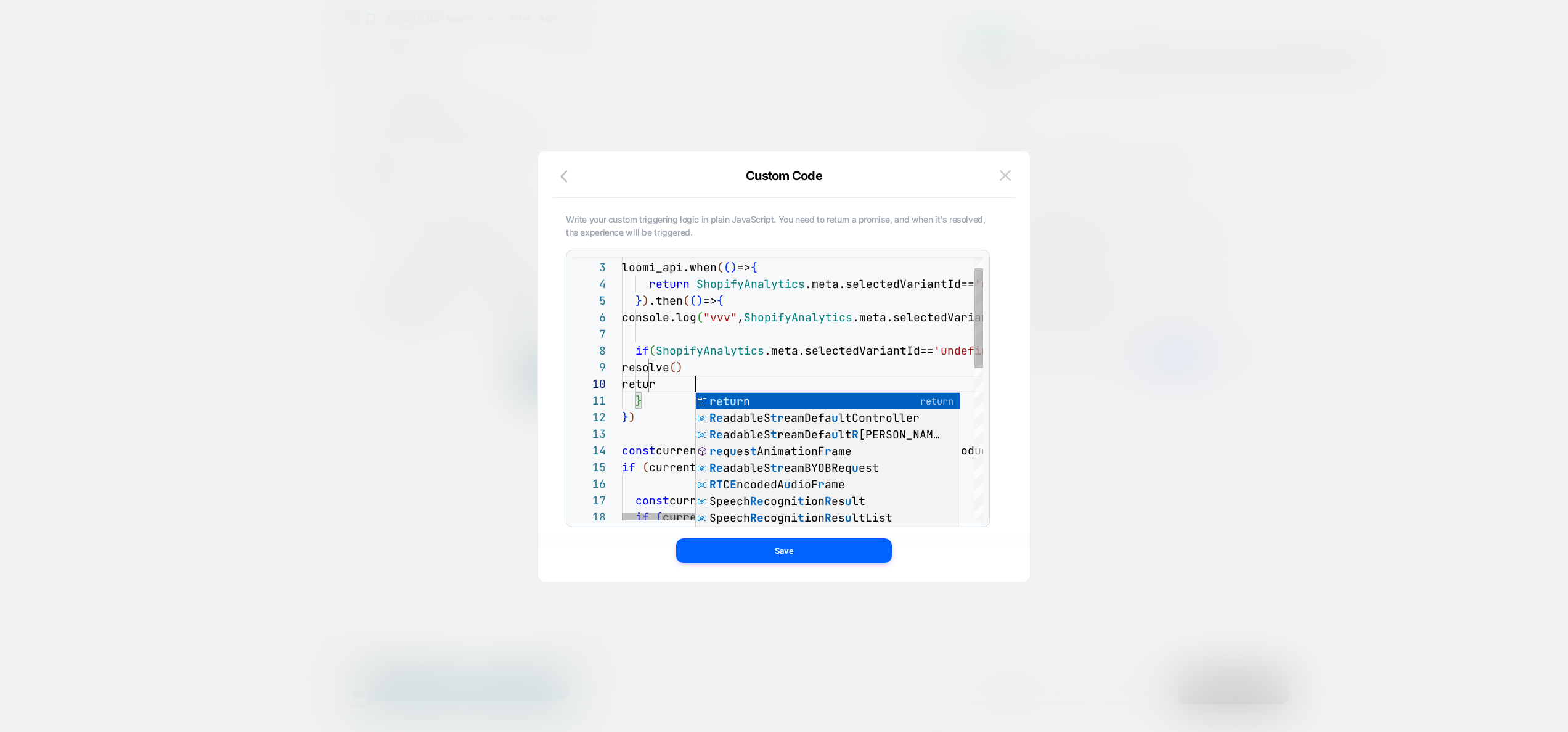
scroll to position [150, 80]
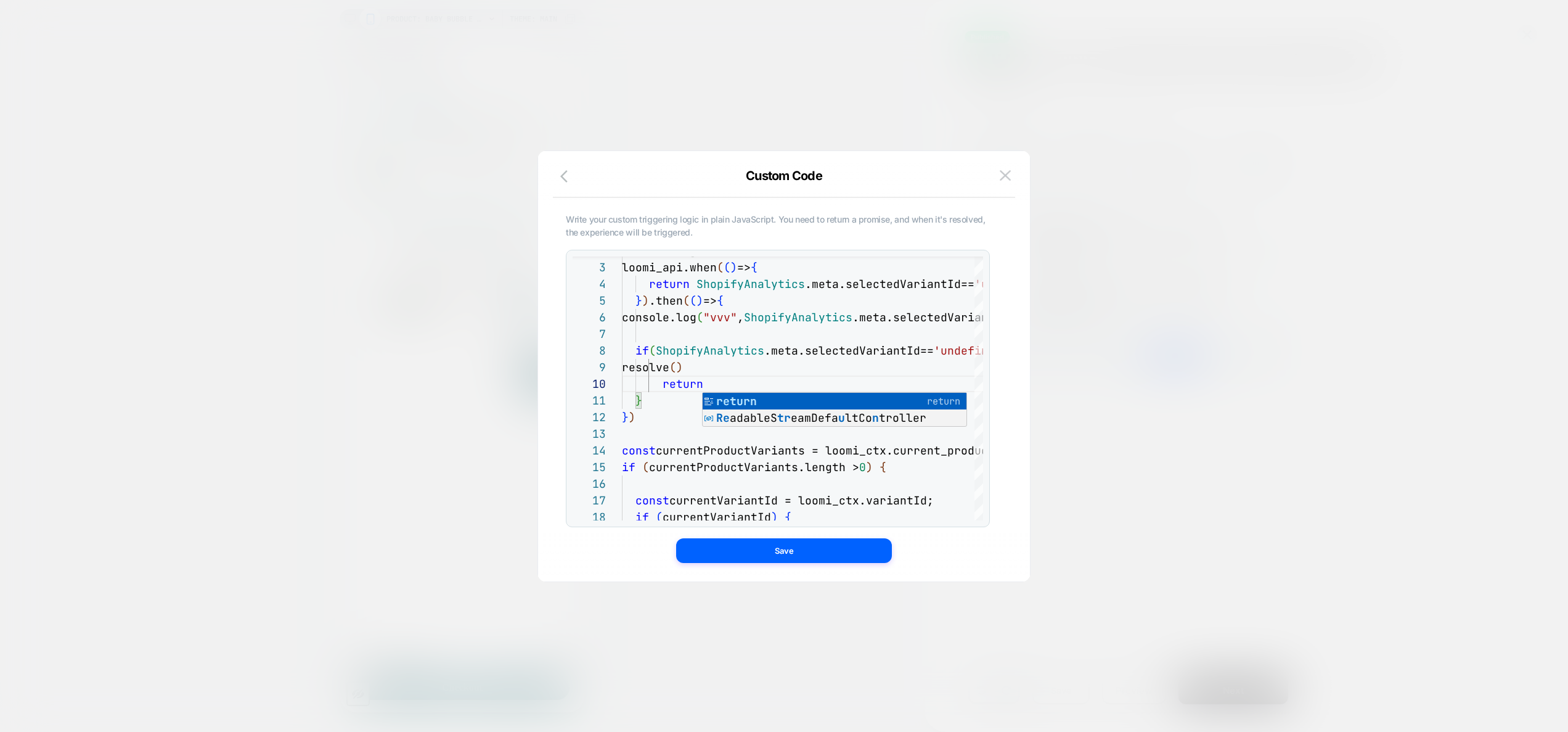
type textarea "**********"
click at [773, 435] on button "Save" at bounding box center [783, 550] width 216 height 25
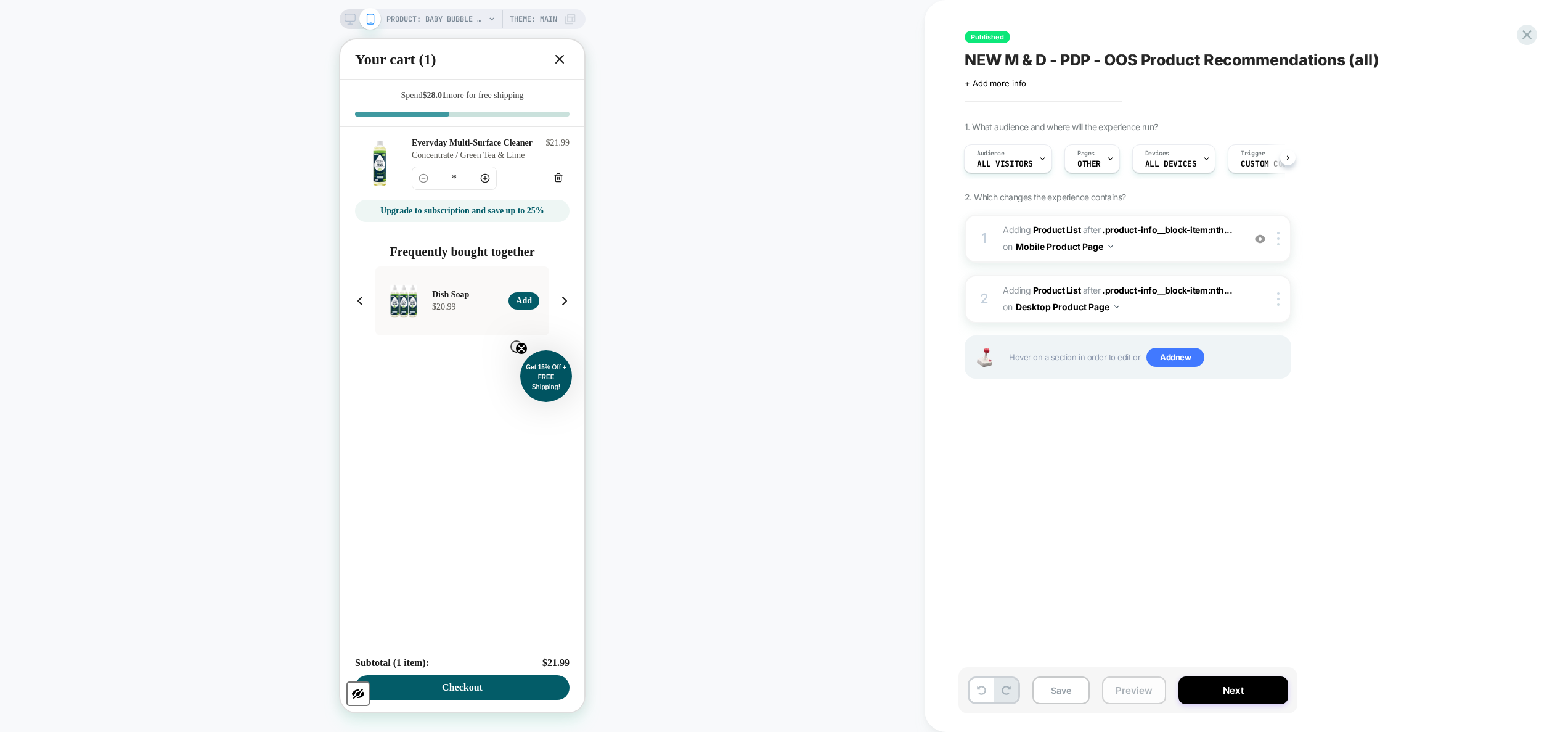
click at [823, 435] on button "Preview" at bounding box center [1134, 690] width 64 height 28
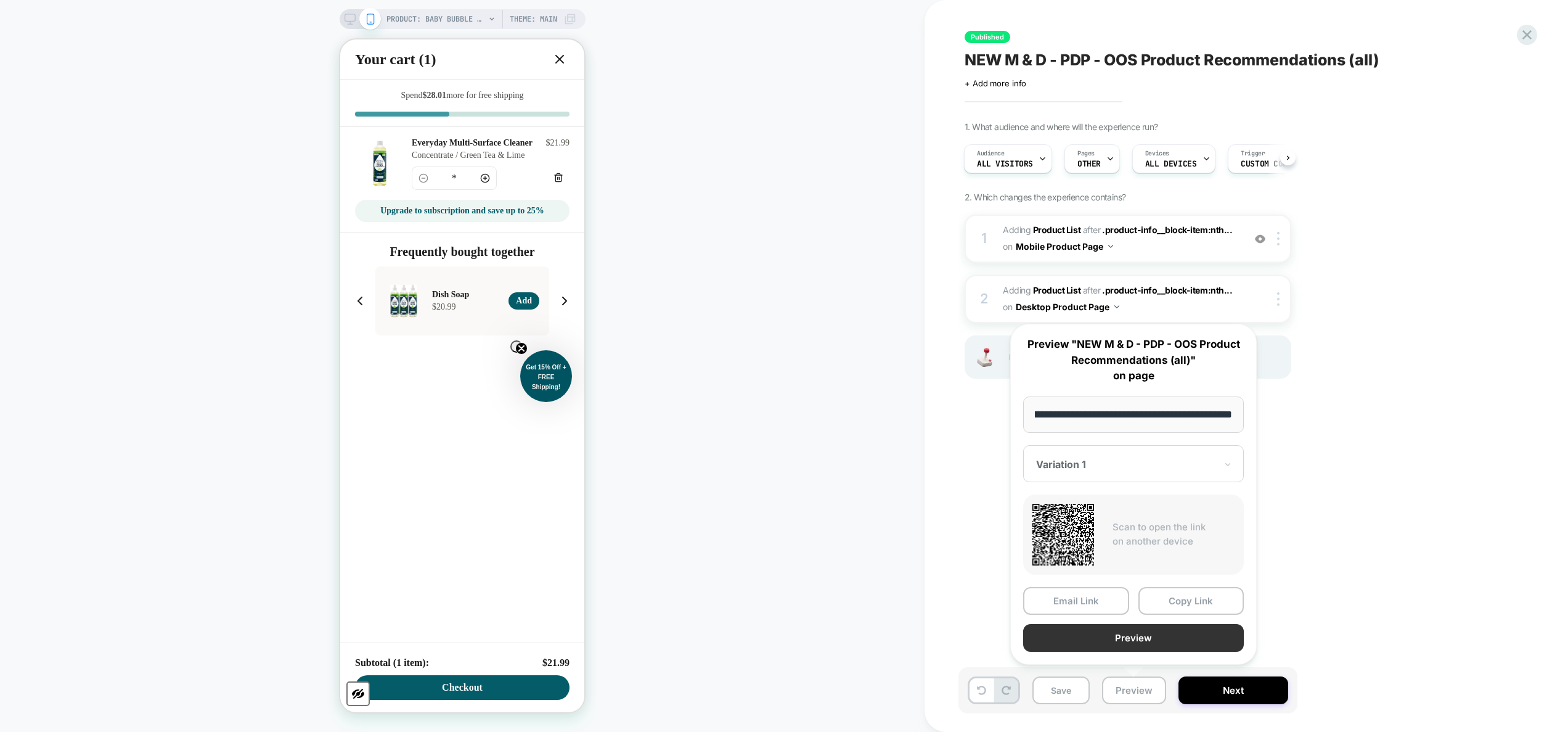
scroll to position [0, 0]
click at [823, 435] on button "Preview" at bounding box center [1133, 638] width 220 height 28
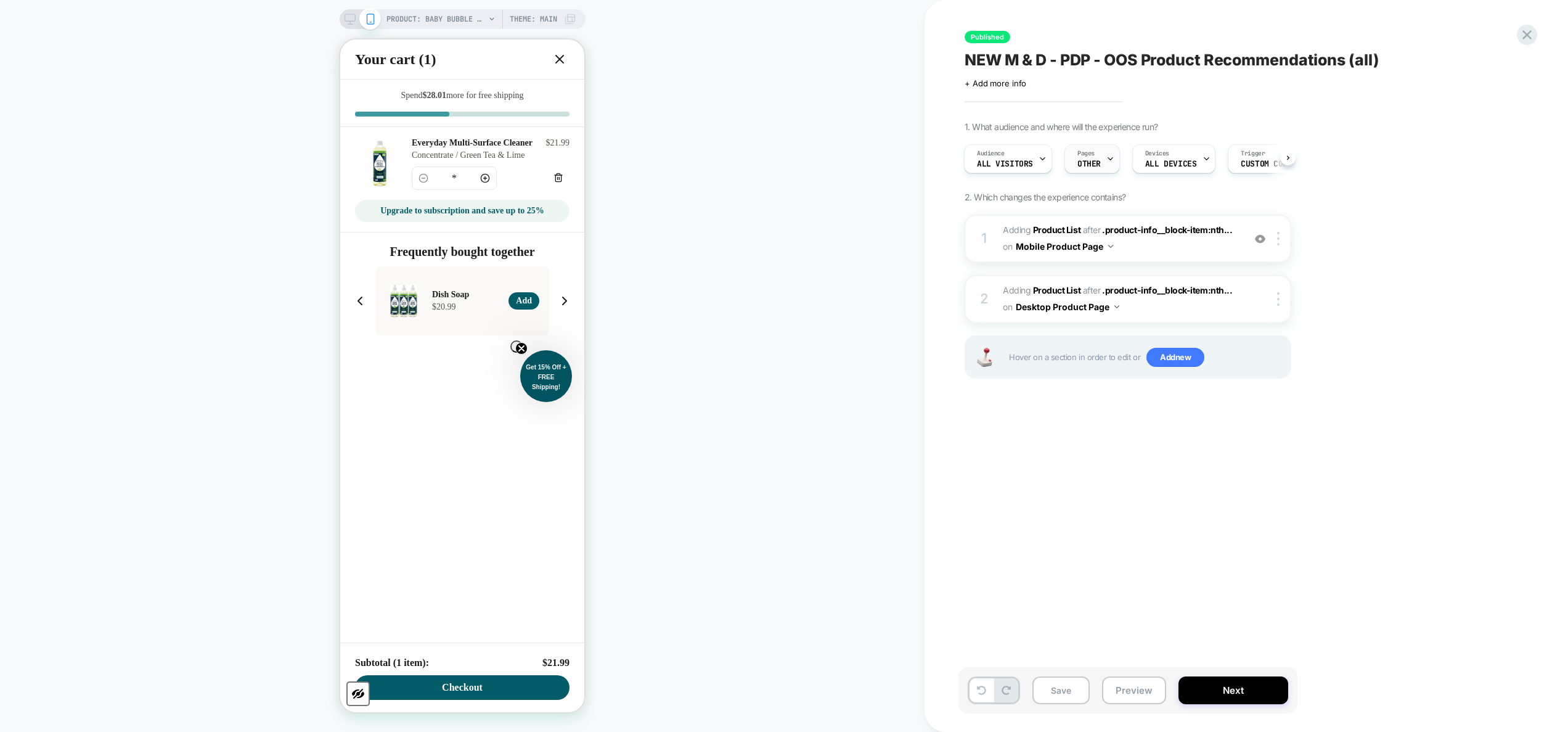
click at [823, 165] on div "Pages OTHER" at bounding box center [1089, 159] width 48 height 28
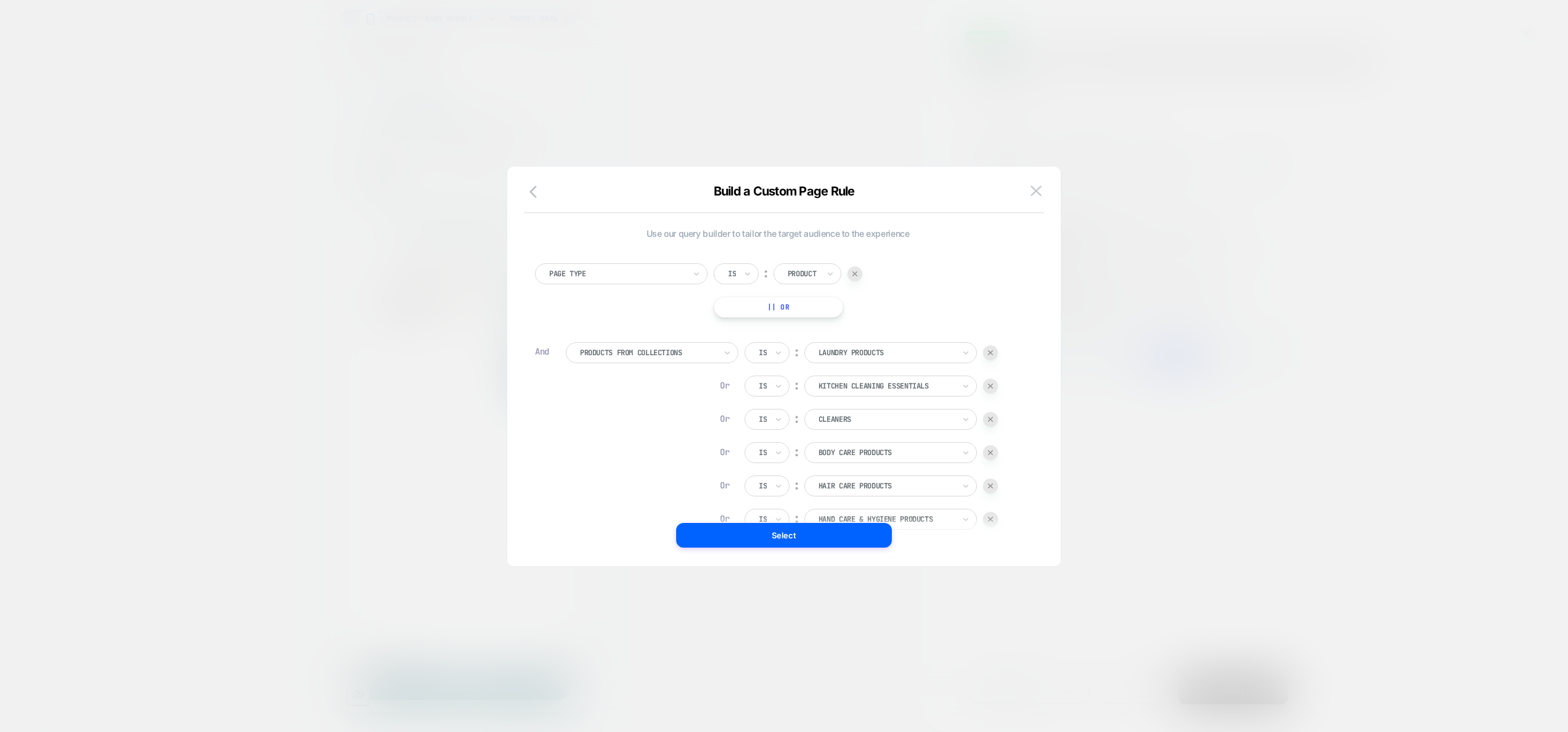
click at [823, 250] on div at bounding box center [784, 366] width 1568 height 732
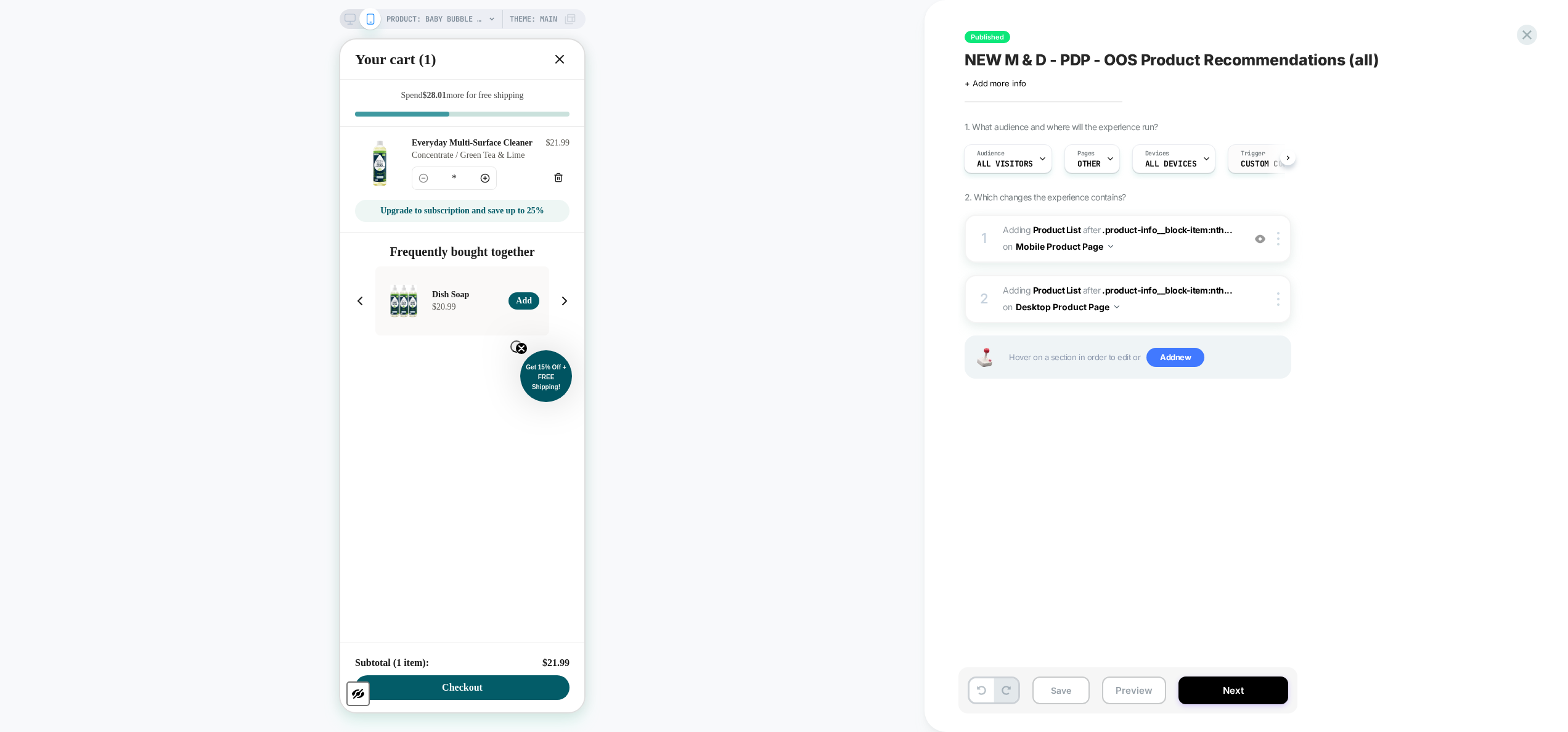
click at [823, 170] on div "Trigger Custom Code" at bounding box center [1266, 159] width 76 height 28
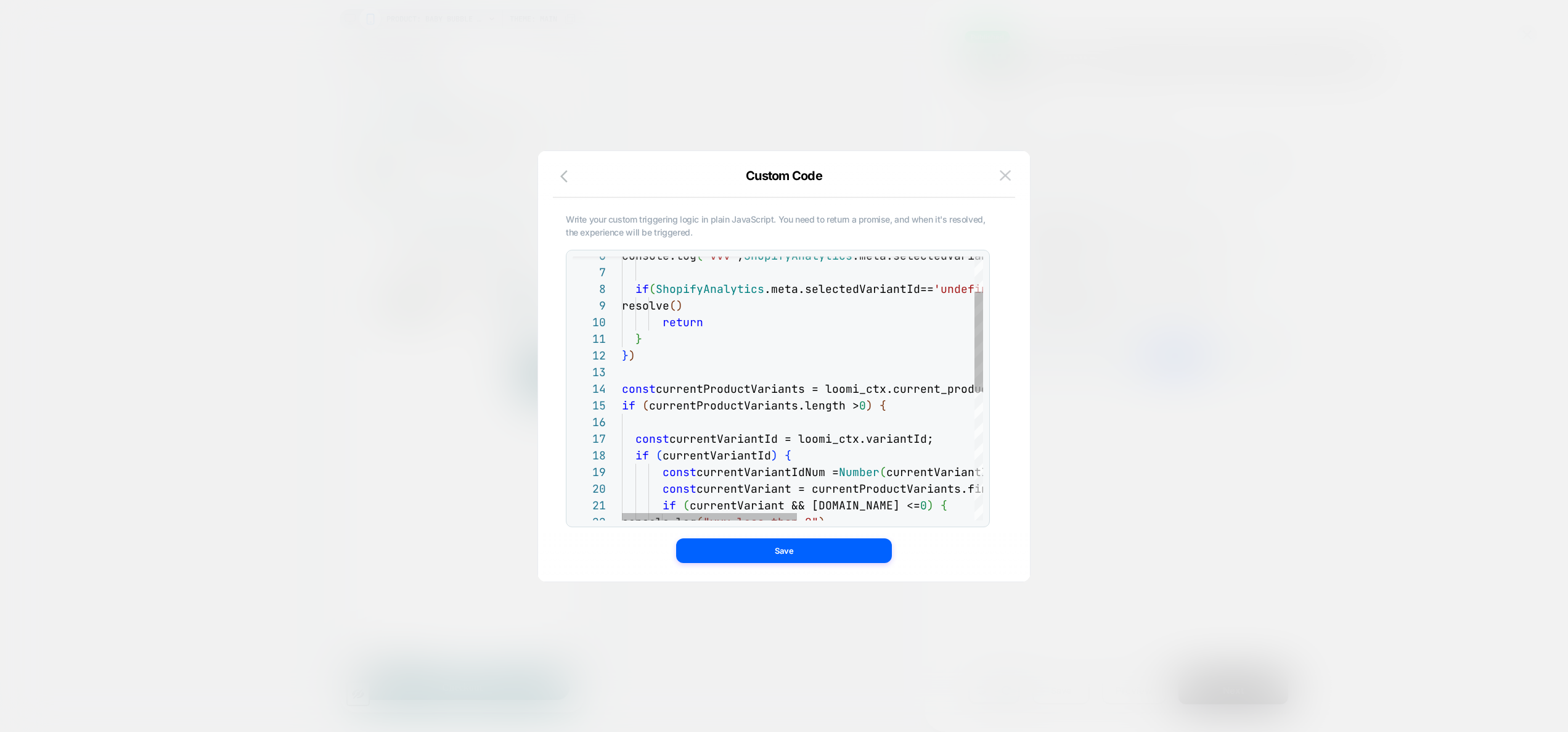
scroll to position [33, 13]
click at [666, 375] on div "console.log ( "vvv" , ShopifyAnalytics .meta.selectedVariantId ) if ( ShopifyAn…" at bounding box center [985, 512] width 727 height 697
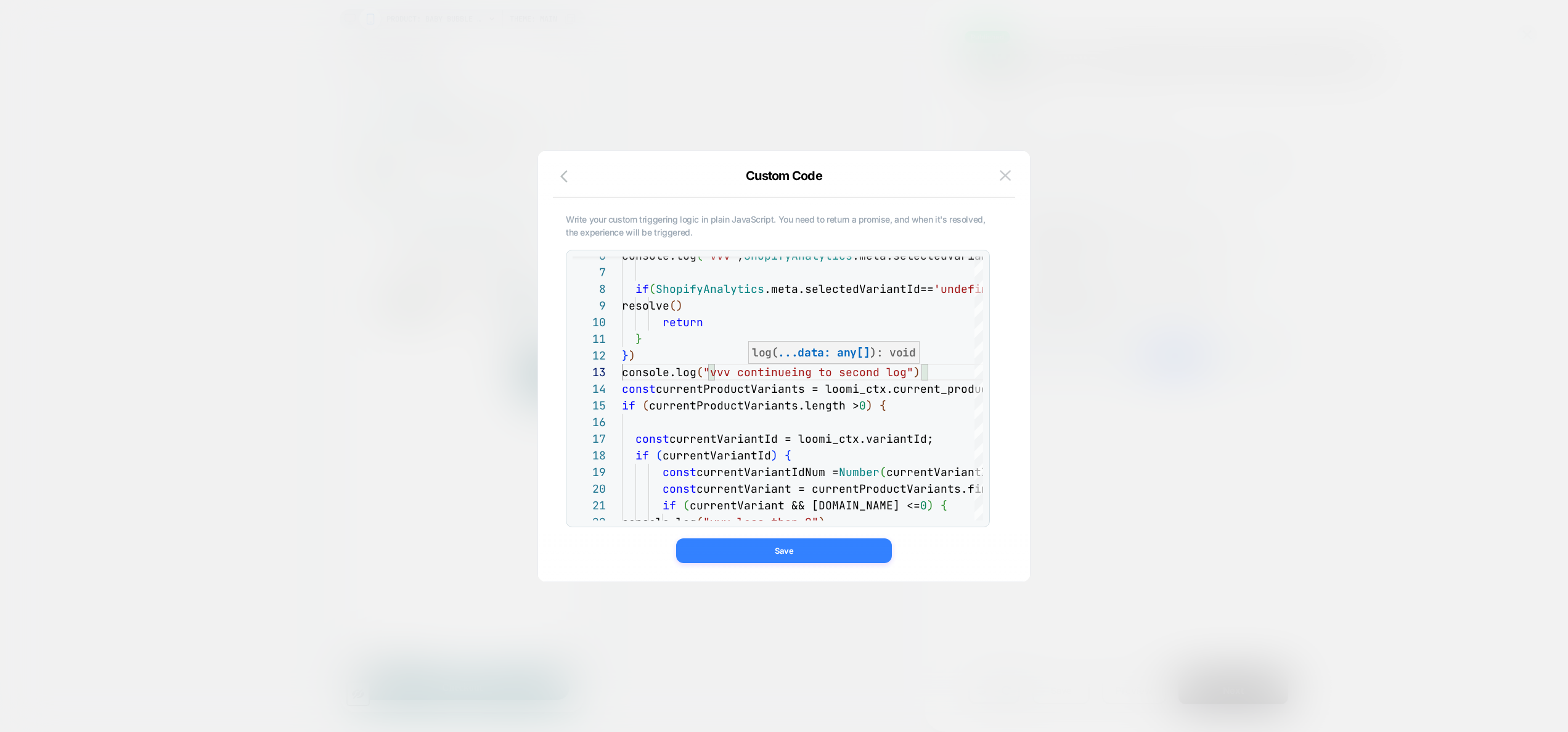
type textarea "**********"
click at [823, 435] on button "Save" at bounding box center [783, 550] width 216 height 25
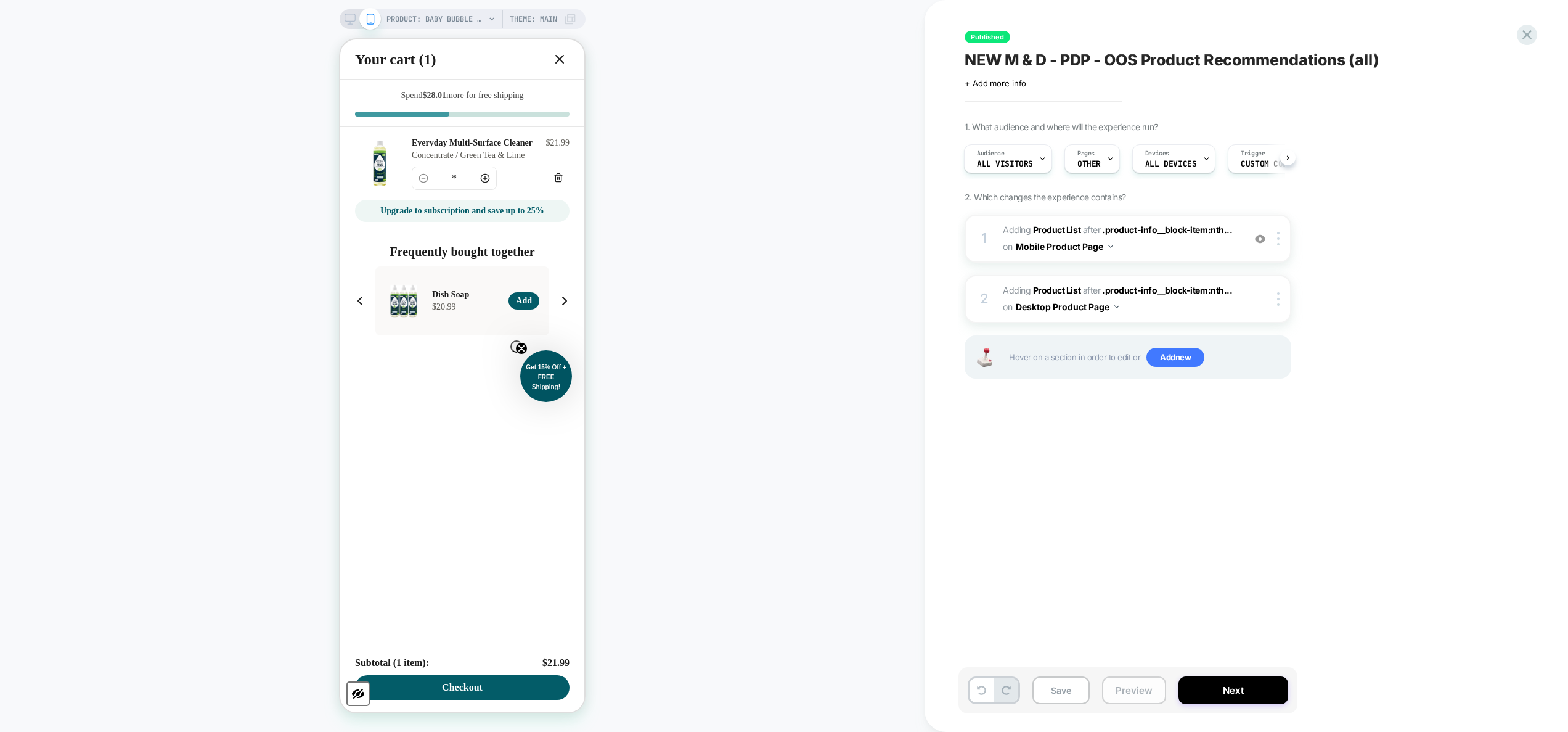
click at [823, 435] on button "Preview" at bounding box center [1134, 690] width 64 height 28
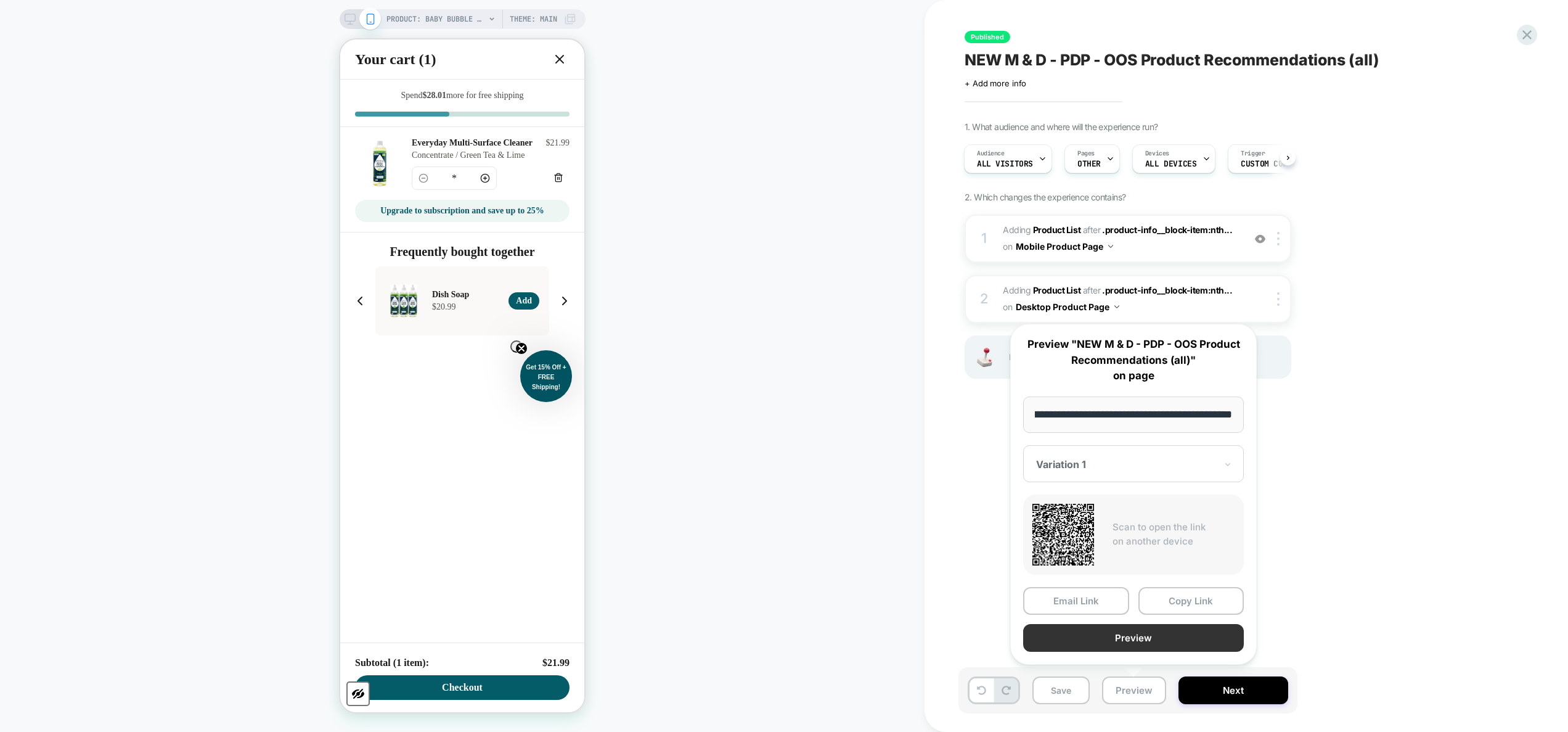
scroll to position [0, 0]
click at [823, 435] on button "Preview" at bounding box center [1133, 638] width 220 height 28
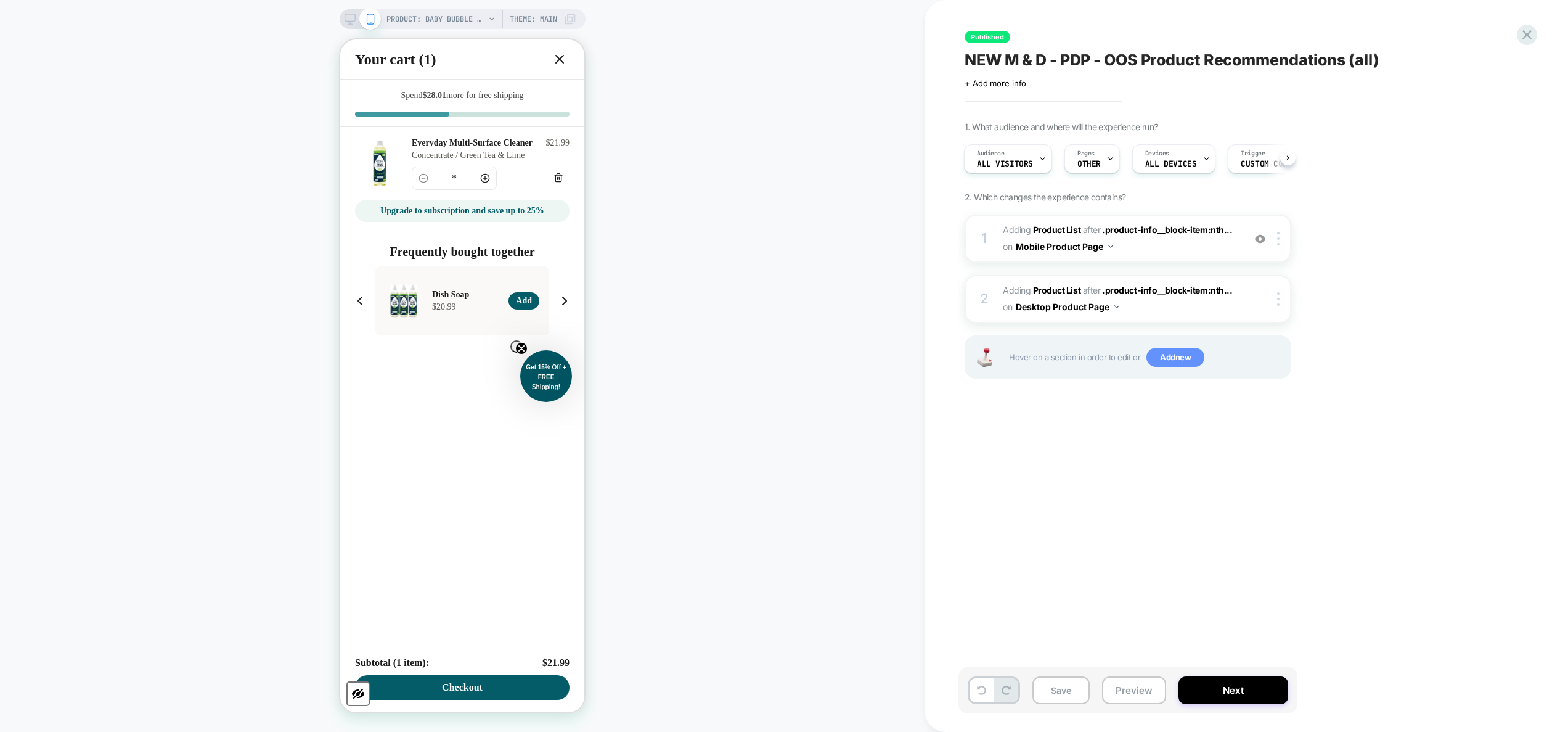
click at [823, 355] on span "Add new" at bounding box center [1175, 358] width 58 height 20
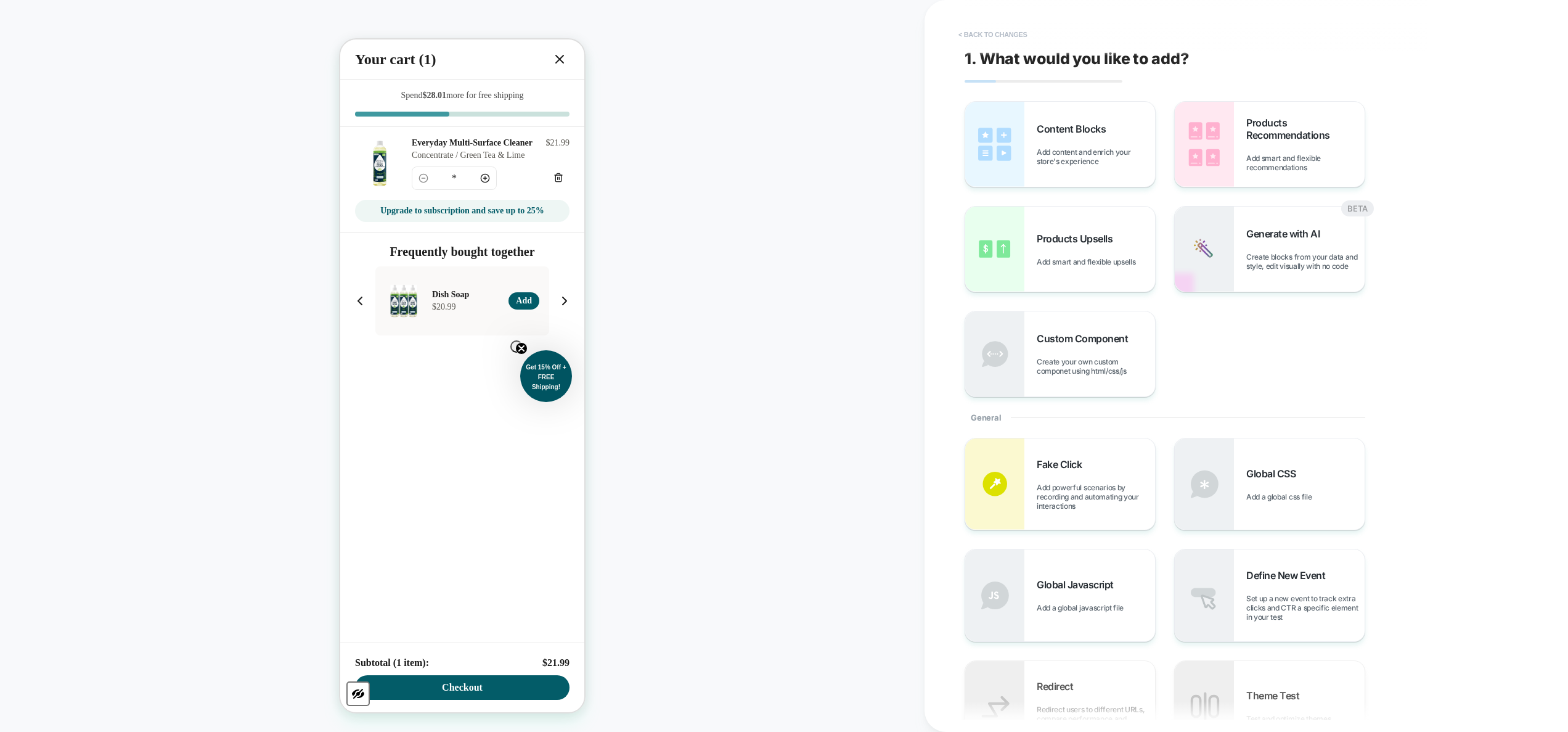
click at [823, 30] on button "< Back to changes" at bounding box center [993, 35] width 81 height 20
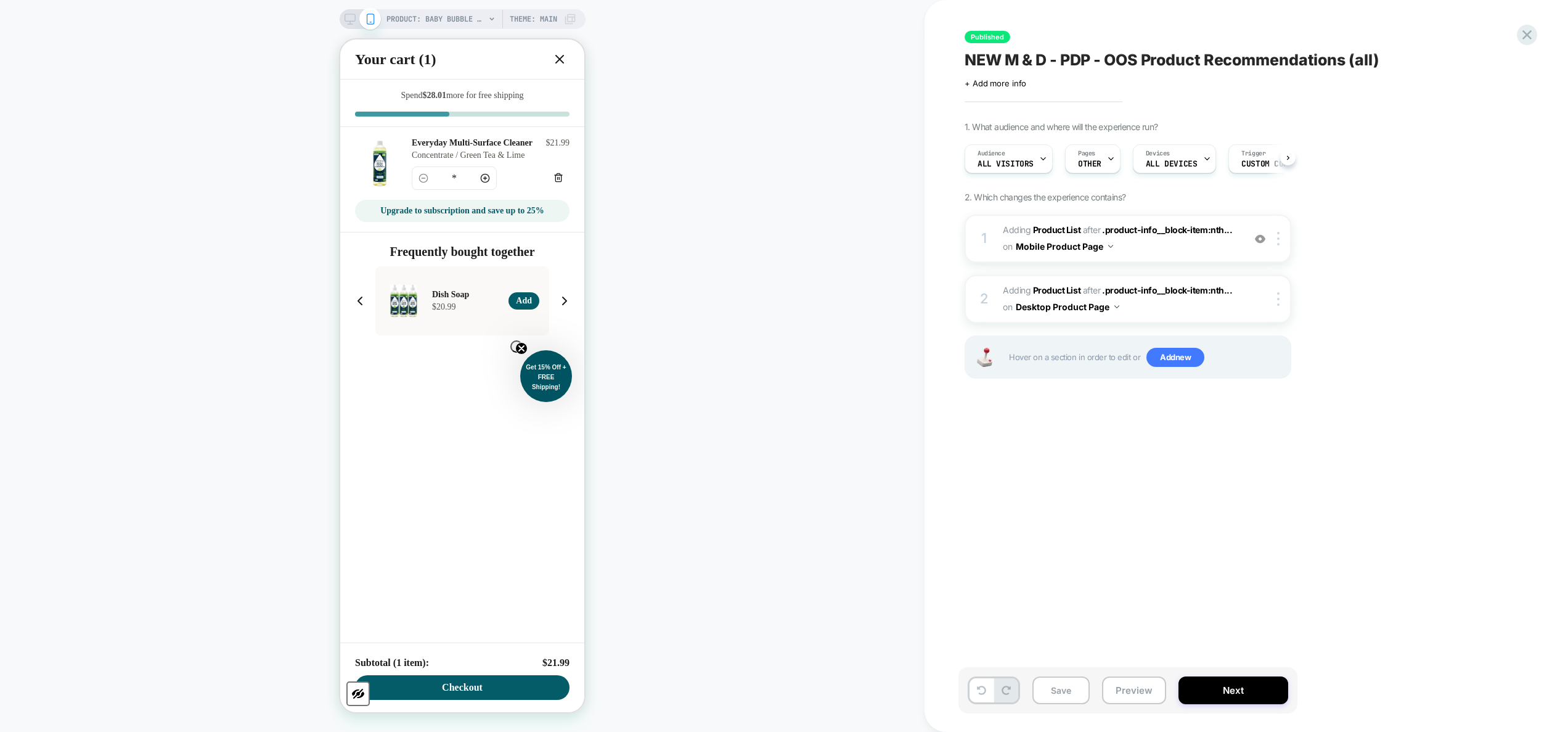
scroll to position [0, 1]
click at [823, 358] on span "Add new" at bounding box center [1175, 358] width 58 height 20
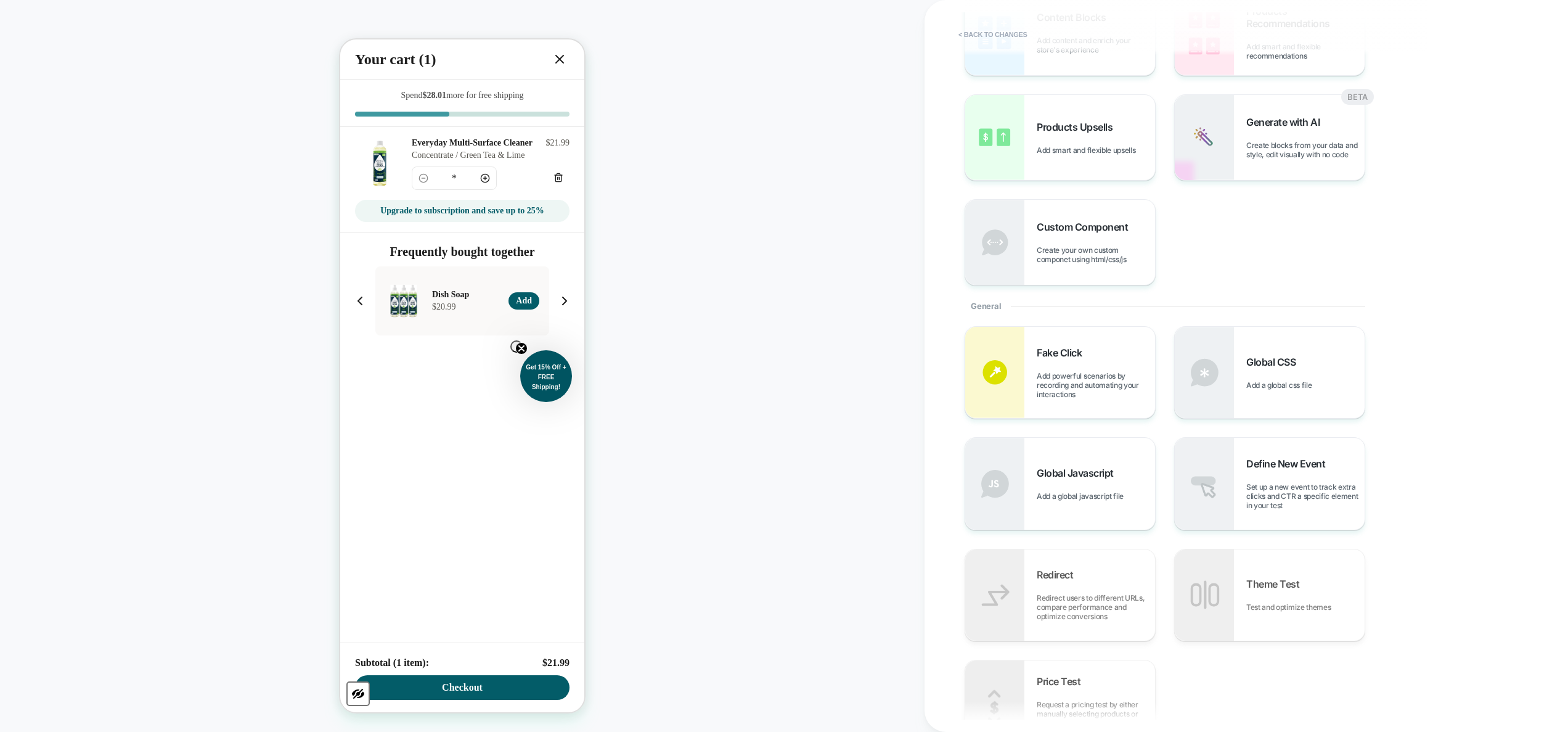
scroll to position [262, 0]
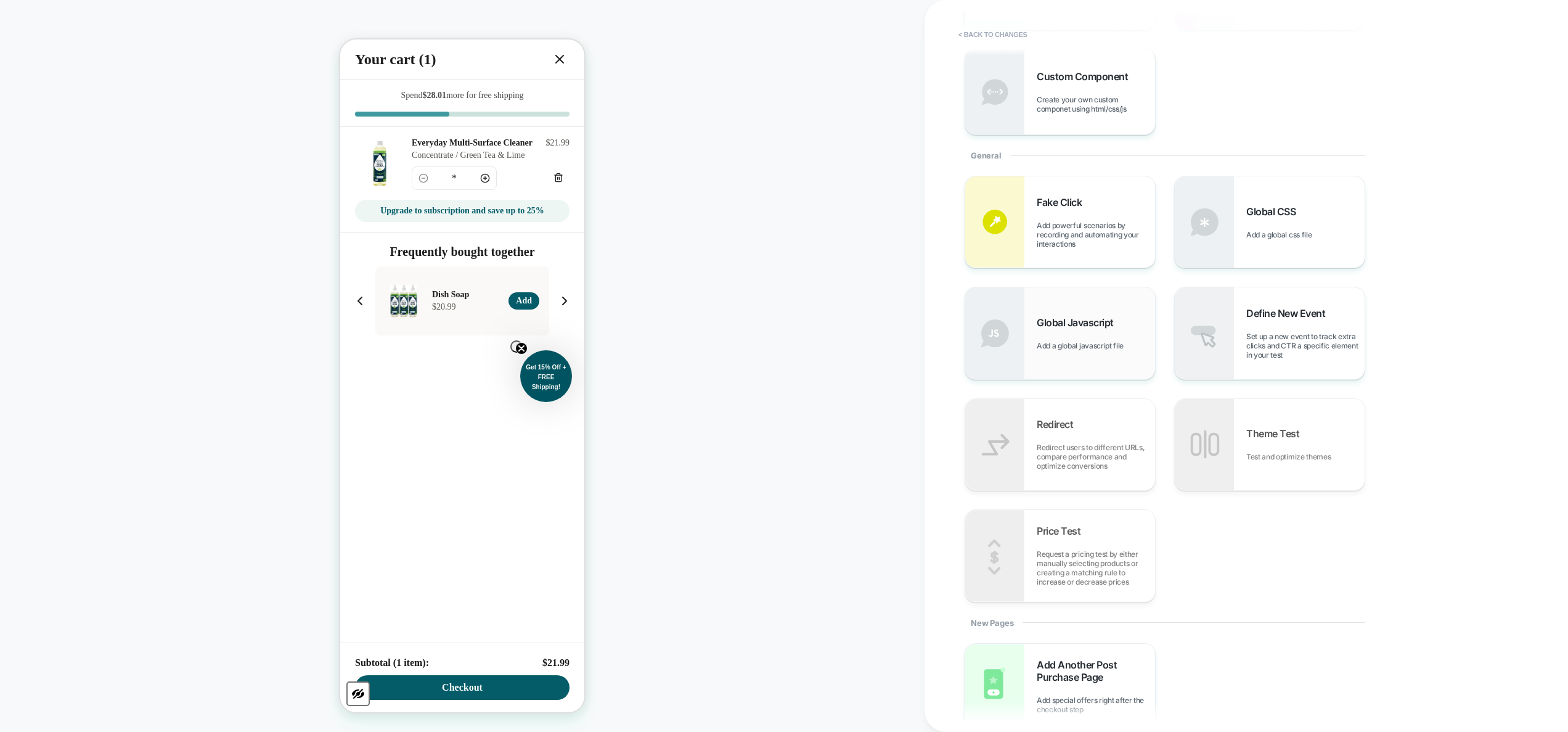
click at [823, 367] on div "Global Javascript Add a global javascript file" at bounding box center [1060, 333] width 190 height 92
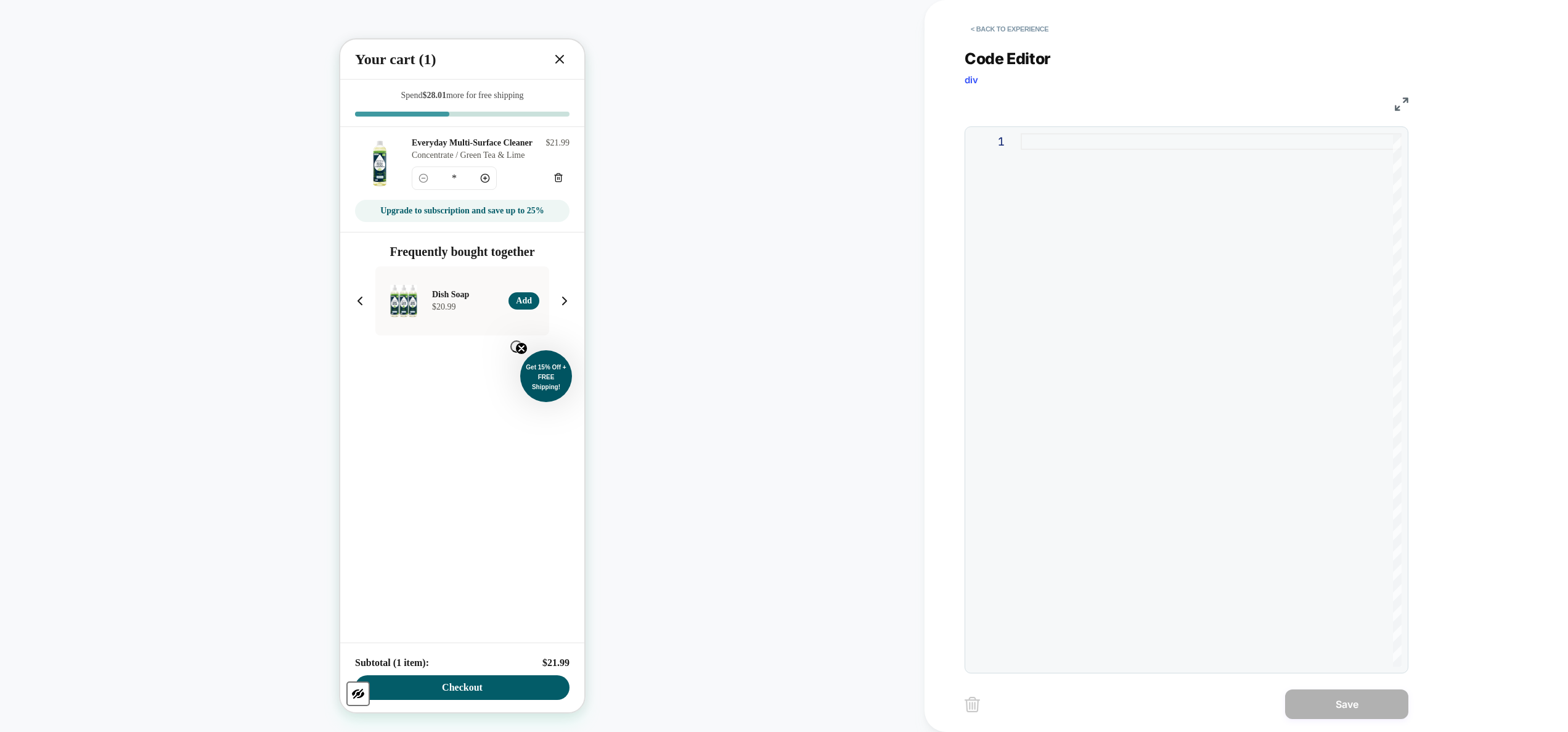
click at [823, 347] on div at bounding box center [1211, 399] width 381 height 533
type textarea "**********"
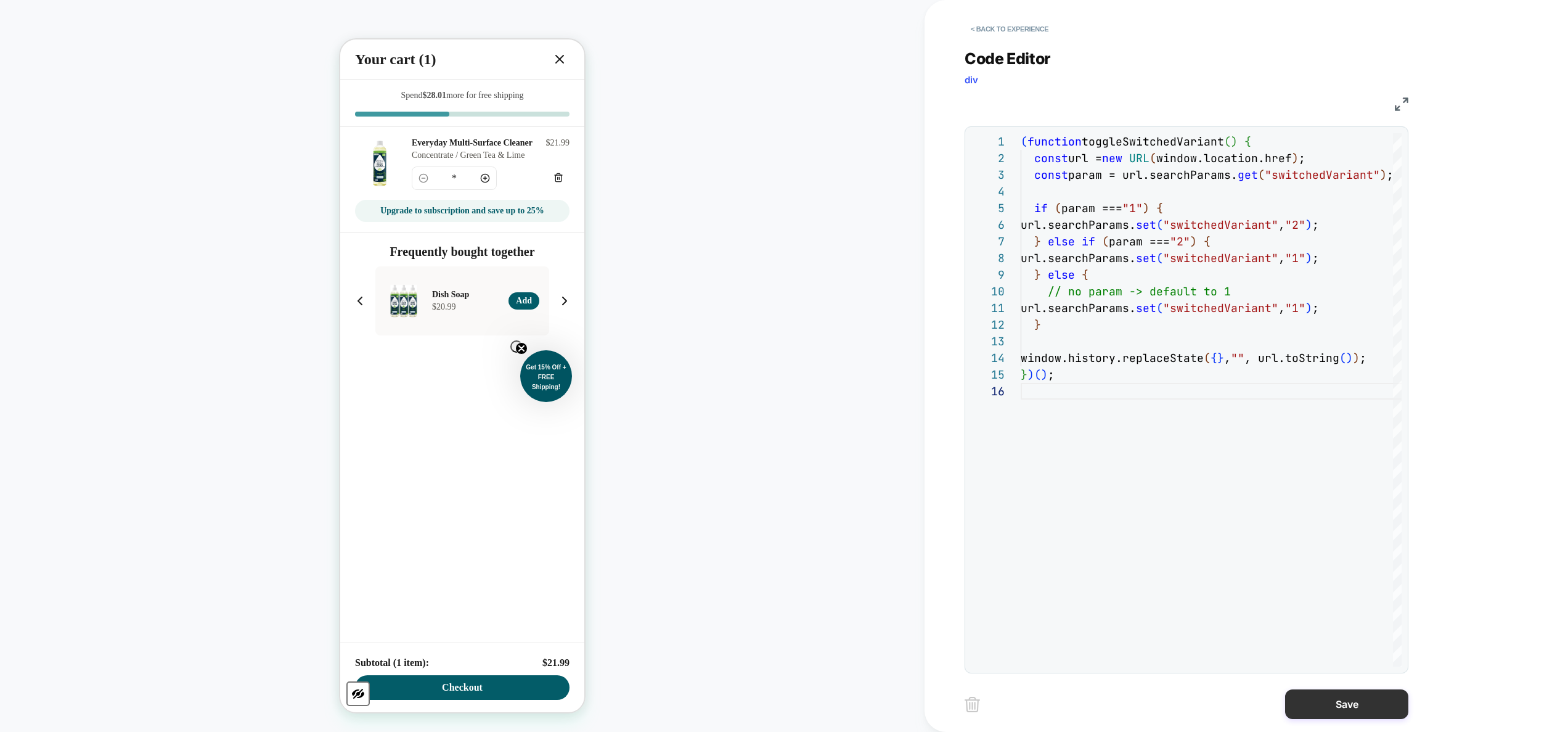
click at [823, 435] on button "Save" at bounding box center [1346, 704] width 124 height 29
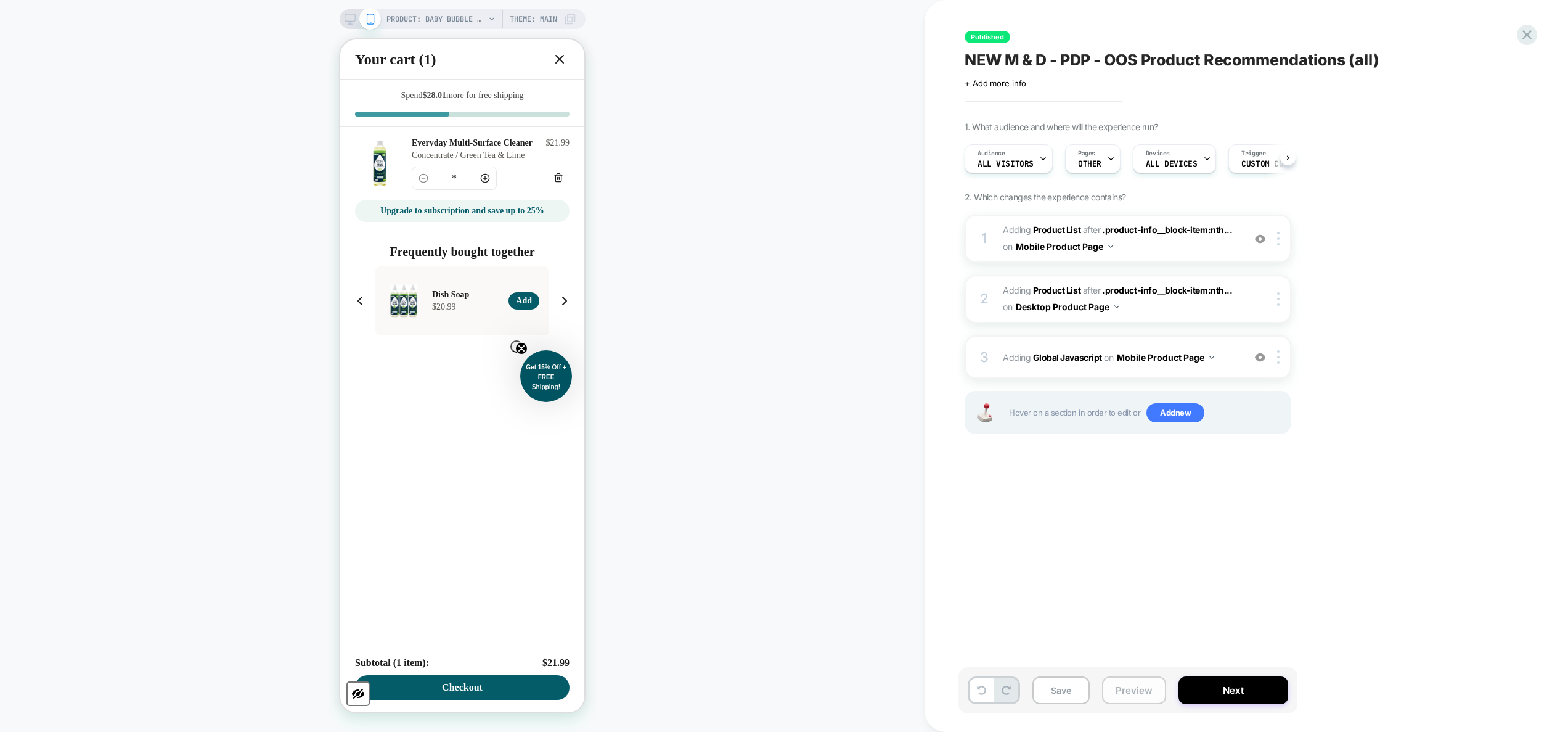
scroll to position [0, 1]
click at [823, 435] on button "Preview" at bounding box center [1134, 690] width 64 height 28
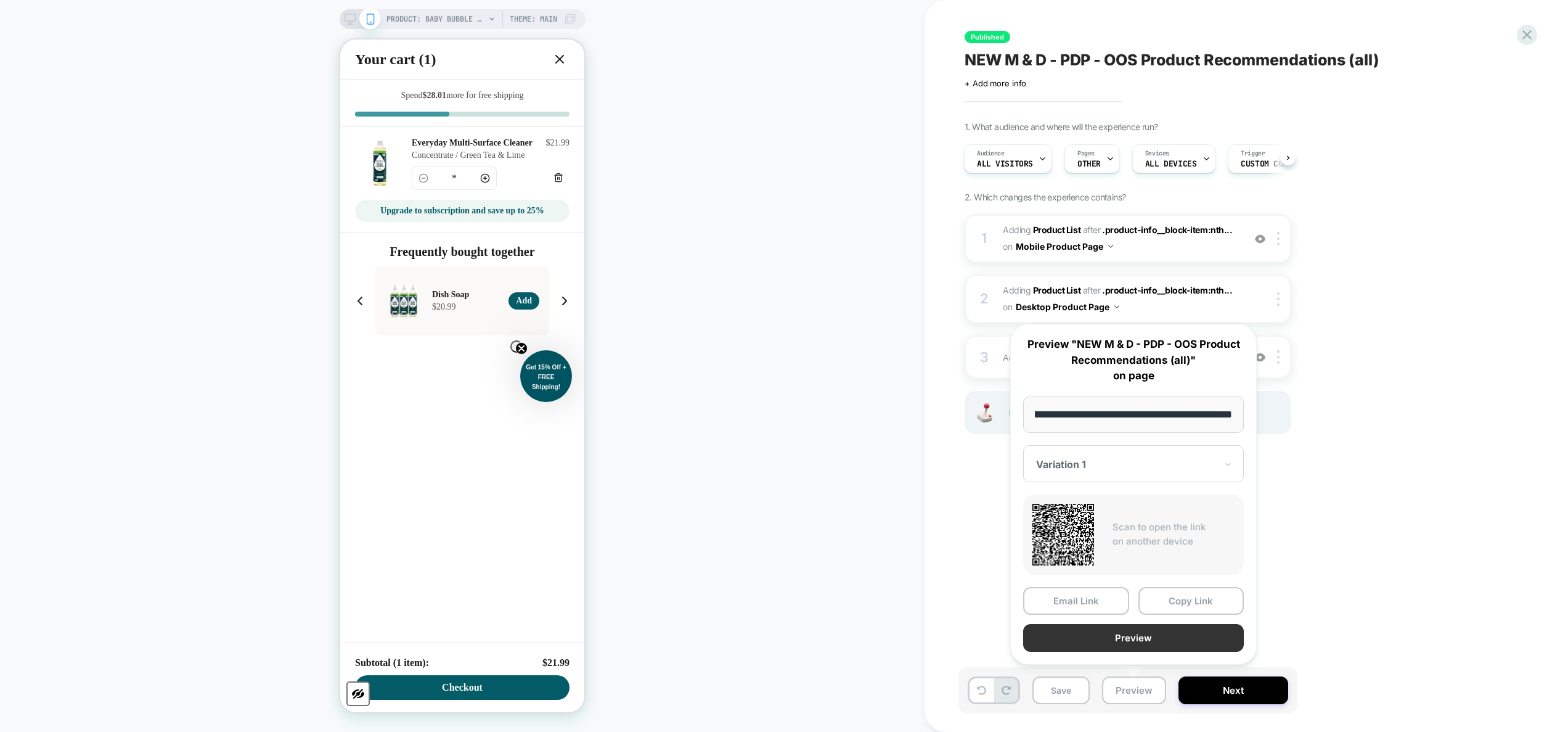
scroll to position [0, 0]
click at [823, 435] on button "Preview" at bounding box center [1133, 638] width 220 height 28
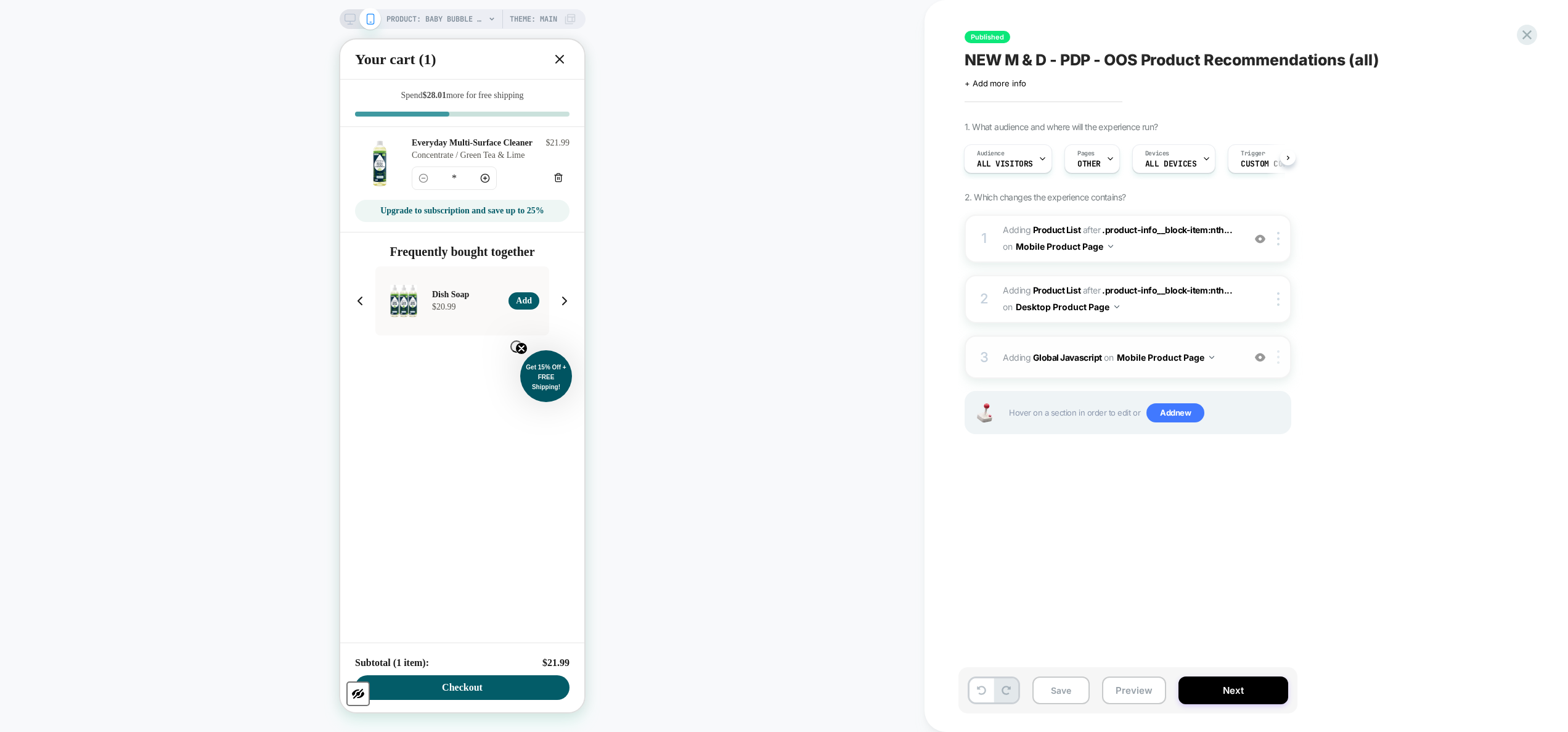
click at [823, 361] on img at bounding box center [1278, 357] width 3 height 13
click at [823, 435] on div "Target All Devices" at bounding box center [1280, 490] width 110 height 34
click at [823, 435] on button "Preview" at bounding box center [1134, 690] width 64 height 28
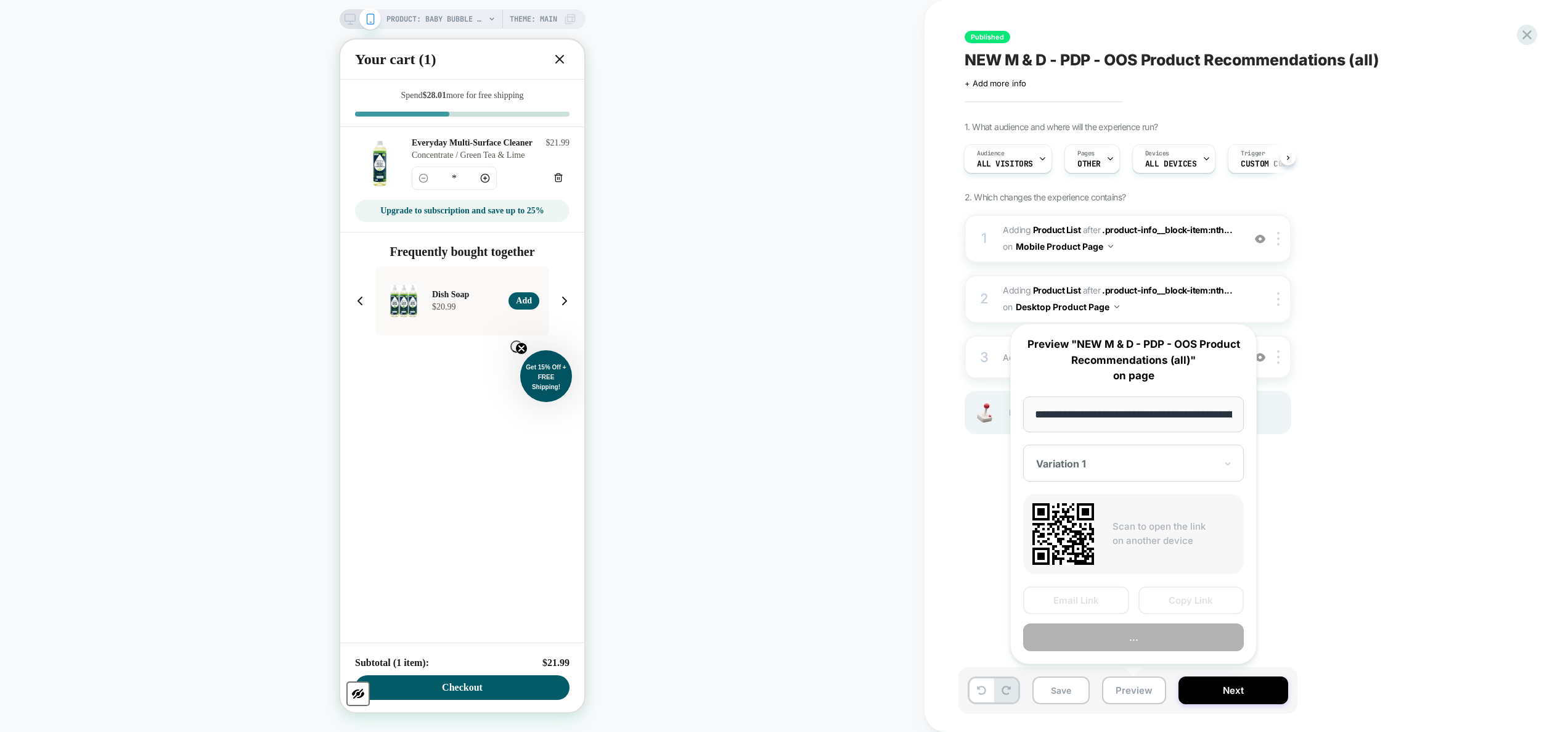
scroll to position [0, 168]
click at [823, 435] on button "Preview" at bounding box center [1133, 638] width 220 height 28
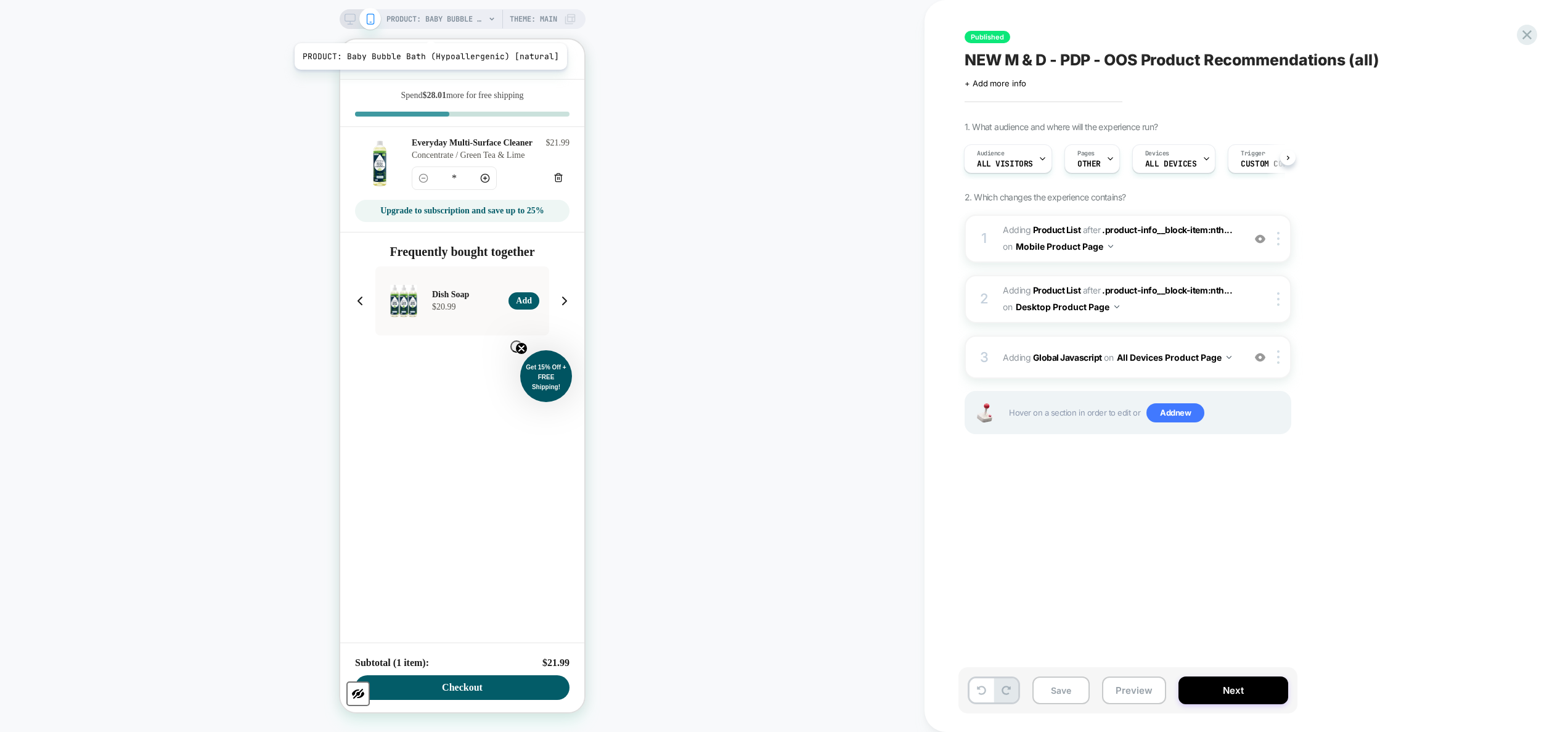
click at [428, 25] on span "PRODUCT: Baby Bubble Bath (Hypoallergenic) [natural]" at bounding box center [436, 19] width 99 height 20
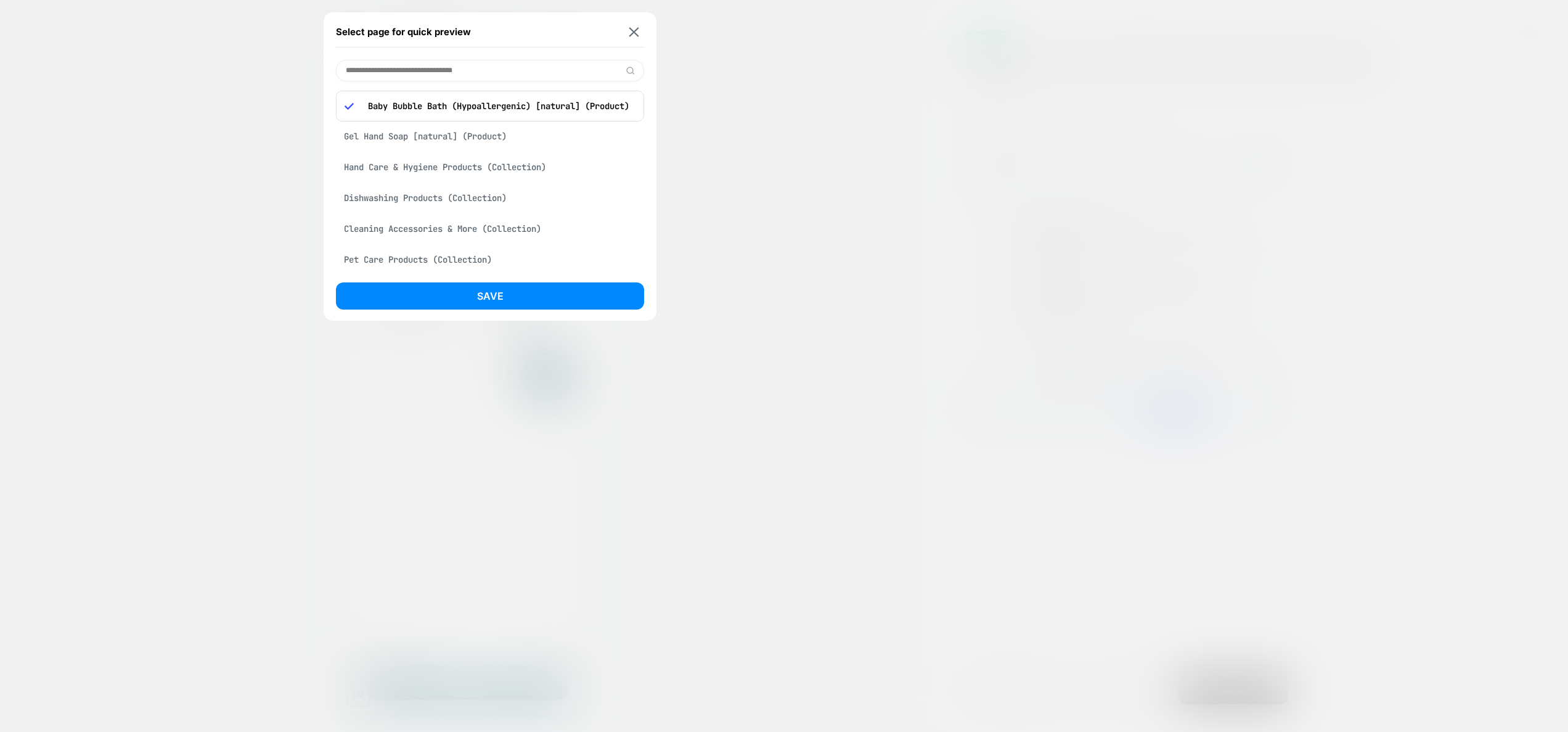
click at [390, 71] on input at bounding box center [489, 71] width 308 height 21
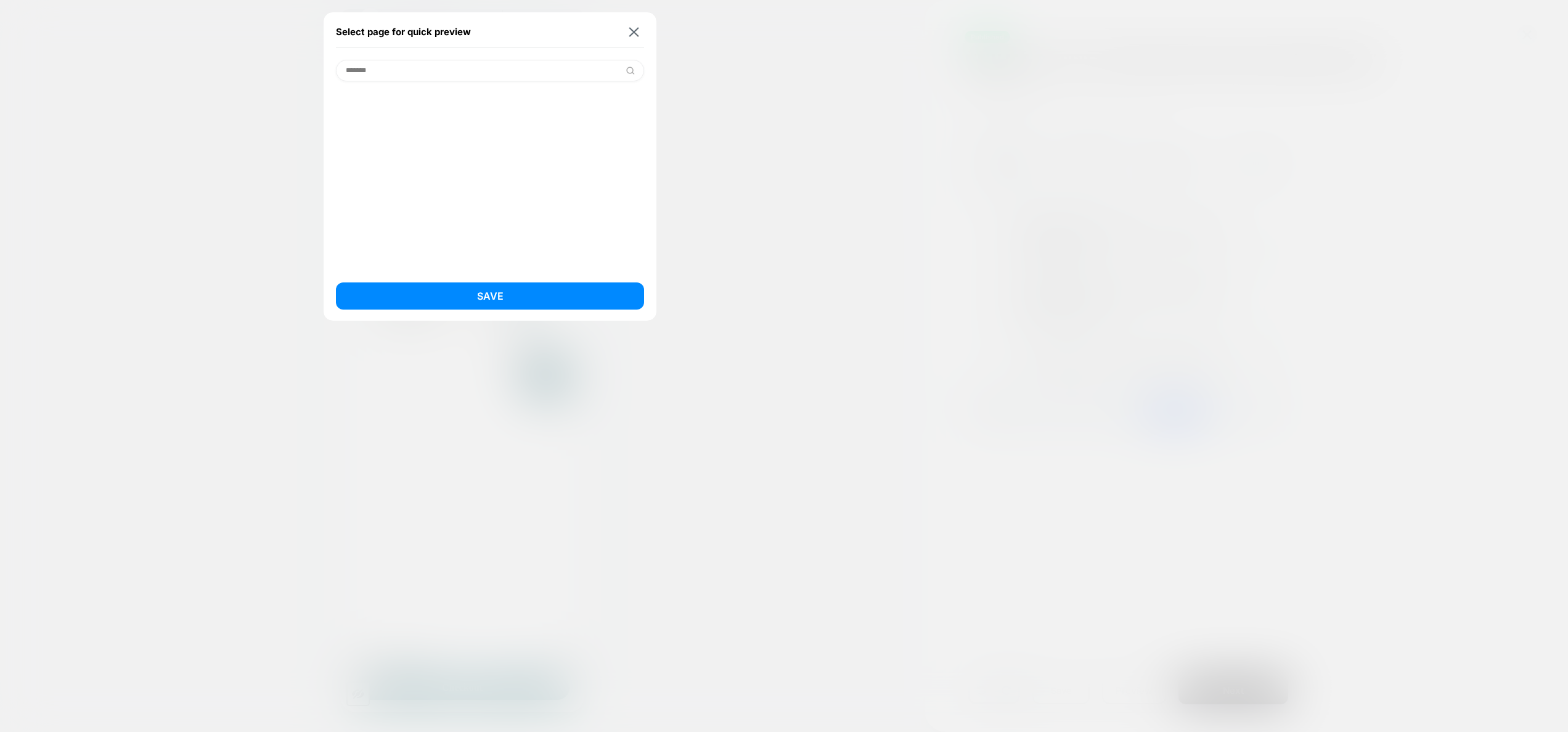
drag, startPoint x: 406, startPoint y: 71, endPoint x: 309, endPoint y: 55, distance: 98.3
click at [340, 29] on div "Select page for quick preview ******* Save PRODUCT: Baby Bubble Bath (Hypoaller…" at bounding box center [463, 19] width 246 height 20
type input "***"
click at [432, 106] on div "Gel Hand Soap [natural] (Product)" at bounding box center [489, 102] width 308 height 23
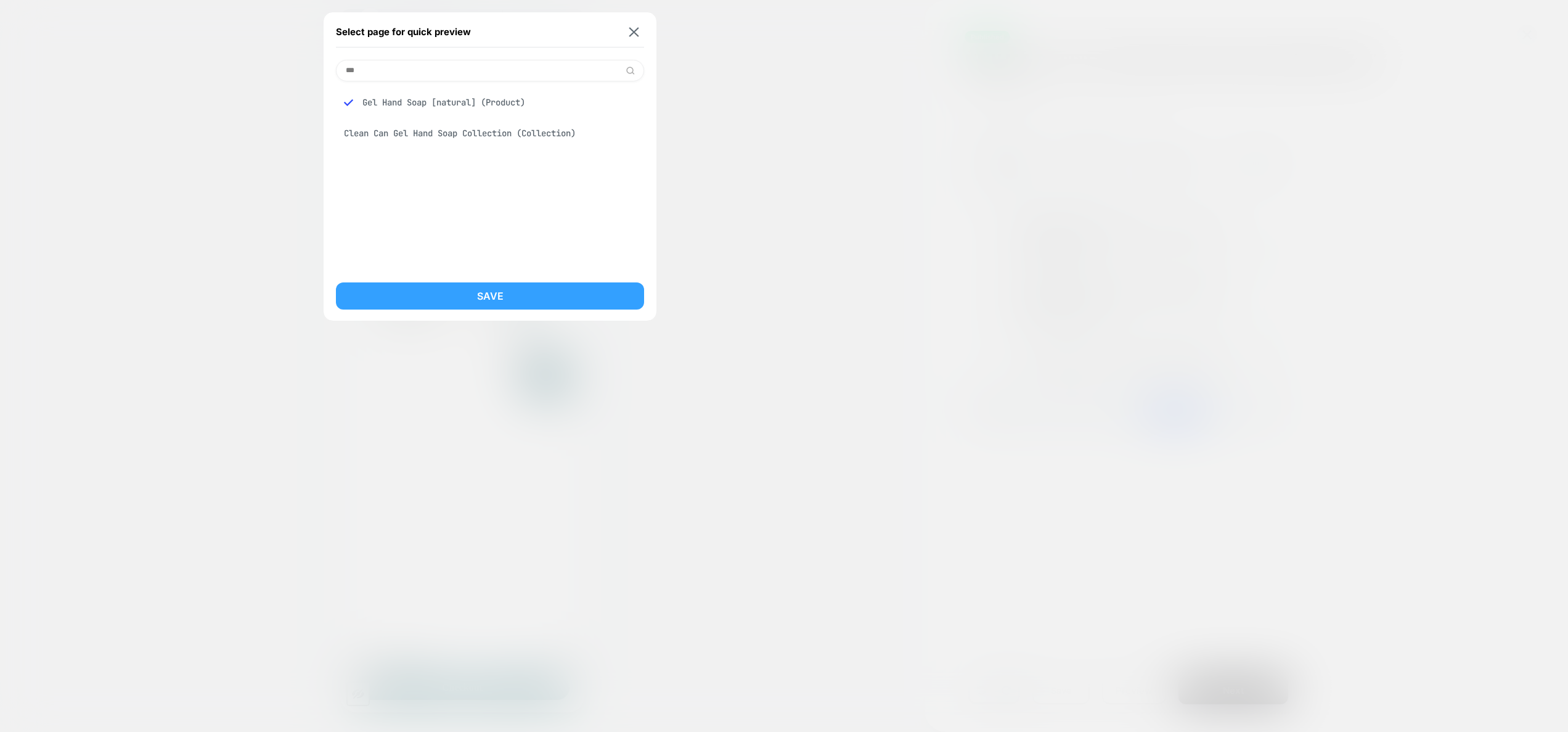
click at [514, 302] on button "Save" at bounding box center [489, 296] width 308 height 27
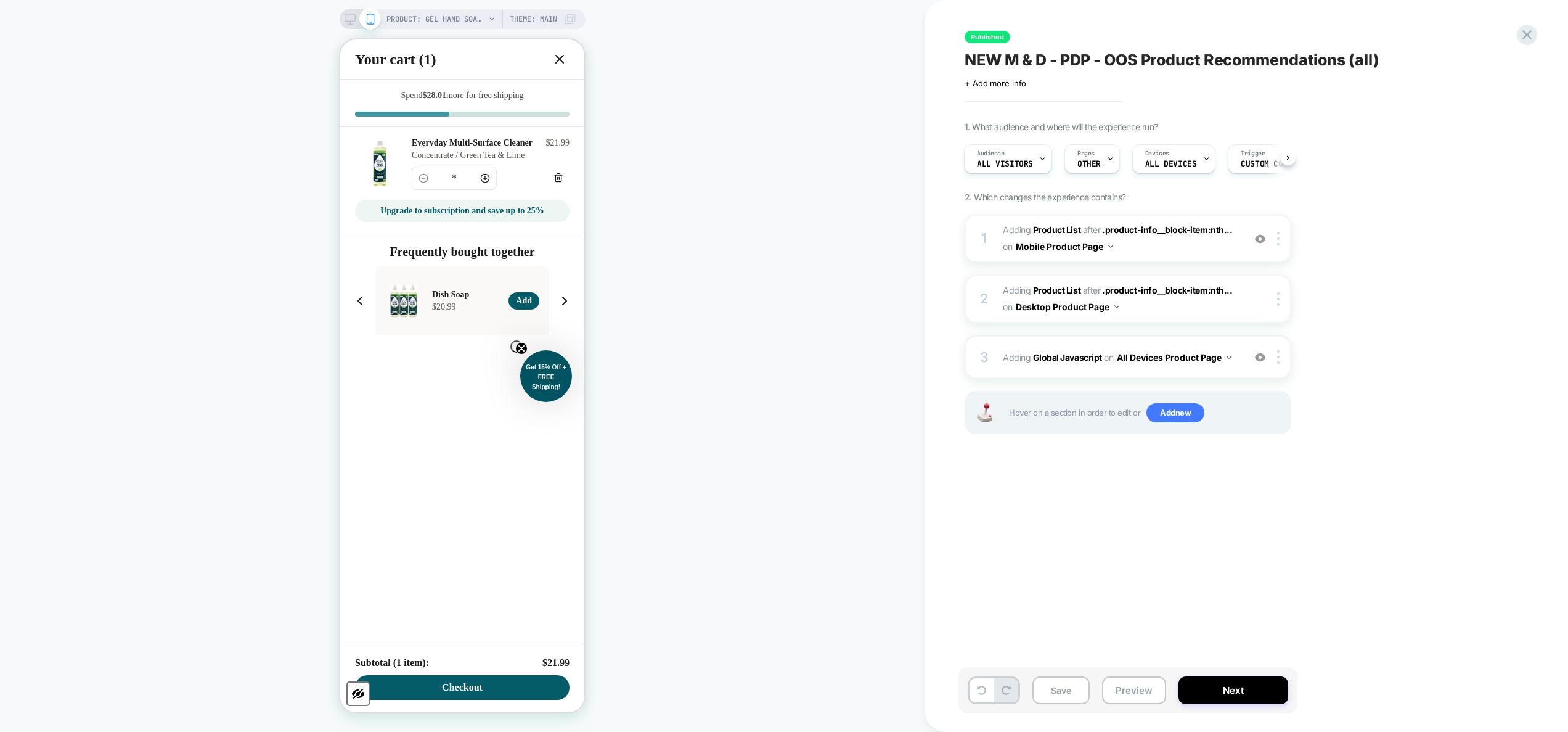
scroll to position [0, 1]
click at [823, 435] on button "Preview" at bounding box center [1134, 690] width 64 height 28
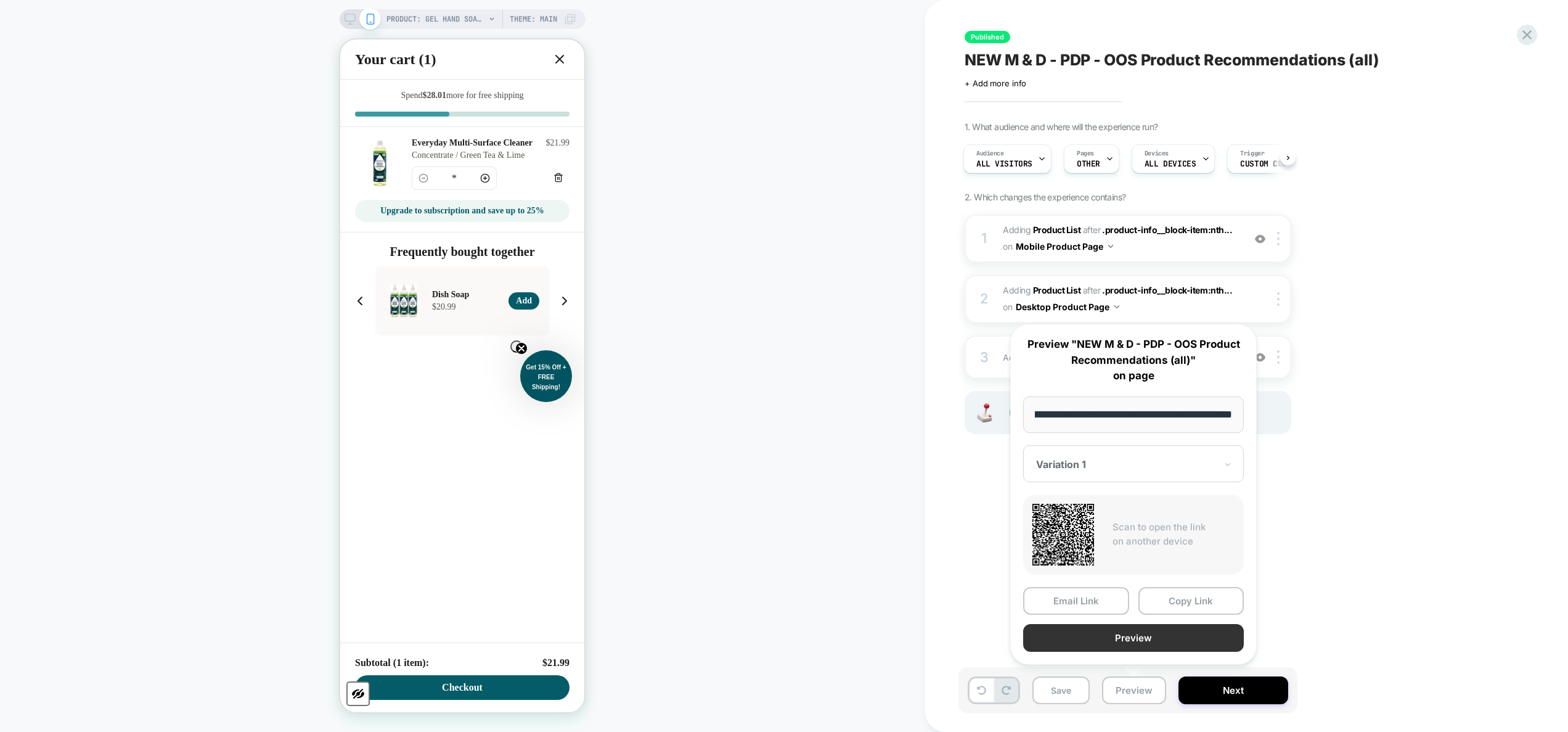
scroll to position [0, 0]
click at [823, 435] on button "Preview" at bounding box center [1133, 638] width 220 height 28
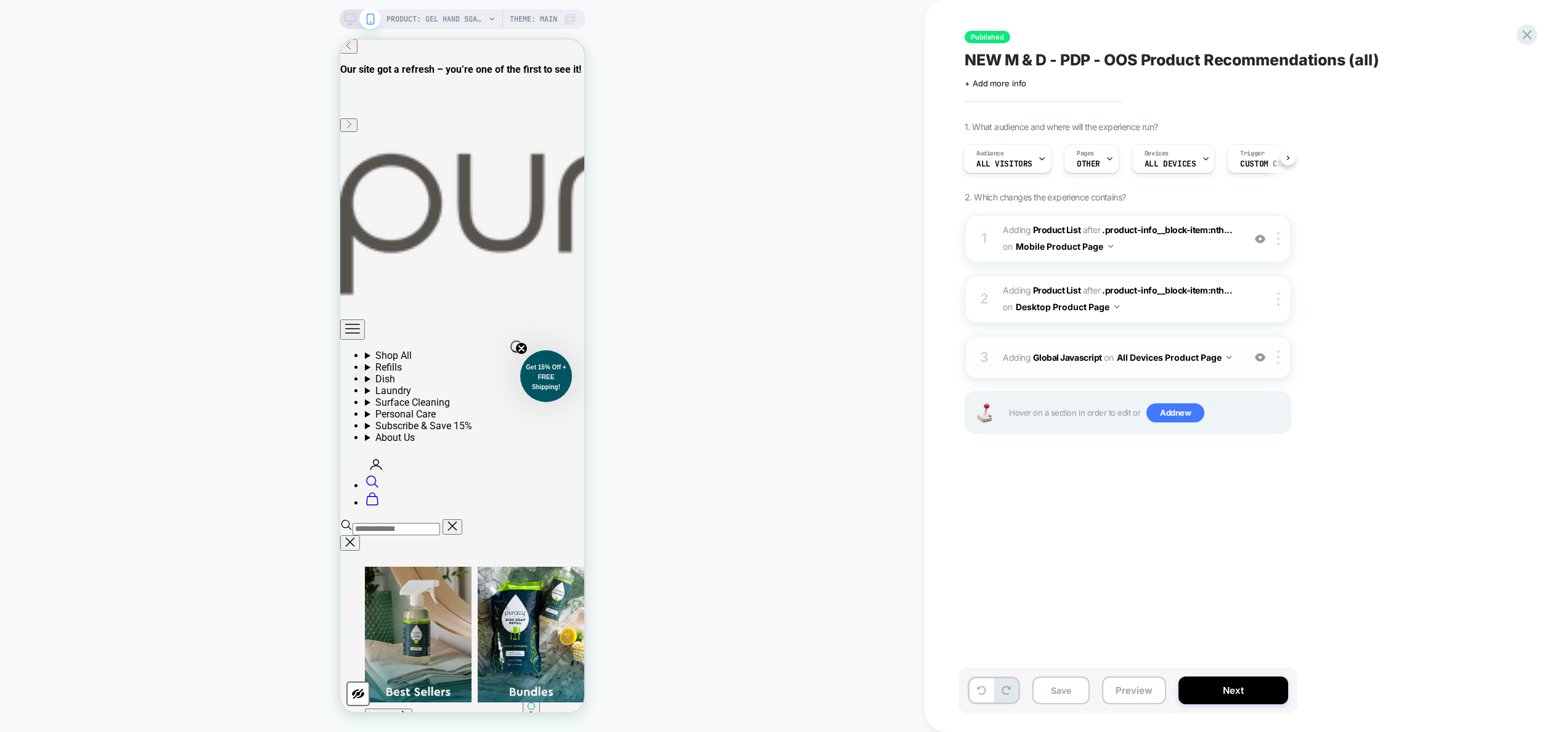
click at [823, 364] on span "Adding Global Javascript on All Devices Product Page" at bounding box center [1121, 357] width 235 height 18
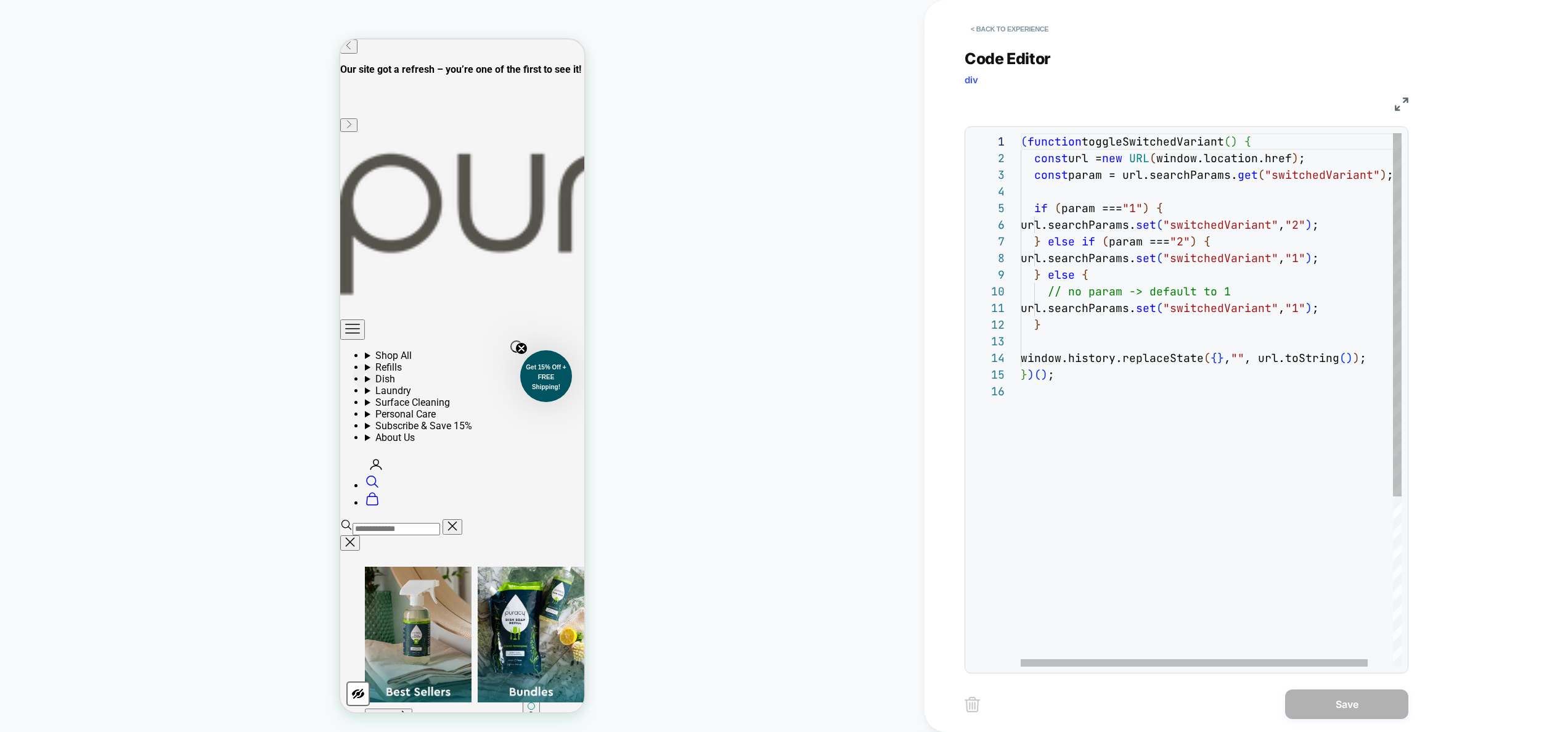
scroll to position [150, 206]
click at [823, 293] on div "( function toggleSwitchedVariant ( ) { const url = new URL ( window.location.hr…" at bounding box center [1224, 524] width 408 height 783
type textarea "**********"
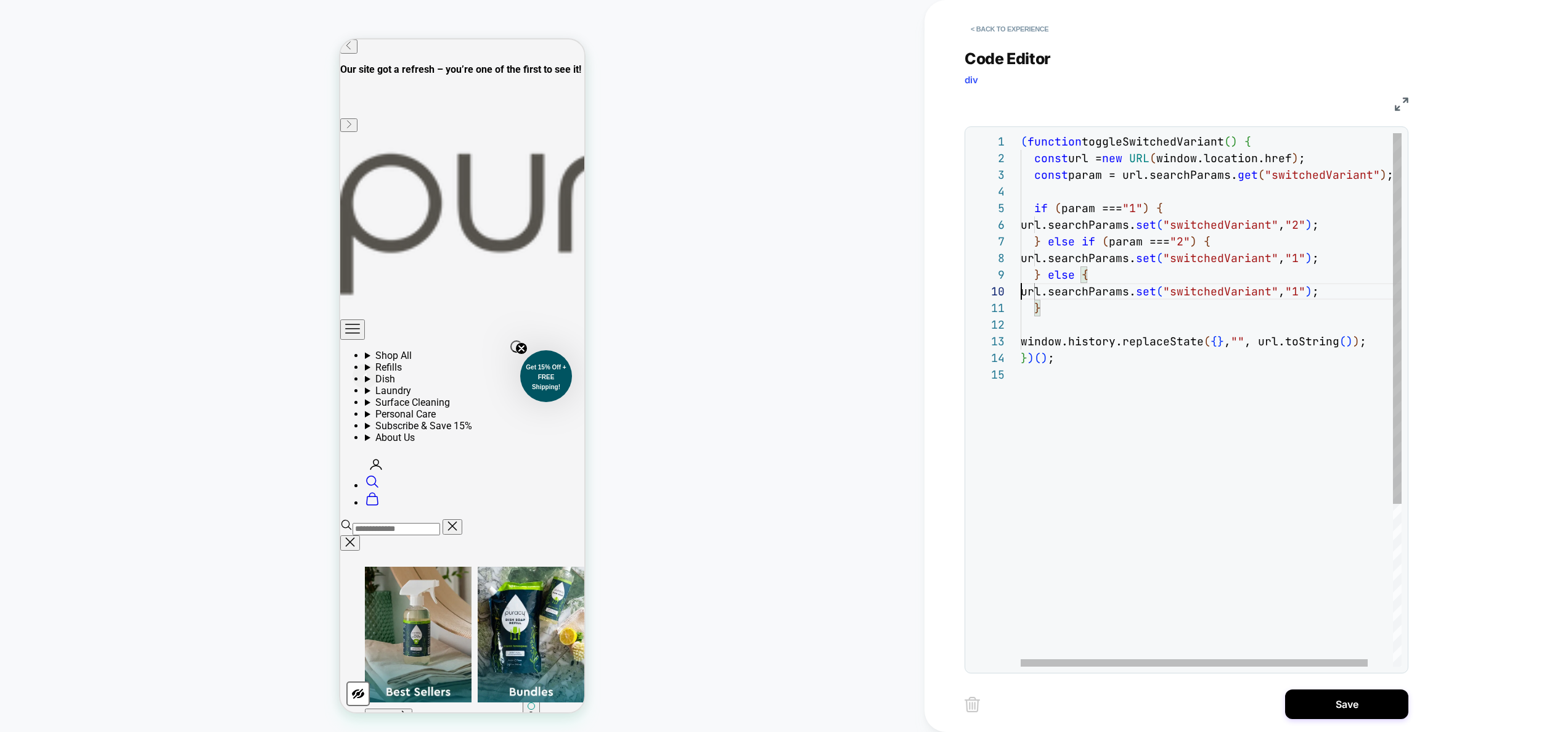
scroll to position [150, 0]
click at [823, 29] on button "< Back to experience" at bounding box center [1009, 29] width 90 height 20
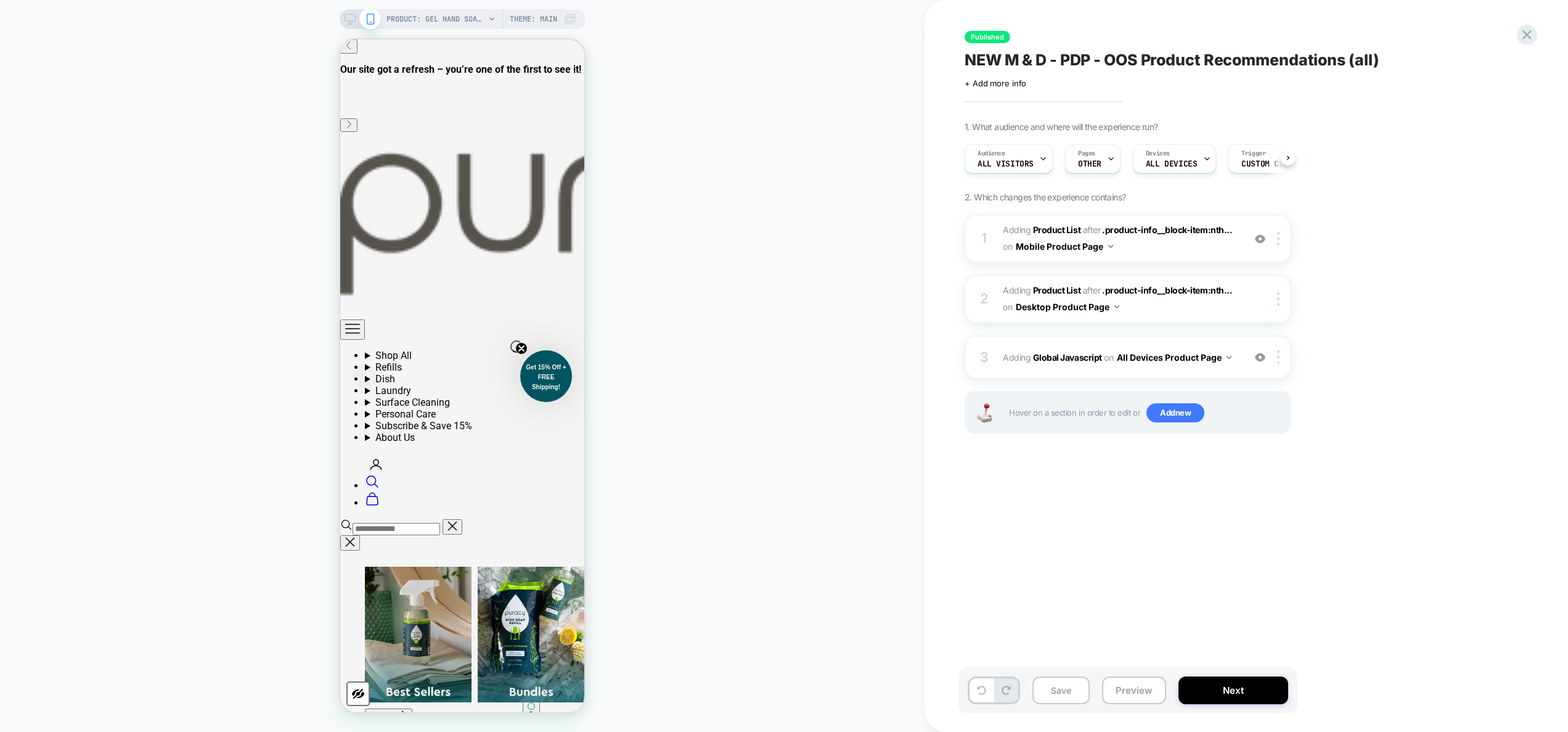
scroll to position [0, 1]
click at [823, 164] on span "OTHER" at bounding box center [1089, 164] width 23 height 9
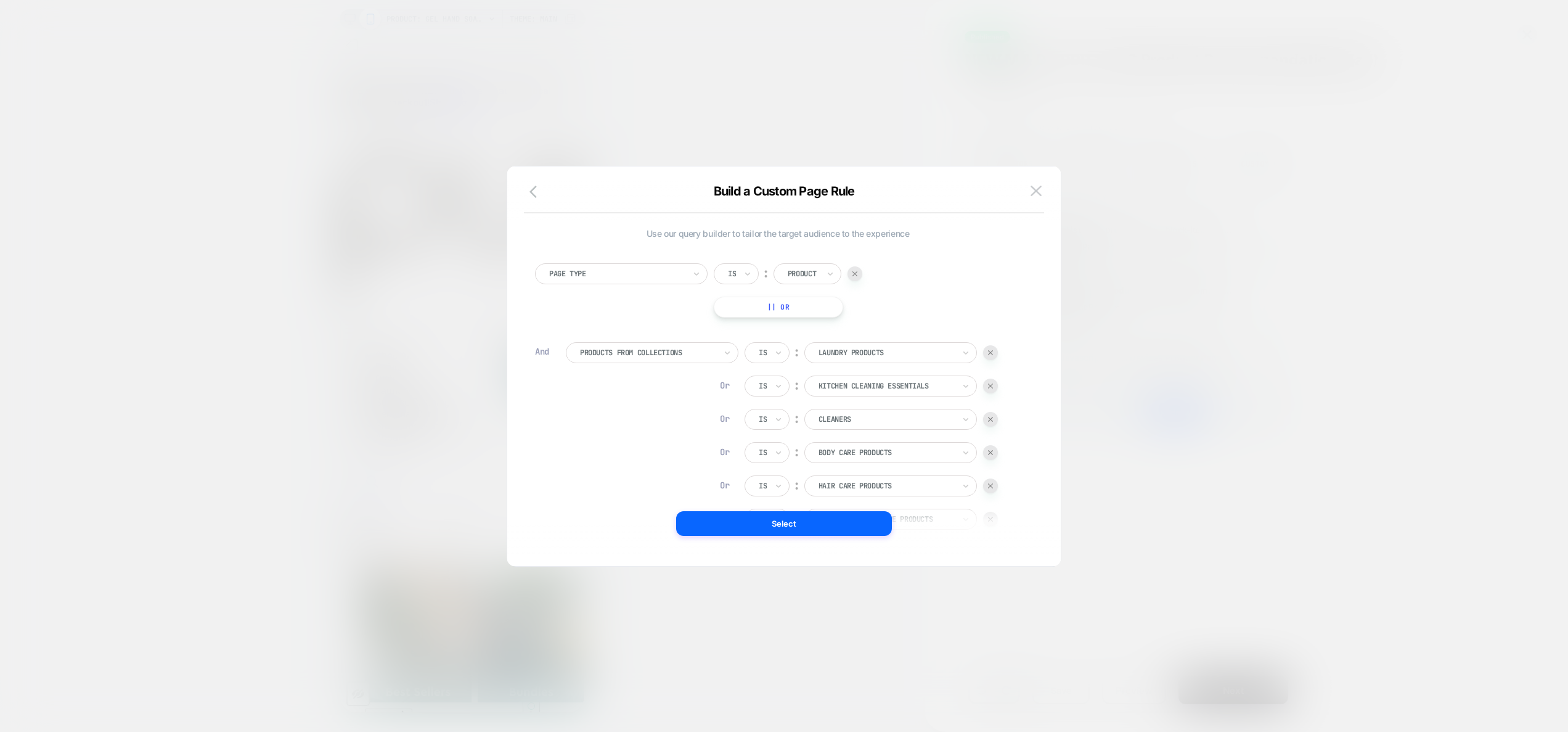
click at [823, 435] on div at bounding box center [784, 366] width 1568 height 732
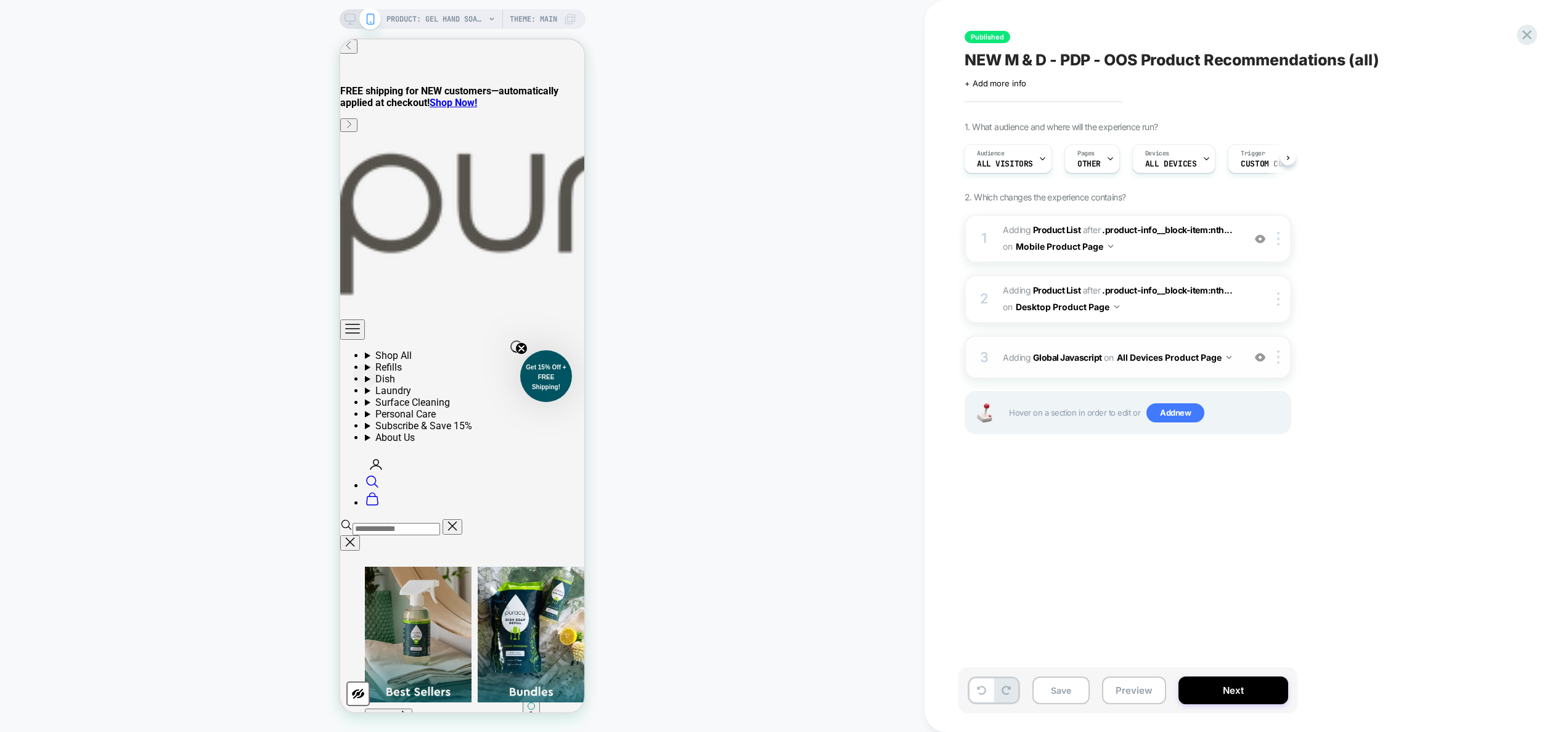
click at [823, 373] on div "3 Adding Global Javascript on All Devices Product Page Add Before Add After Tar…" at bounding box center [1127, 357] width 327 height 43
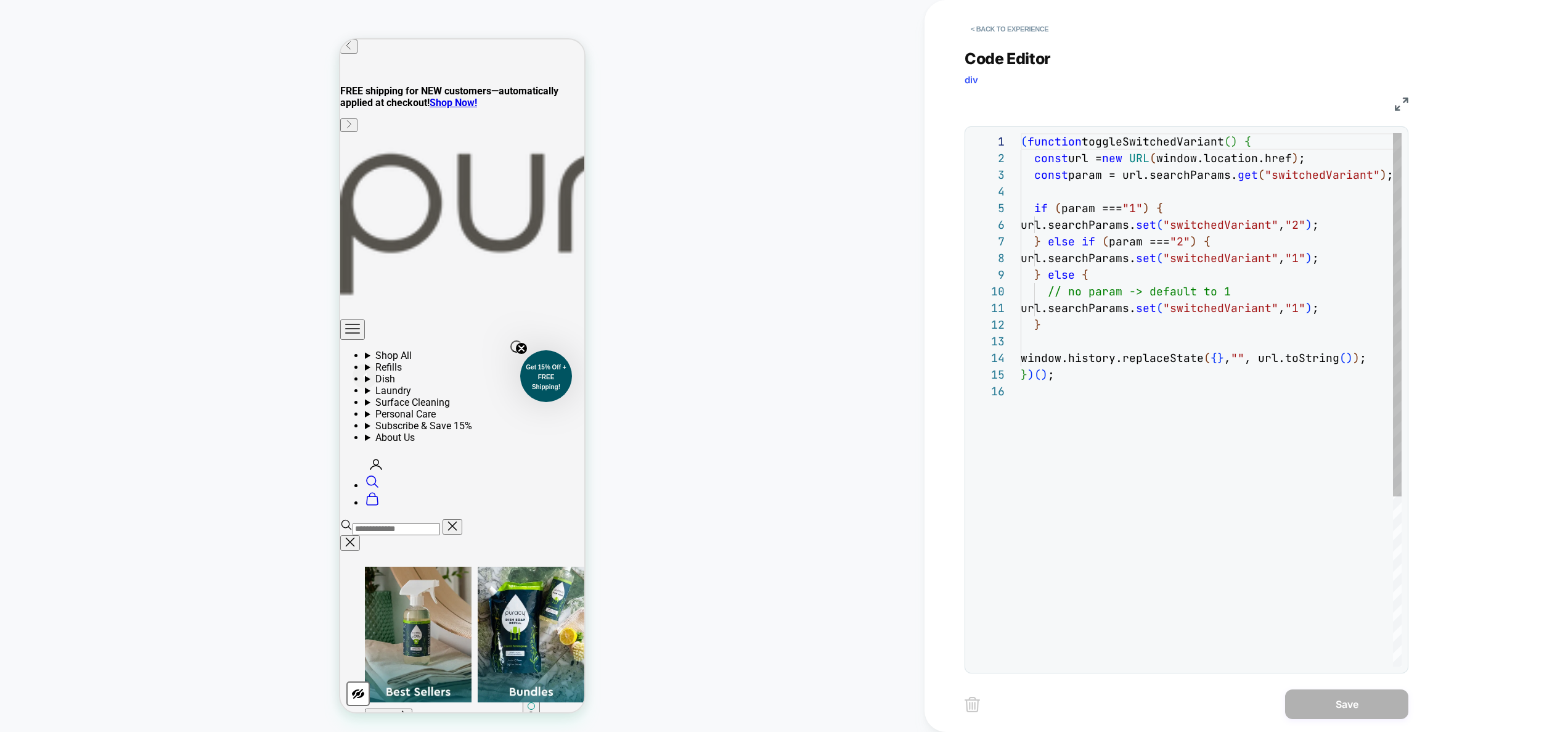
scroll to position [166, 0]
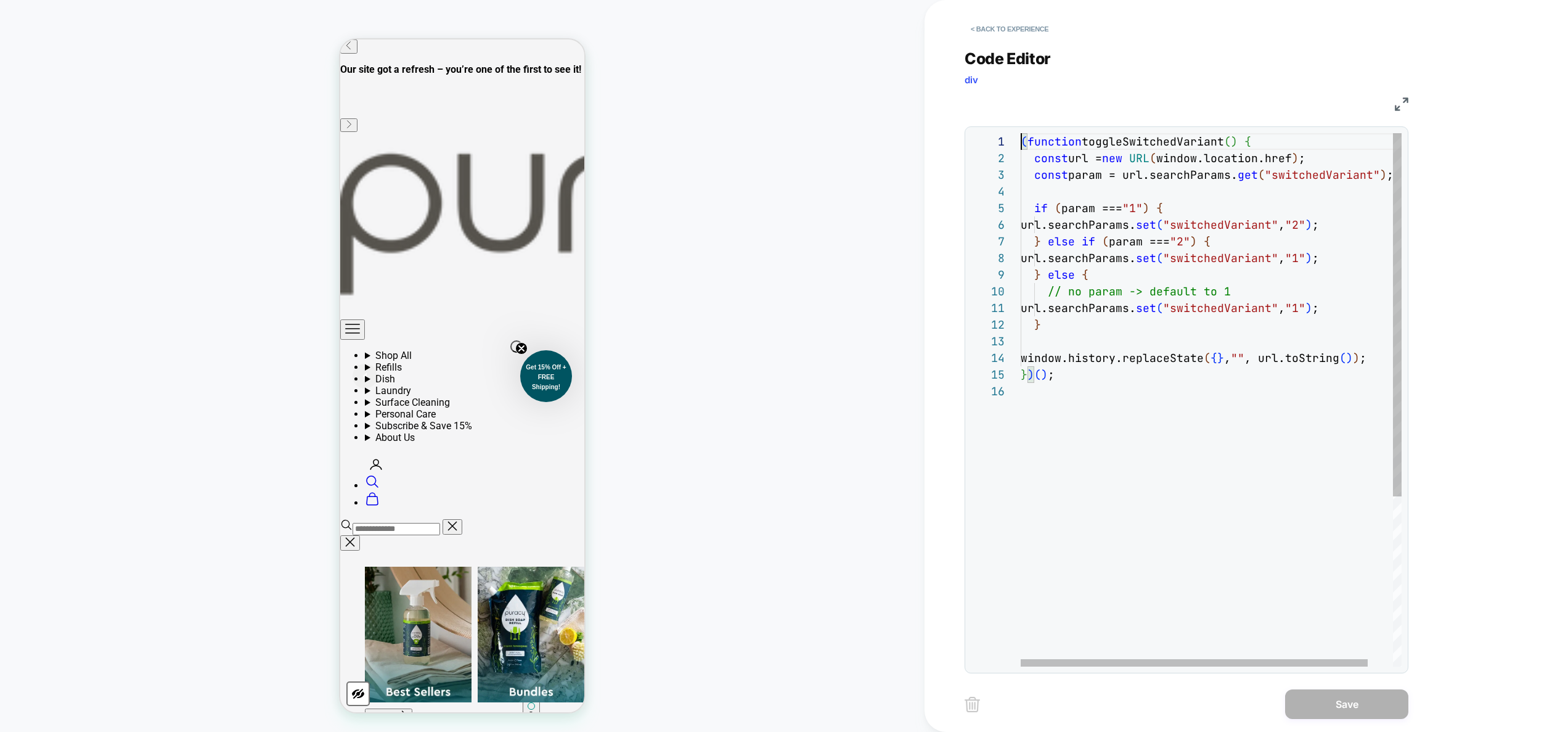
click at [823, 146] on div "( function toggleSwitchedVariant ( ) { const url = new URL ( window.location.hr…" at bounding box center [1224, 524] width 408 height 783
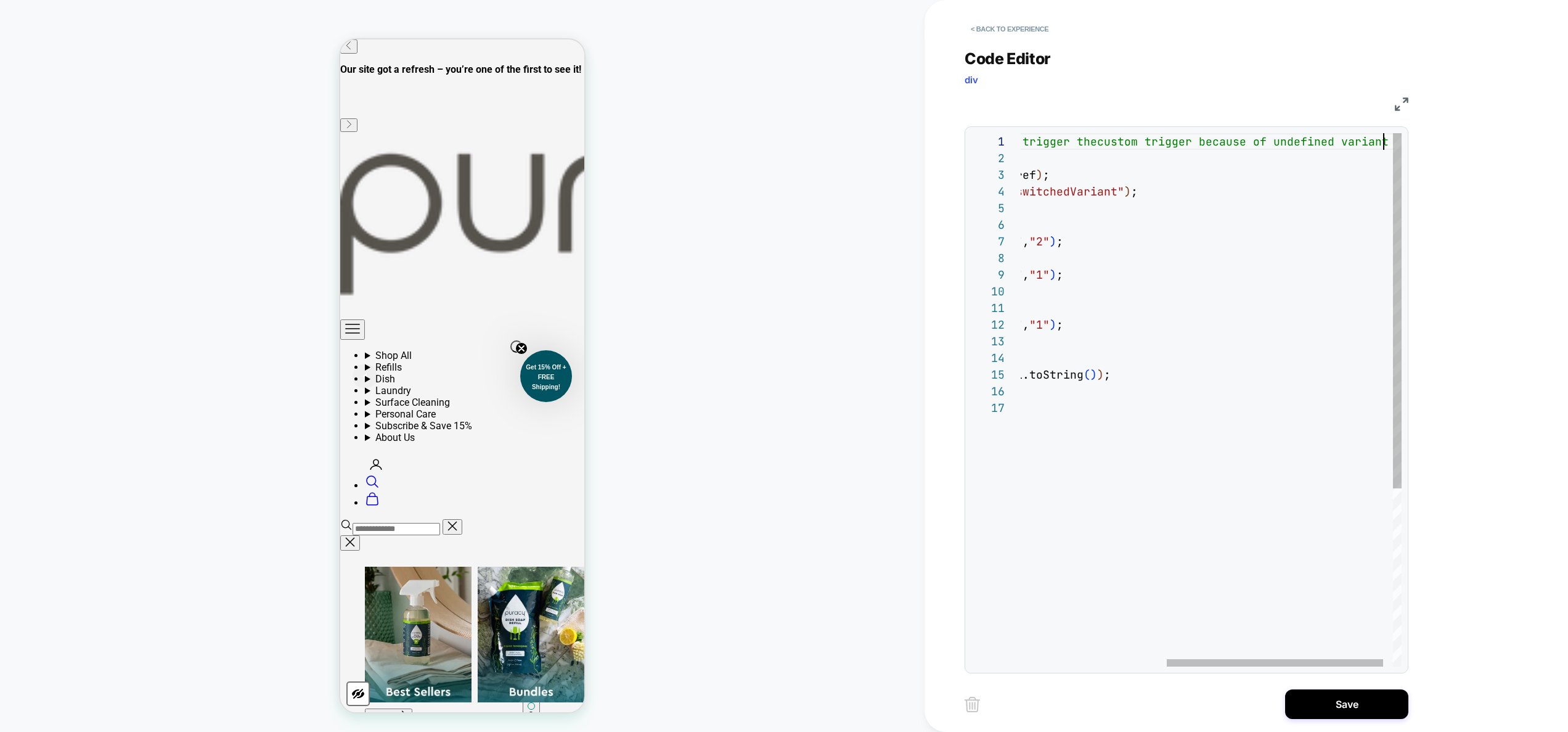
scroll to position [0, 625]
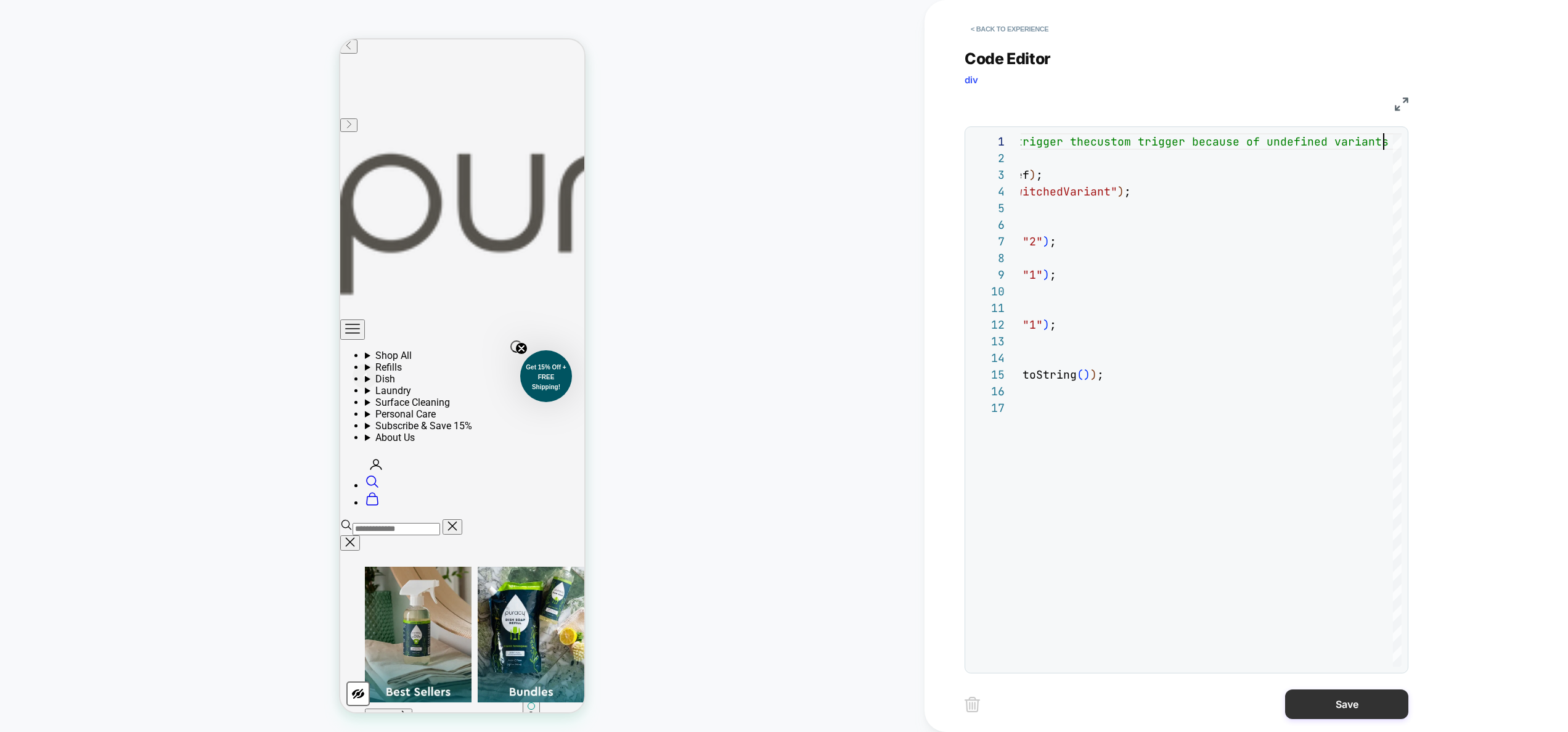
type textarea "**********"
click at [823, 435] on button "Save" at bounding box center [1346, 704] width 124 height 29
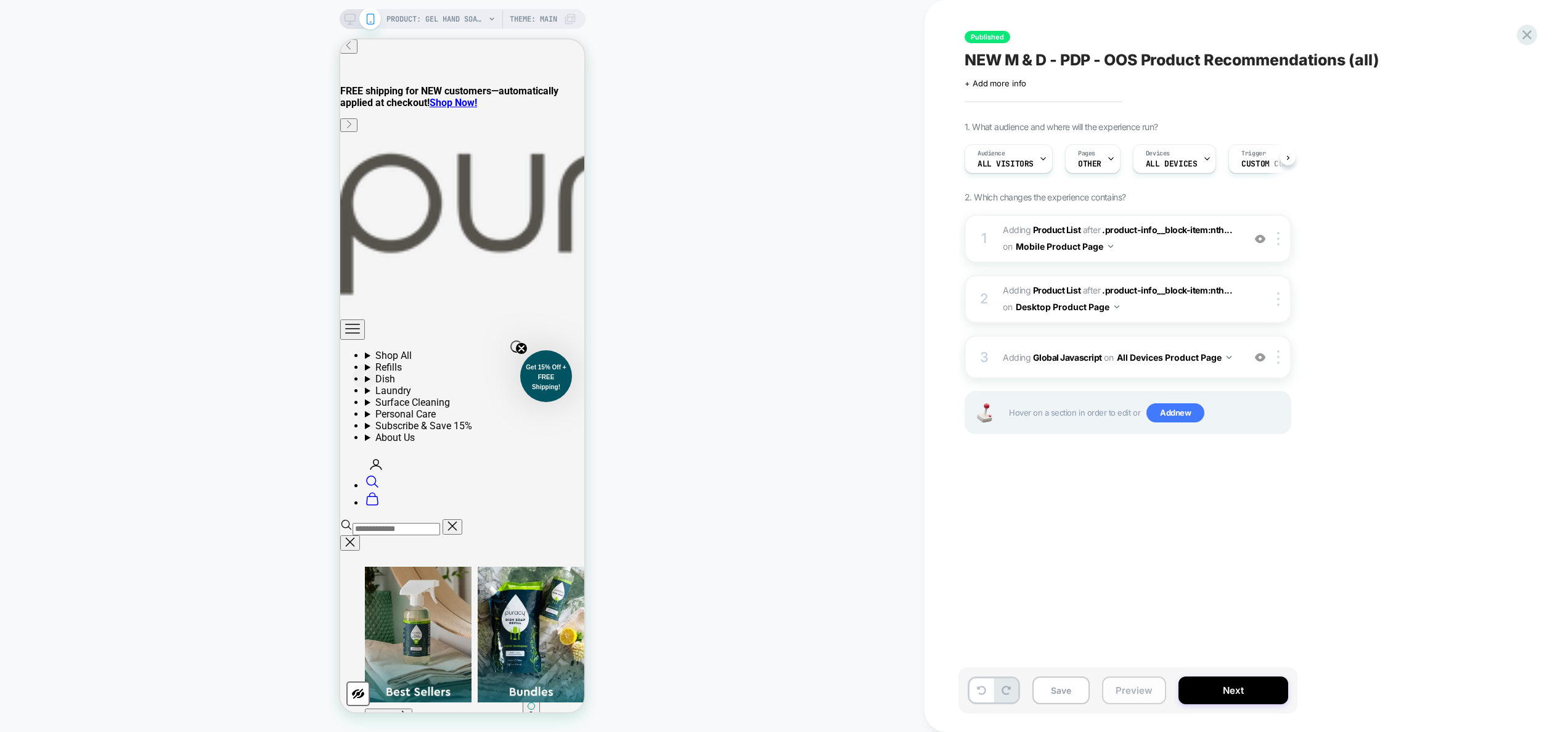
scroll to position [0, 1]
click at [823, 435] on button "Save" at bounding box center [1061, 690] width 57 height 28
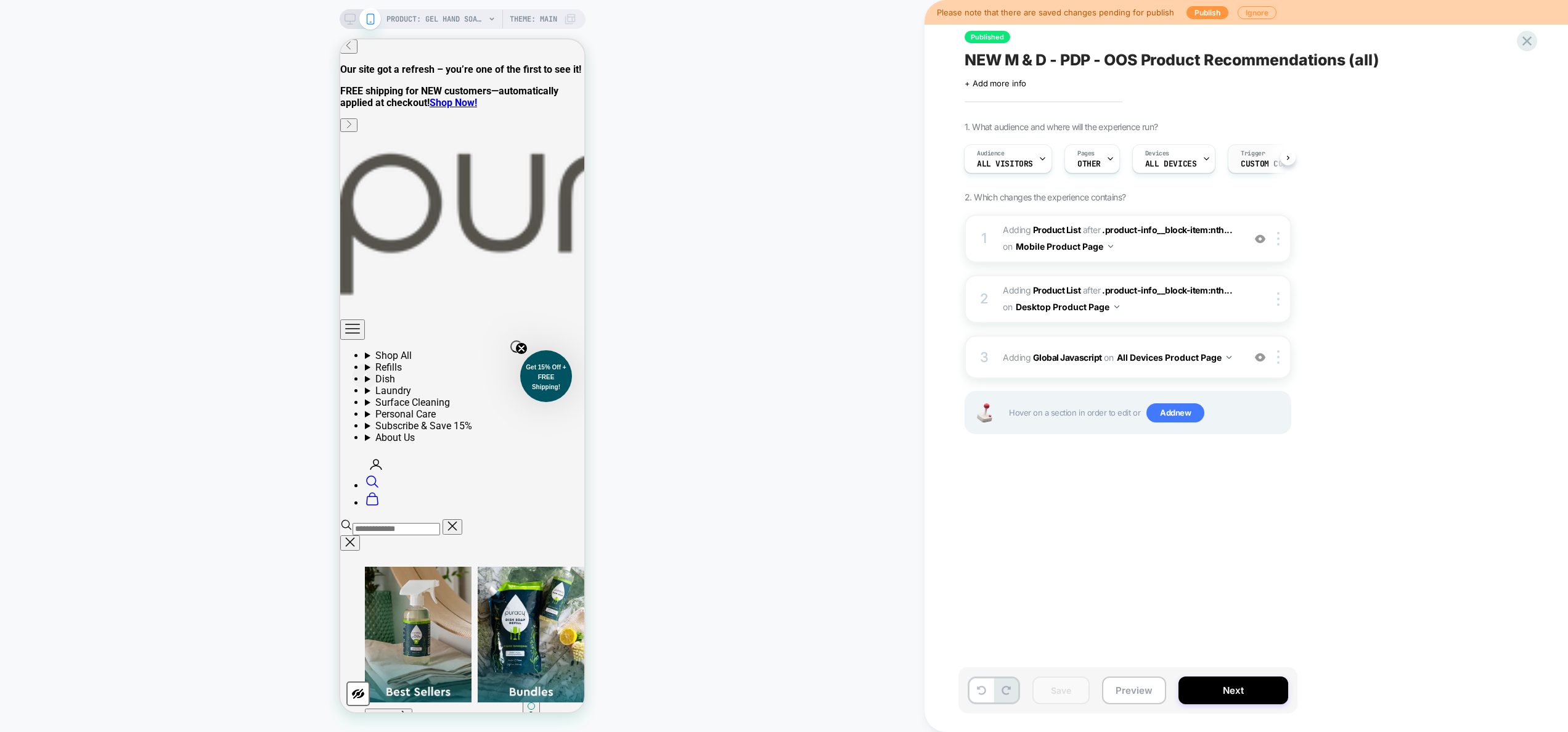
click at [823, 156] on span "Trigger" at bounding box center [1253, 153] width 24 height 9
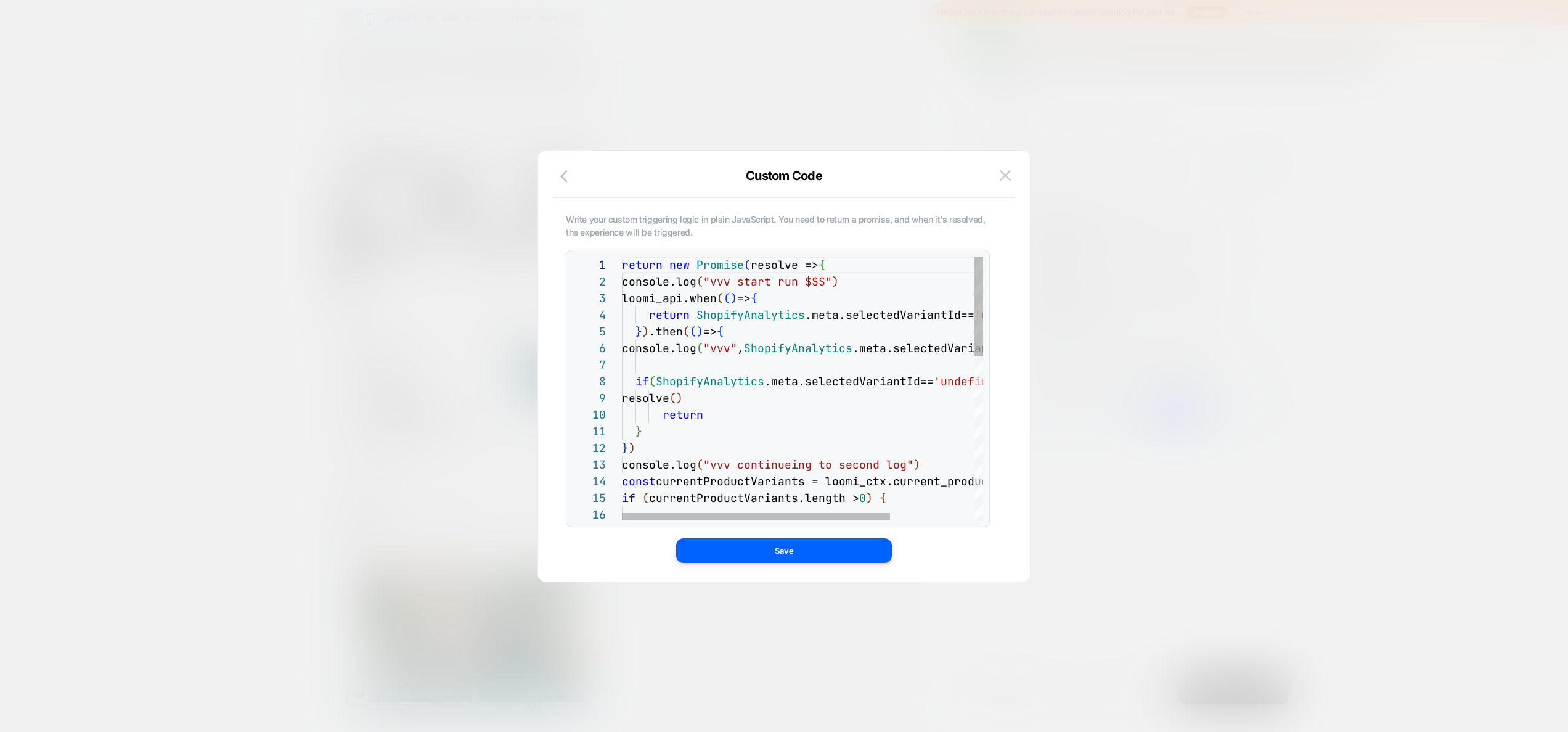
scroll to position [17, 226]
click at [823, 283] on div "return new Promise ( resolve => { console.log ( "vvv start run $$$" ) loomi_api…" at bounding box center [859, 604] width 475 height 697
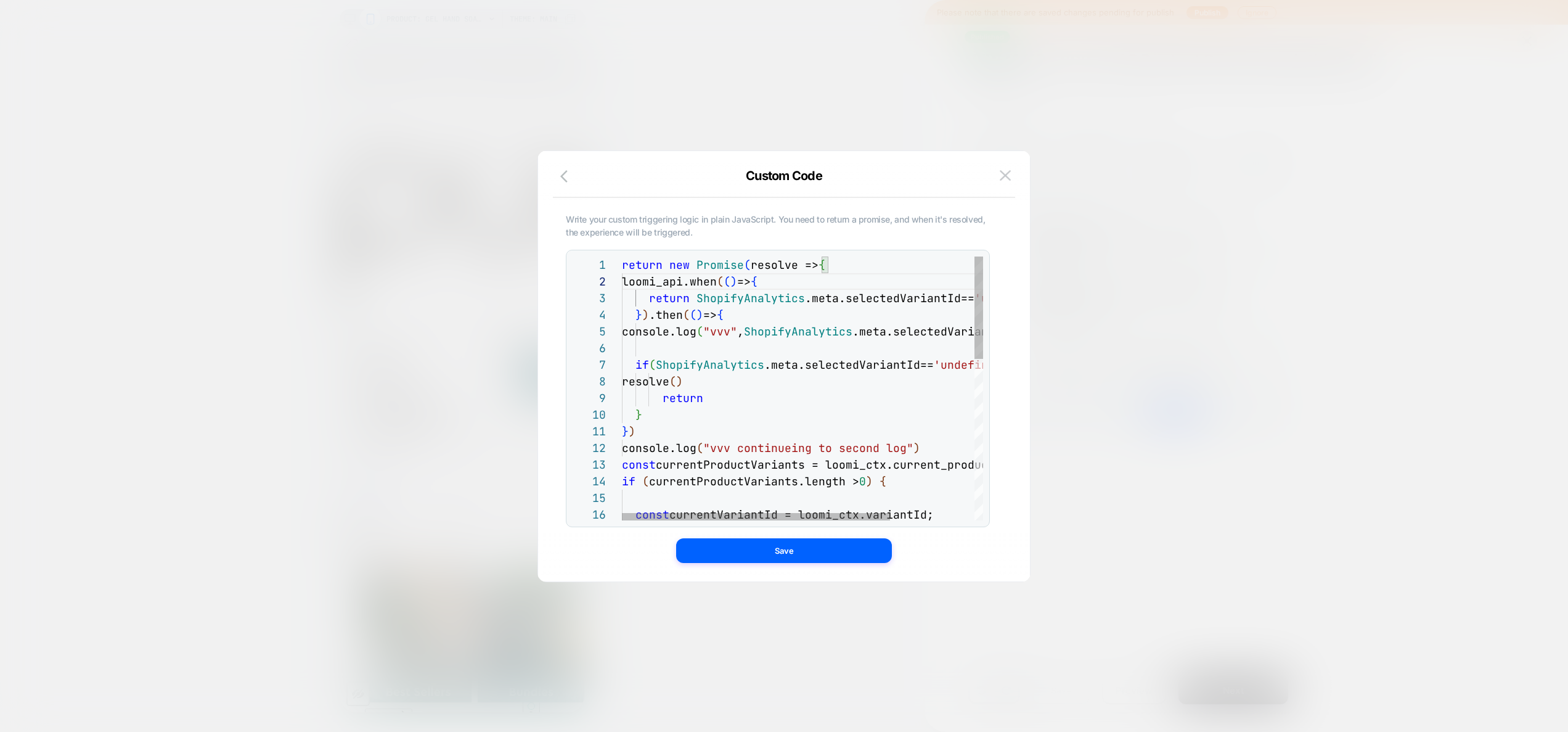
scroll to position [67, 173]
click at [795, 332] on div "return new Promise ( resolve => { loomi_api.when ( ( ) => { return ShopifyAnaly…" at bounding box center [859, 596] width 475 height 680
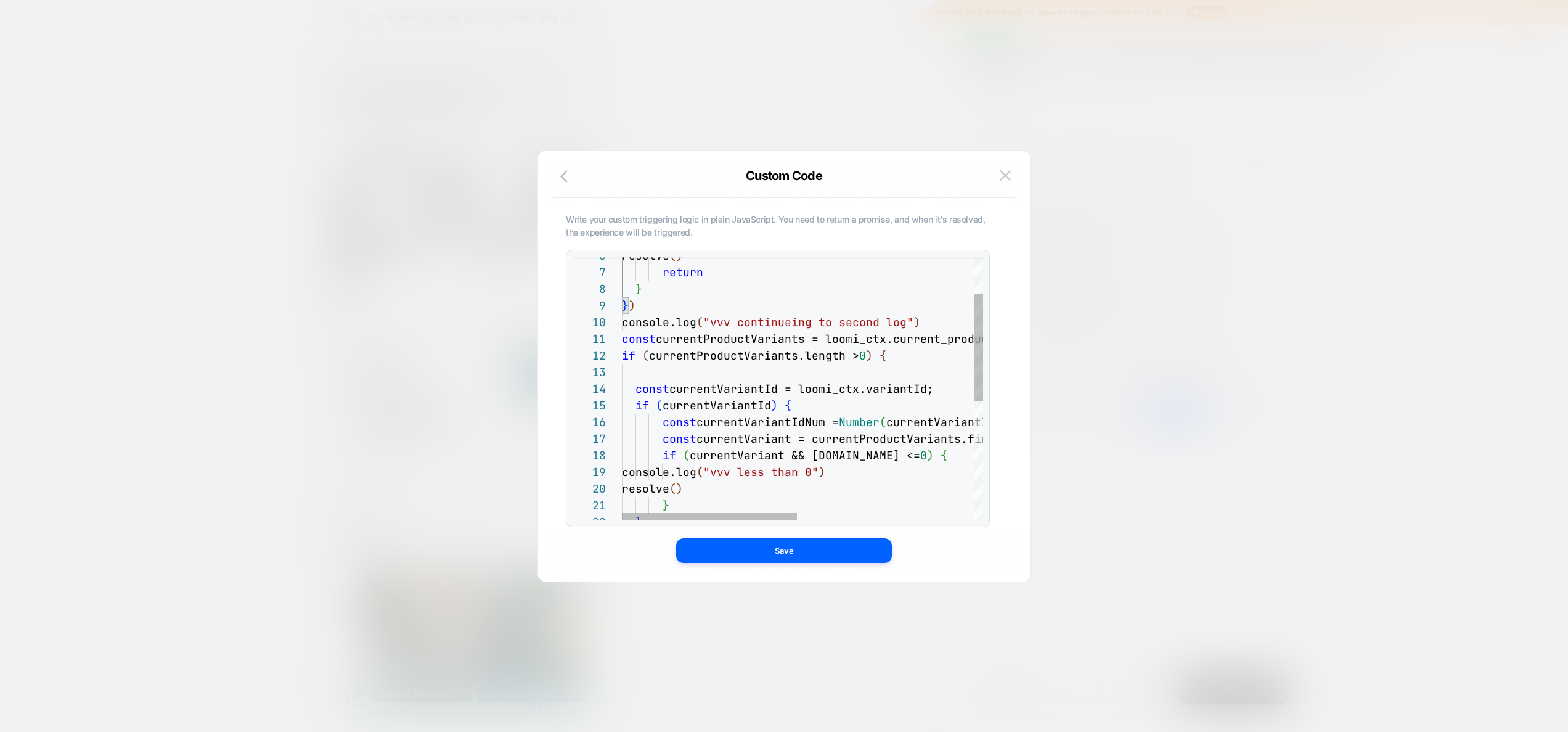
scroll to position [150, 307]
click at [823, 319] on div "} } ) console.log ( "vvv continueing to second log" ) const currentProductVaria…" at bounding box center [985, 488] width 727 height 647
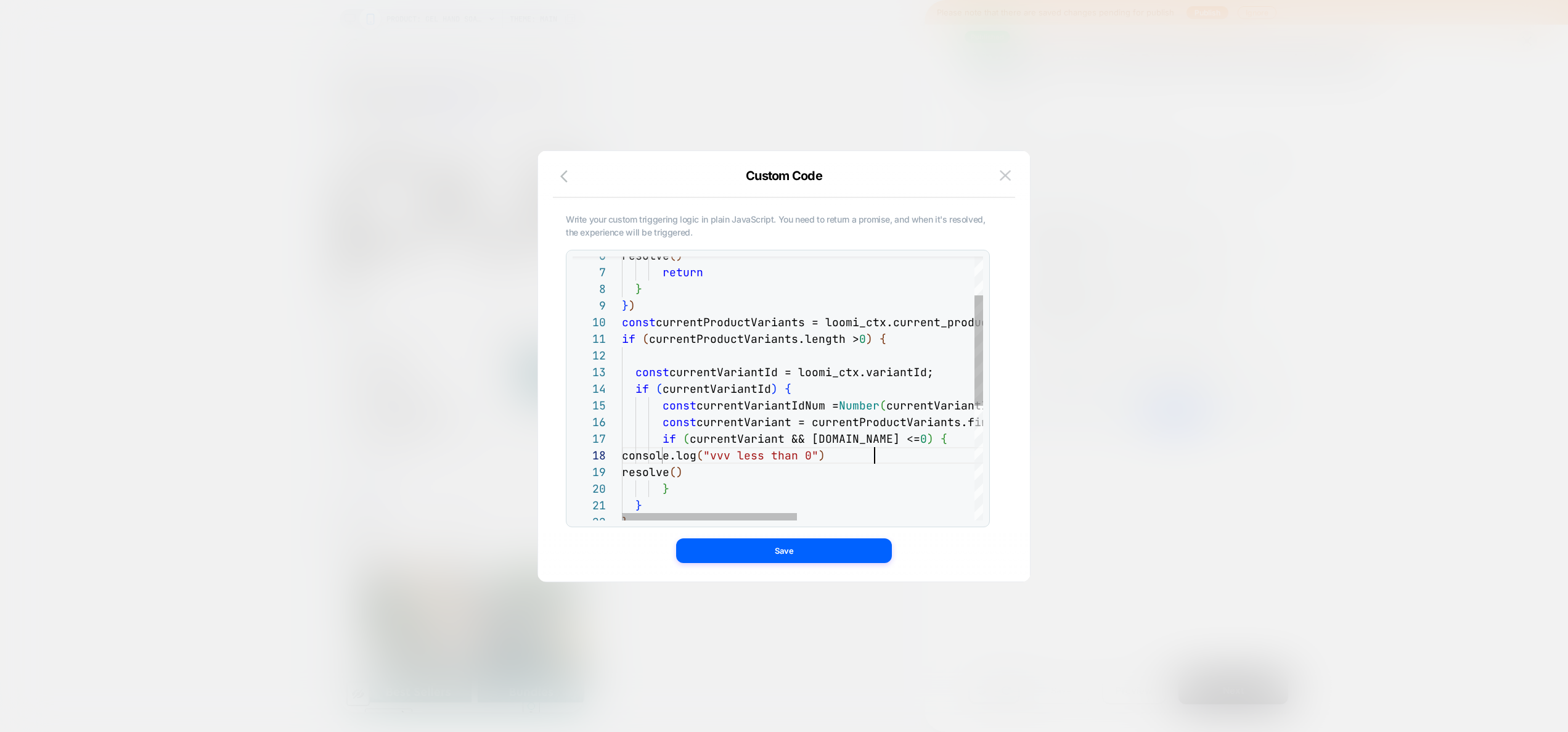
scroll to position [116, 252]
click at [823, 435] on div "} } ) const currentProductVariants = loomi_ctx.current_produc t.variants; if ( …" at bounding box center [985, 479] width 727 height 630
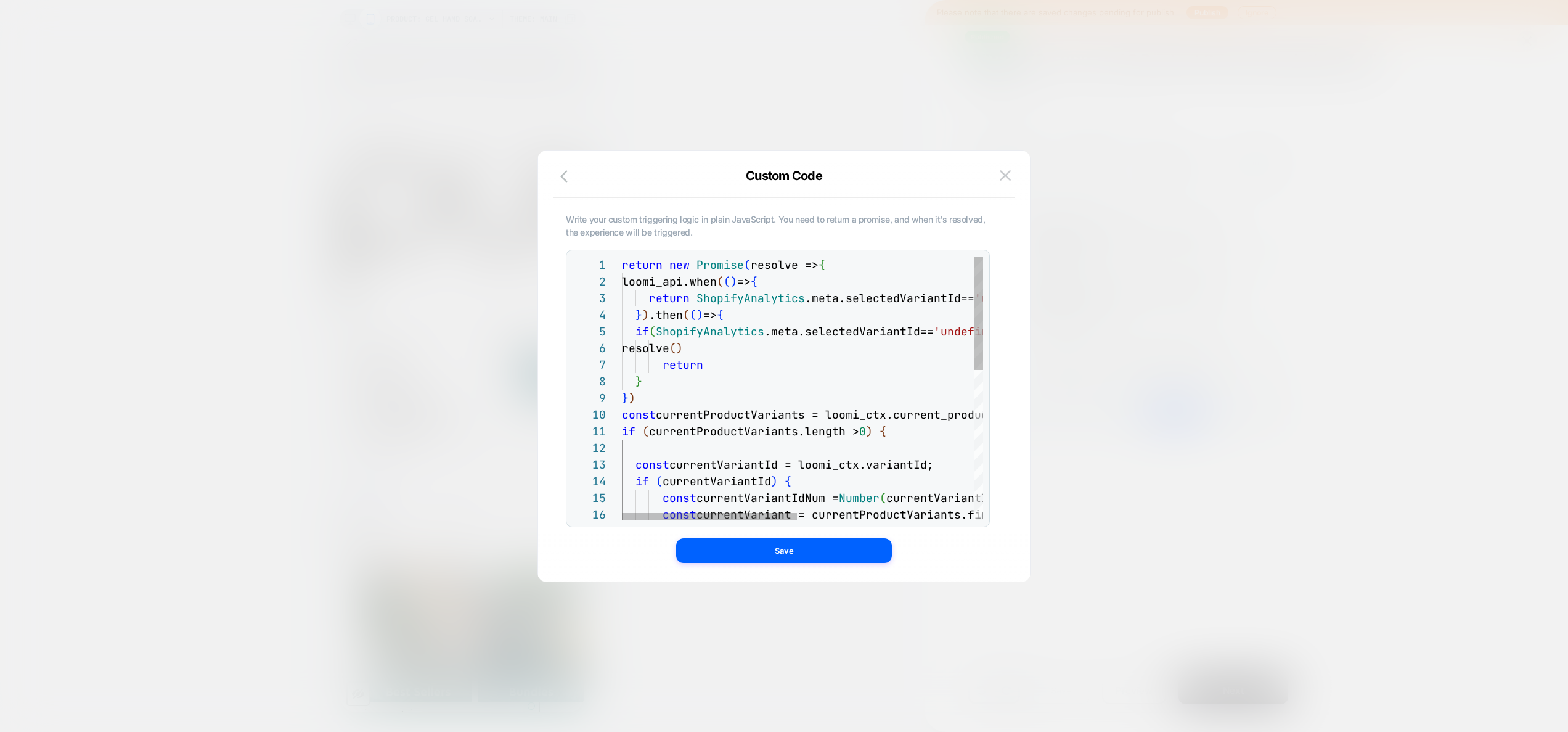
scroll to position [116, 20]
click at [800, 389] on div "} } ) const currentProductVariants = loomi_ctx.current_produc t.variants; if ( …" at bounding box center [985, 563] width 727 height 613
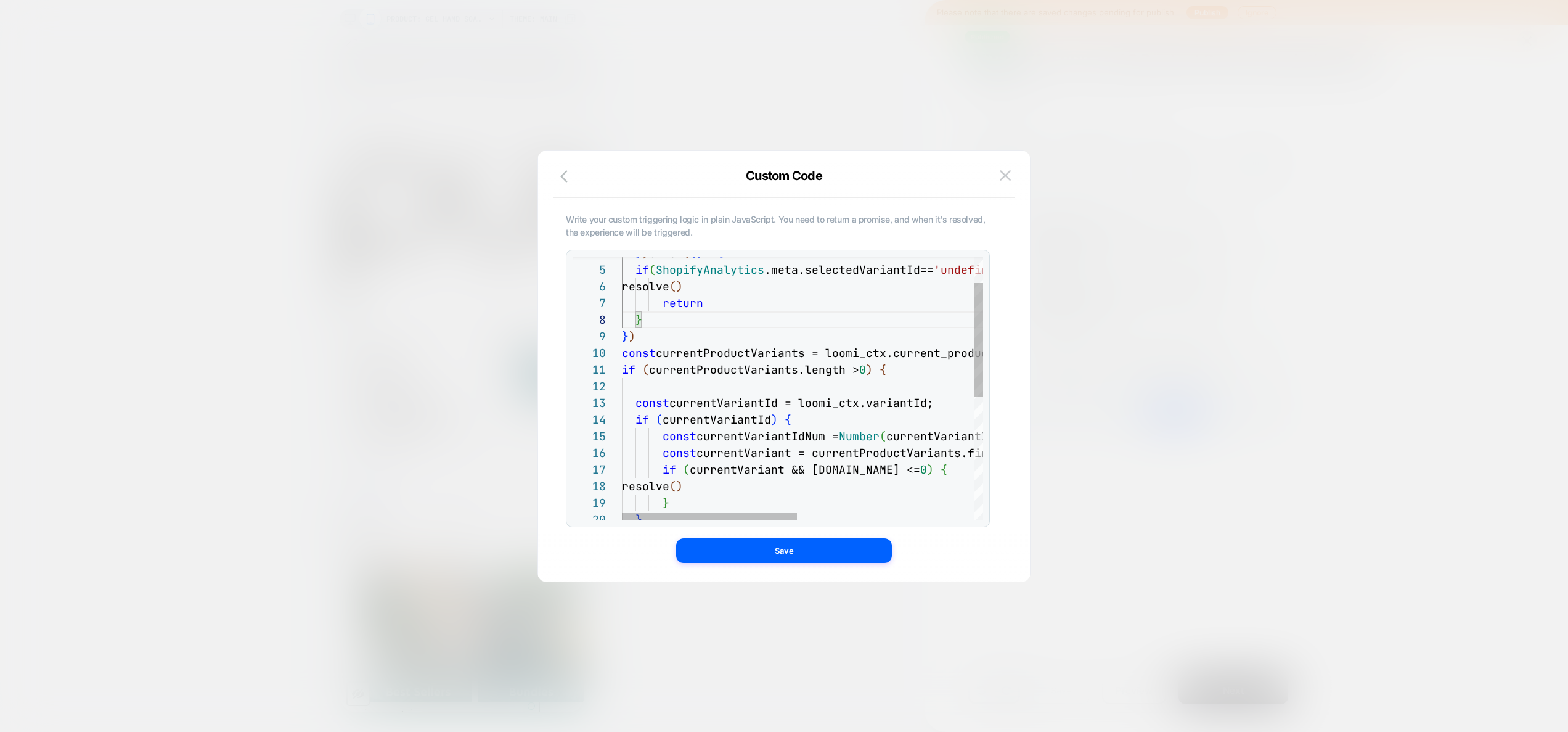
type textarea "**********"
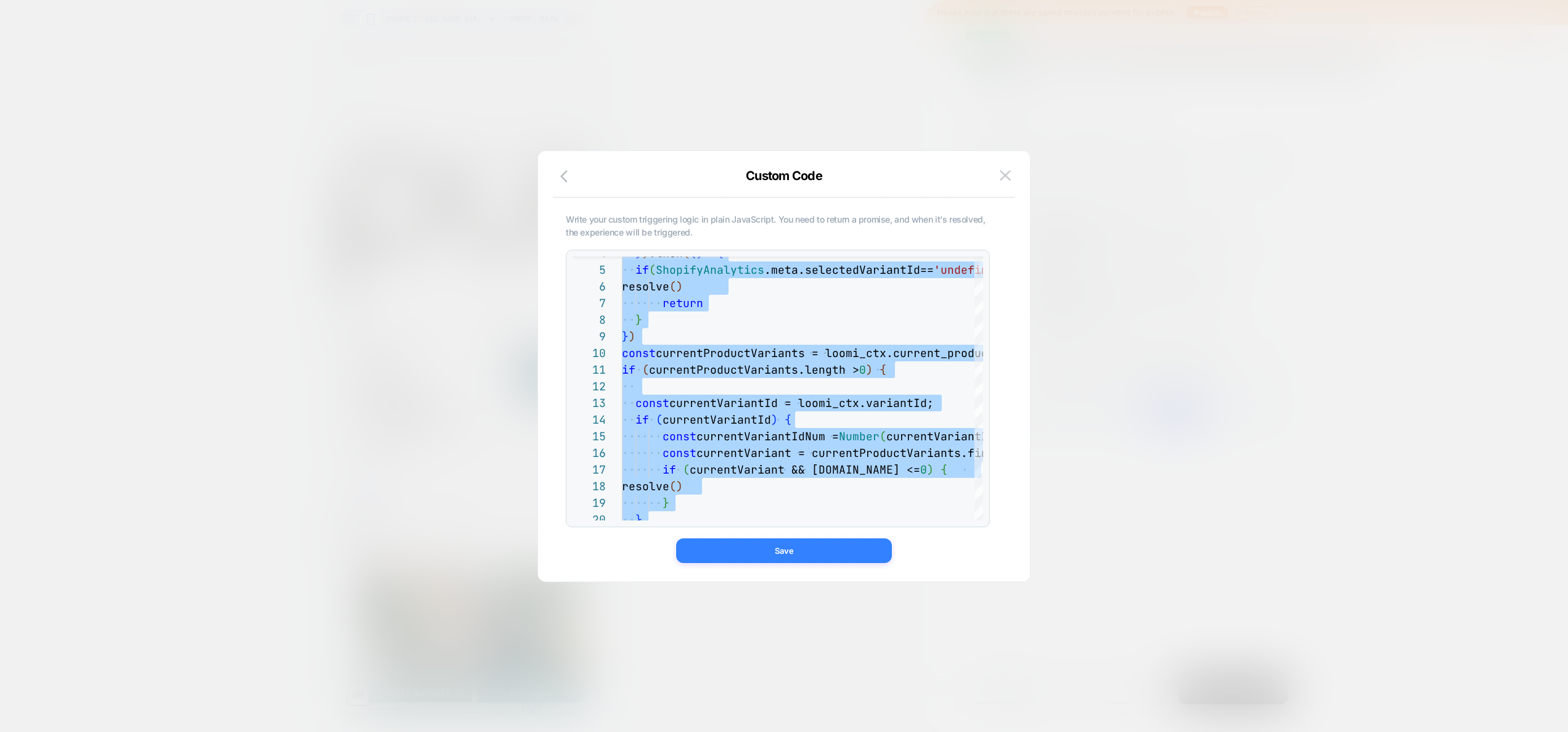
click at [821, 435] on button "Save" at bounding box center [783, 550] width 216 height 25
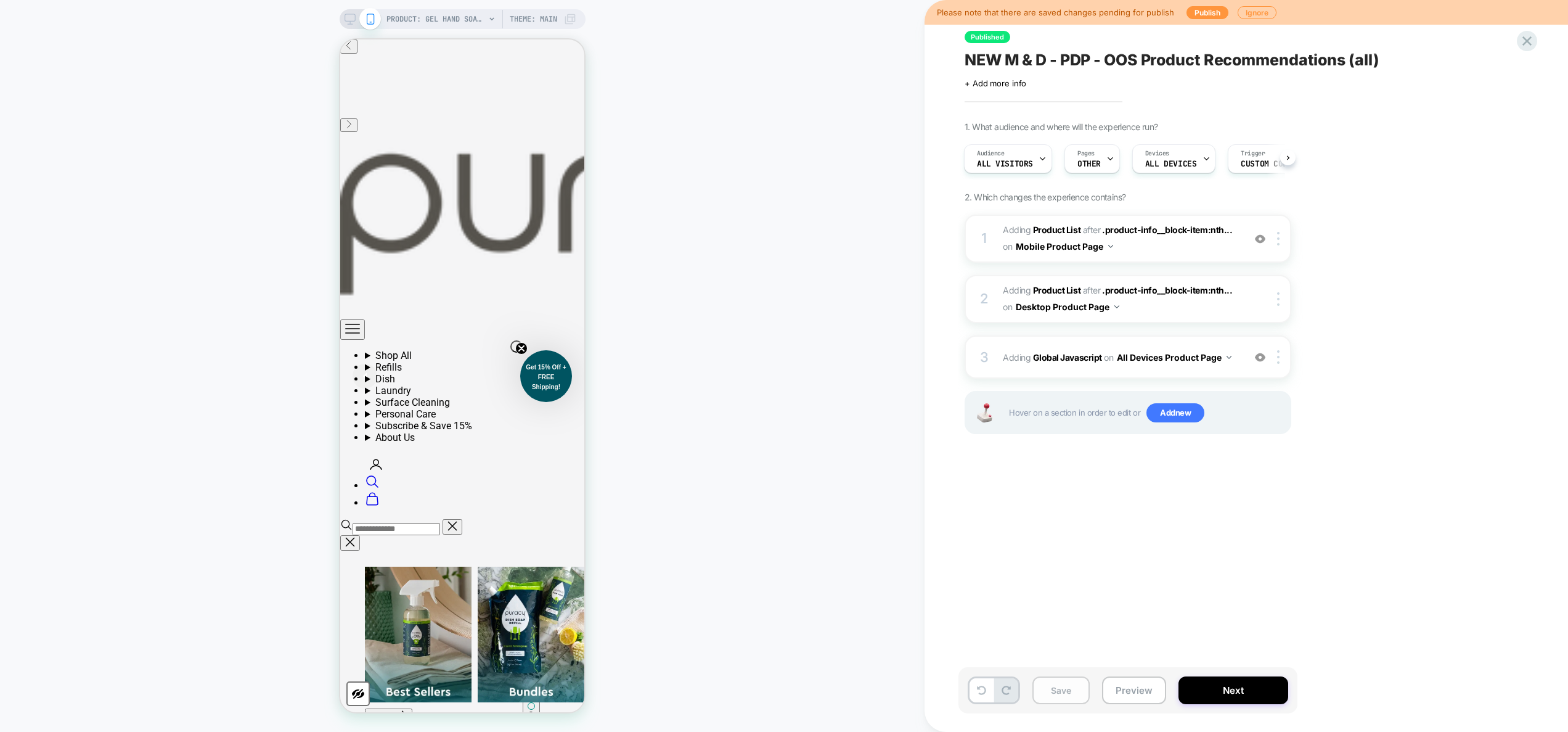
click at [823, 435] on button "Save" at bounding box center [1061, 690] width 57 height 28
drag, startPoint x: 1352, startPoint y: 122, endPoint x: 1340, endPoint y: 126, distance: 12.6
click at [1352, 122] on div "1. What audience and where will the experience run? Audience All Visitors Pages…" at bounding box center [1189, 293] width 450 height 343
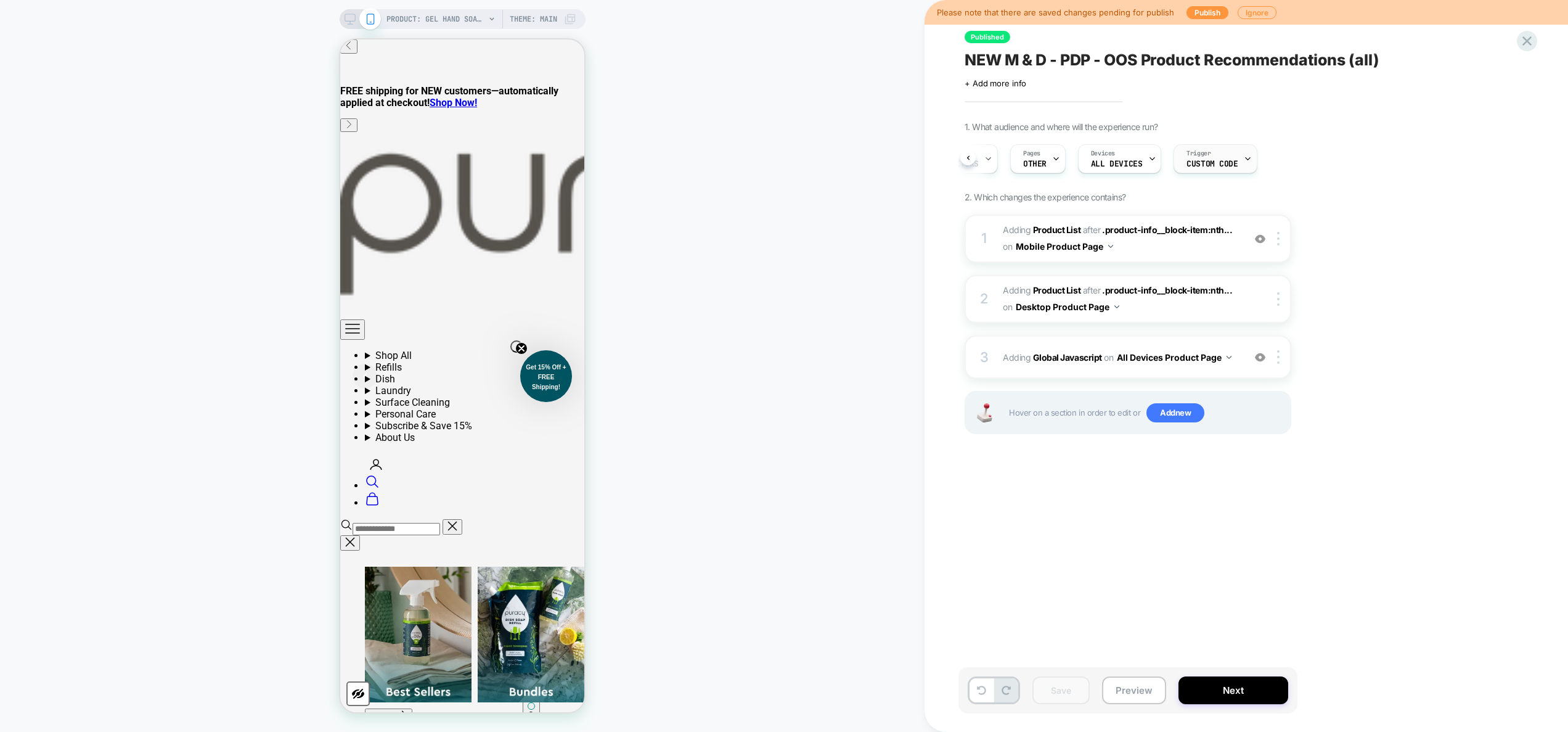
click at [1210, 157] on div "Trigger Custom Code" at bounding box center [1212, 159] width 76 height 28
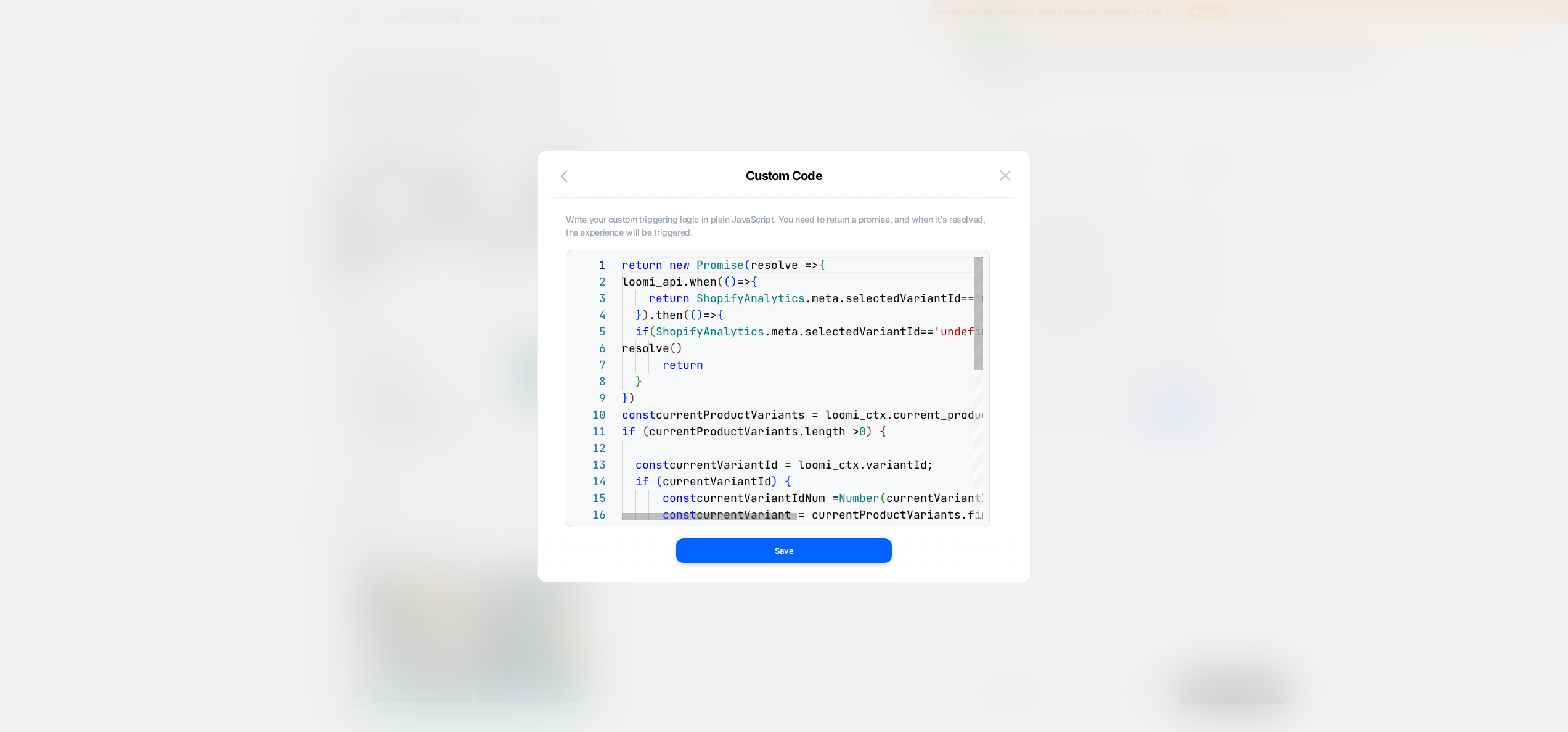
scroll to position [100, 80]
click at [818, 372] on div "return new Promise ( resolve => { loomi_api.when ( ( ) => { return ShopifyAnaly…" at bounding box center [985, 563] width 727 height 613
click at [832, 361] on div "return new Promise ( resolve => { loomi_api.when ( ( ) => { return ShopifyAnaly…" at bounding box center [985, 563] width 727 height 613
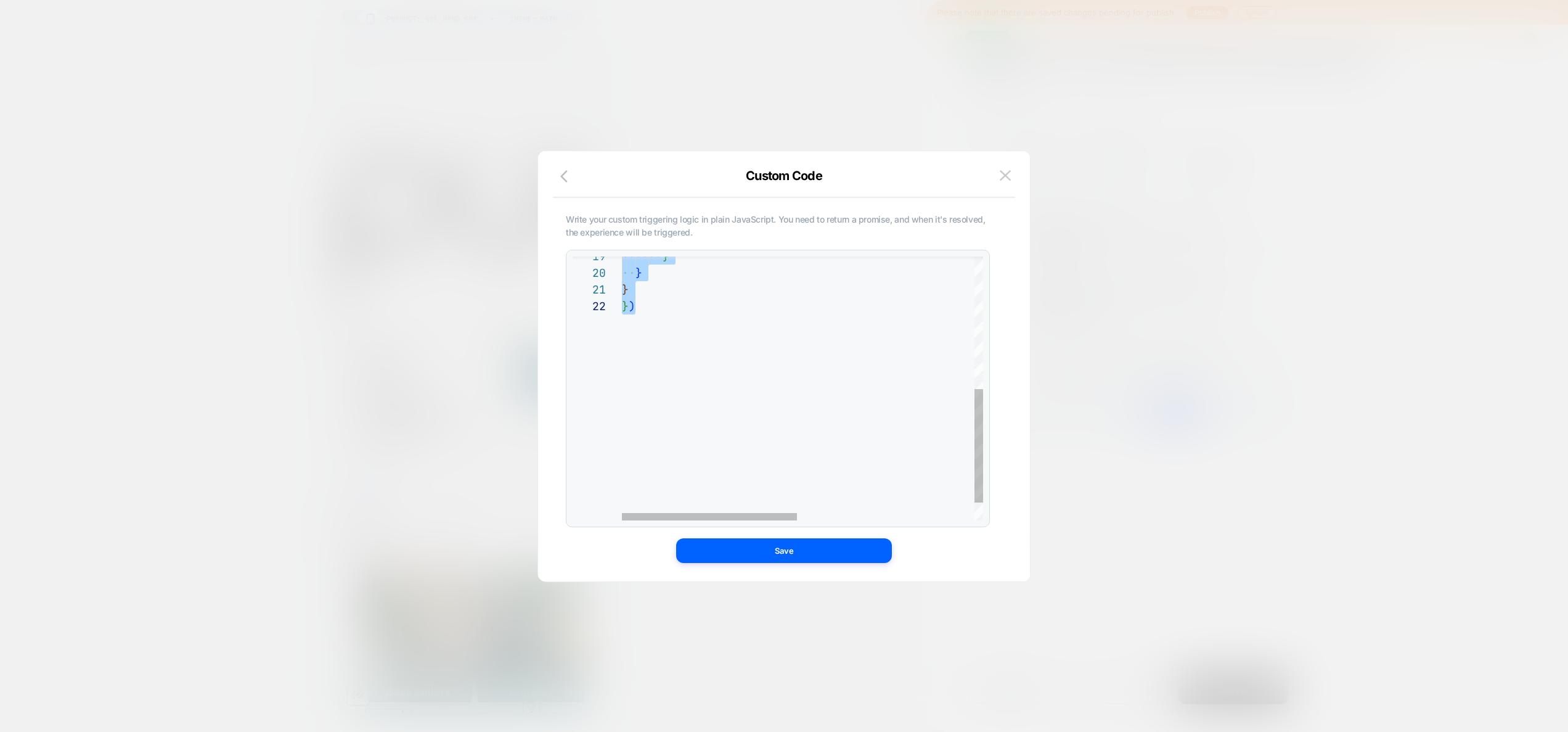
scroll to position [0, 13]
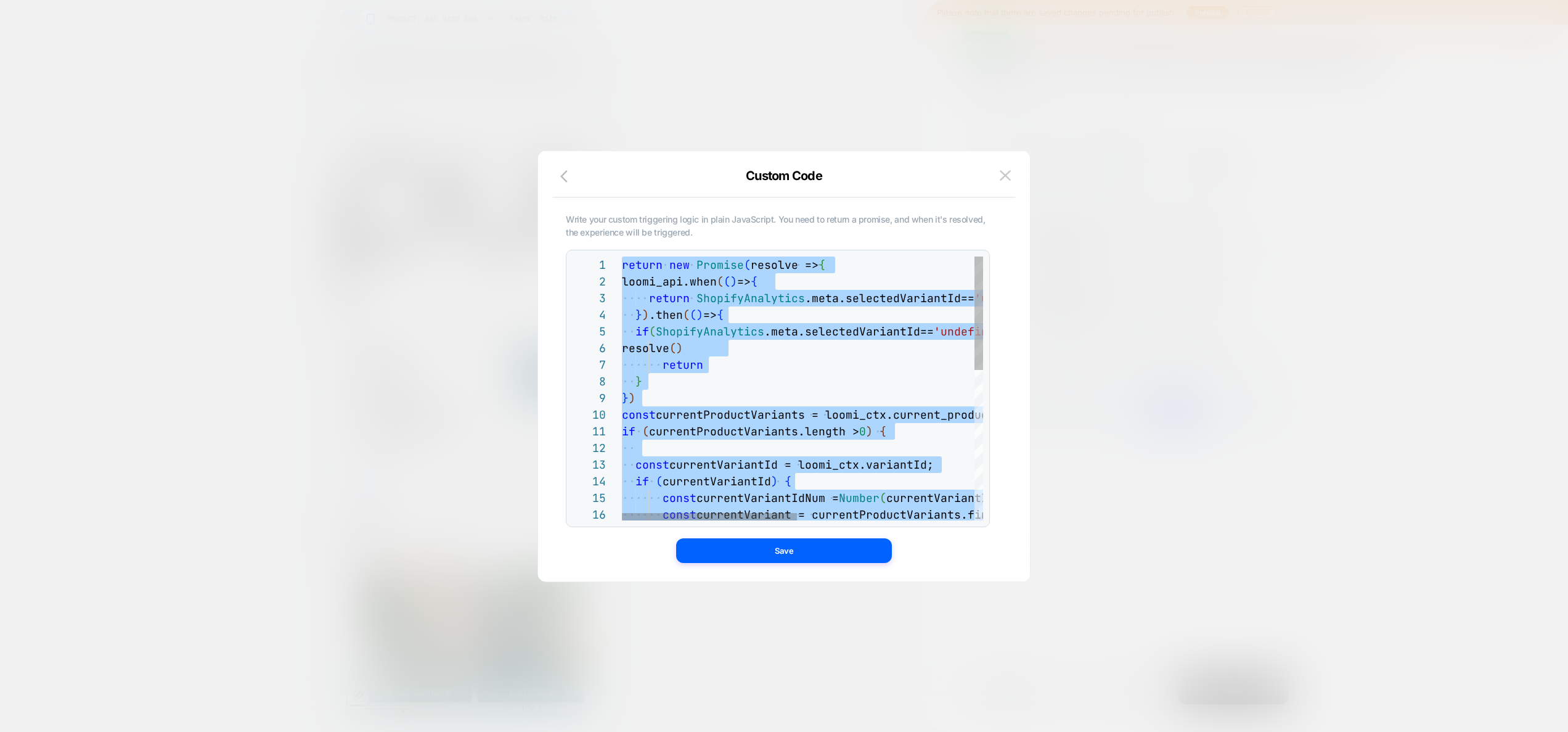
type textarea "**********"
click at [894, 401] on div "const currentVariantId = loomi_ctx.variantId; if ( currentVariantId ) { const c…" at bounding box center [985, 563] width 727 height 613
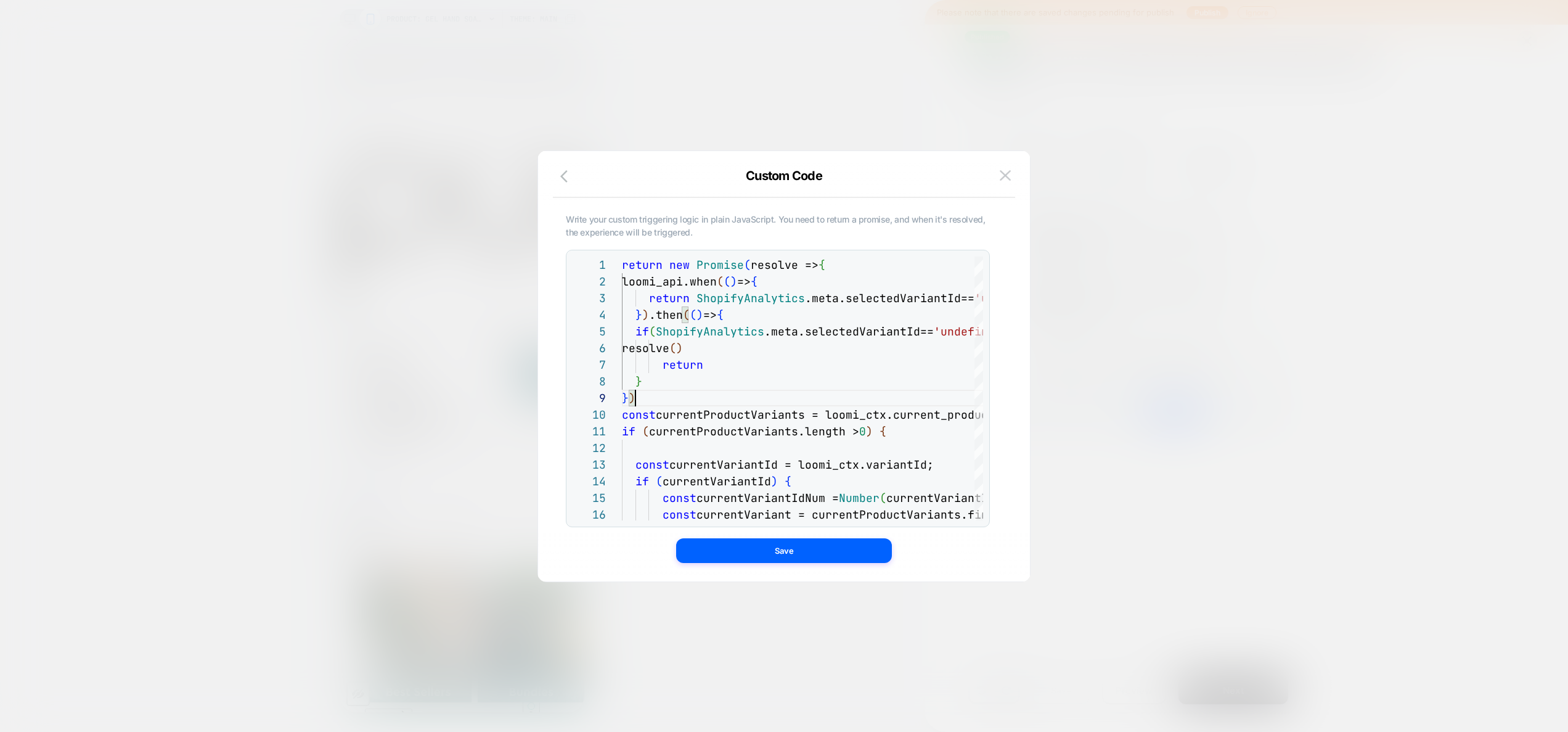
click at [1254, 160] on div at bounding box center [784, 366] width 1568 height 732
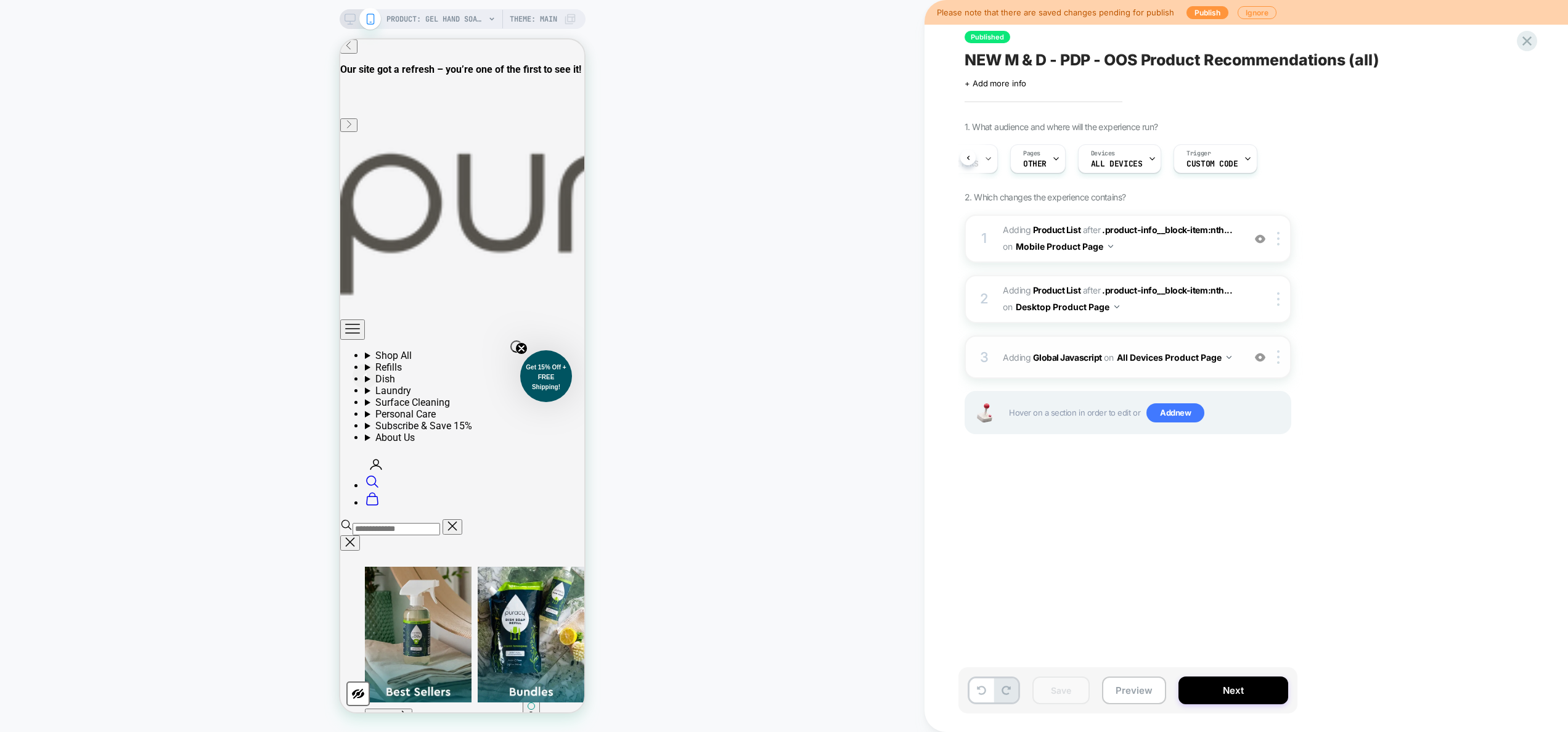
click at [1243, 358] on div "3 Adding Global Javascript on All Devices Product Page Add Before Add After Tar…" at bounding box center [1127, 357] width 327 height 43
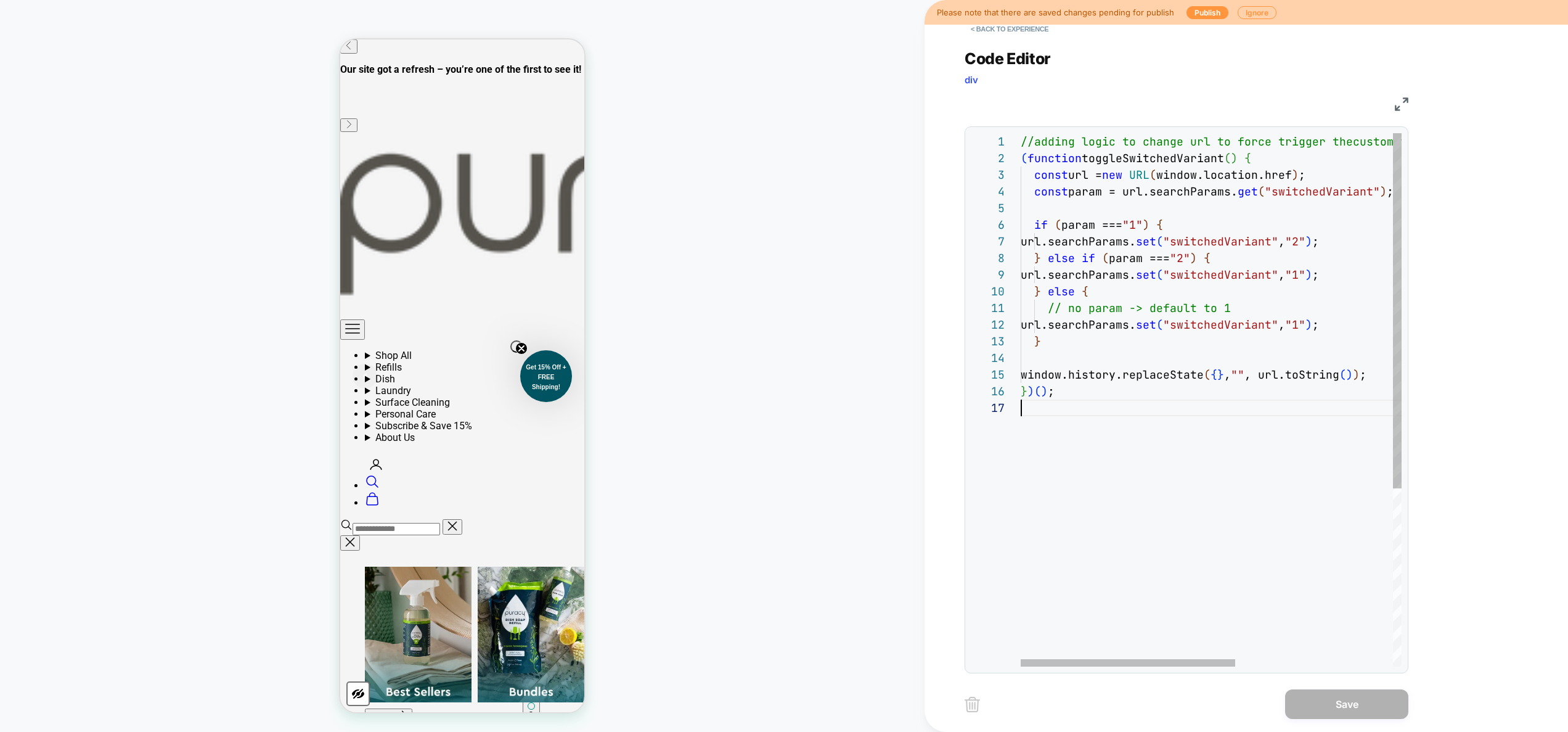
click at [1195, 419] on div "//adding logic to change url to force trigger the custom trigger because of und…" at bounding box center [1350, 532] width 660 height 799
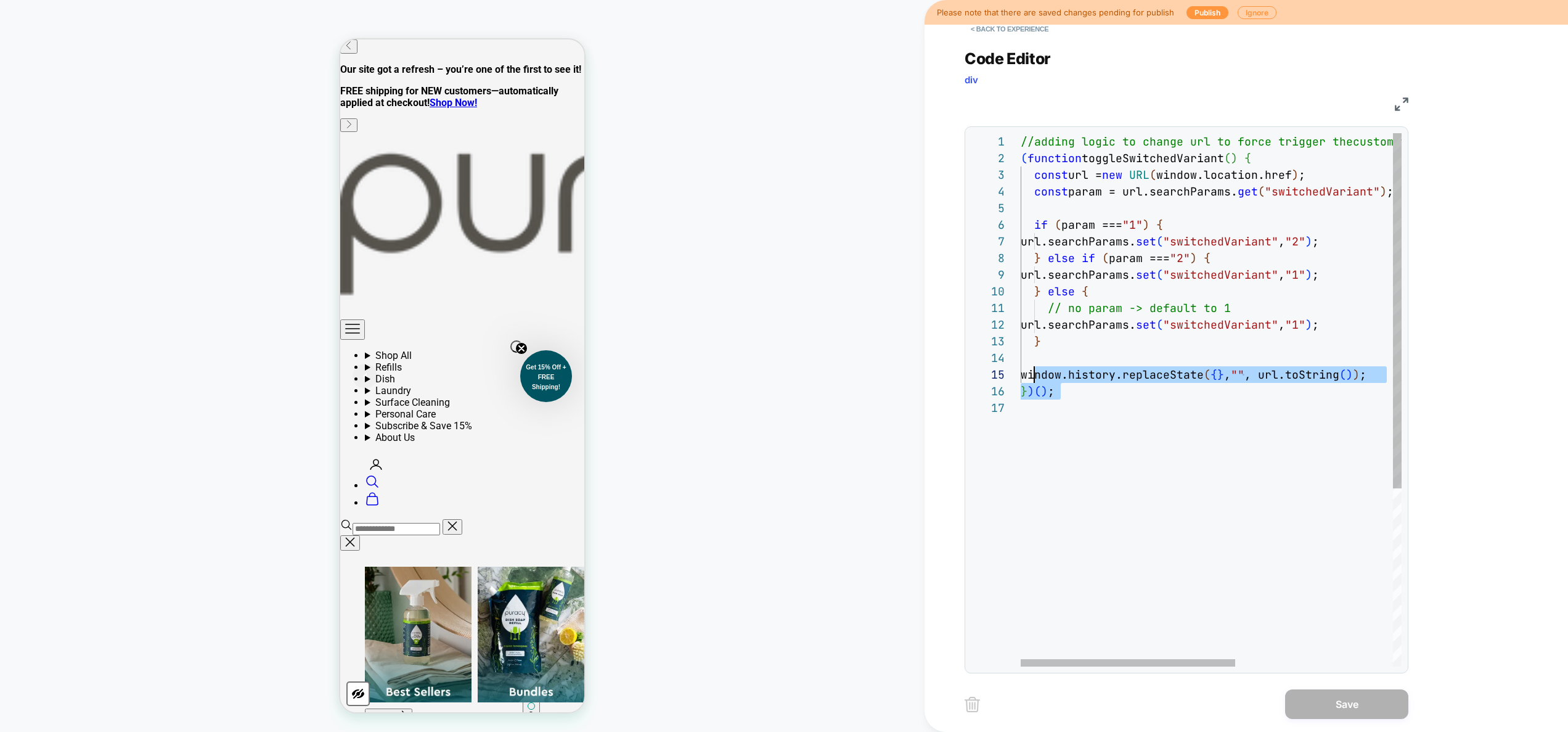
scroll to position [67, 20]
drag, startPoint x: 1076, startPoint y: 401, endPoint x: 1156, endPoint y: 350, distance: 94.9
click at [1041, 377] on div "//adding logic to change url to force trigger the custom trigger because of und…" at bounding box center [1350, 532] width 660 height 799
click at [1260, 312] on div "//adding logic to change url to force trigger the custom trigger because of und…" at bounding box center [1350, 532] width 660 height 799
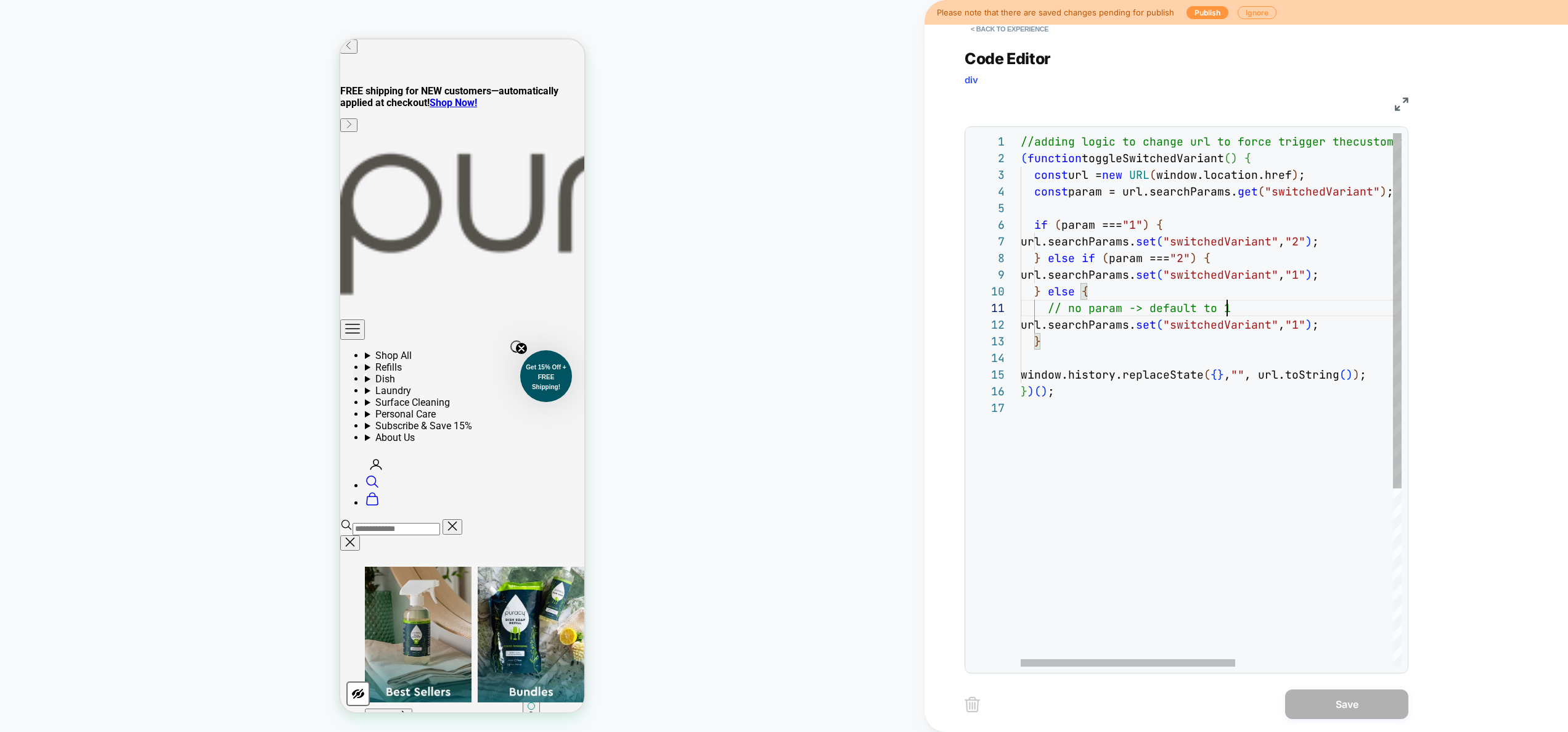
scroll to position [0, 0]
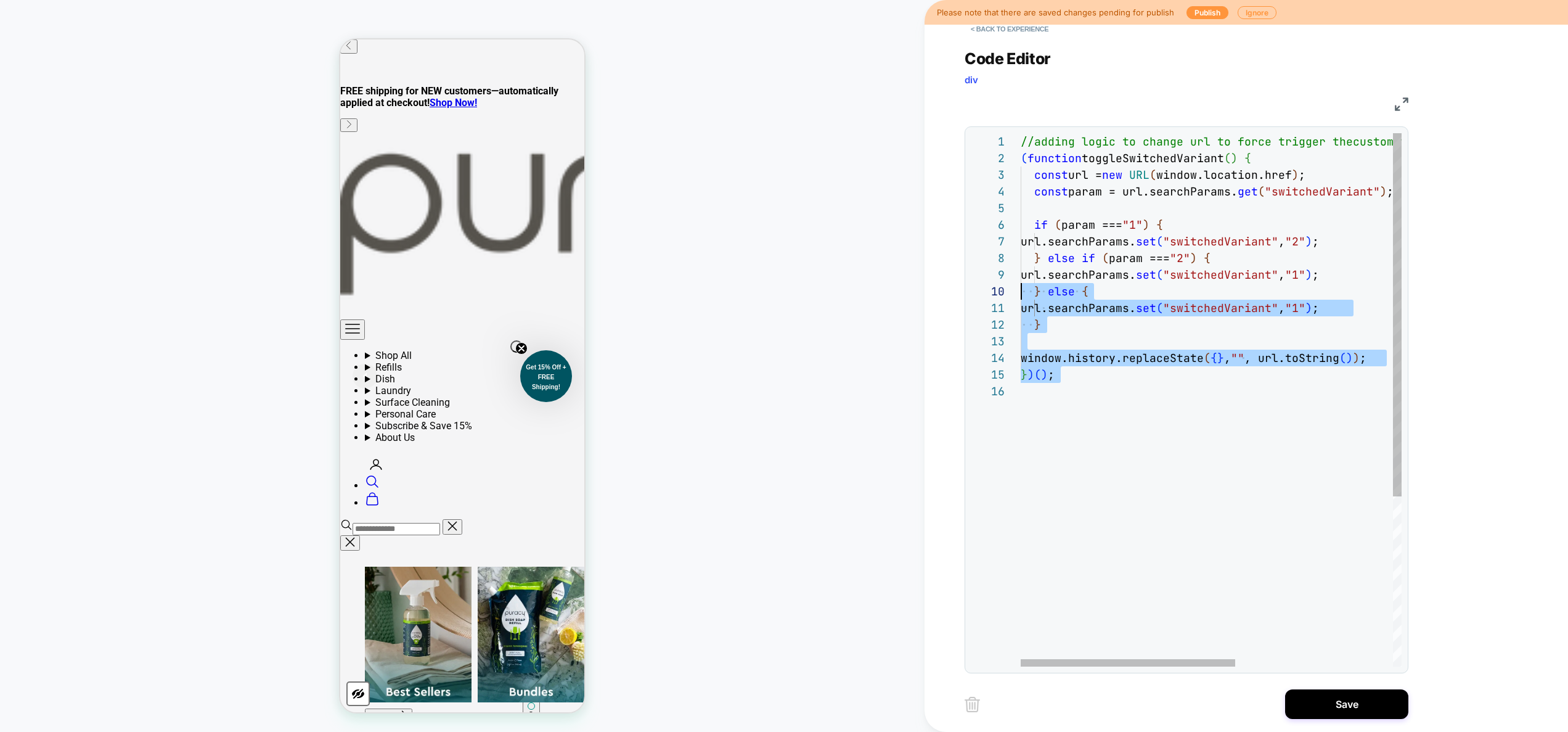
type textarea "**********"
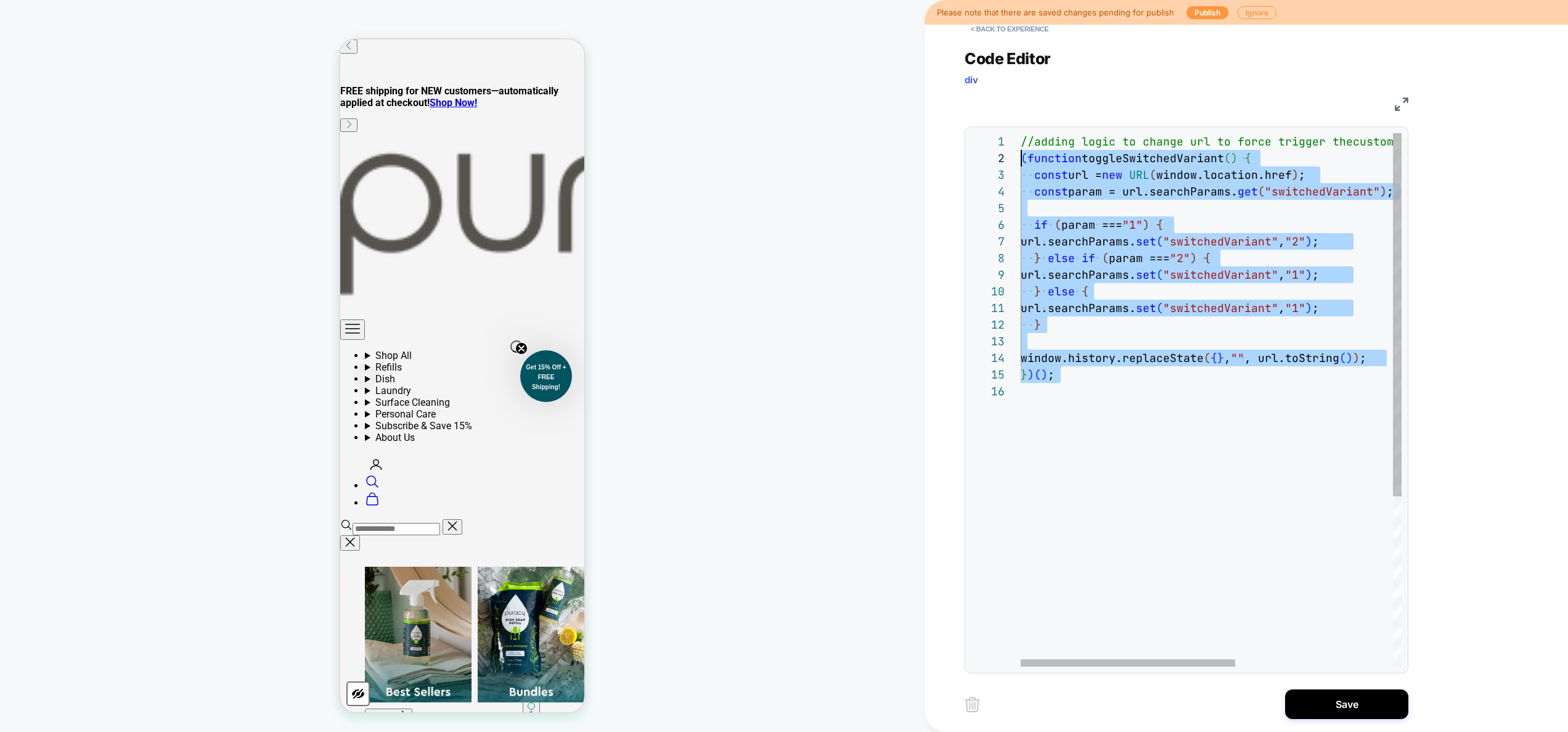
scroll to position [17, 0]
drag, startPoint x: 1093, startPoint y: 396, endPoint x: 992, endPoint y: 158, distance: 258.5
click at [1020, 158] on div "//adding logic to change url to force trigger the custom trigger because of und…" at bounding box center [1350, 524] width 660 height 783
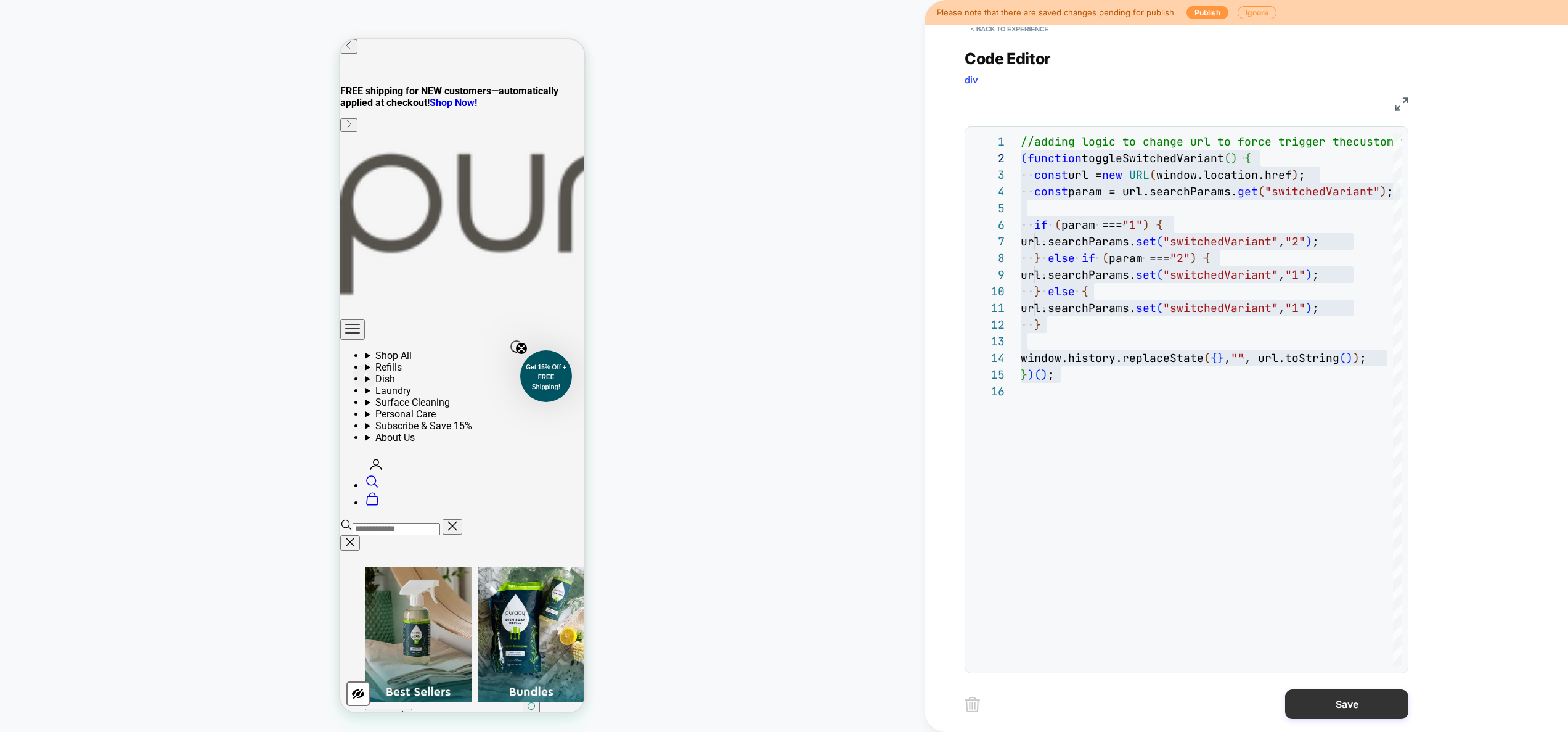
click at [1348, 705] on button "Save" at bounding box center [1346, 704] width 124 height 29
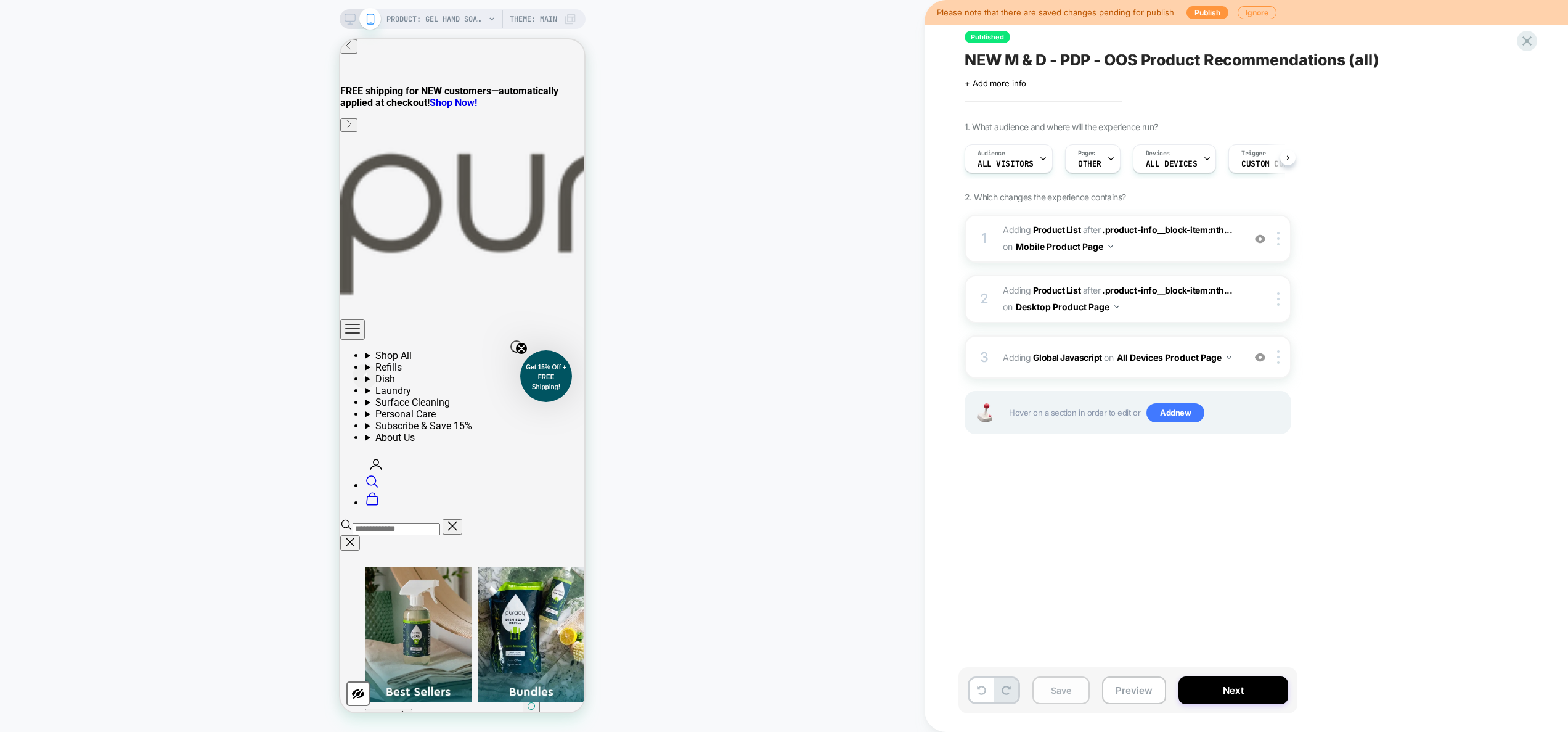
scroll to position [0, 1]
click at [1077, 694] on button "Save" at bounding box center [1061, 690] width 57 height 28
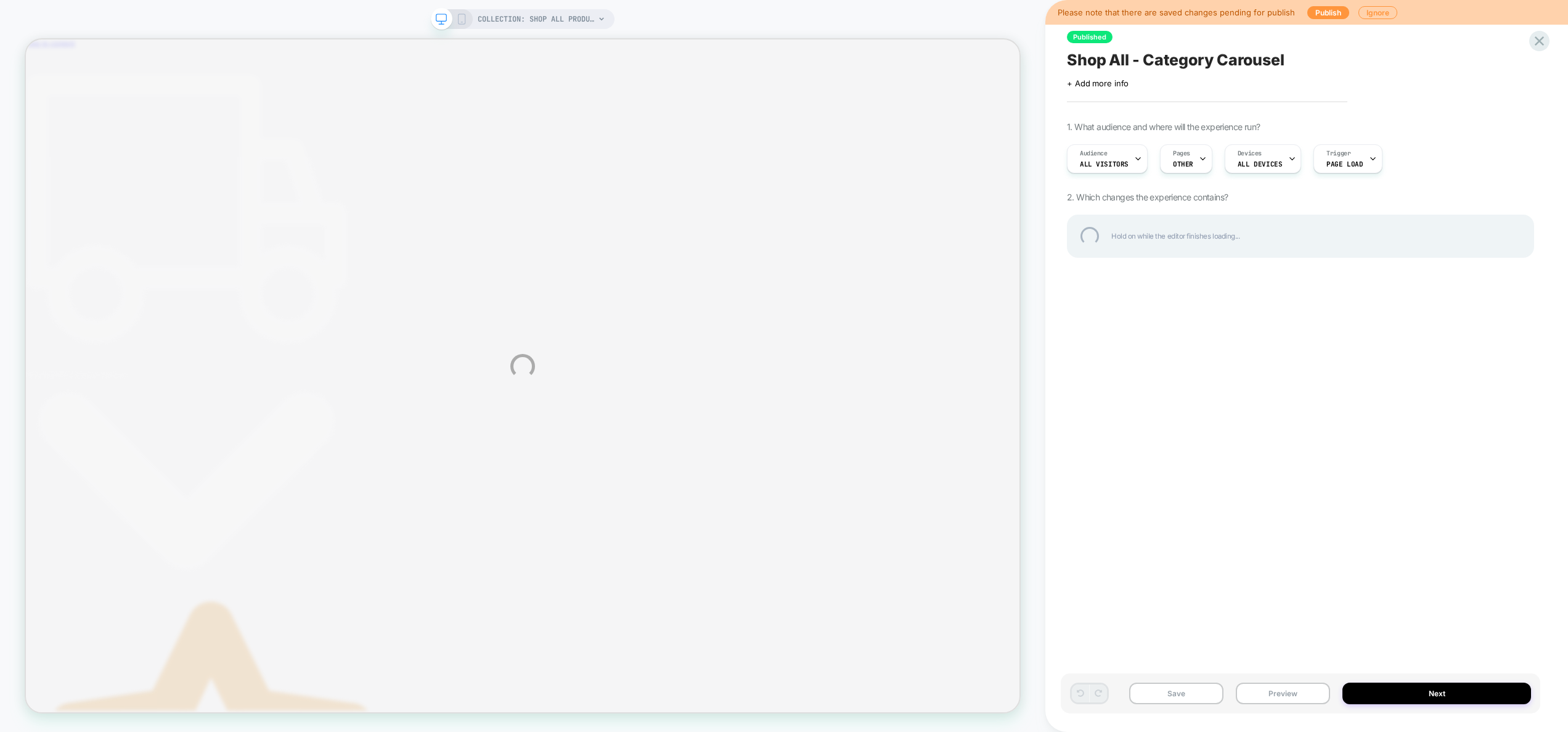
scroll to position [0, 6]
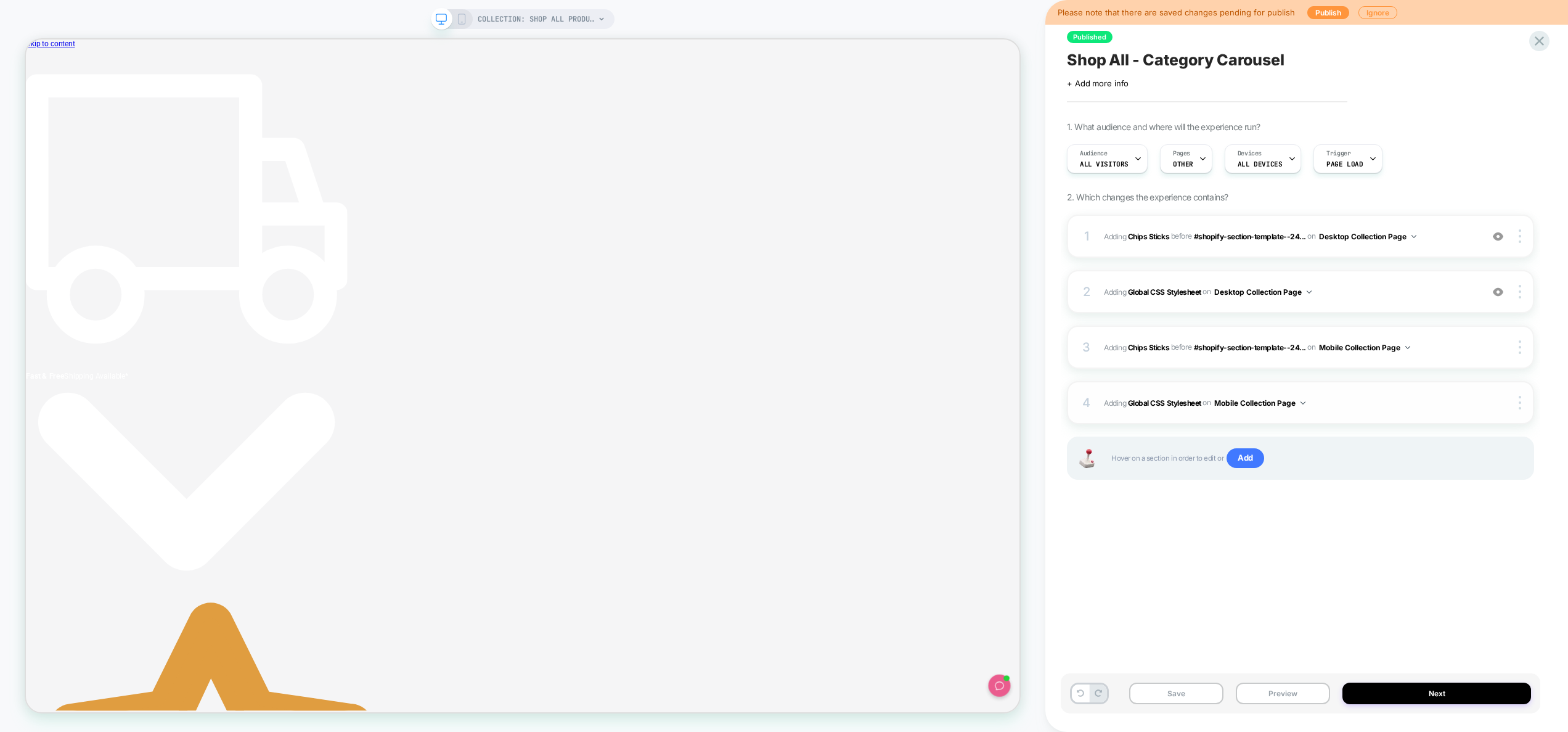
click at [1384, 388] on div "4 Adding Global CSS Stylesheet on Mobile Collection Page Copy to Desktop Target…" at bounding box center [1301, 402] width 467 height 43
click at [1380, 399] on span "Adding Global CSS Stylesheet on Mobile Collection Page" at bounding box center [1290, 403] width 372 height 15
click at [1312, 284] on div "on Desktop Collection Page" at bounding box center [1257, 291] width 109 height 15
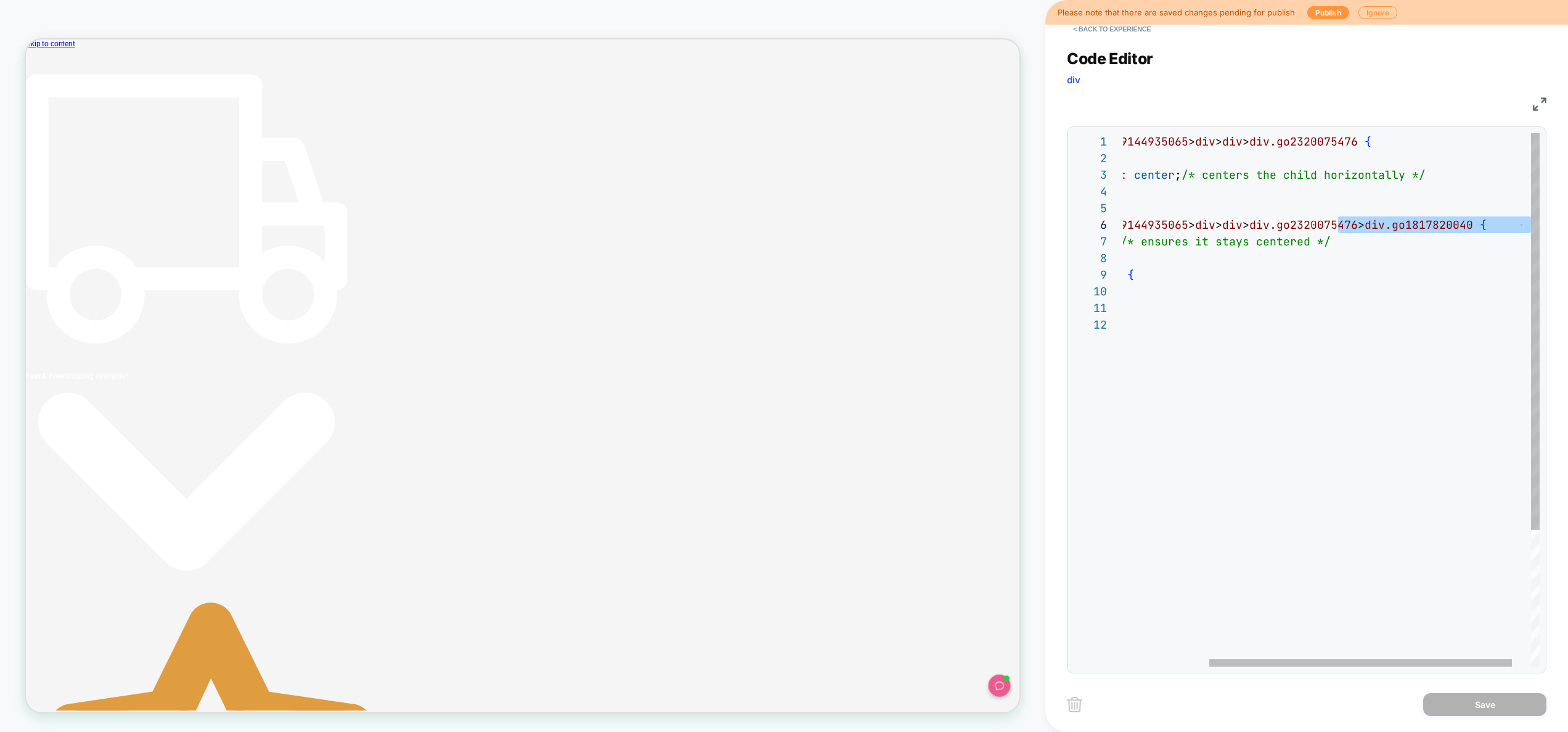
scroll to position [67, 0]
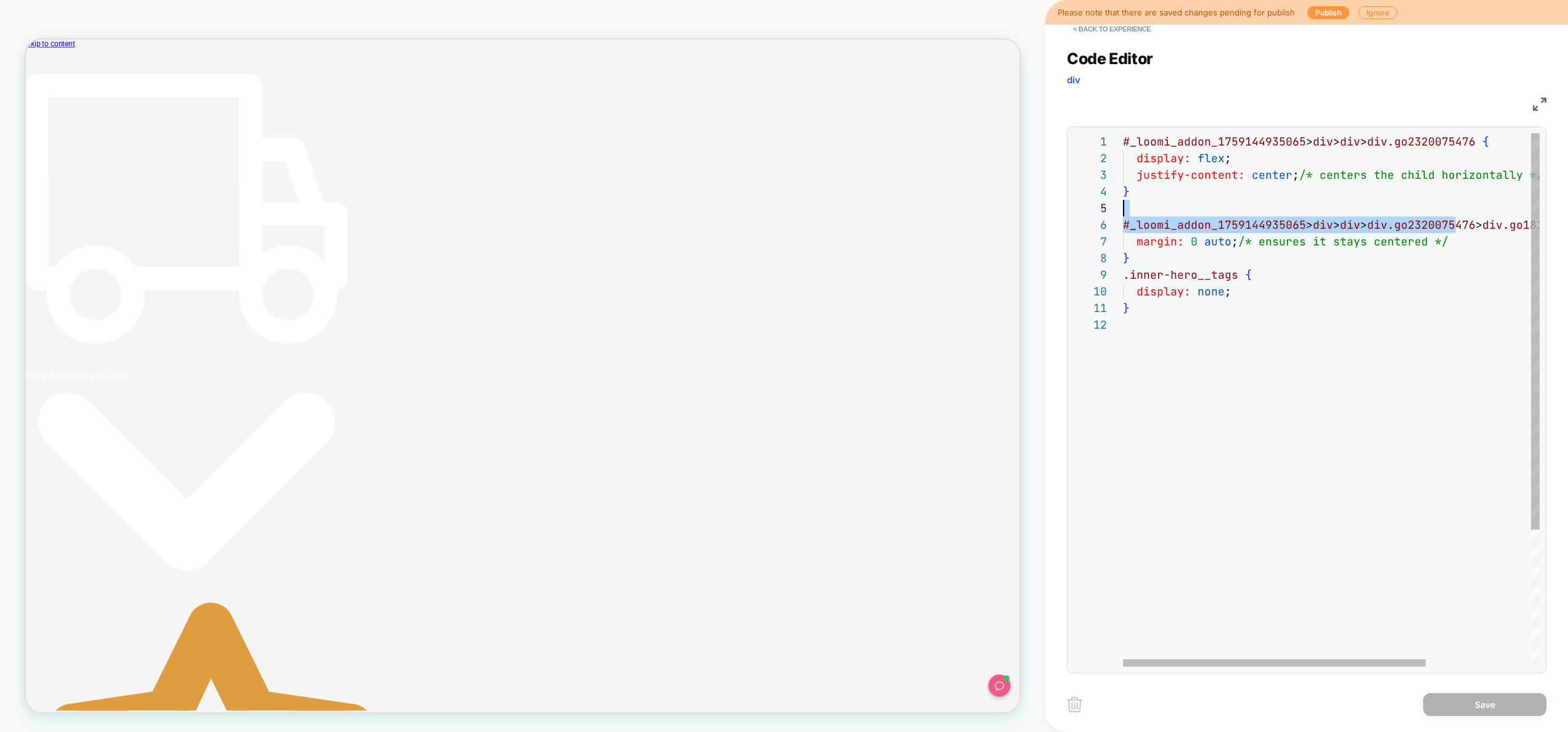
drag, startPoint x: 1458, startPoint y: 220, endPoint x: 1141, endPoint y: 210, distance: 317.2
click at [1141, 210] on div "# _ loomi_addon_1759144935065 > div > div > div.go2320075476 { display: flex ; …" at bounding box center [1404, 491] width 561 height 716
click at [1199, 243] on div "# _ loomi_addon_1759144935065 > div > div > div.go2320075476 { display: flex ; …" at bounding box center [1404, 491] width 561 height 716
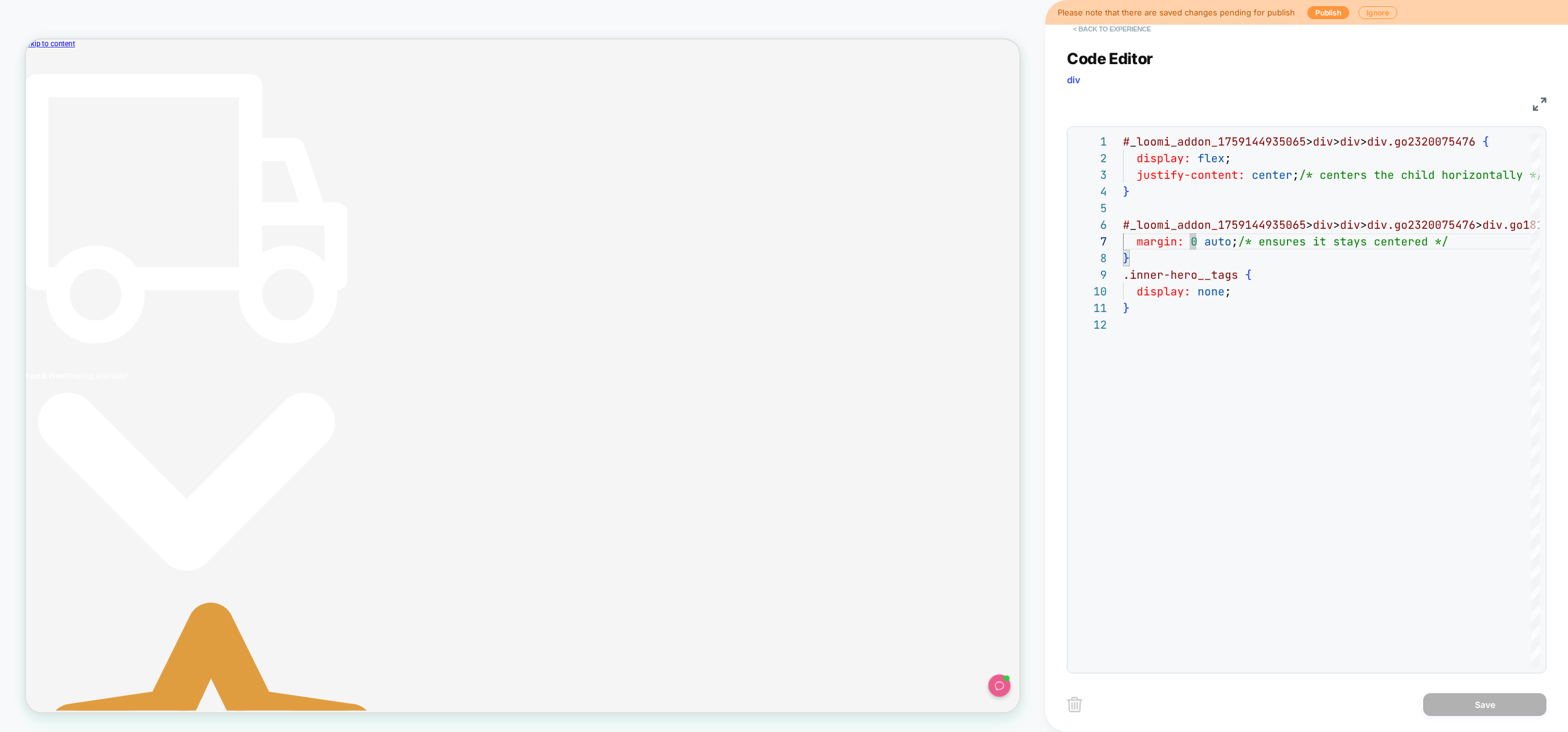
click at [1114, 28] on button "< Back to experience" at bounding box center [1112, 29] width 90 height 20
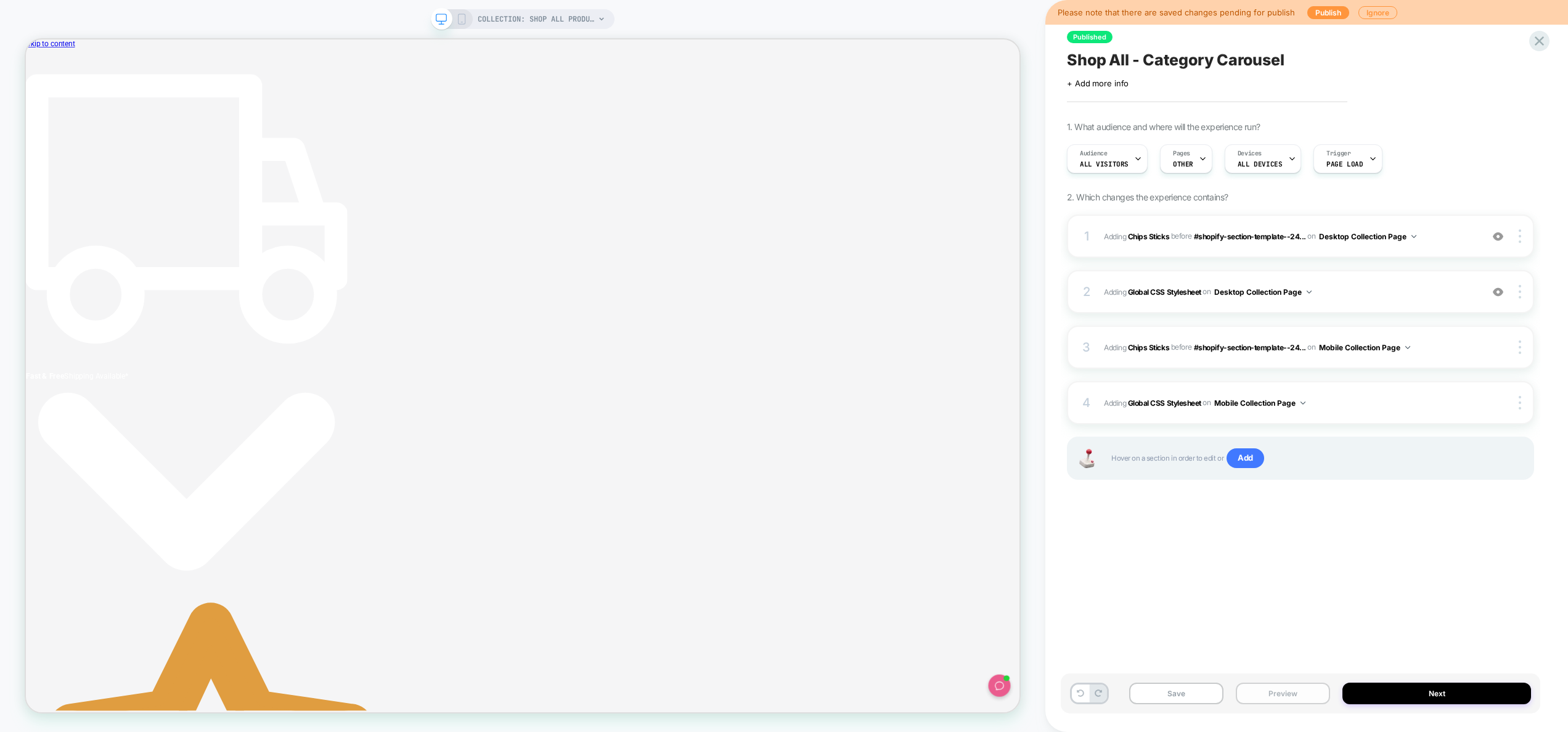
click at [1289, 694] on button "Preview" at bounding box center [1283, 693] width 94 height 21
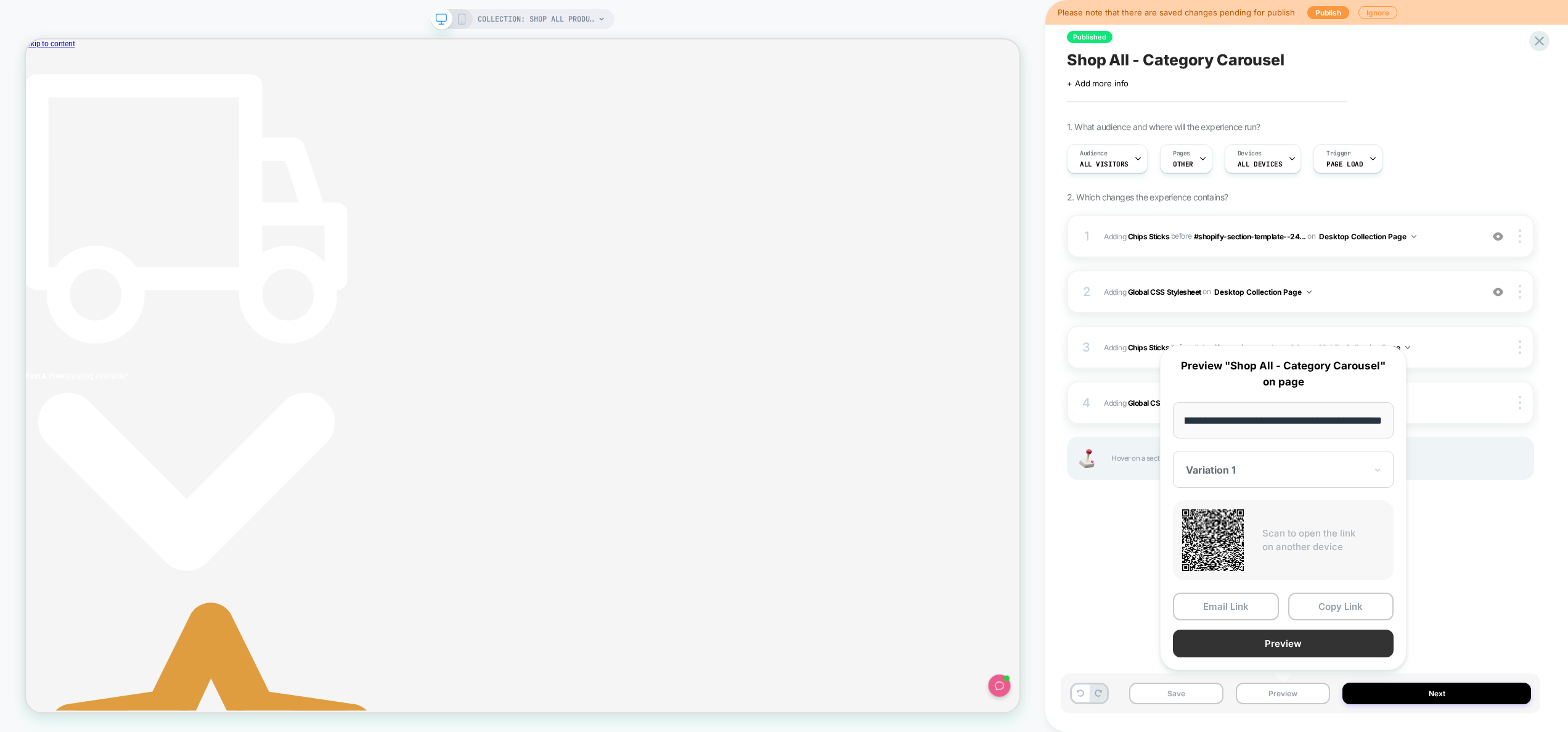
scroll to position [0, 0]
click at [1280, 646] on button "Preview" at bounding box center [1283, 643] width 220 height 28
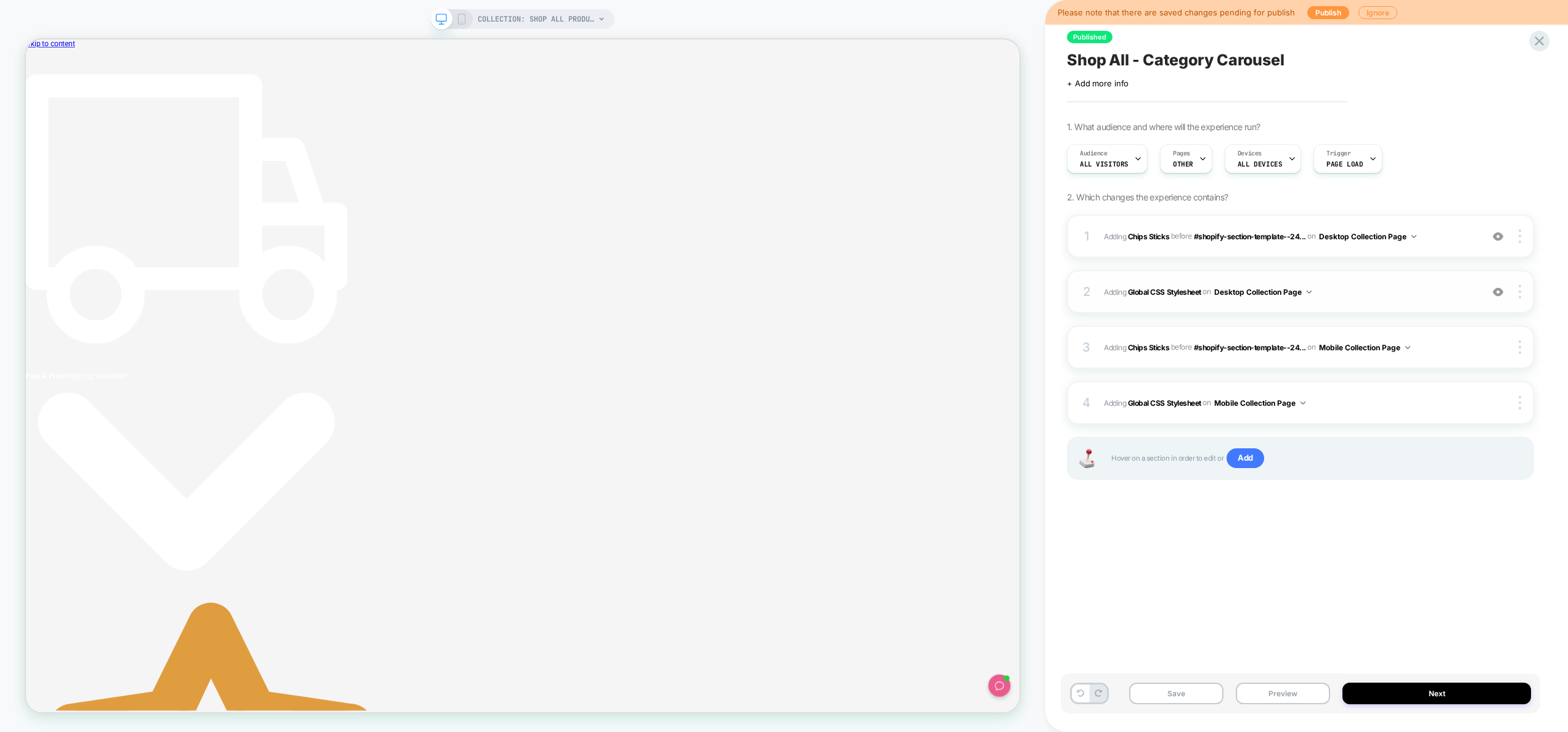
click at [1362, 303] on div "2 Adding Global CSS Stylesheet on Desktop Collection Page Add Before Add After …" at bounding box center [1301, 291] width 467 height 43
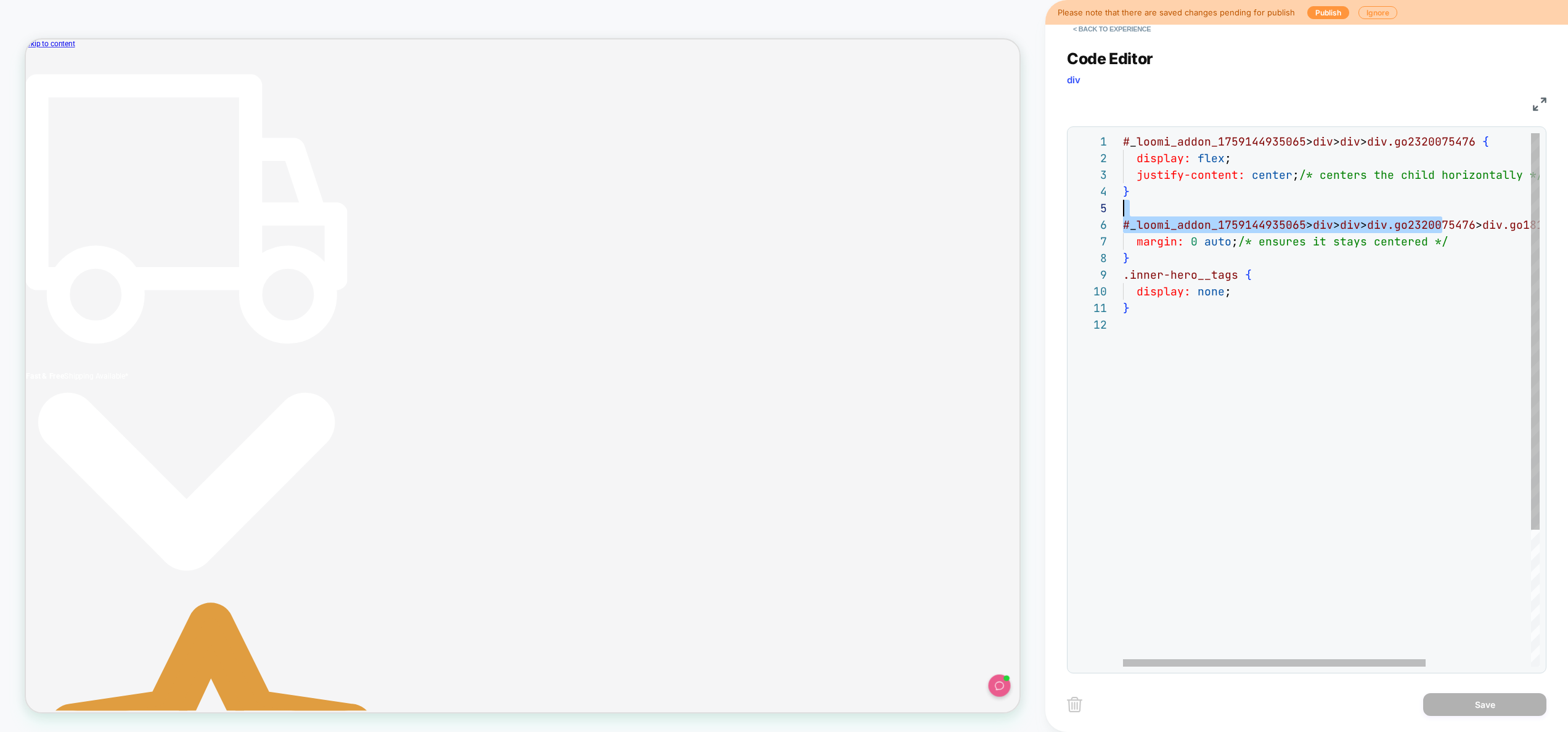
scroll to position [67, 0]
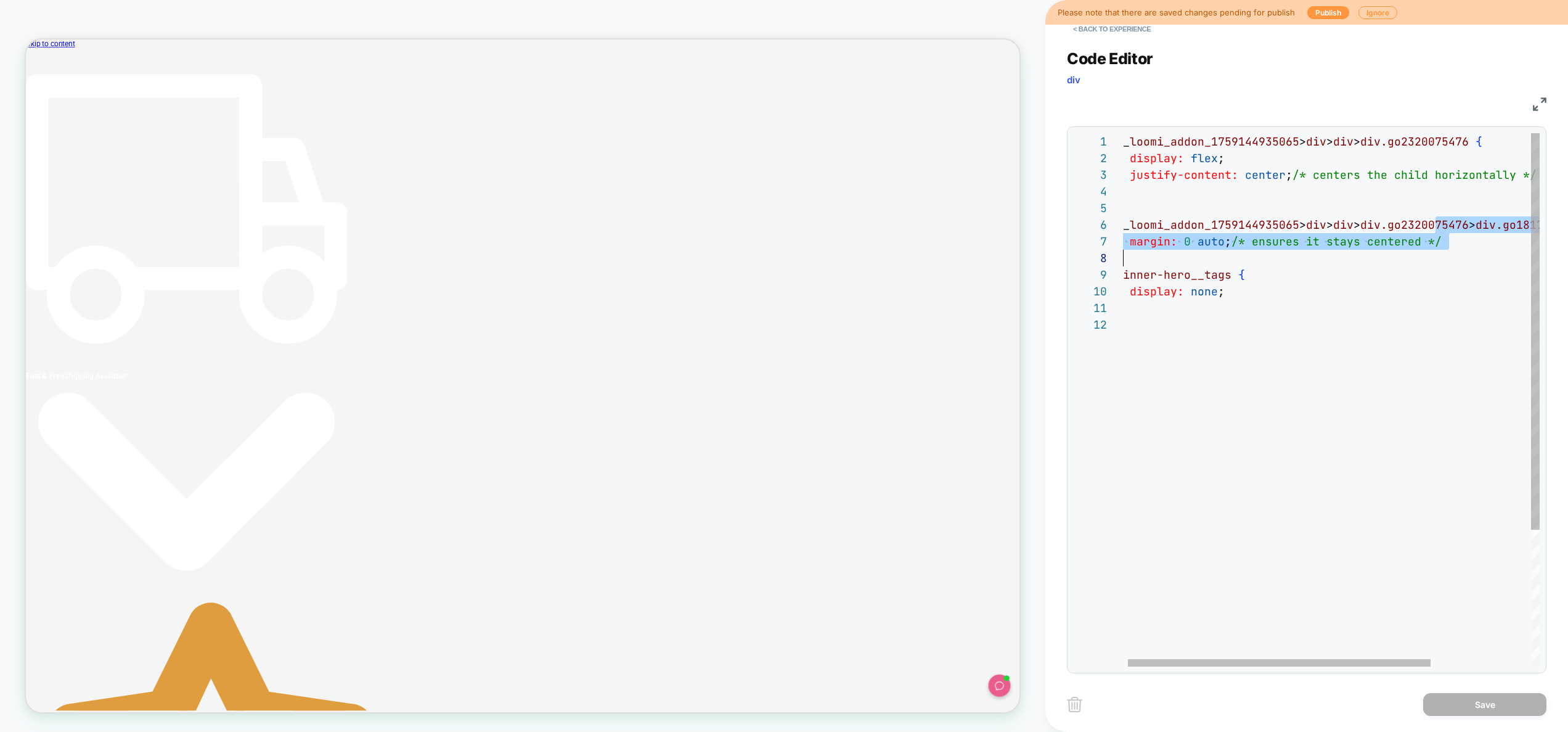
drag, startPoint x: 1439, startPoint y: 228, endPoint x: 1172, endPoint y: 252, distance: 268.1
click at [1172, 246] on div "# _ loomi_addon_1759144935065 > div > div > div.go2320075476 { display: flex ; …" at bounding box center [1396, 491] width 561 height 716
click at [1221, 377] on div "# _ loomi_addon_1759144935065 > div > div > div.go2320075476 { display: flex ; …" at bounding box center [1396, 491] width 561 height 716
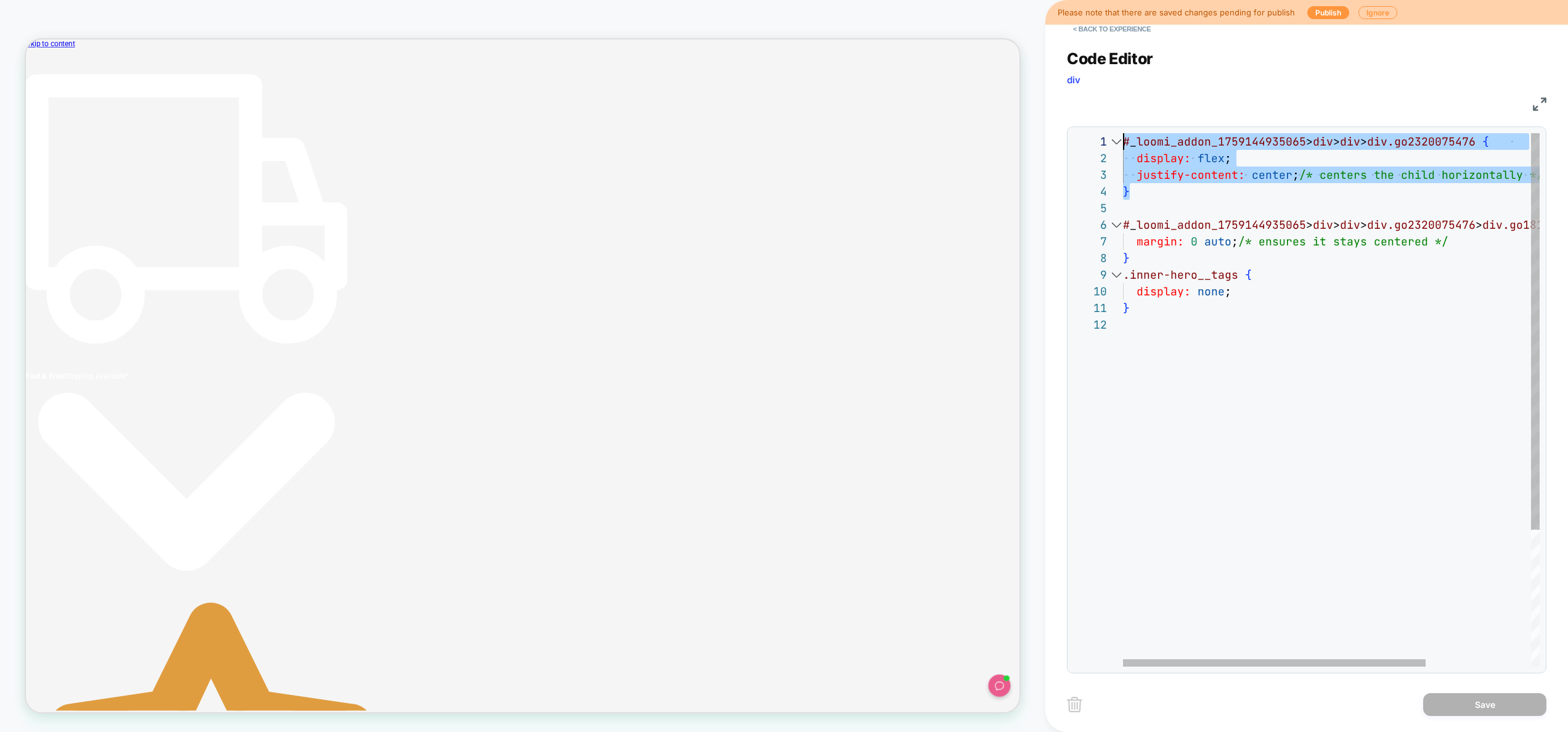
drag, startPoint x: 1145, startPoint y: 192, endPoint x: 1100, endPoint y: 140, distance: 68.8
click at [1123, 140] on div "# _ loomi_addon_1759144935065 > div > div > div.go2320075476 { display: flex ; …" at bounding box center [1404, 491] width 561 height 716
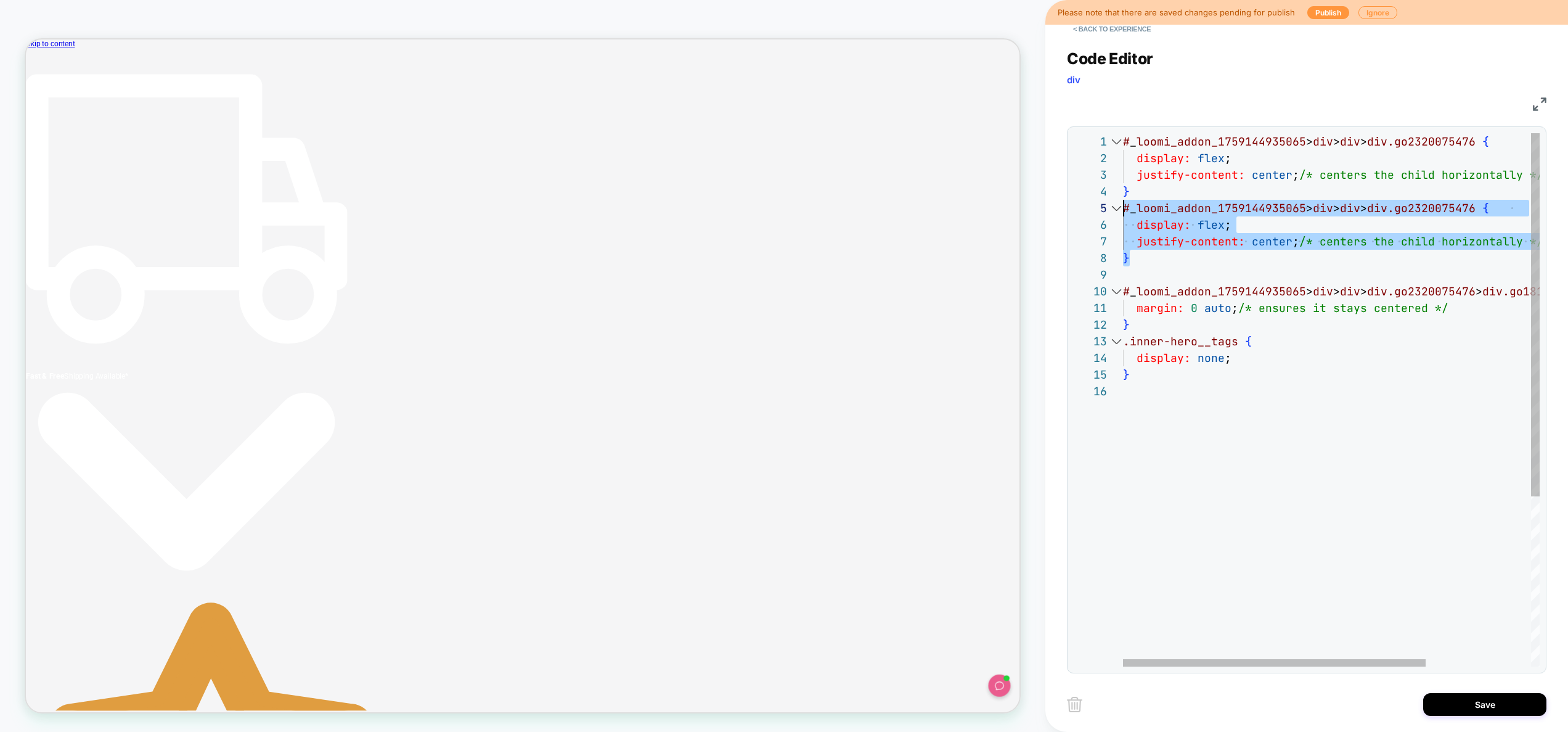
click at [1312, 210] on div "# _ loomi_addon_1759144935065 > div > div > div.go2320075476 { display: flex ; …" at bounding box center [1404, 524] width 561 height 783
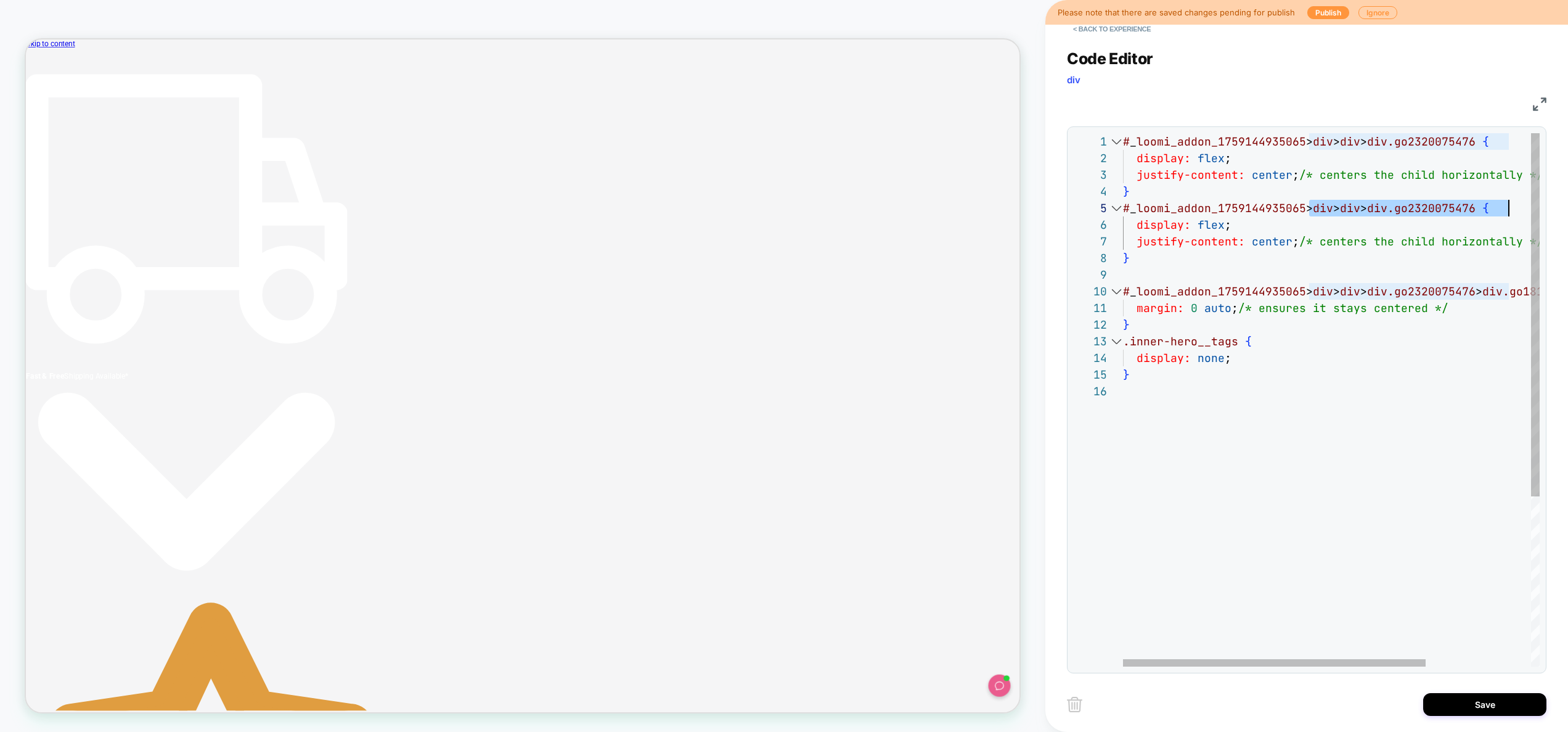
drag, startPoint x: 1308, startPoint y: 208, endPoint x: 1509, endPoint y: 206, distance: 201.0
click at [1509, 205] on div "# _ loomi_addon_1759144935065 > div > div > div.go2320075476 { display: flex ; …" at bounding box center [1404, 524] width 561 height 783
click at [1190, 256] on div "# _ loomi_addon_1759144935065 > div > div > div.go2320075476 { display: flex ; …" at bounding box center [1404, 524] width 561 height 783
click at [1293, 246] on div "# _ loomi_addon_1759144935065 > div > div > div.go2320075476 { display: flex ; …" at bounding box center [1404, 524] width 561 height 783
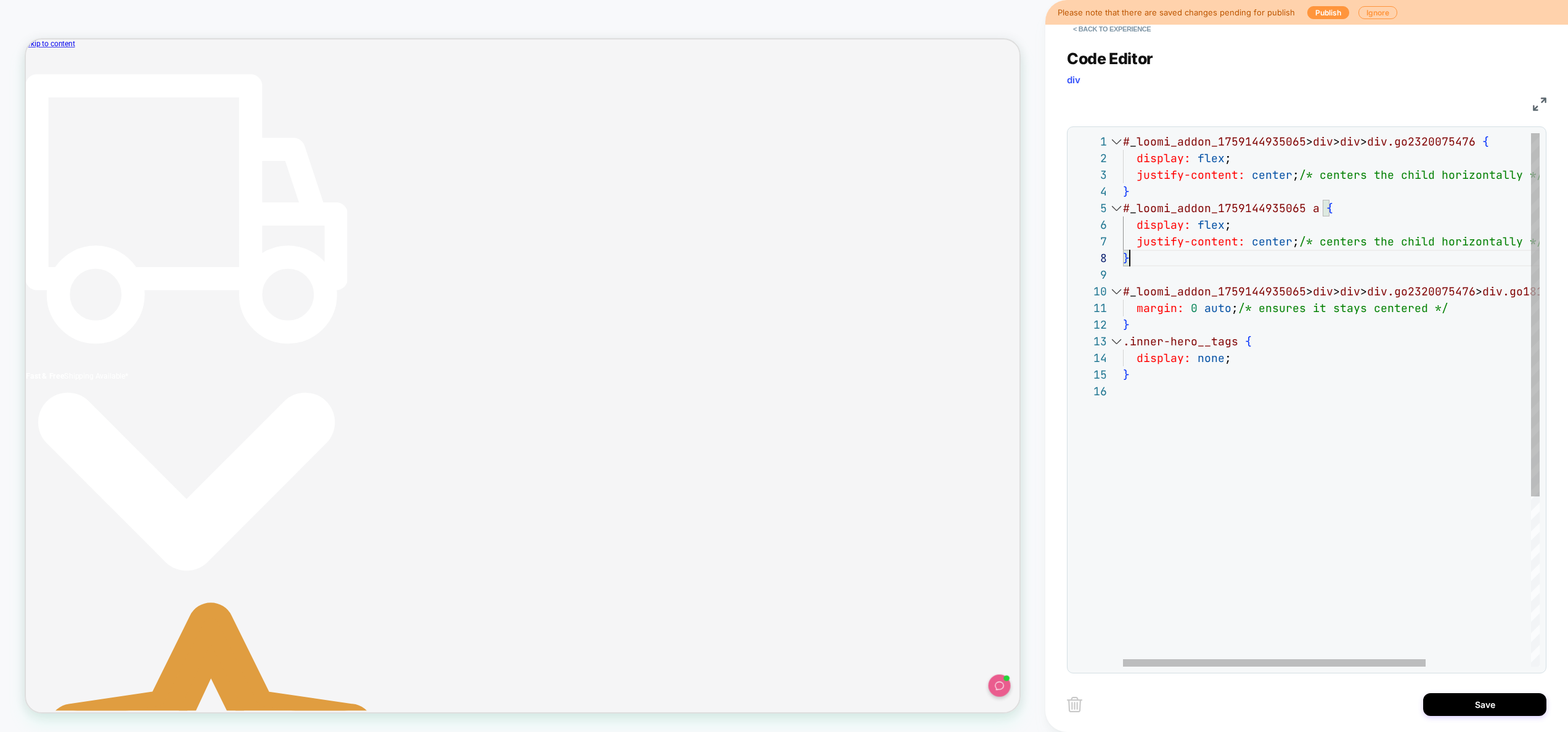
scroll to position [100, 173]
click at [1385, 204] on div "# _ loomi_addon_1759144935065 > div > div > div.go2320075476 { display: flex ; …" at bounding box center [1404, 524] width 561 height 783
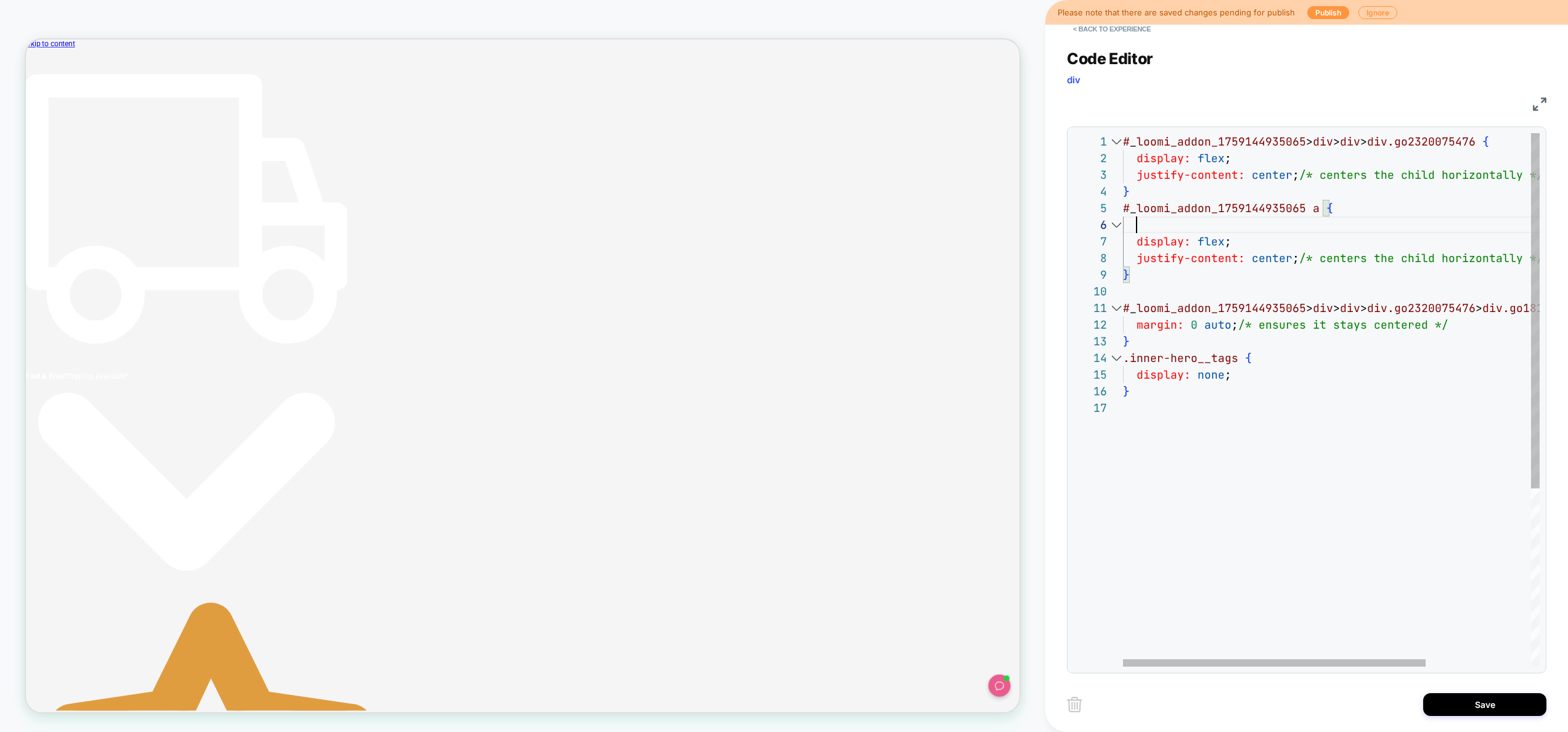
scroll to position [83, 73]
click at [1230, 251] on div "# _ loomi_addon_1759144935065 > div > div > div.go2320075476 { display: flex ; …" at bounding box center [1404, 532] width 561 height 799
click at [1247, 240] on div "# _ loomi_addon_1759144935065 > div > div > div.go2320075476 { display: flex ; …" at bounding box center [1404, 532] width 561 height 799
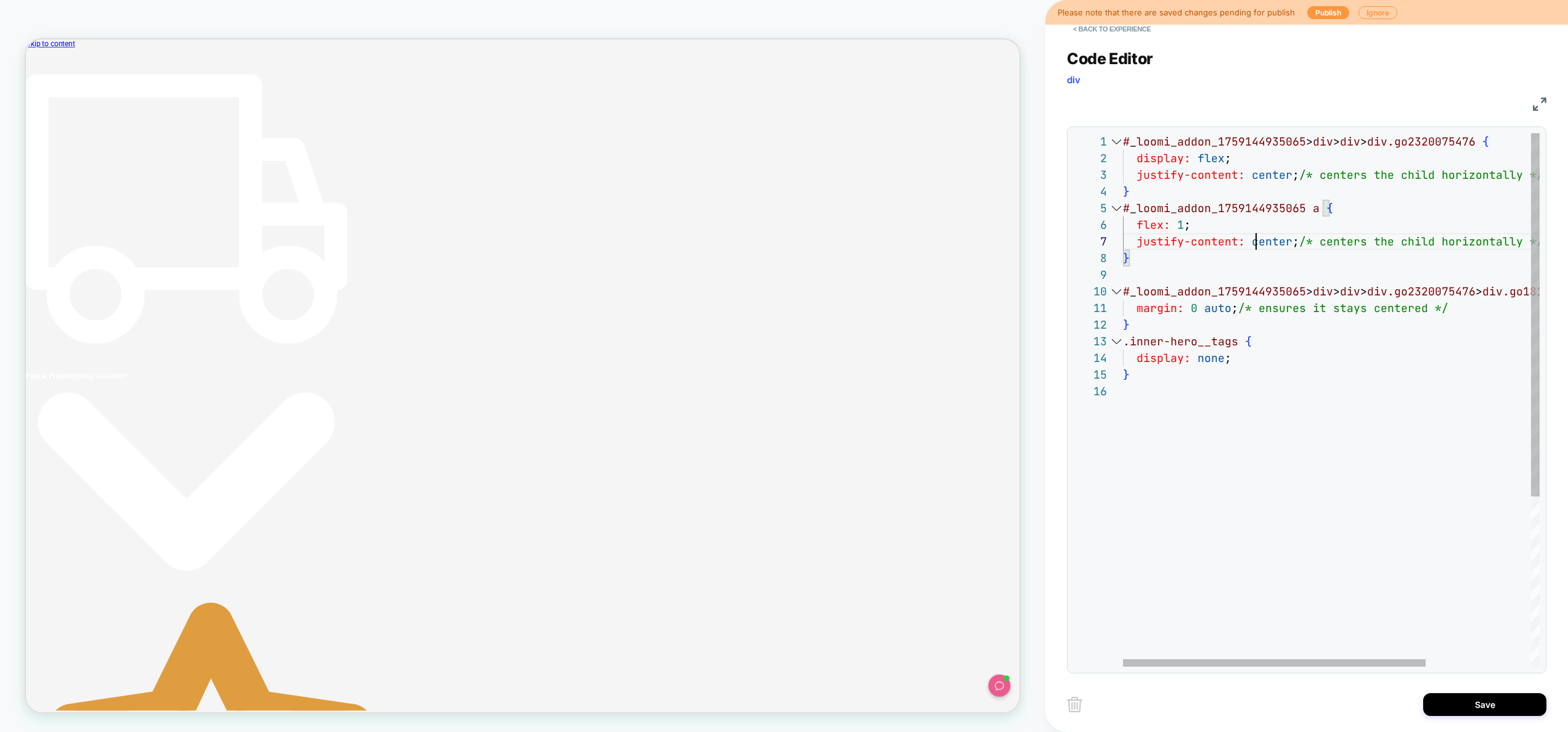
scroll to position [100, 133]
click at [1255, 242] on div "# _ loomi_addon_1759144935065 > div > div > div.go2320075476 { justify-content:…" at bounding box center [1404, 524] width 561 height 783
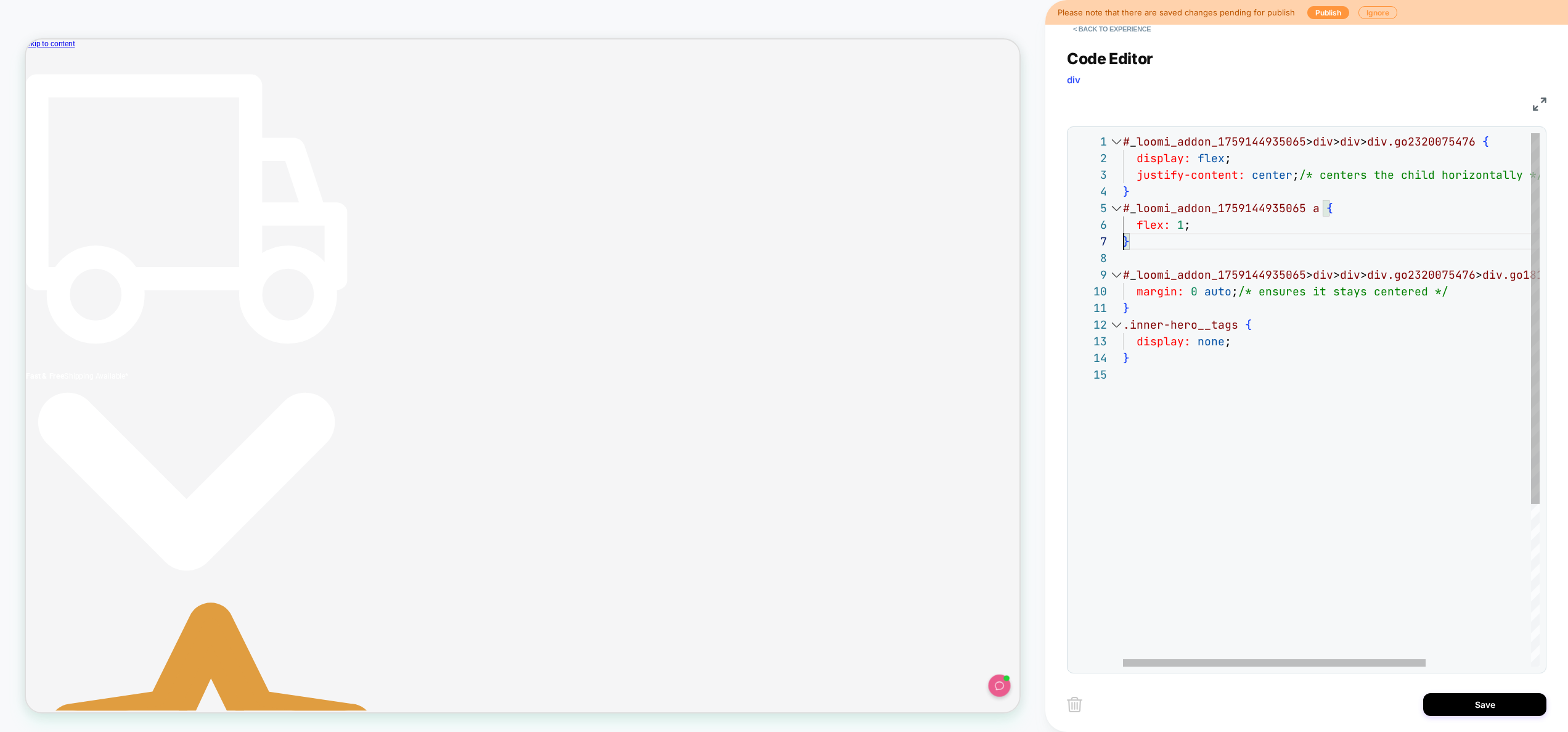
scroll to position [100, 0]
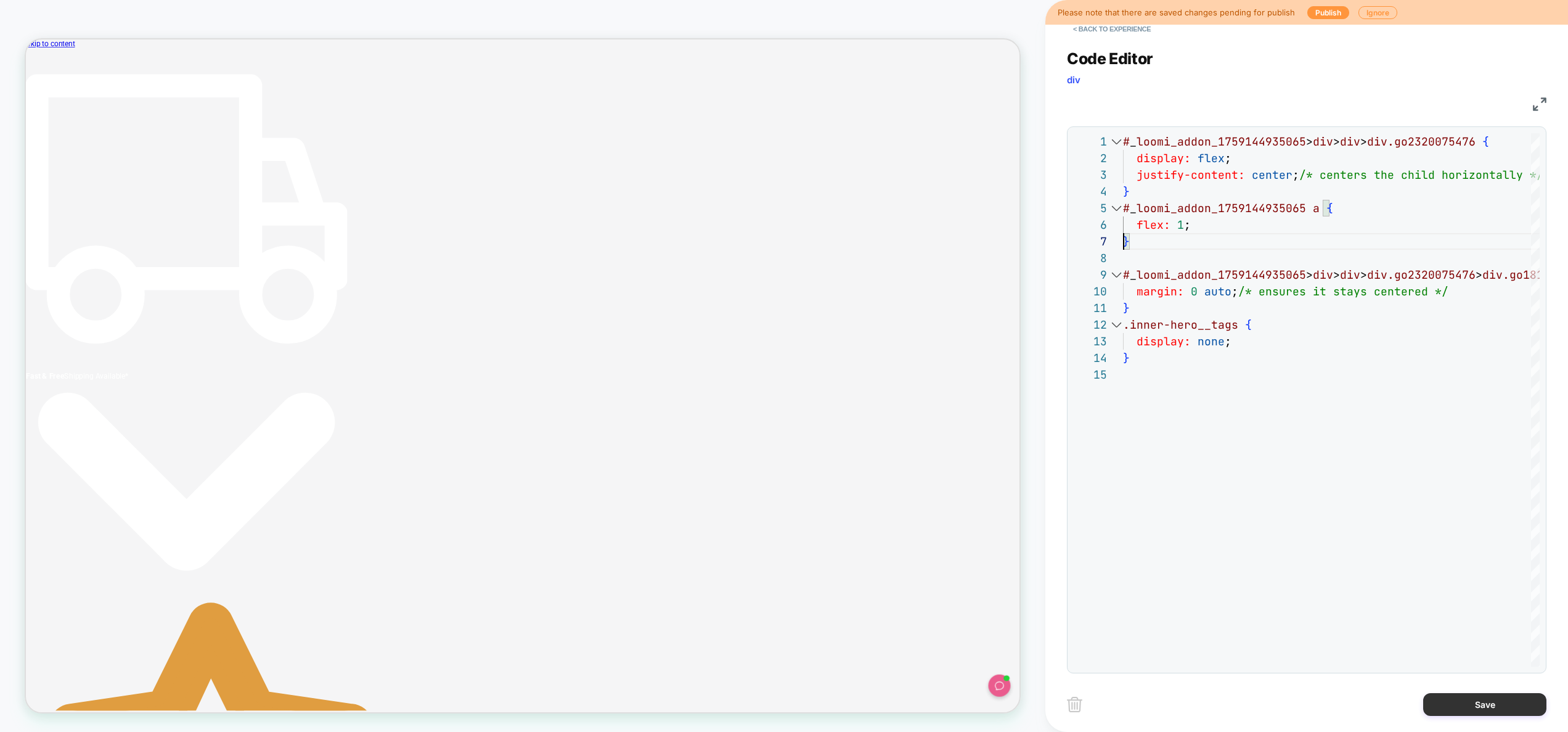
type textarea "**********"
click at [1463, 705] on button "Save" at bounding box center [1485, 704] width 124 height 23
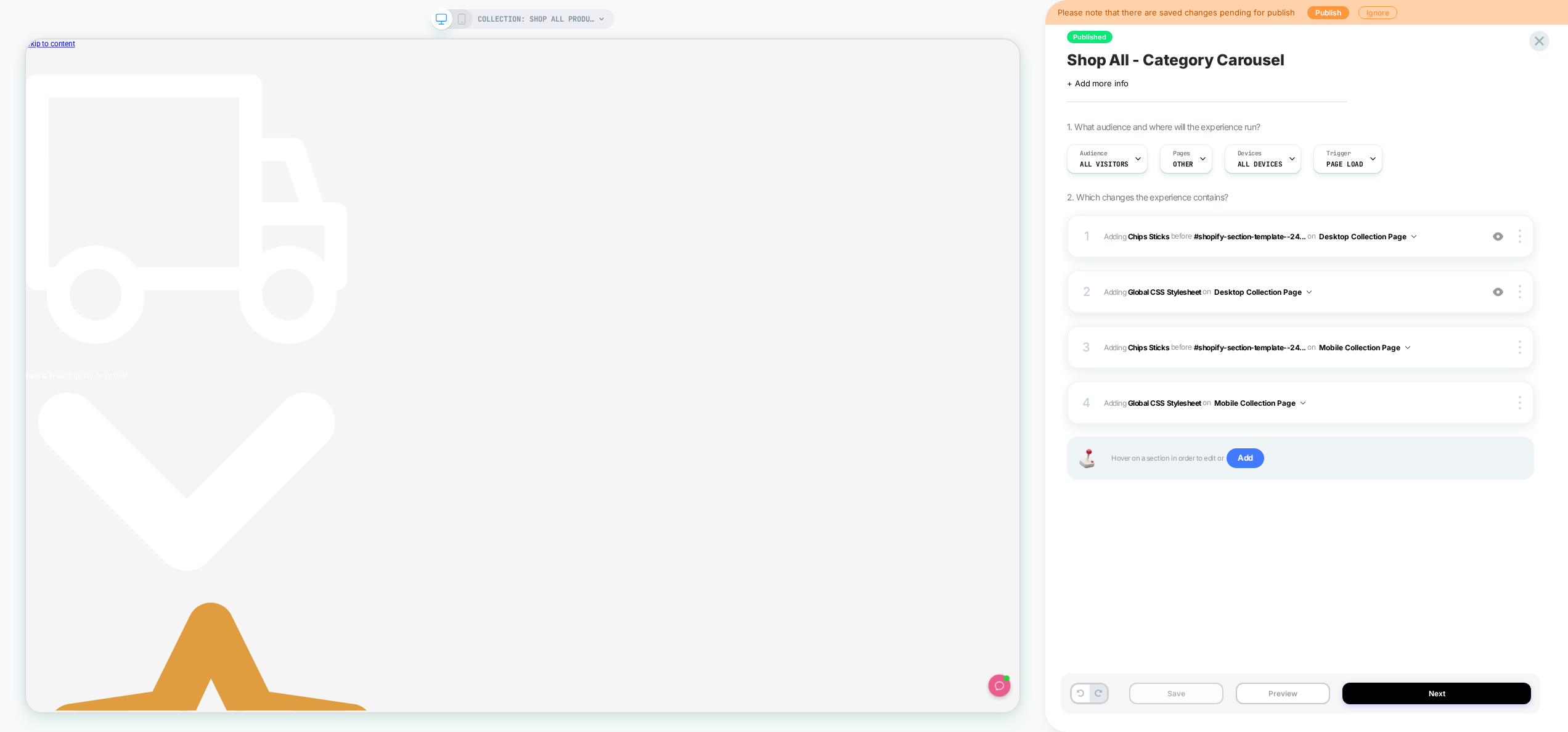
click at [1196, 695] on button "Save" at bounding box center [1176, 693] width 94 height 21
click at [1269, 695] on button "Preview" at bounding box center [1283, 693] width 94 height 21
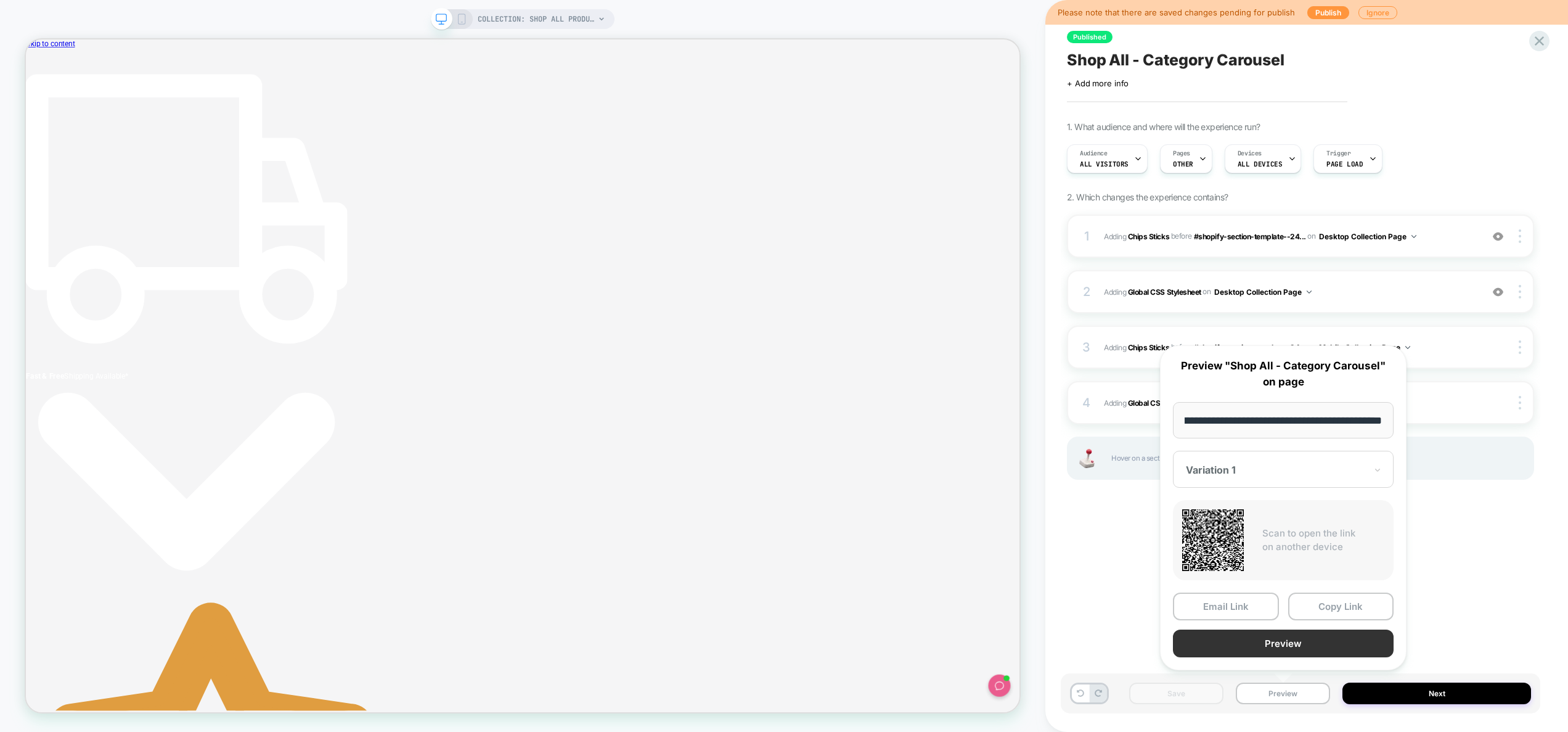
scroll to position [0, 0]
click at [1265, 645] on button "Preview" at bounding box center [1283, 643] width 220 height 28
